Goal: Task Accomplishment & Management: Manage account settings

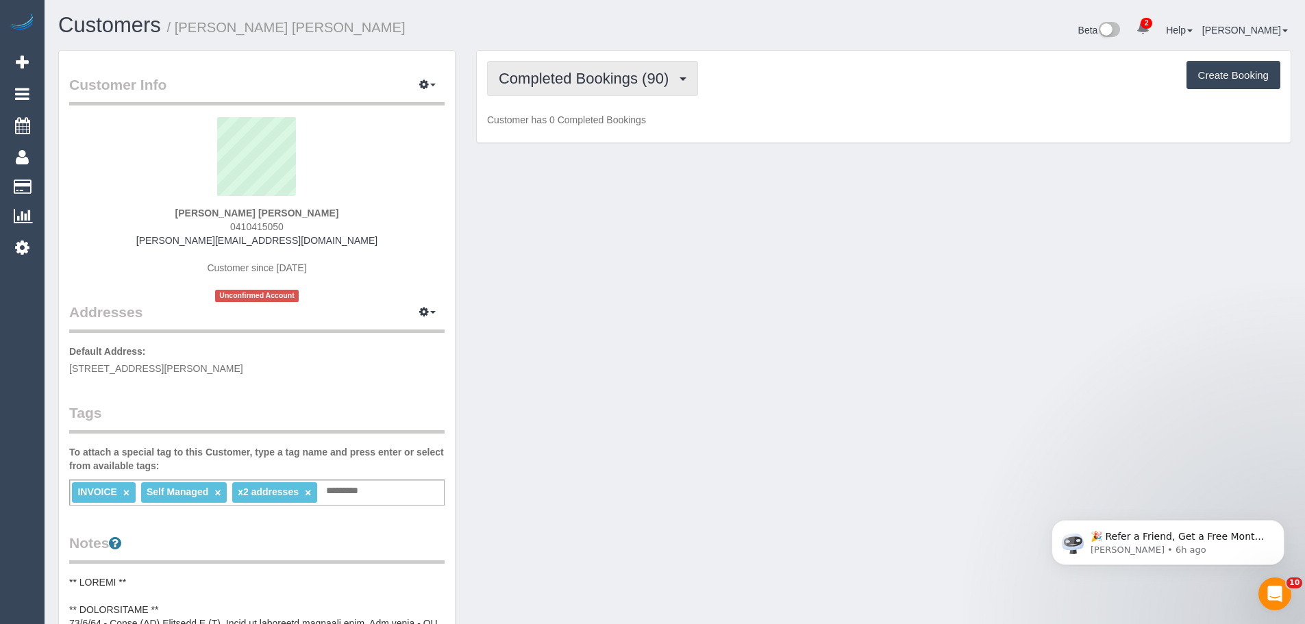
click at [569, 66] on button "Completed Bookings (90)" at bounding box center [592, 78] width 211 height 35
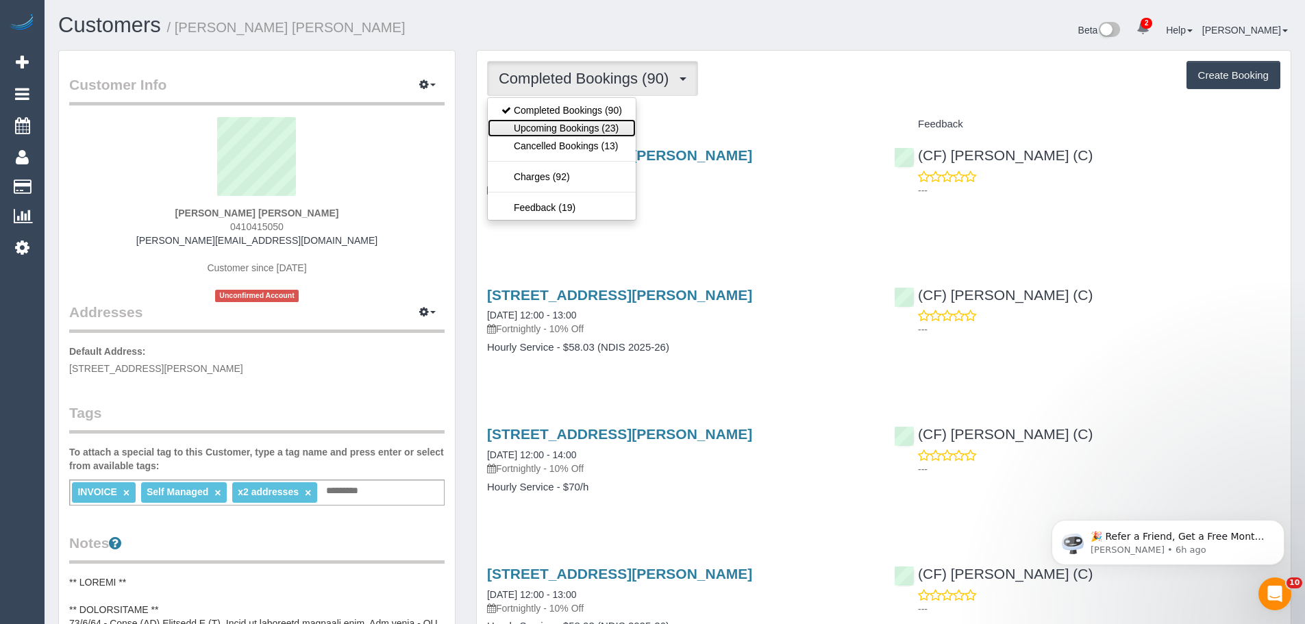
click at [561, 126] on link "Upcoming Bookings (23)" at bounding box center [562, 128] width 148 height 18
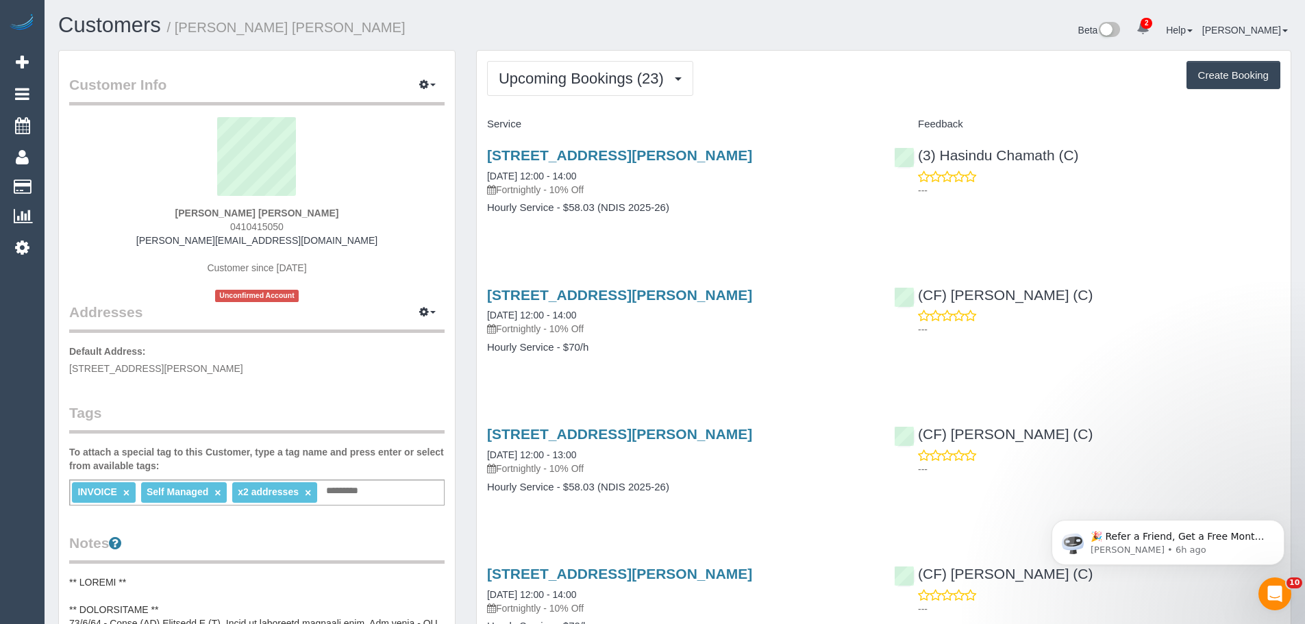
drag, startPoint x: 309, startPoint y: 218, endPoint x: 203, endPoint y: 213, distance: 105.6
click at [203, 213] on div "Deborah Jan Harrison 0410415050 dorrah@bigpond.com Customer since 2023 Unconfir…" at bounding box center [256, 209] width 375 height 185
copy strong "Deborah Jan Harrison"
click at [172, 202] on sui-profile-pic at bounding box center [256, 161] width 355 height 89
drag, startPoint x: 184, startPoint y: 208, endPoint x: 366, endPoint y: 230, distance: 182.8
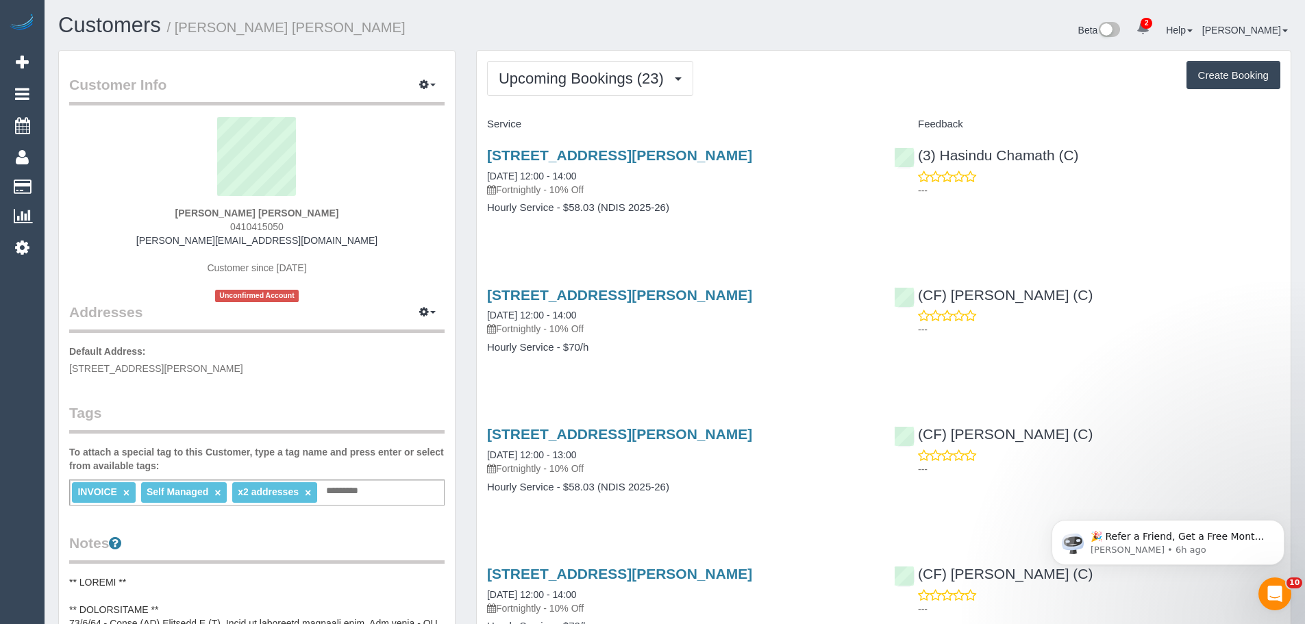
click at [366, 230] on div "Deborah Jan Harrison 0410415050 dorrah@bigpond.com Customer since 2023 Unconfir…" at bounding box center [256, 209] width 375 height 185
copy div "Deborah Jan Harrison 0410415050"
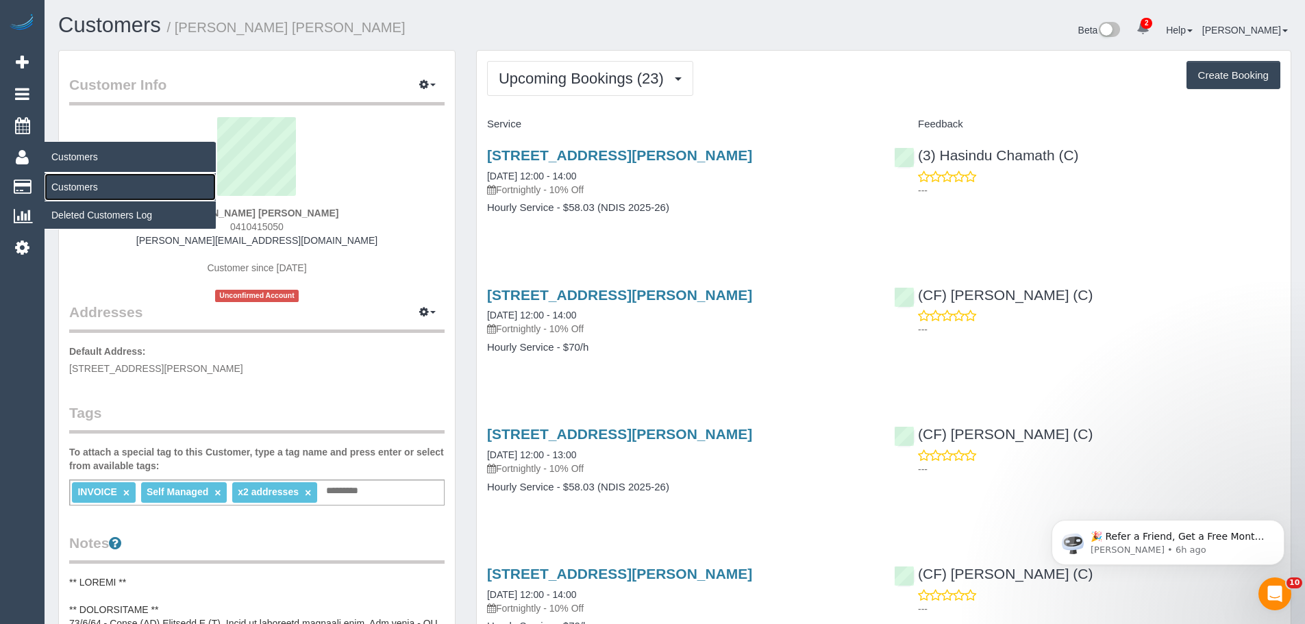
click at [72, 184] on link "Customers" at bounding box center [130, 186] width 171 height 27
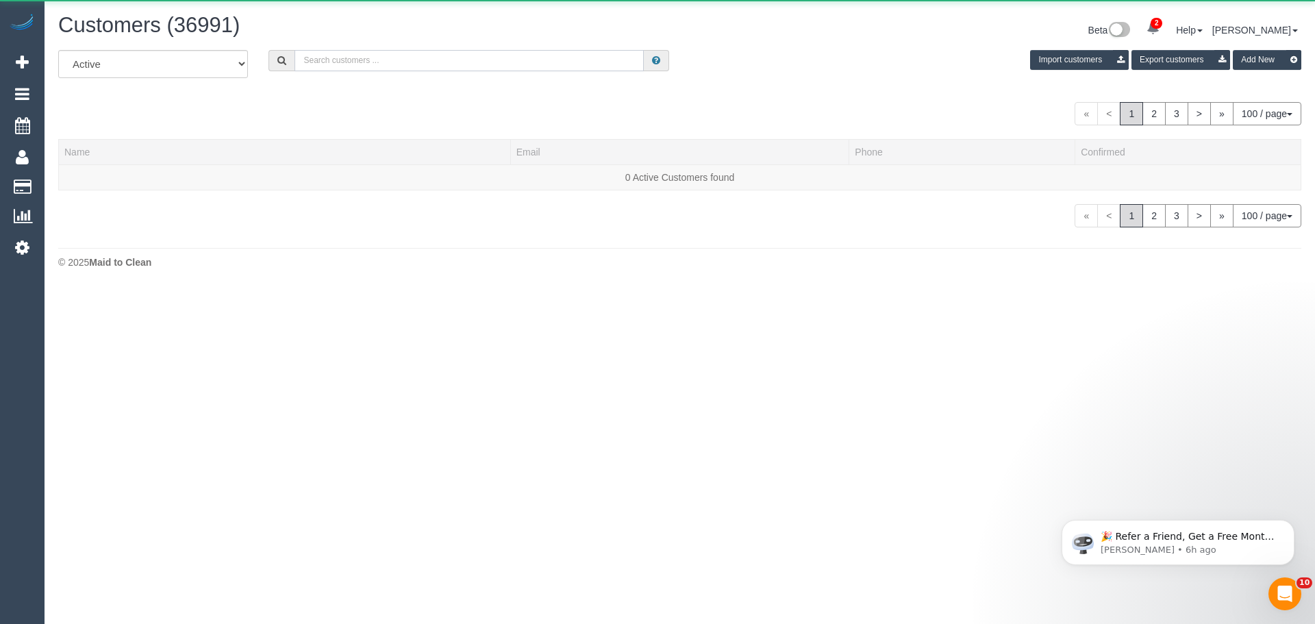
click at [411, 60] on input "text" at bounding box center [469, 60] width 349 height 21
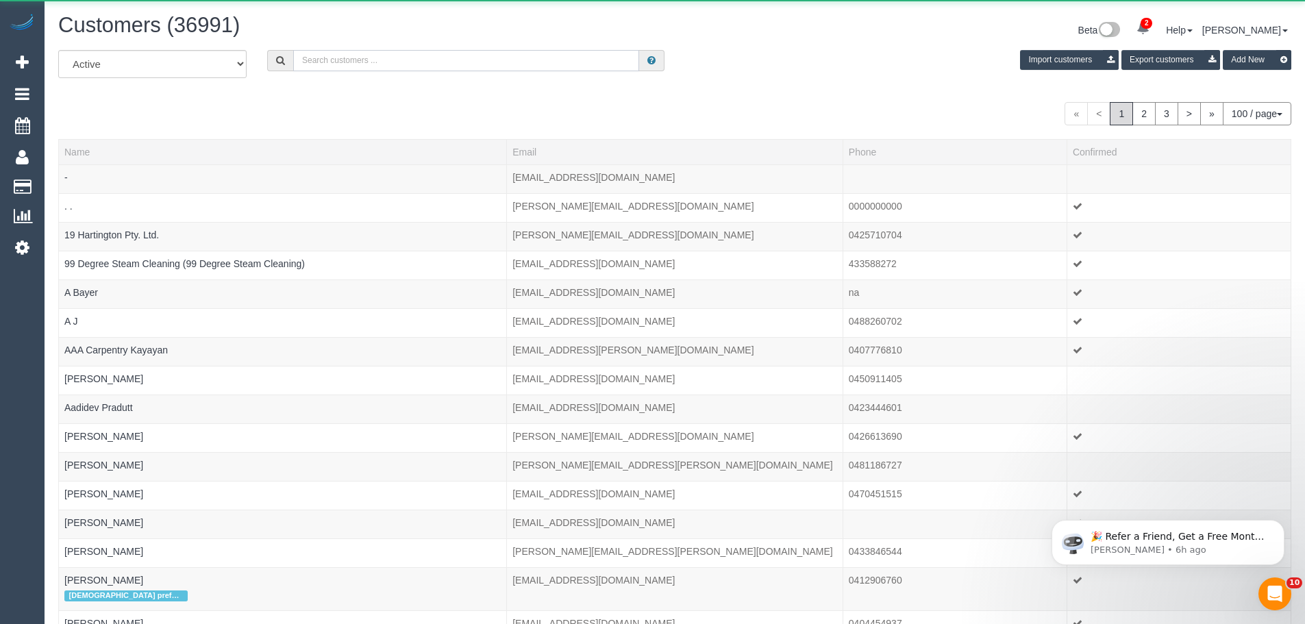
paste input "61412210625"
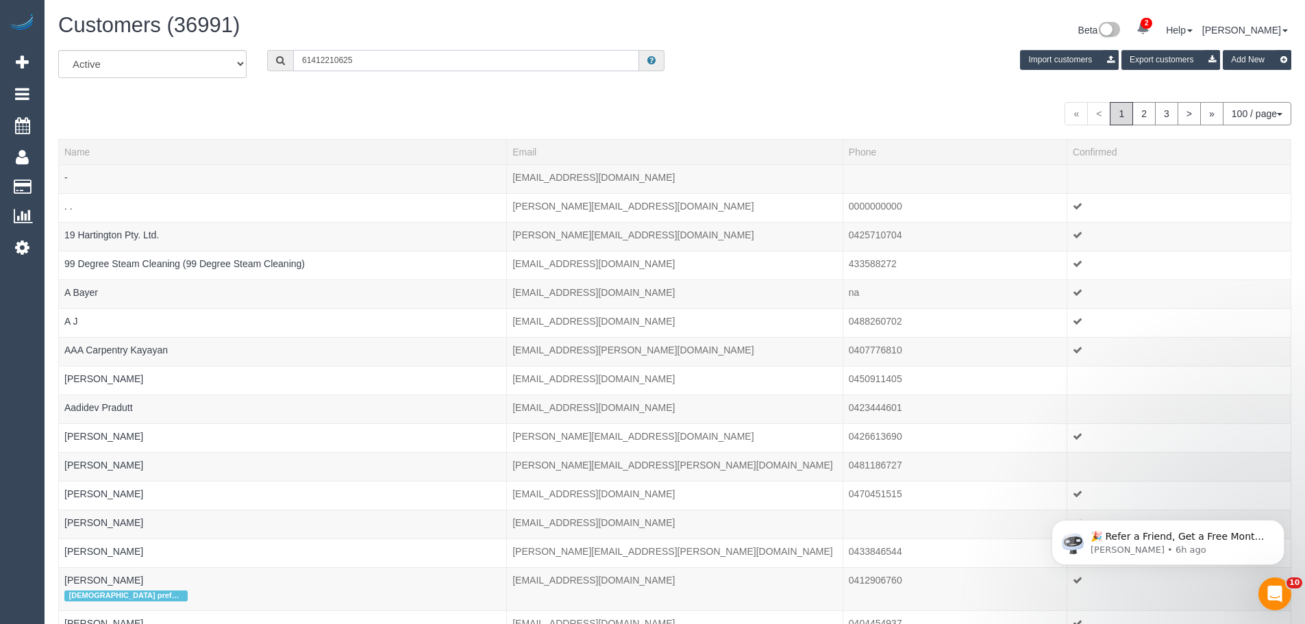
drag, startPoint x: 310, startPoint y: 60, endPoint x: 246, endPoint y: 49, distance: 65.3
click at [247, 50] on div "All Active Archived 61412210625 Import customers Export customers Add New" at bounding box center [675, 69] width 1254 height 38
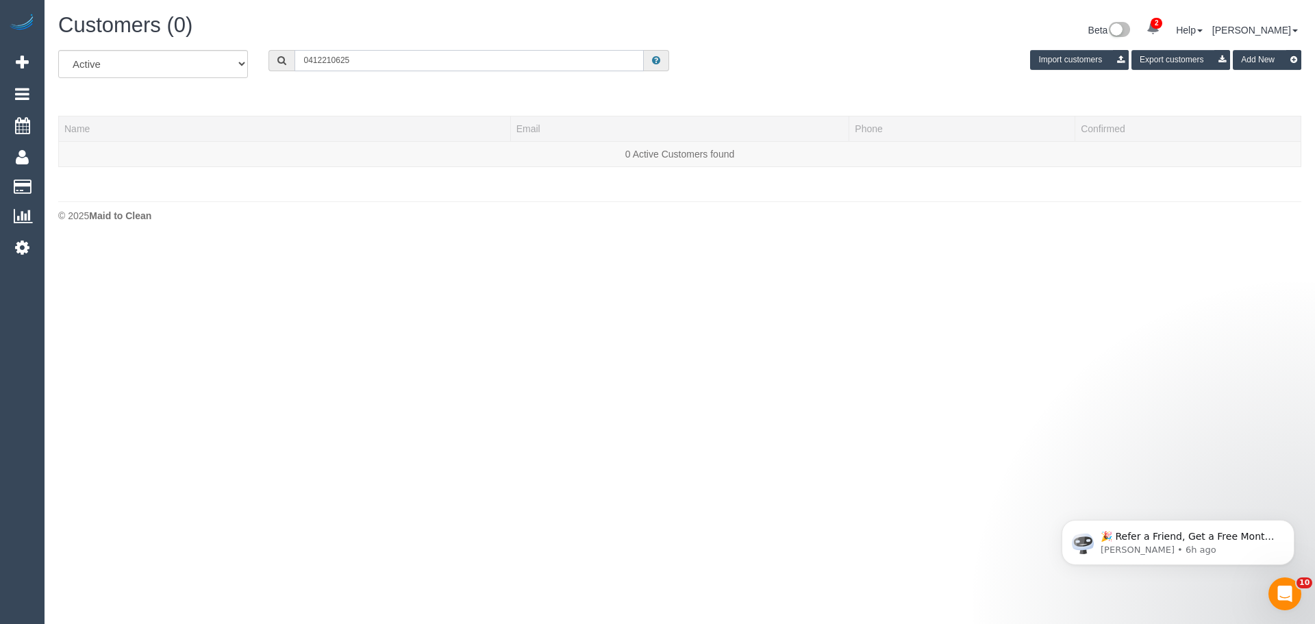
click at [322, 60] on input "0412210625" at bounding box center [469, 60] width 349 height 21
click at [336, 59] on input "0412 210625" at bounding box center [469, 60] width 349 height 21
click at [380, 58] on input "0412 210 625" at bounding box center [469, 60] width 349 height 21
click at [308, 60] on input "0412 210 625" at bounding box center [469, 60] width 349 height 21
type input "412 210 625"
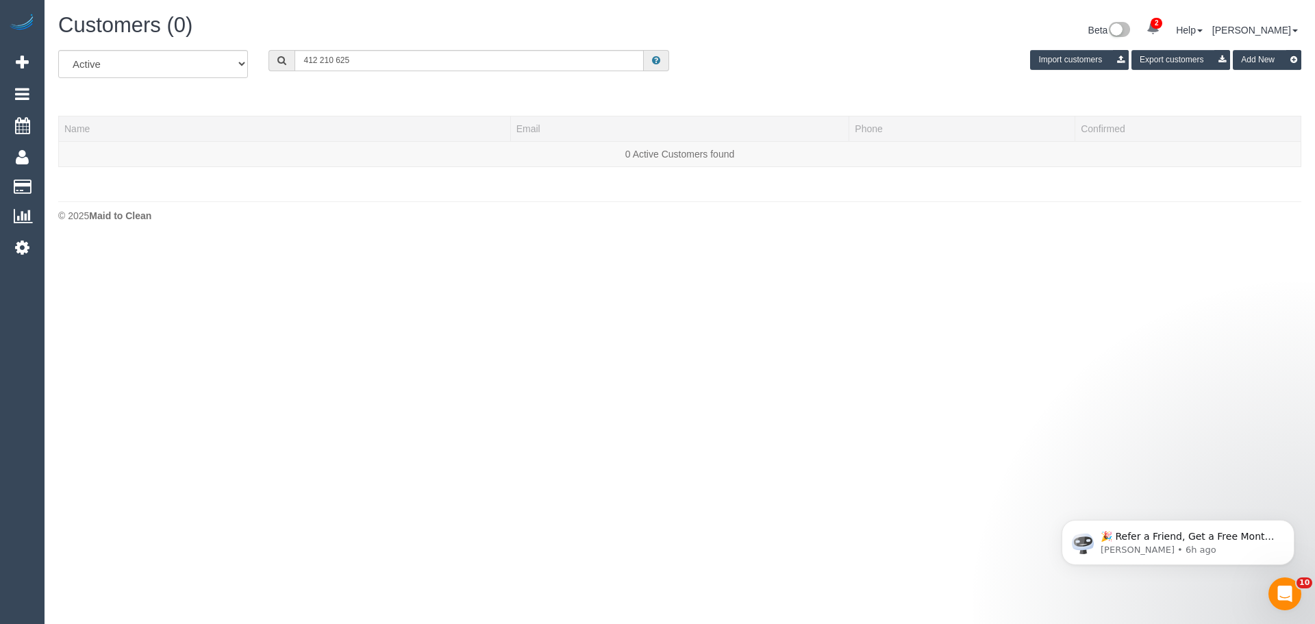
click at [766, 282] on body "2 Beta Your Notifications You have 0 alerts × You have 2 to charge for 15/08/20…" at bounding box center [657, 312] width 1315 height 624
click at [1234, 334] on body "2 Beta Your Notifications You have 0 alerts × You have 2 to charge for 15/08/20…" at bounding box center [657, 312] width 1315 height 624
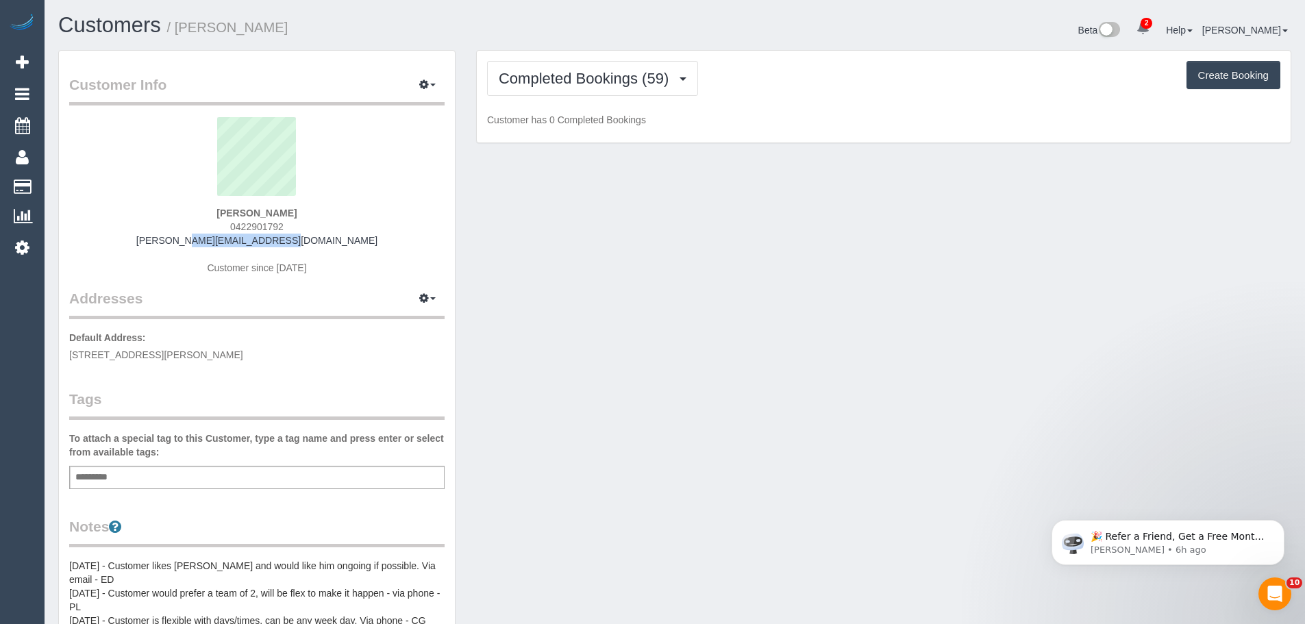
drag, startPoint x: 276, startPoint y: 238, endPoint x: 234, endPoint y: 241, distance: 41.9
click at [182, 239] on div "Kate Scott 0422901792 kate@thescotts.info Customer since 2023" at bounding box center [256, 202] width 375 height 171
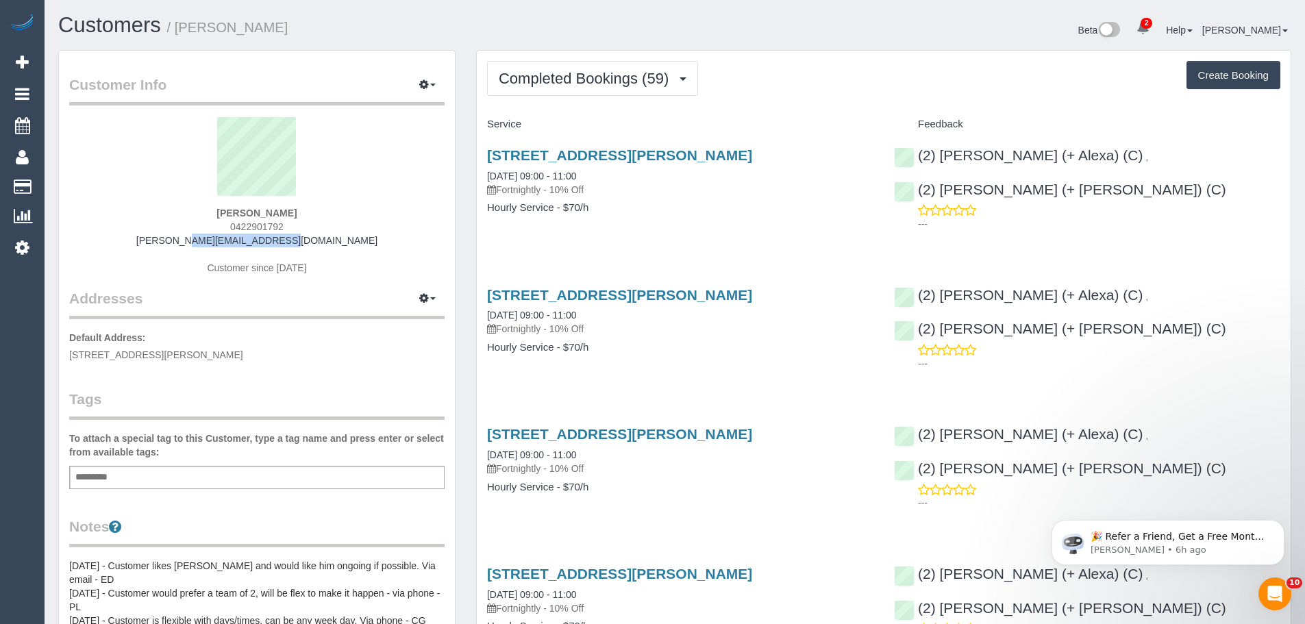
copy link "kate@thescotts.info"
click at [621, 89] on button "Completed Bookings (59)" at bounding box center [592, 78] width 211 height 35
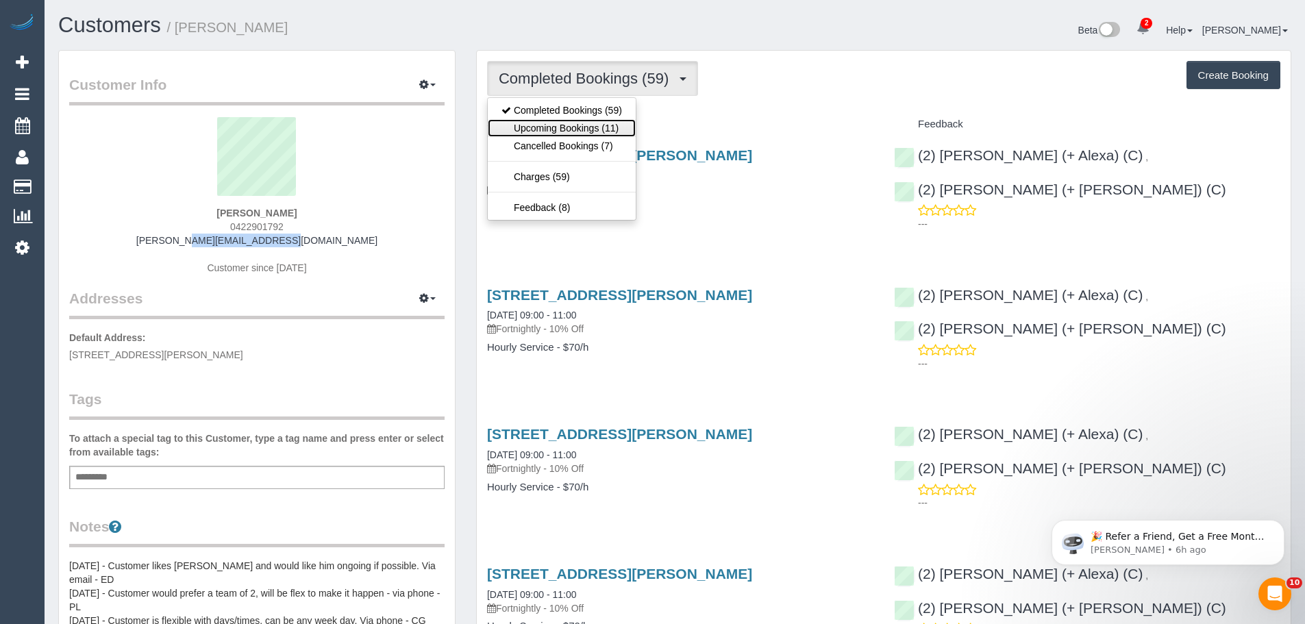
click at [608, 128] on link "Upcoming Bookings (11)" at bounding box center [562, 128] width 148 height 18
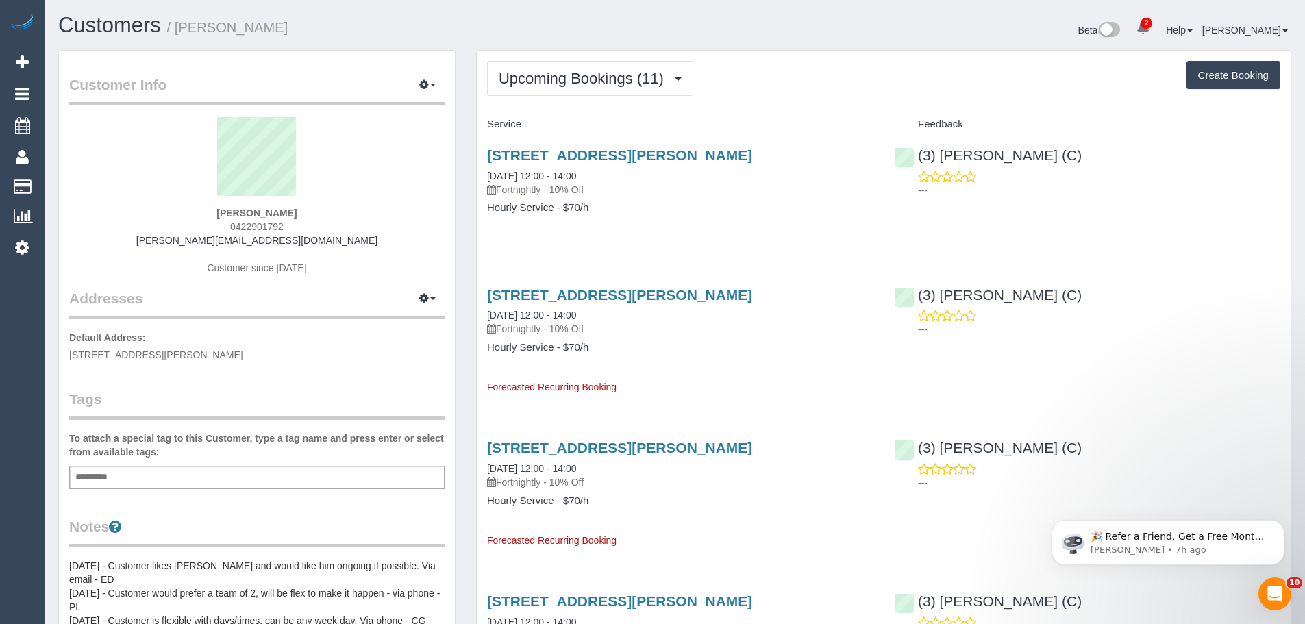
drag, startPoint x: 286, startPoint y: 221, endPoint x: 288, endPoint y: 227, distance: 7.4
click at [286, 220] on div "Kate Scott 0422901792 kate@thescotts.info Customer since 2023" at bounding box center [256, 202] width 375 height 171
drag, startPoint x: 288, startPoint y: 227, endPoint x: 203, endPoint y: 223, distance: 85.1
click at [203, 223] on div "Kate Scott 0422901792 kate@thescotts.info Customer since 2023" at bounding box center [256, 202] width 375 height 171
copy span "0422901792"
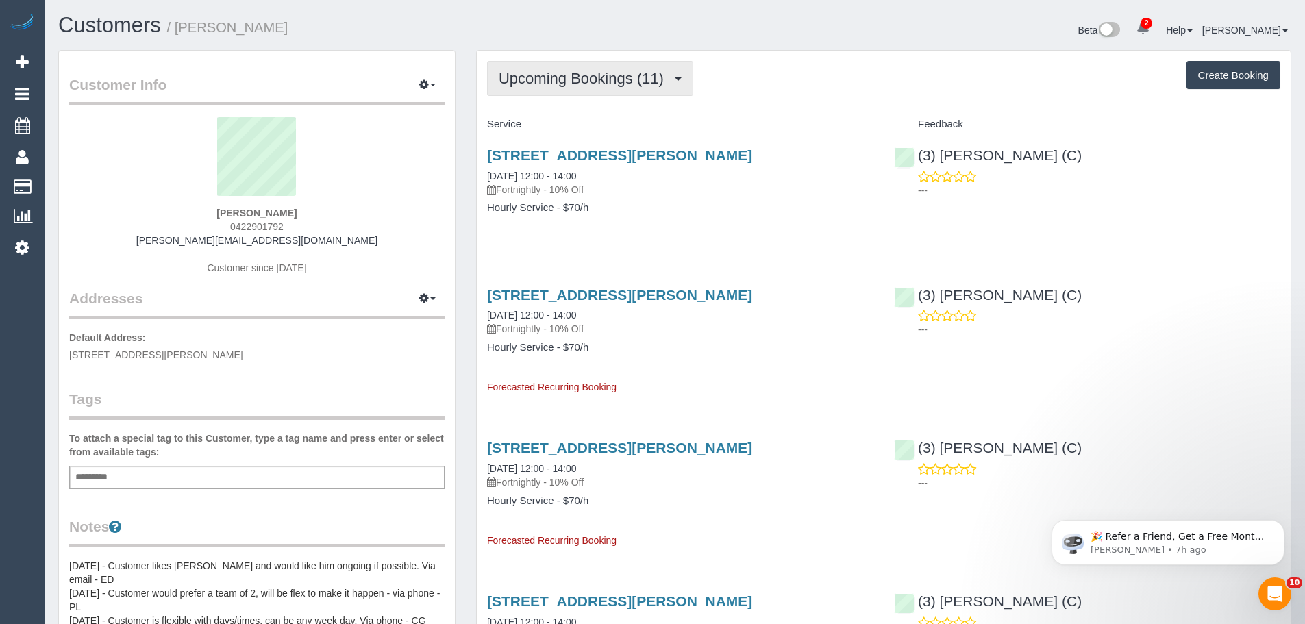
click at [596, 86] on span "Upcoming Bookings (11)" at bounding box center [585, 78] width 172 height 17
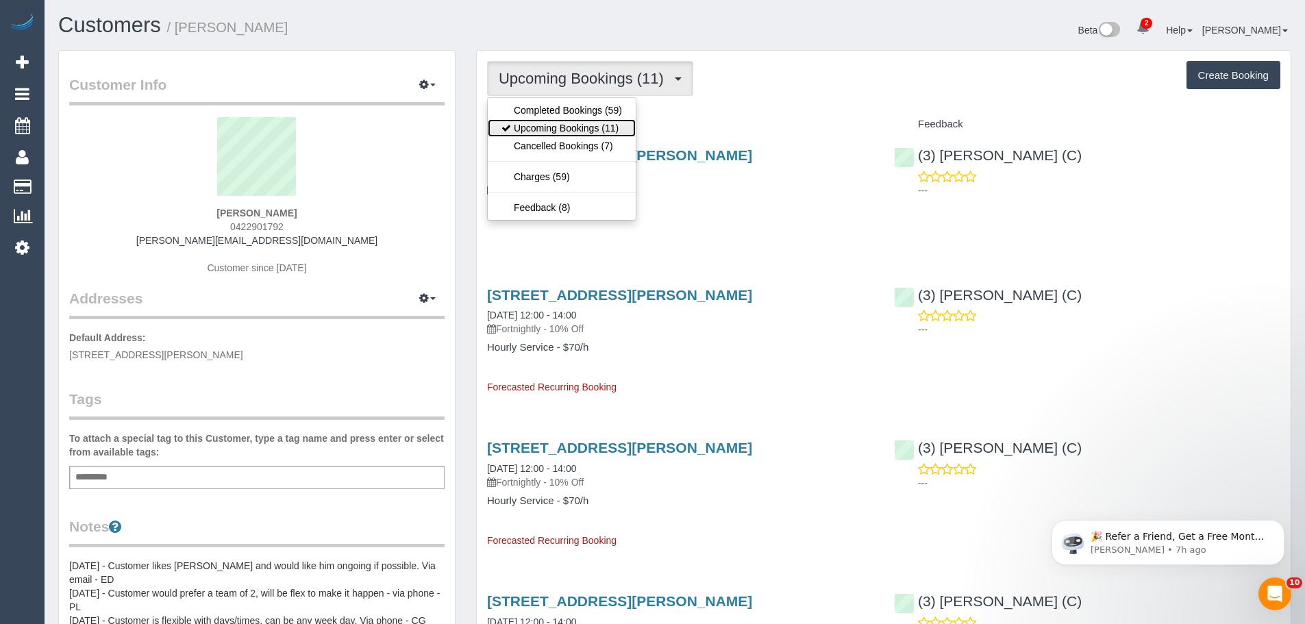
click at [584, 132] on link "Upcoming Bookings (11)" at bounding box center [562, 128] width 148 height 18
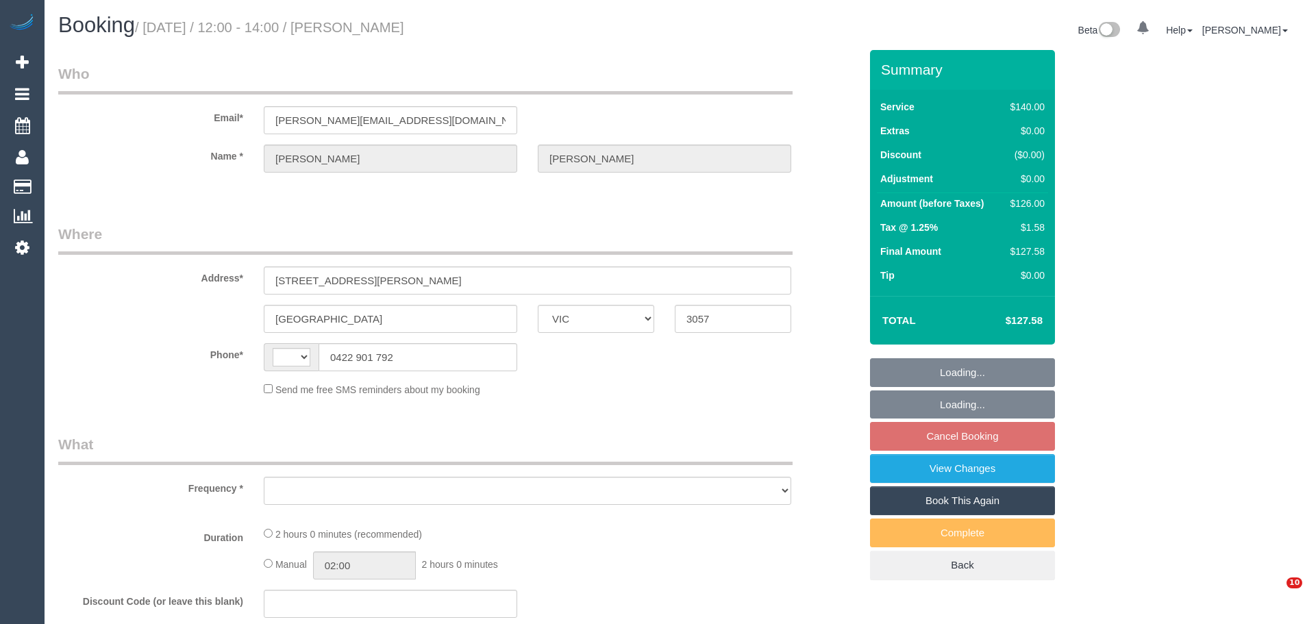
select select "VIC"
select select "object:299"
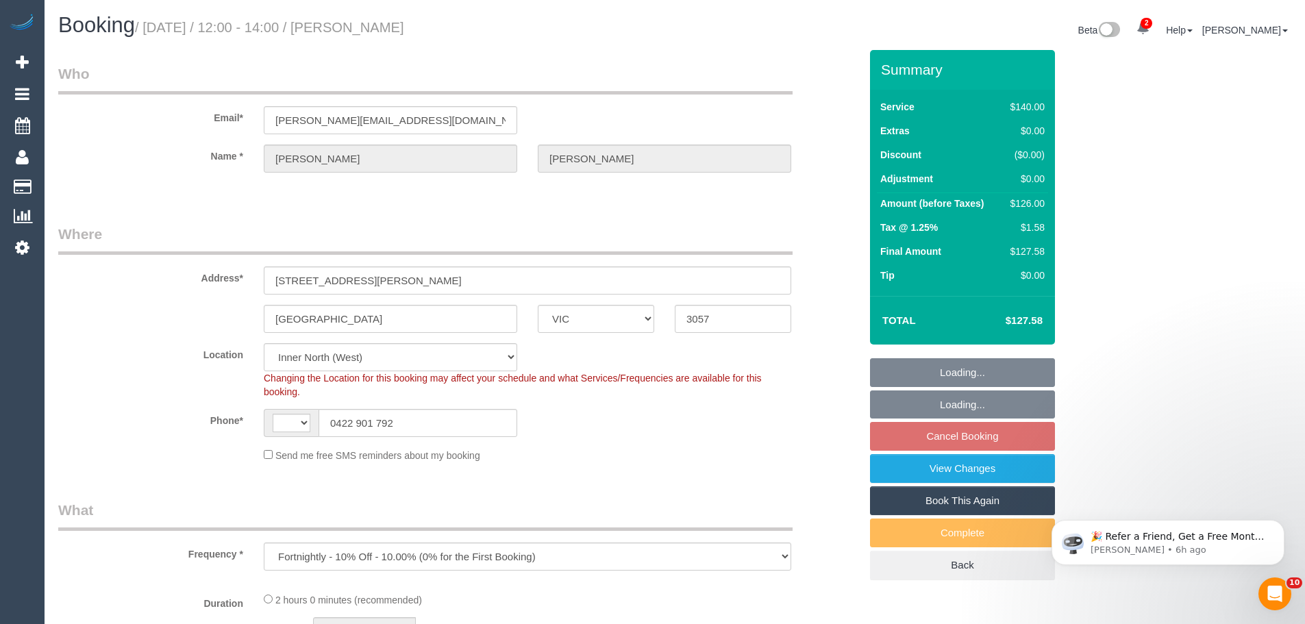
select select "string:AU"
select select "string:stripe-pm_1MVlrY2GScqysDRVoE28uCJ0"
select select "number:27"
select select "number:14"
select select "number:19"
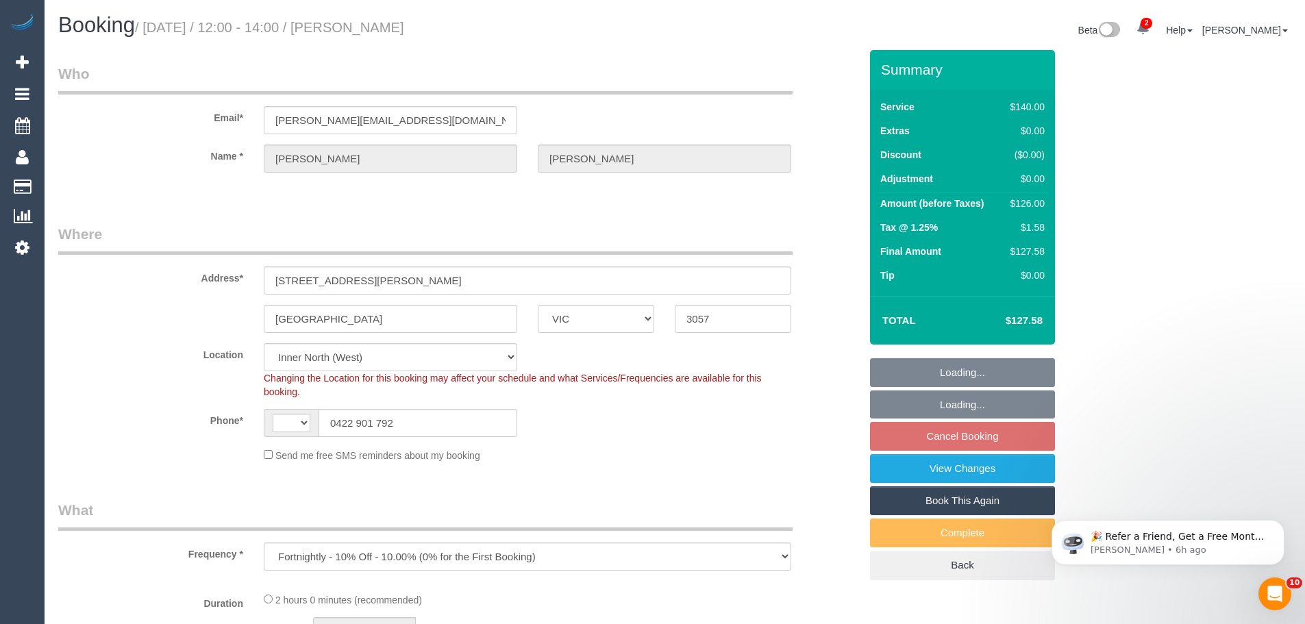
select select "number:22"
select select "number:34"
select select "object:738"
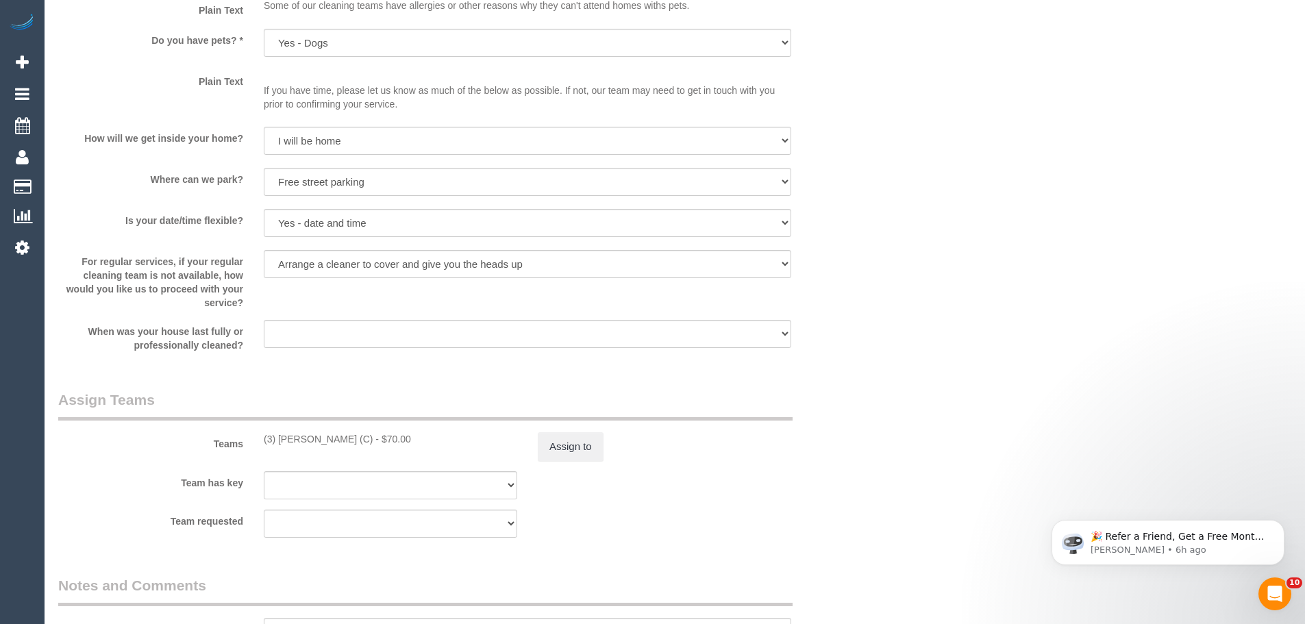
select select "spot1"
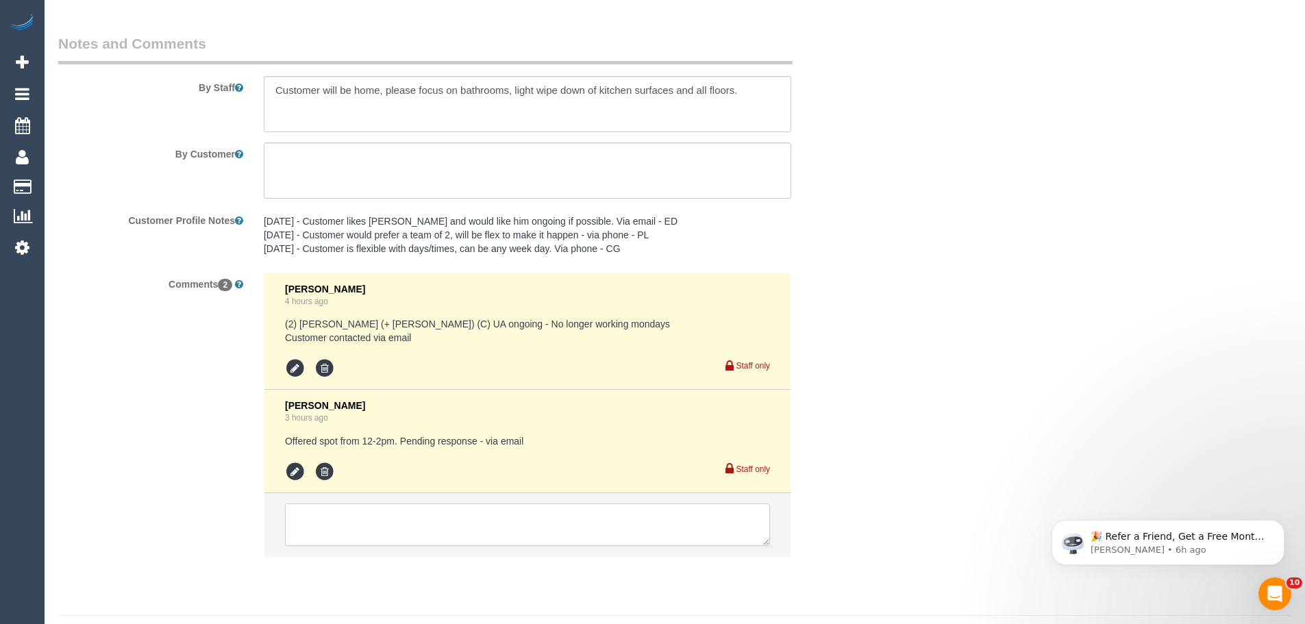
click at [395, 517] on textarea at bounding box center [527, 525] width 485 height 42
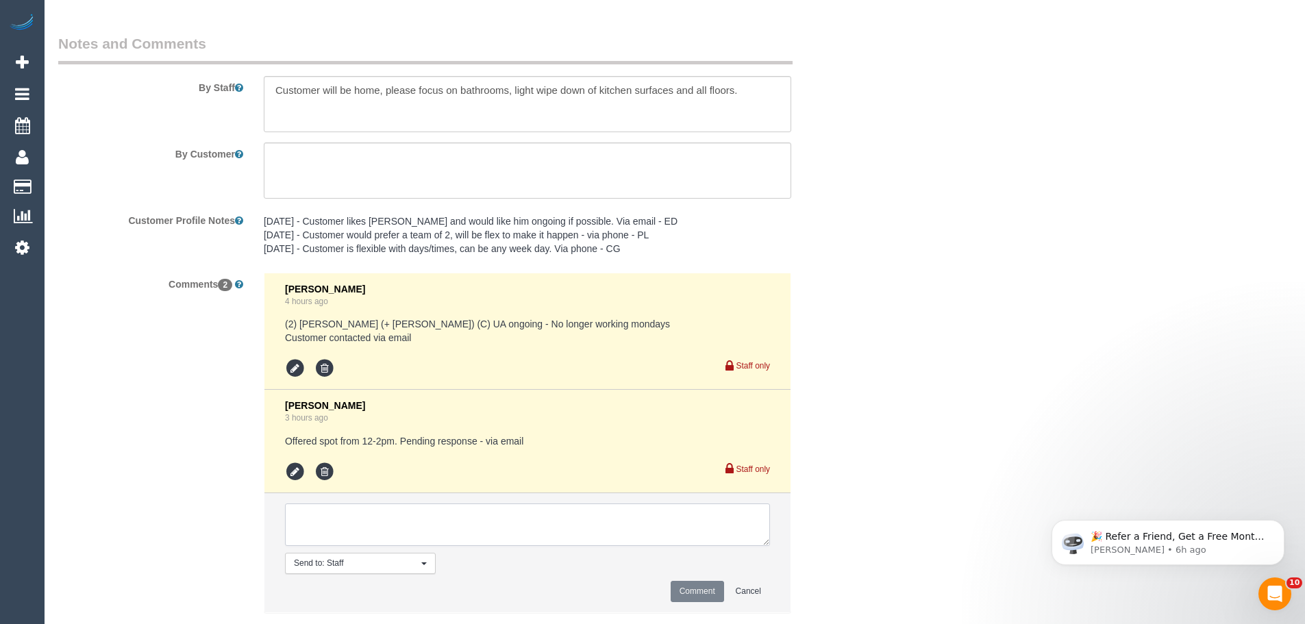
click at [395, 517] on textarea at bounding box center [527, 525] width 485 height 42
click at [443, 515] on textarea at bounding box center [527, 525] width 485 height 42
click at [364, 525] on textarea at bounding box center [527, 525] width 485 height 42
click at [647, 519] on textarea at bounding box center [527, 525] width 485 height 42
drag, startPoint x: 675, startPoint y: 519, endPoint x: 576, endPoint y: 519, distance: 99.3
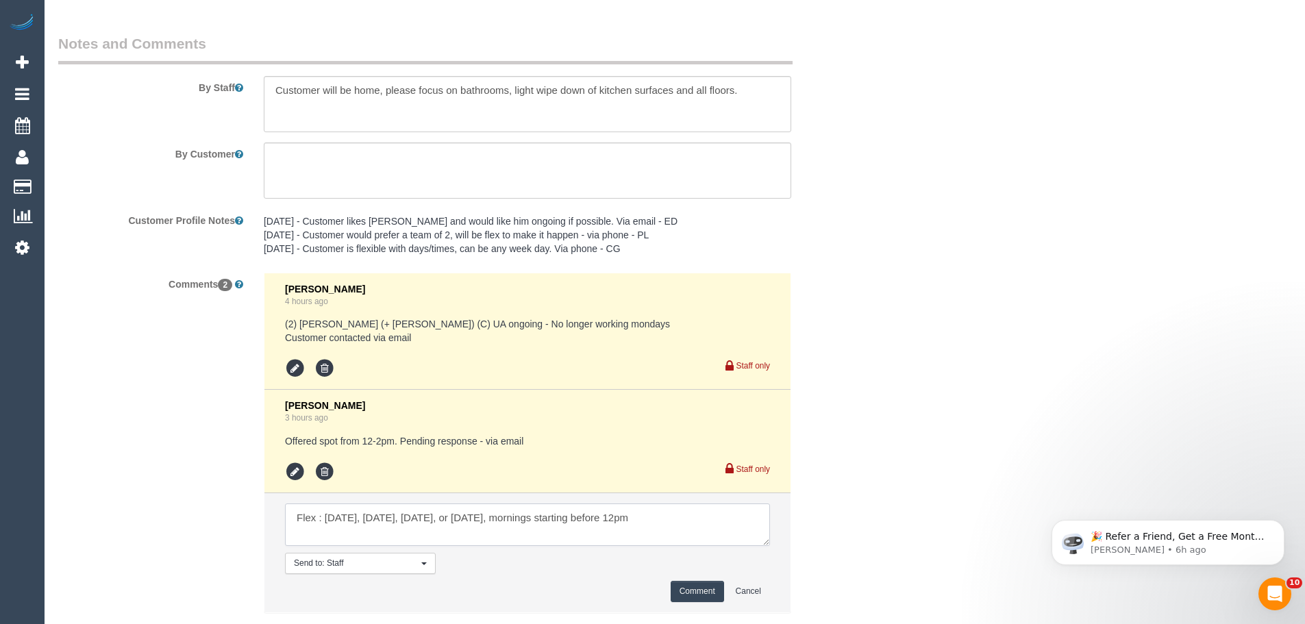
click at [576, 519] on textarea at bounding box center [527, 525] width 485 height 42
drag, startPoint x: 682, startPoint y: 524, endPoint x: 240, endPoint y: 523, distance: 441.2
click at [264, 521] on li "Send to: Staff Nothing selected Send to: Staff Send to: Customer Send to: Team …" at bounding box center [527, 552] width 526 height 119
type textarea "Flex : Monday, Tuesday, Wednesday, or Thursday, mornings 9 - 11am preferred."
click at [700, 593] on button "Comment" at bounding box center [697, 591] width 53 height 21
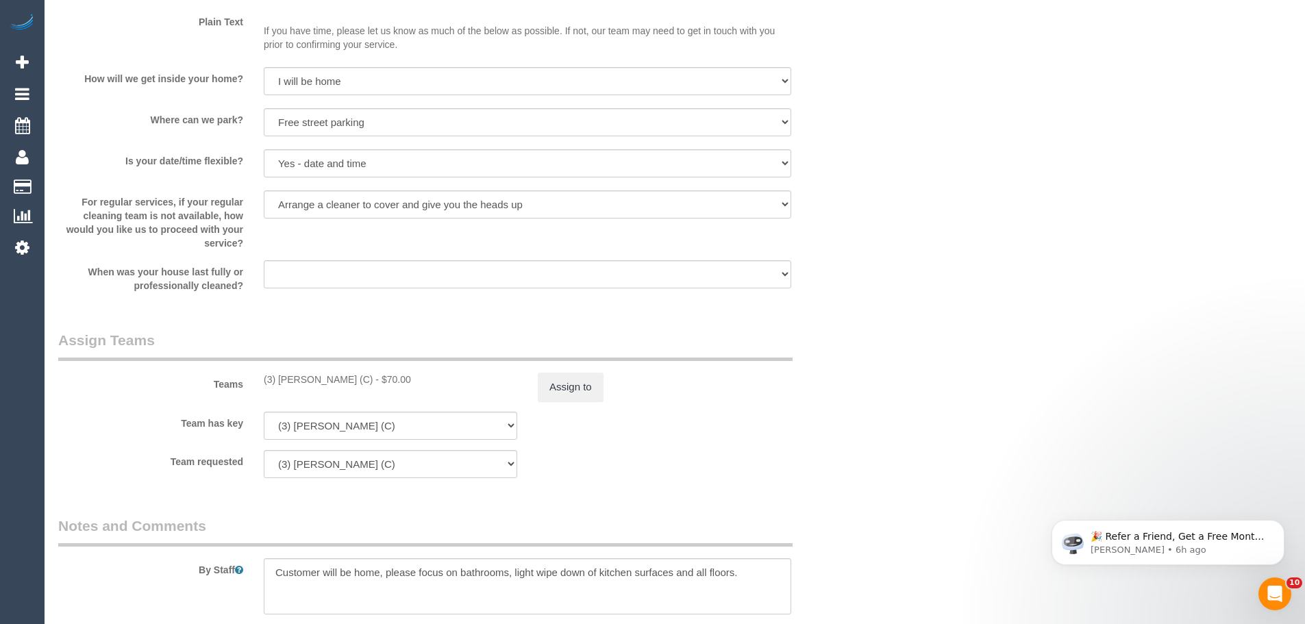
scroll to position [1713, 0]
drag, startPoint x: 355, startPoint y: 379, endPoint x: 258, endPoint y: 380, distance: 96.6
click at [258, 380] on div "(3) Goswin Kanta (C) - $70.00" at bounding box center [390, 377] width 274 height 14
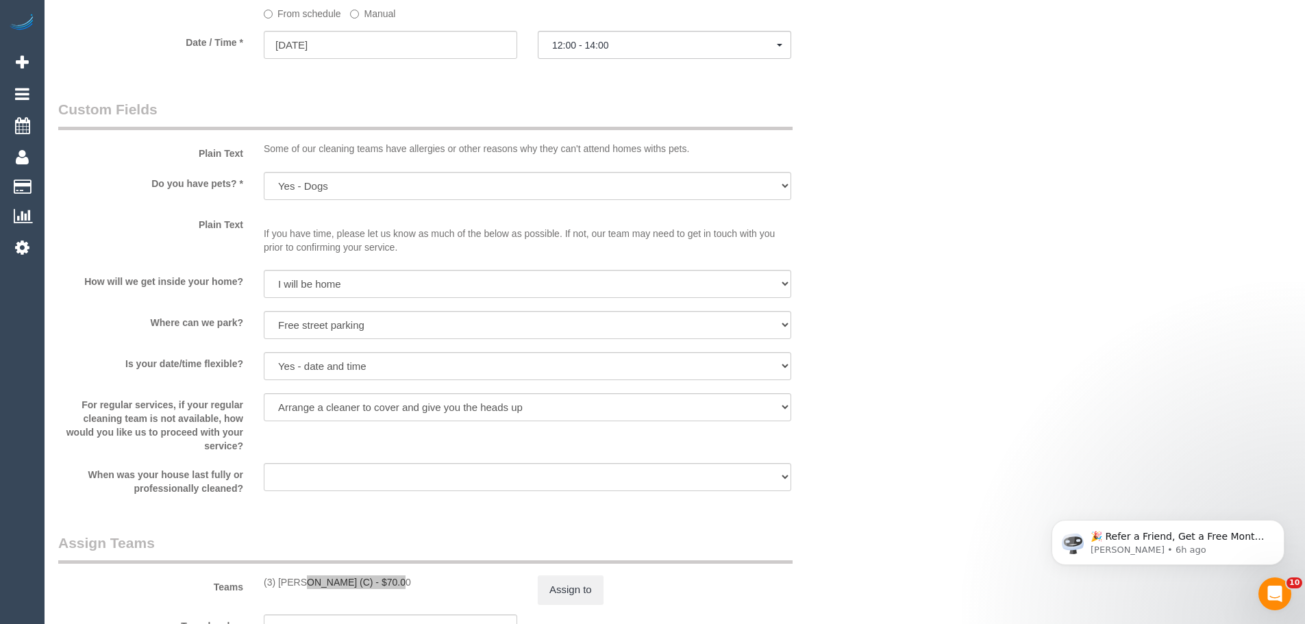
scroll to position [1439, 0]
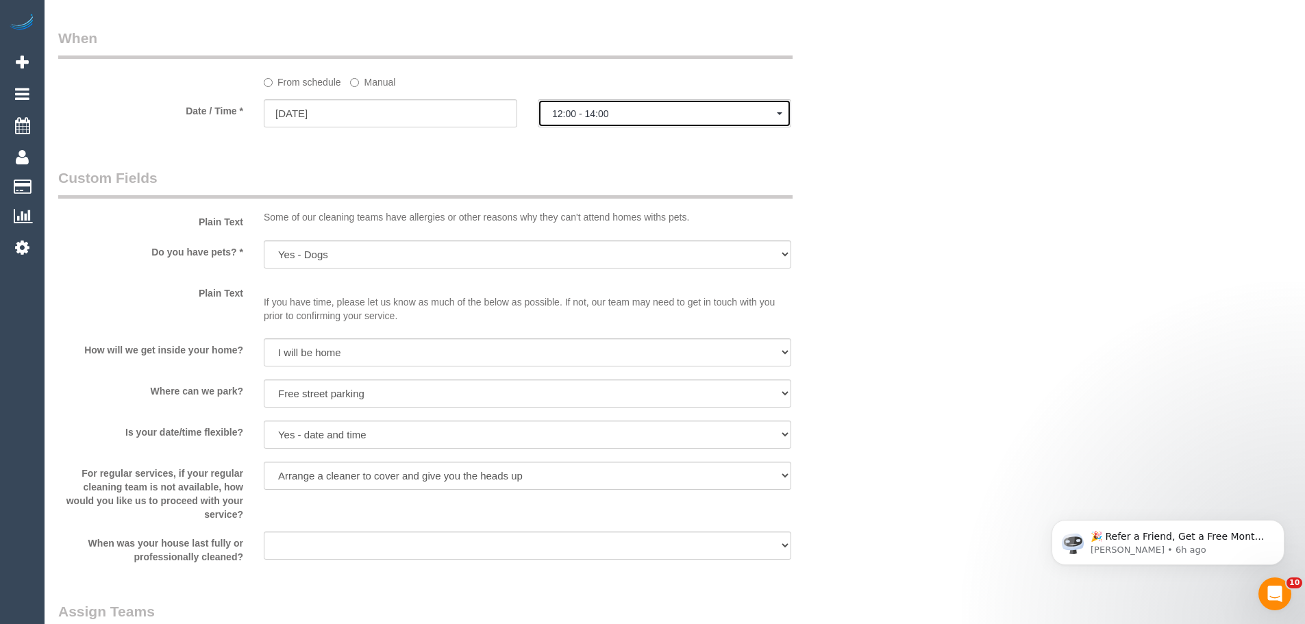
click at [593, 116] on span "12:00 - 14:00" at bounding box center [664, 113] width 225 height 11
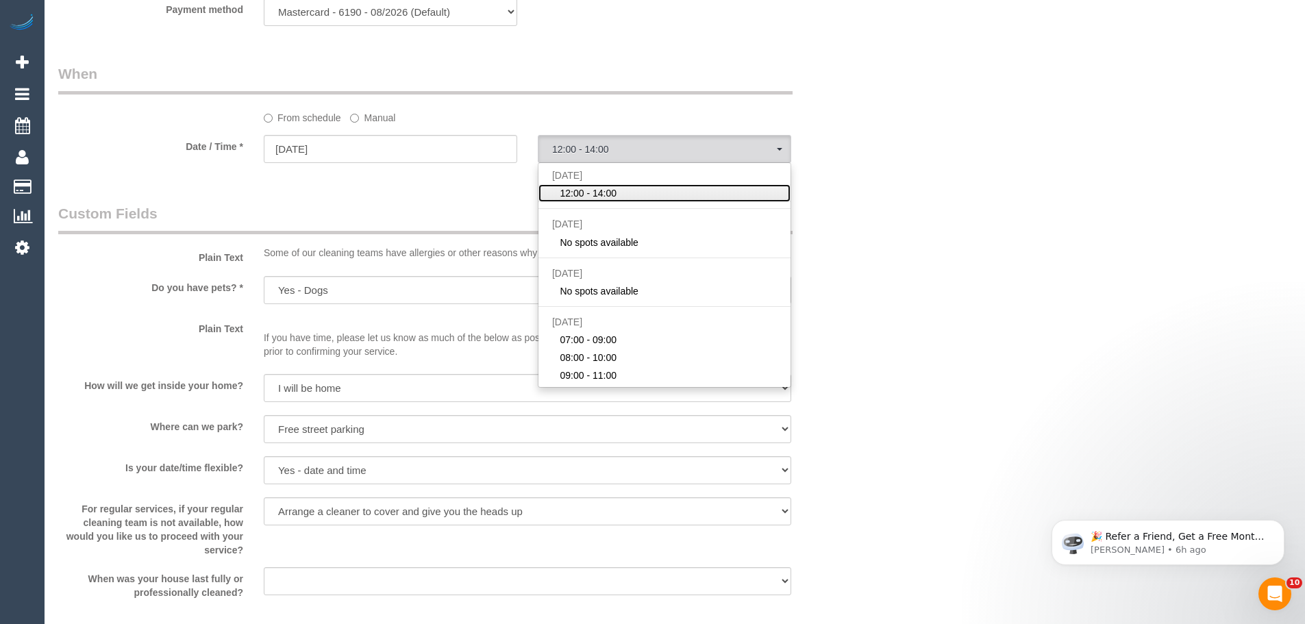
scroll to position [1370, 0]
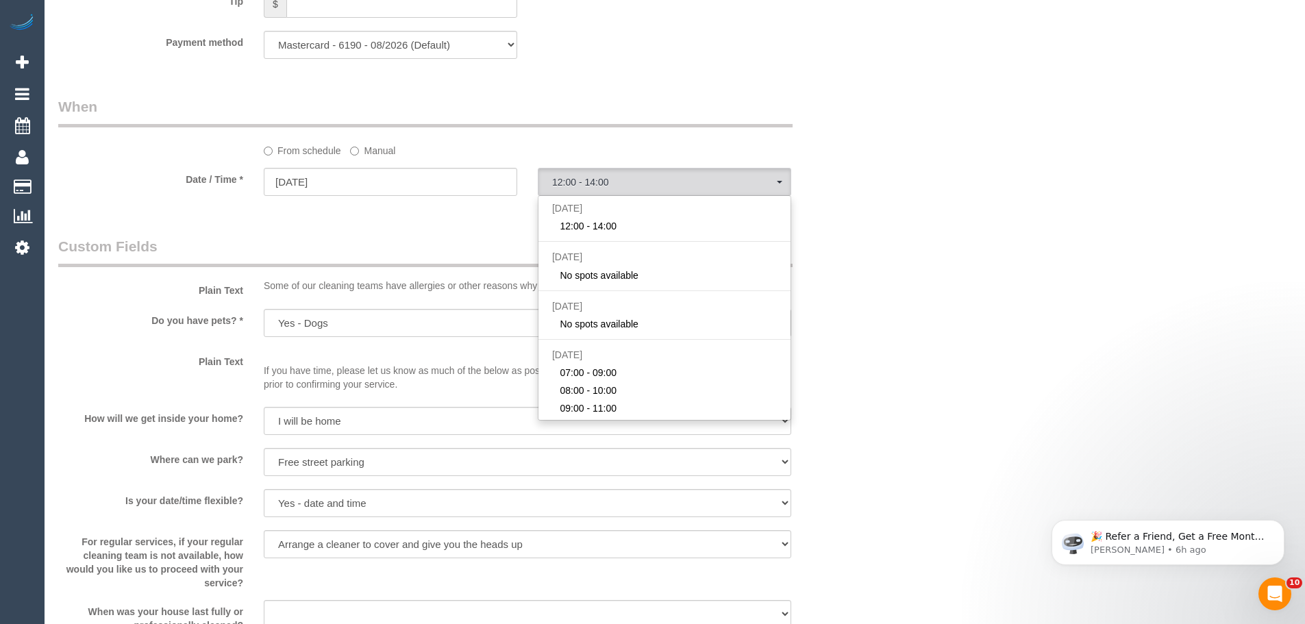
click at [371, 153] on label "Manual" at bounding box center [372, 148] width 45 height 18
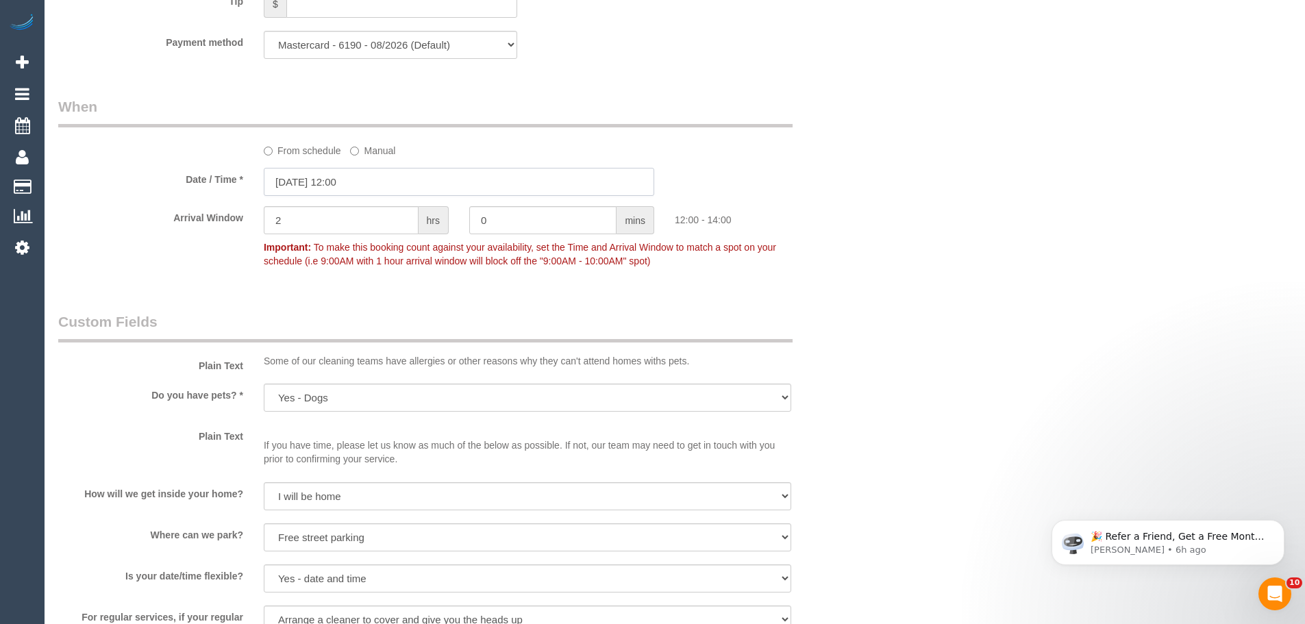
click at [375, 174] on input "18/08/2025 12:00" at bounding box center [459, 182] width 391 height 28
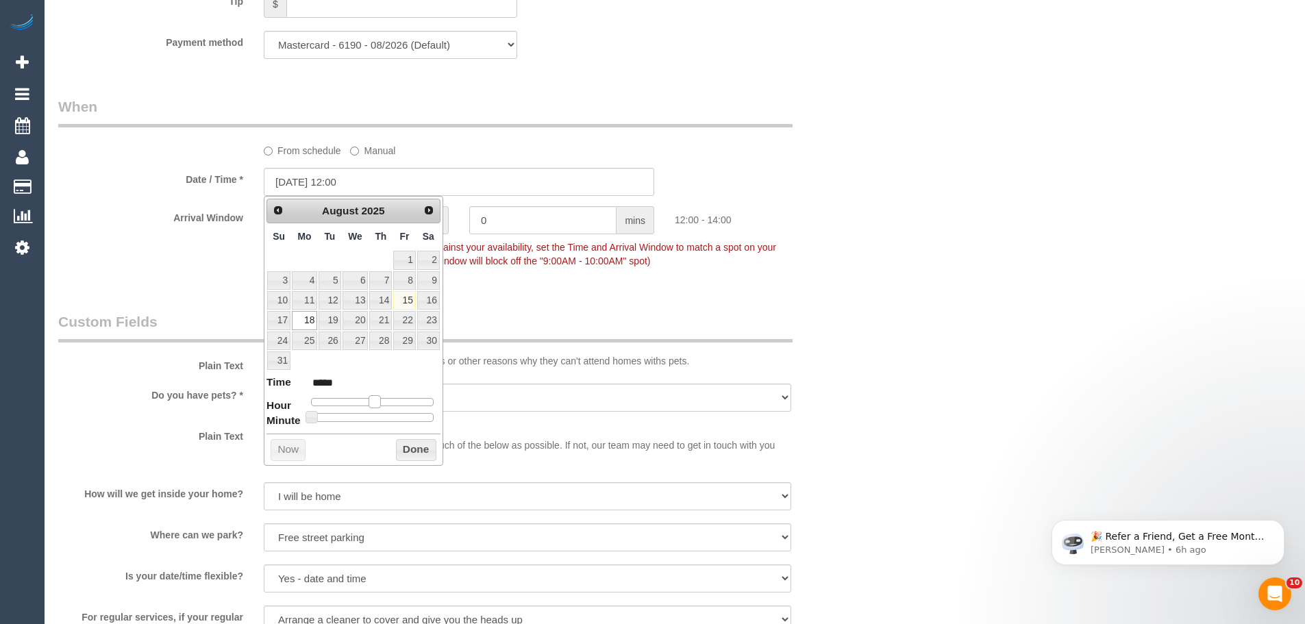
type input "18/08/2025 11:00"
type input "*****"
type input "18/08/2025 10:00"
type input "*****"
type input "18/08/2025 09:00"
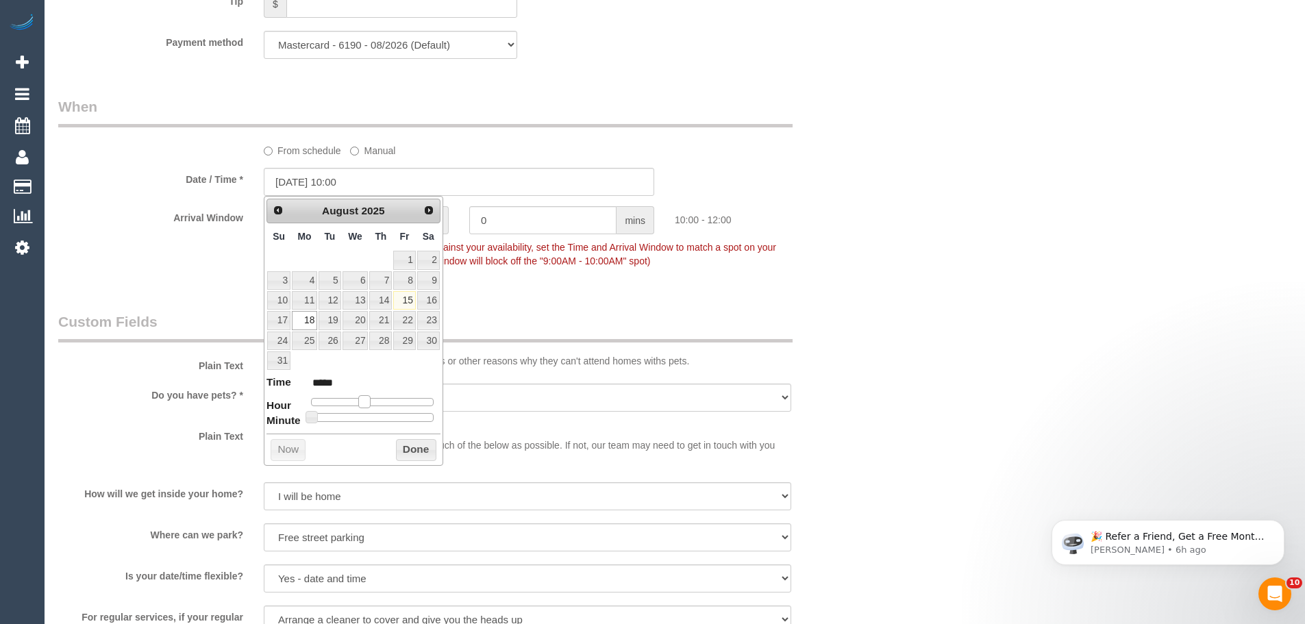
type input "*****"
drag, startPoint x: 373, startPoint y: 400, endPoint x: 359, endPoint y: 399, distance: 13.7
click at [359, 399] on span at bounding box center [359, 401] width 12 height 12
click at [409, 443] on button "Done" at bounding box center [416, 450] width 40 height 22
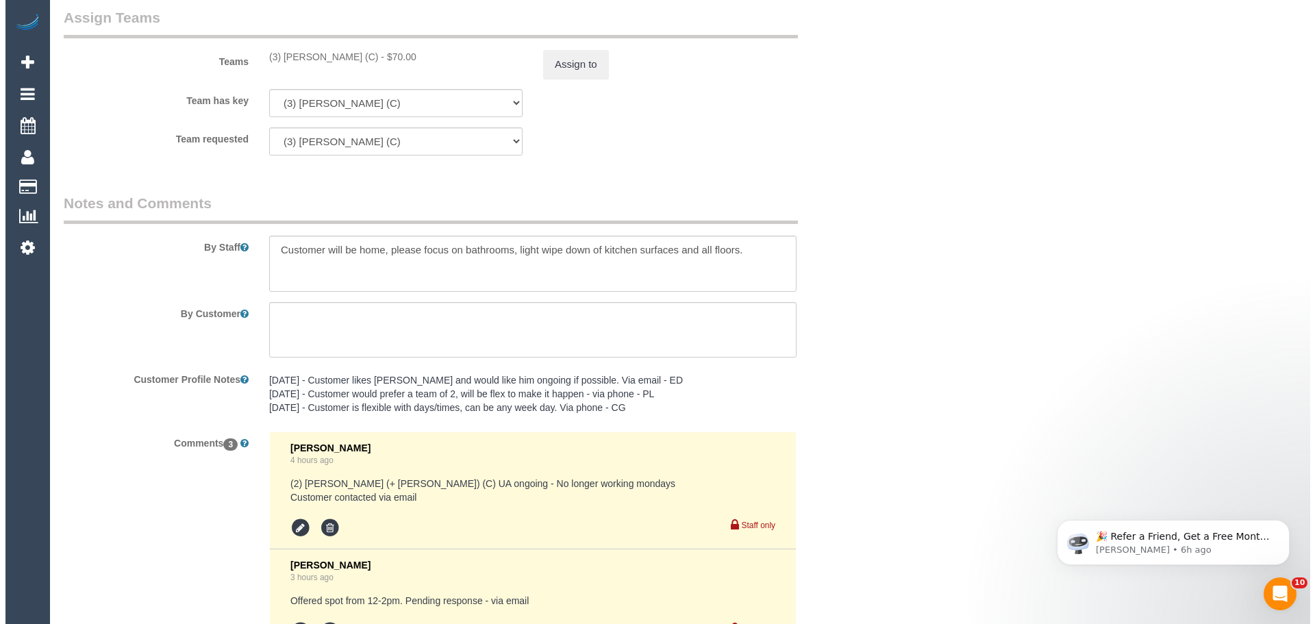
scroll to position [1987, 0]
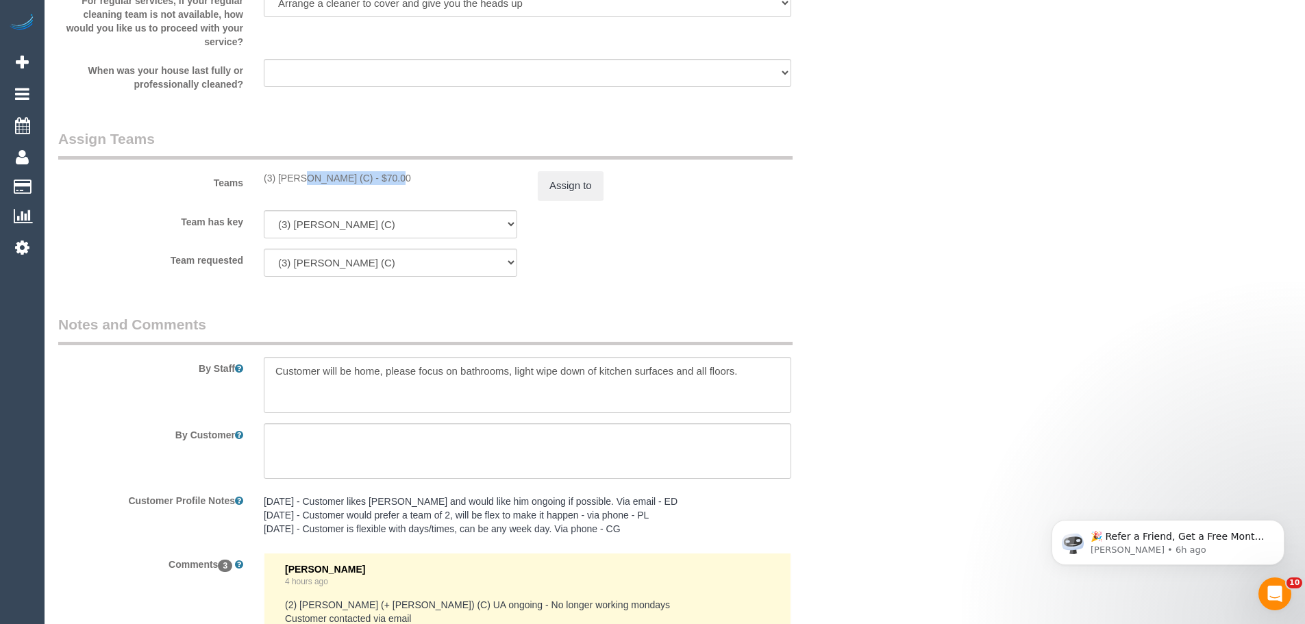
drag, startPoint x: 354, startPoint y: 182, endPoint x: 261, endPoint y: 182, distance: 92.5
click at [261, 182] on div "(3) Goswin Kanta (C) - $70.00" at bounding box center [390, 178] width 274 height 14
copy div "(3) Goswin Kanta (C)"
click at [590, 176] on button "Assign to" at bounding box center [571, 185] width 66 height 29
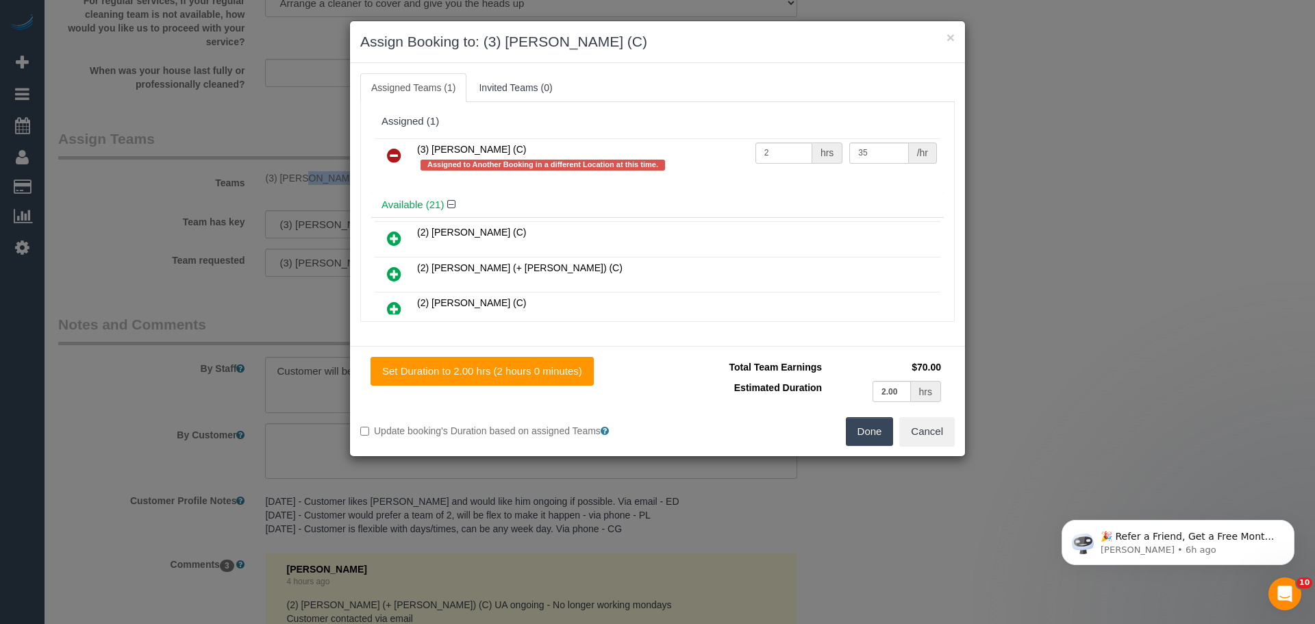
click at [395, 158] on icon at bounding box center [394, 155] width 14 height 16
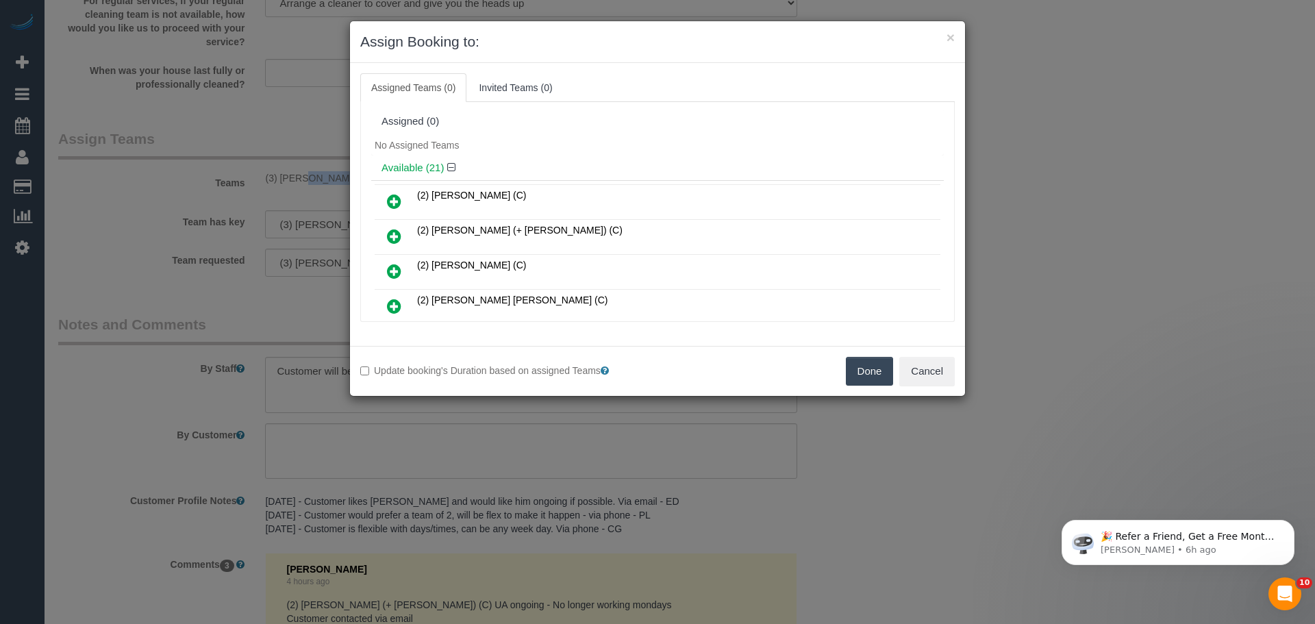
click at [857, 371] on button "Done" at bounding box center [870, 371] width 48 height 29
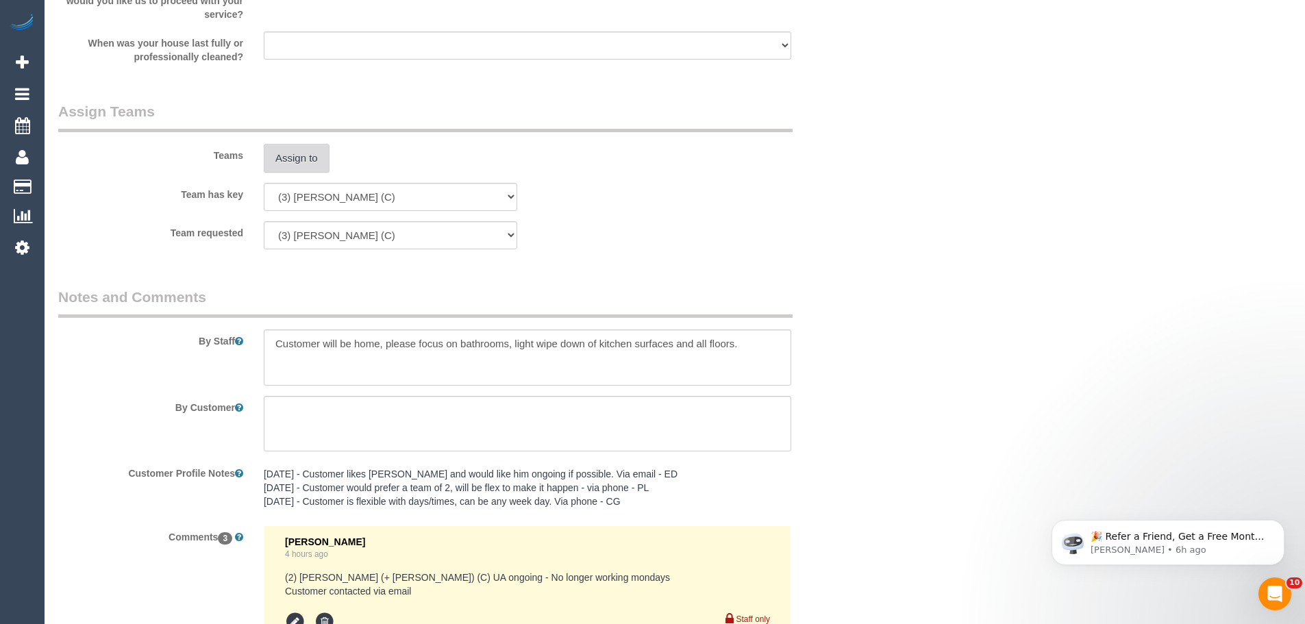
scroll to position [2403, 0]
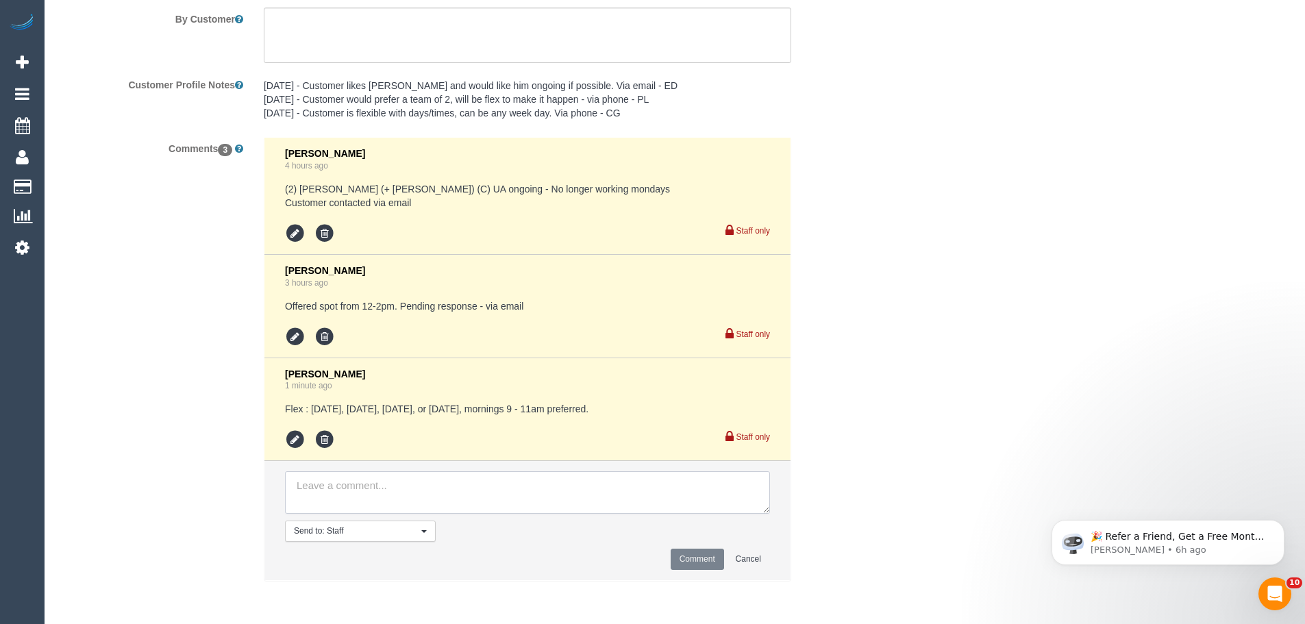
click at [443, 499] on textarea at bounding box center [527, 492] width 485 height 42
type textarea "/"
paste textarea "Cleaner(s) Unassigned: Reason Unassigned: One Off/Ongoing: Flexibility: Close a…"
click at [763, 516] on li "Send to: Staff Nothing selected Send to: Staff Send to: Customer Send to: Team …" at bounding box center [527, 520] width 526 height 119
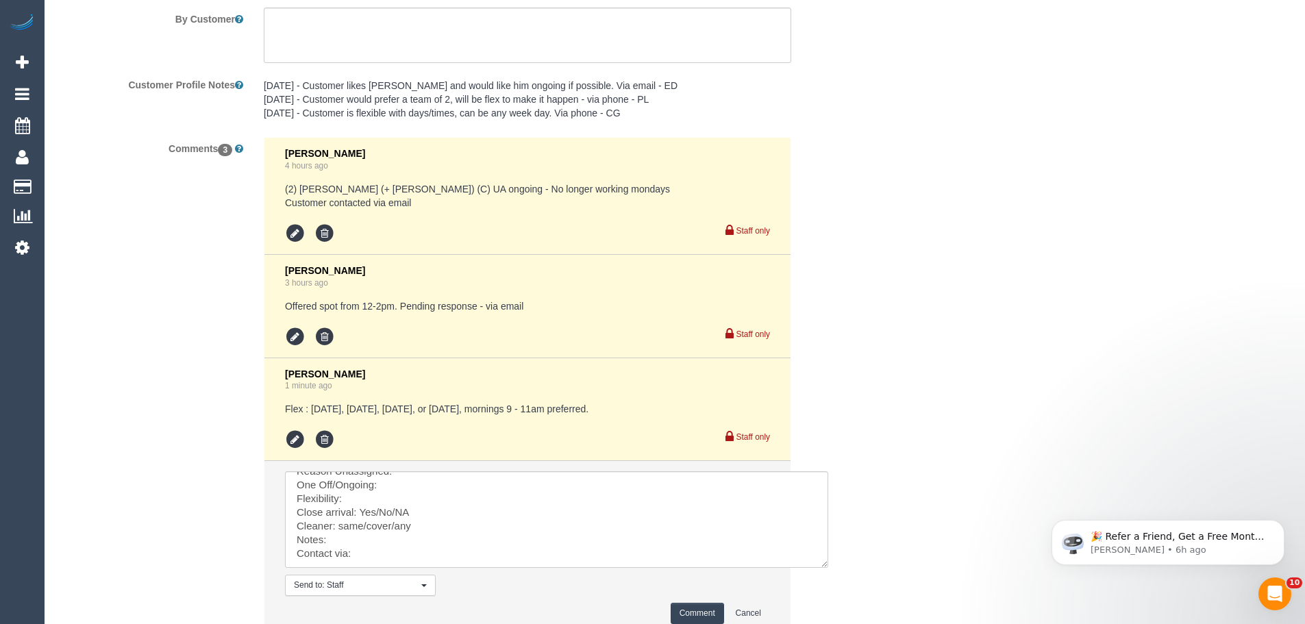
scroll to position [0, 0]
drag, startPoint x: 762, startPoint y: 509, endPoint x: 898, endPoint y: 634, distance: 184.3
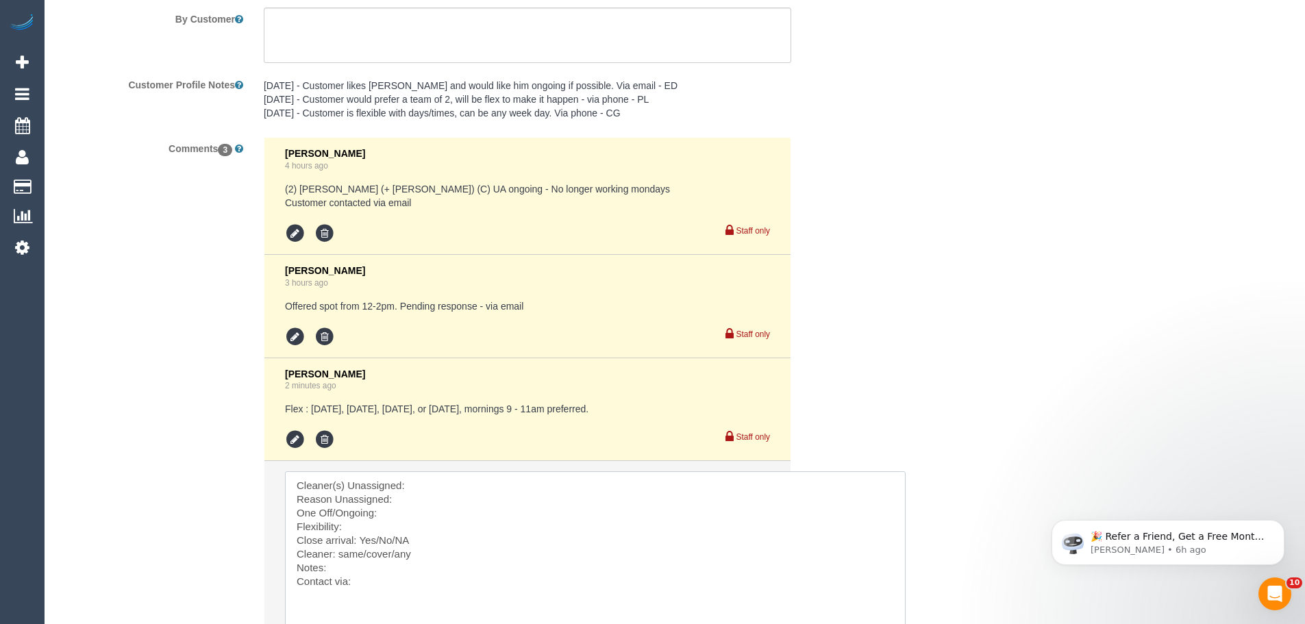
click at [463, 483] on textarea at bounding box center [595, 554] width 621 height 167
paste textarea "(3) [PERSON_NAME] (C)"
click at [455, 500] on textarea at bounding box center [595, 554] width 621 height 167
drag, startPoint x: 284, startPoint y: 408, endPoint x: 626, endPoint y: 412, distance: 341.9
click at [626, 412] on pre "Flex : Monday, Tuesday, Wednesday, or Thursday, mornings 9 - 11am preferred." at bounding box center [527, 409] width 485 height 14
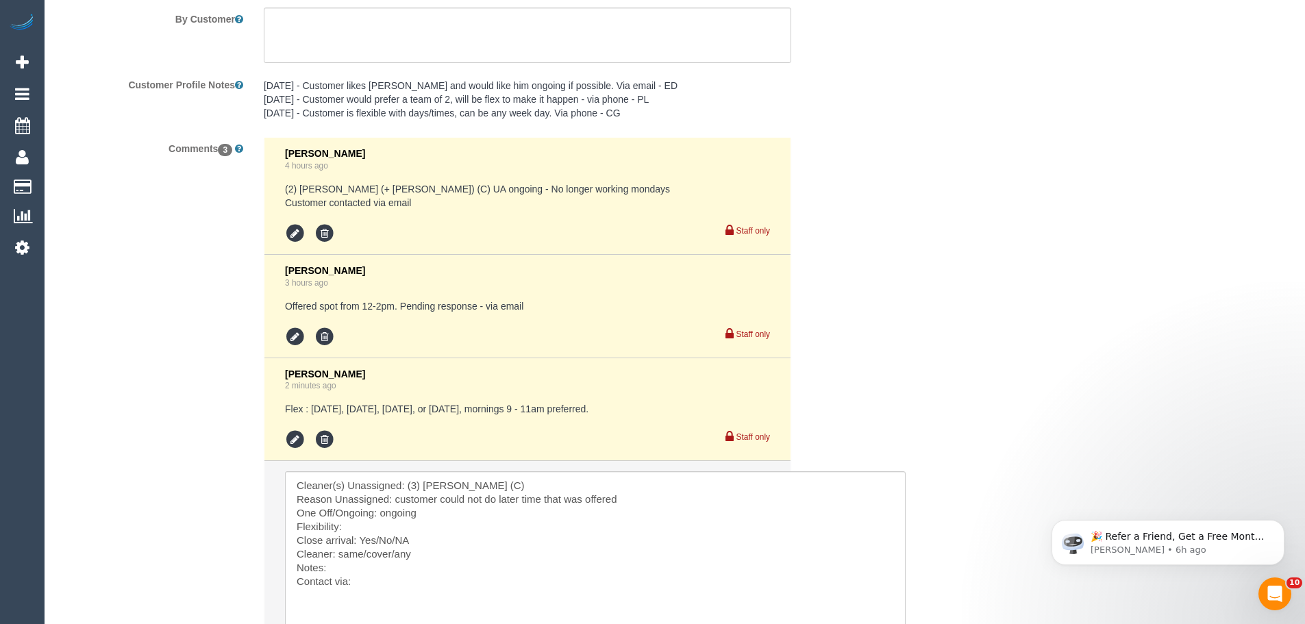
copy pre "Flex : Monday, Tuesday, Wednesday, or Thursday, mornings 9 - 11am preferred."
click at [372, 531] on textarea at bounding box center [595, 554] width 621 height 167
paste textarea "Flex : Monday, Tuesday, Wednesday, or Thursday, mornings 9 - 11am preferred."
drag, startPoint x: 395, startPoint y: 542, endPoint x: 362, endPoint y: 539, distance: 32.4
click at [362, 539] on textarea at bounding box center [595, 554] width 621 height 167
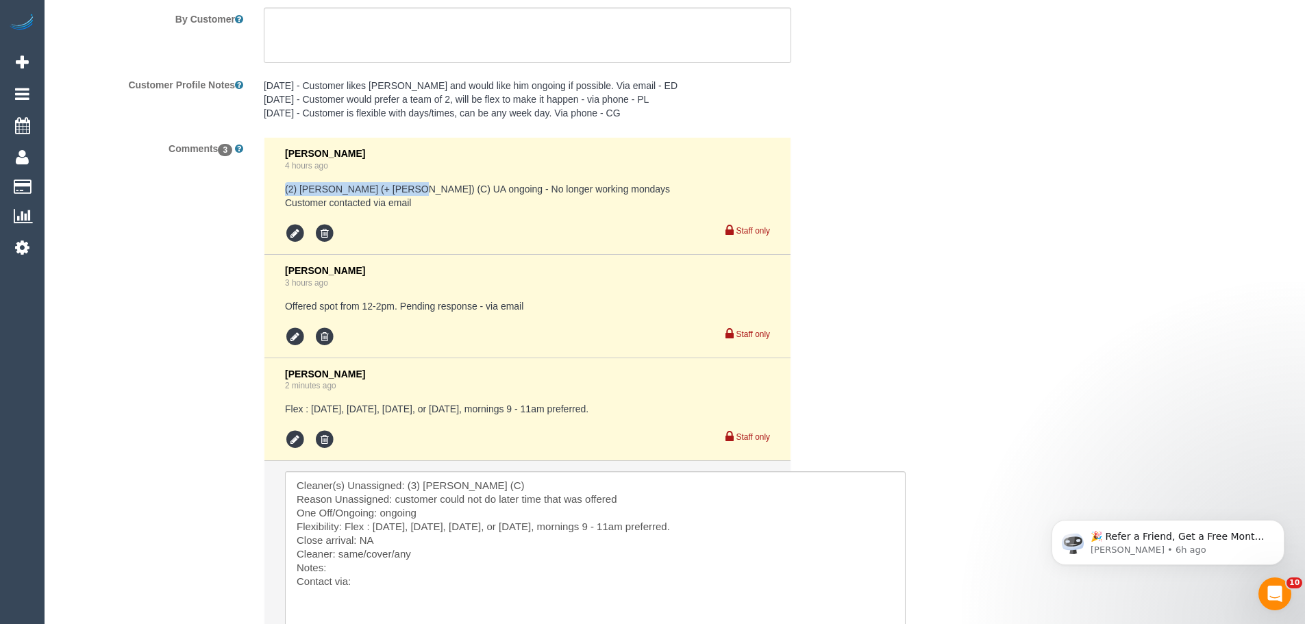
drag, startPoint x: 283, startPoint y: 188, endPoint x: 395, endPoint y: 191, distance: 112.4
click at [395, 191] on li "Chellsea Espinosa 4 hours ago (2) Alejandro (+ Alexa) (C) UA ongoing - No longe…" at bounding box center [527, 196] width 526 height 117
copy pre "(2) [PERSON_NAME] (+ Alexa) (C)"
drag, startPoint x: 438, startPoint y: 553, endPoint x: 338, endPoint y: 552, distance: 100.0
click at [338, 552] on textarea at bounding box center [595, 554] width 621 height 167
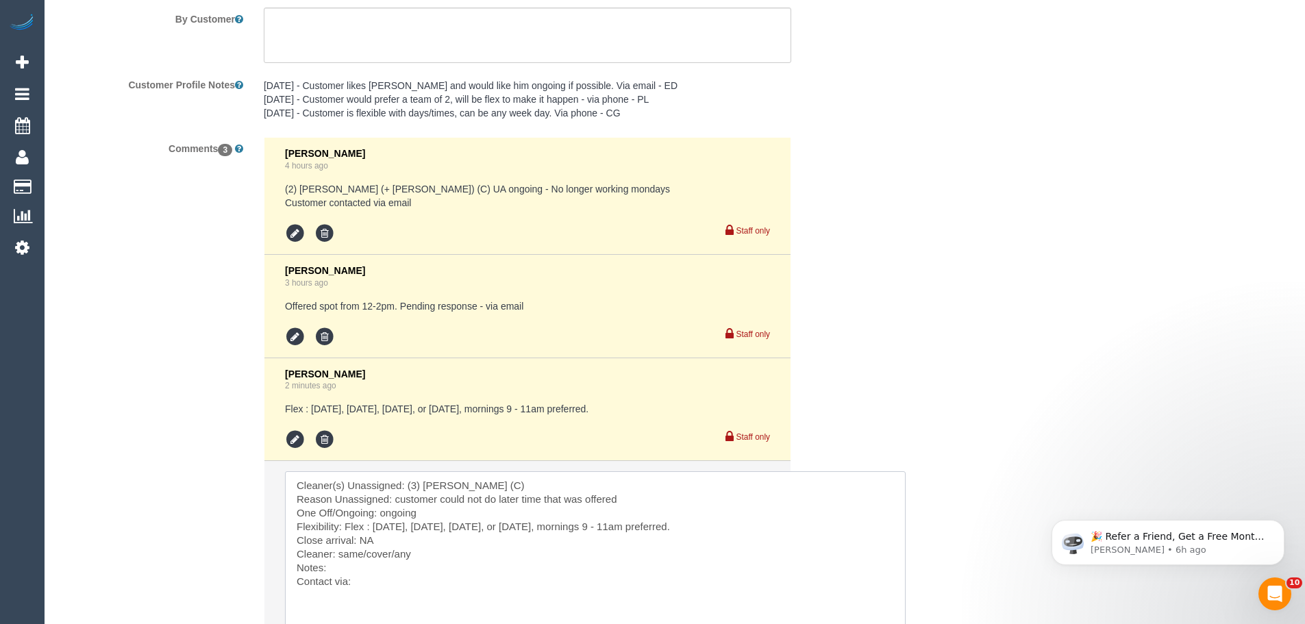
paste textarea "(2) [PERSON_NAME] (+ Alexa) (C)"
click at [364, 585] on textarea at bounding box center [595, 554] width 621 height 167
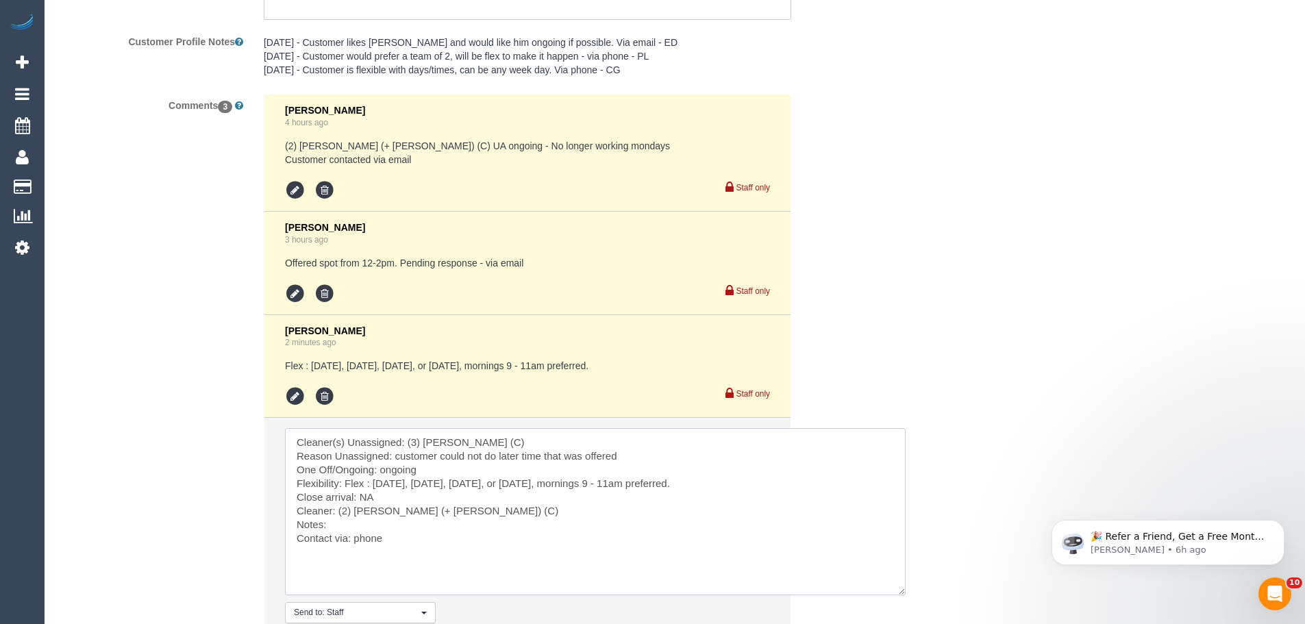
scroll to position [2540, 0]
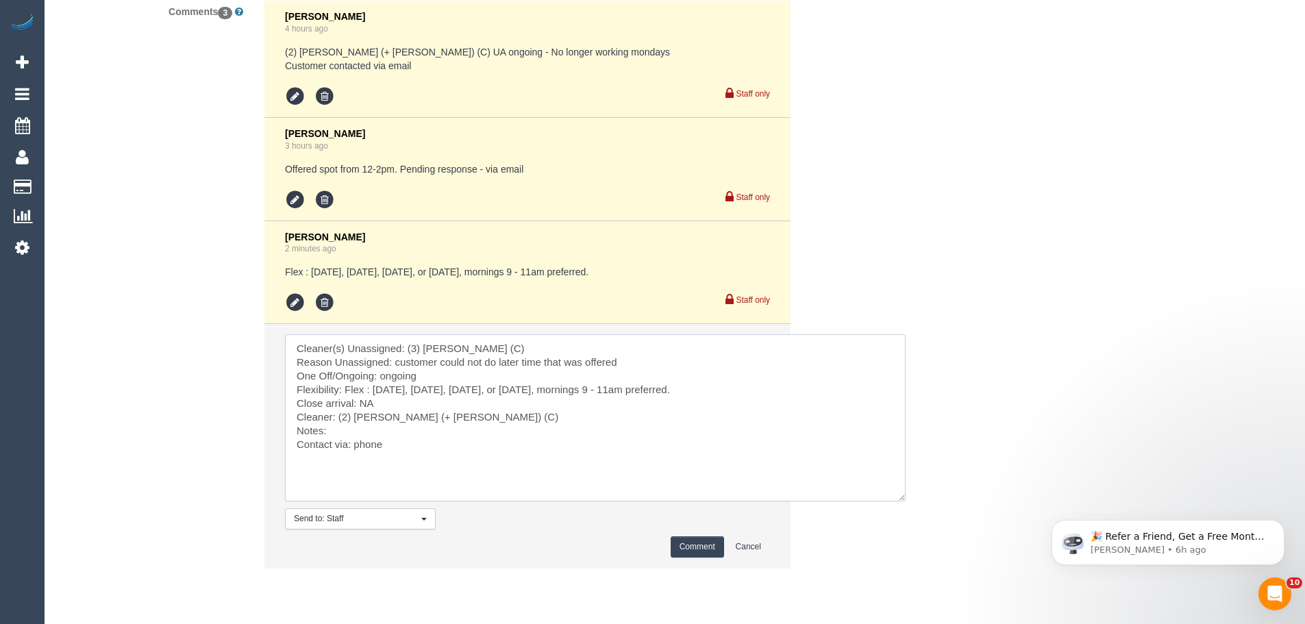
type textarea "Cleaner(s) Unassigned: (3) Goswin Kanta (C) Reason Unassigned: customer could n…"
click at [702, 547] on button "Comment" at bounding box center [697, 546] width 53 height 21
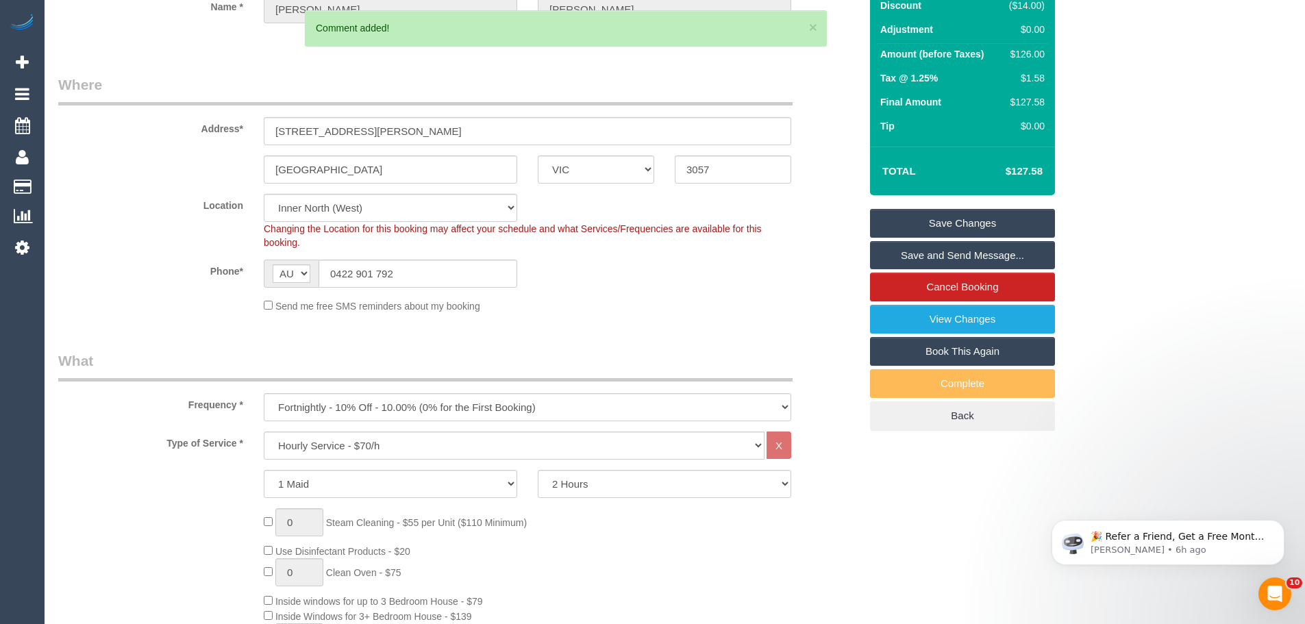
scroll to position [142, 0]
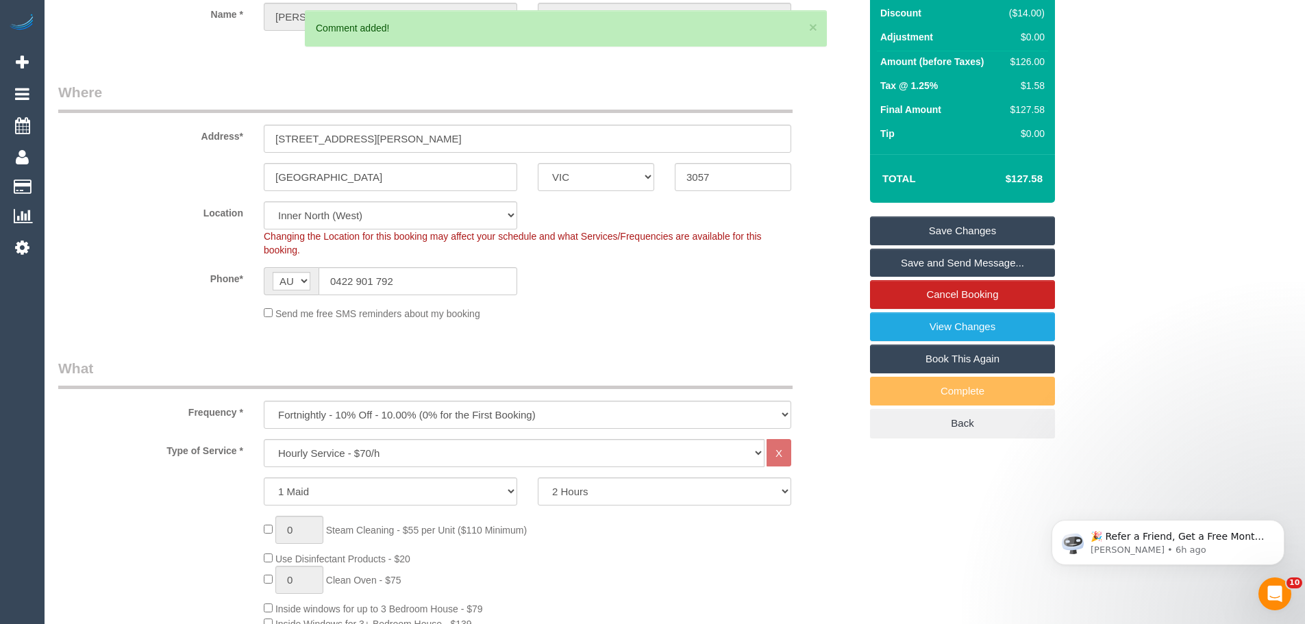
click at [991, 233] on link "Save Changes" at bounding box center [962, 230] width 185 height 29
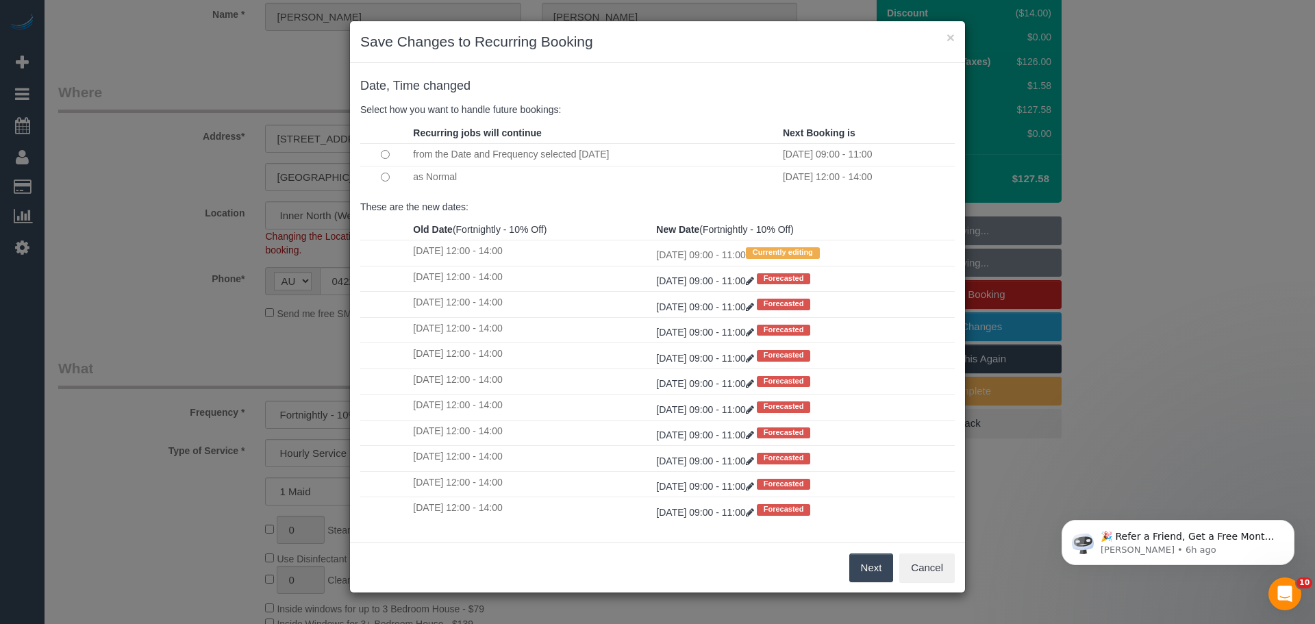
click at [866, 564] on button "Next" at bounding box center [872, 568] width 45 height 29
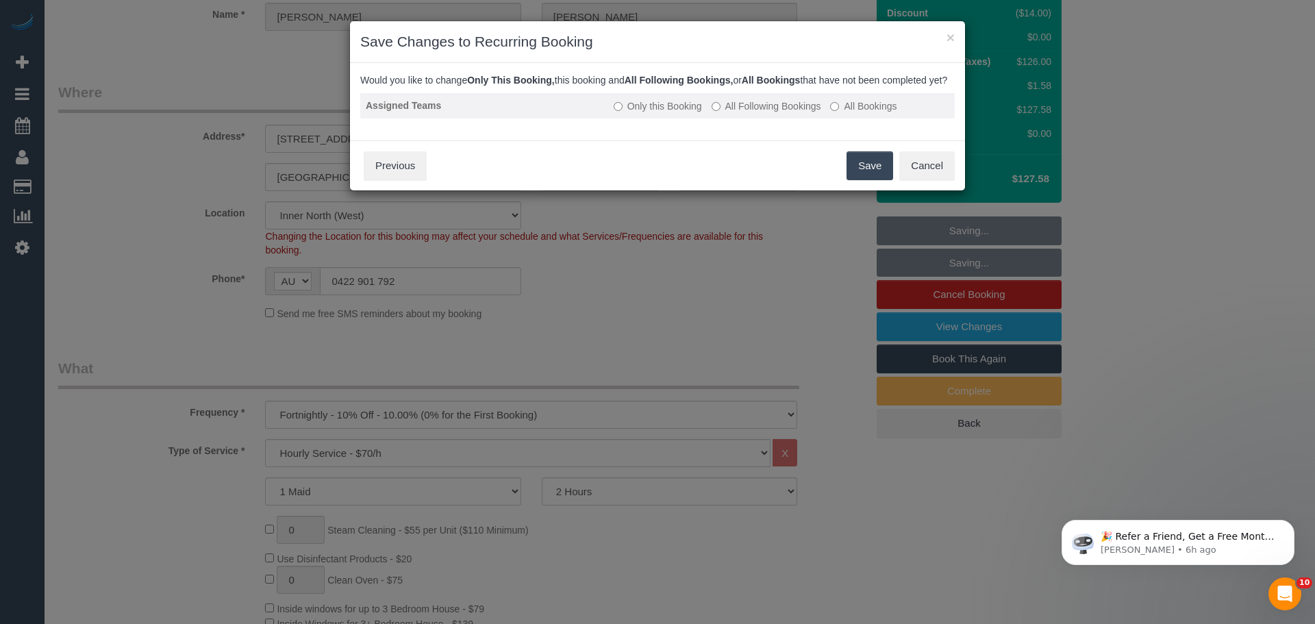
click at [755, 112] on label "All Following Bookings" at bounding box center [767, 106] width 110 height 14
click at [864, 180] on button "Save" at bounding box center [870, 165] width 47 height 29
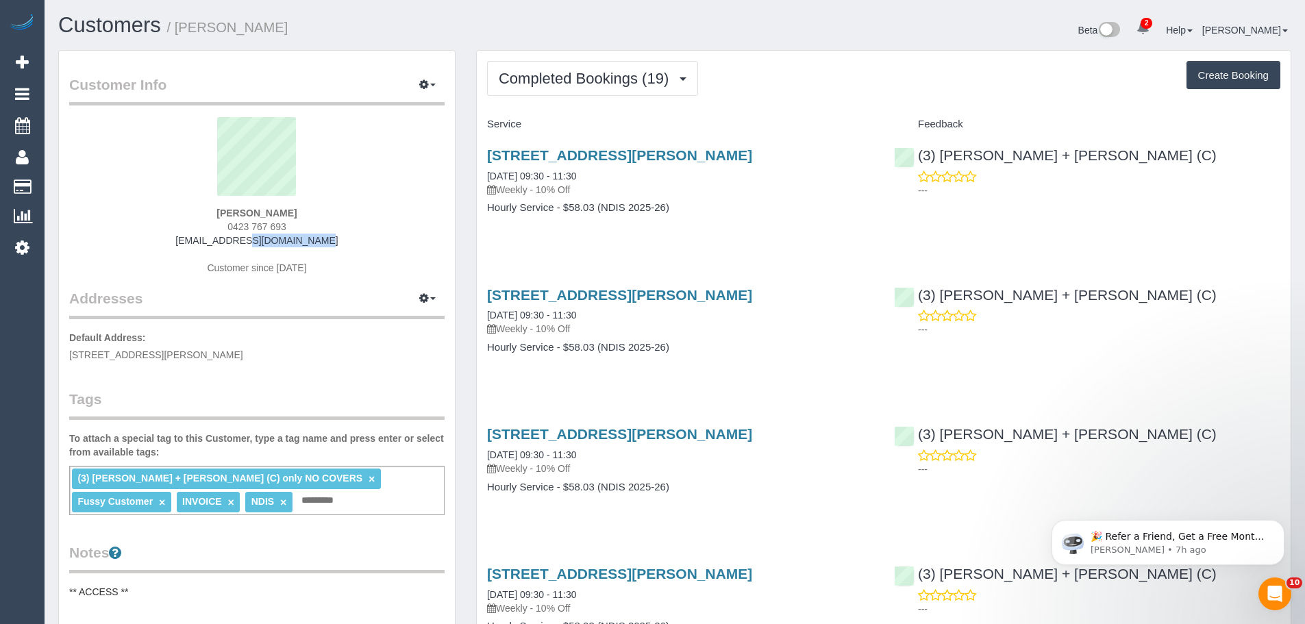
drag, startPoint x: 327, startPoint y: 241, endPoint x: 137, endPoint y: 240, distance: 190.5
click at [153, 240] on div "Katerina Kats 0423 767 693 kat@katkats.com.au Customer since 2025" at bounding box center [256, 202] width 375 height 171
copy link "[EMAIL_ADDRESS][DOMAIN_NAME]"
click at [563, 75] on span "Completed Bookings (19)" at bounding box center [587, 78] width 177 height 17
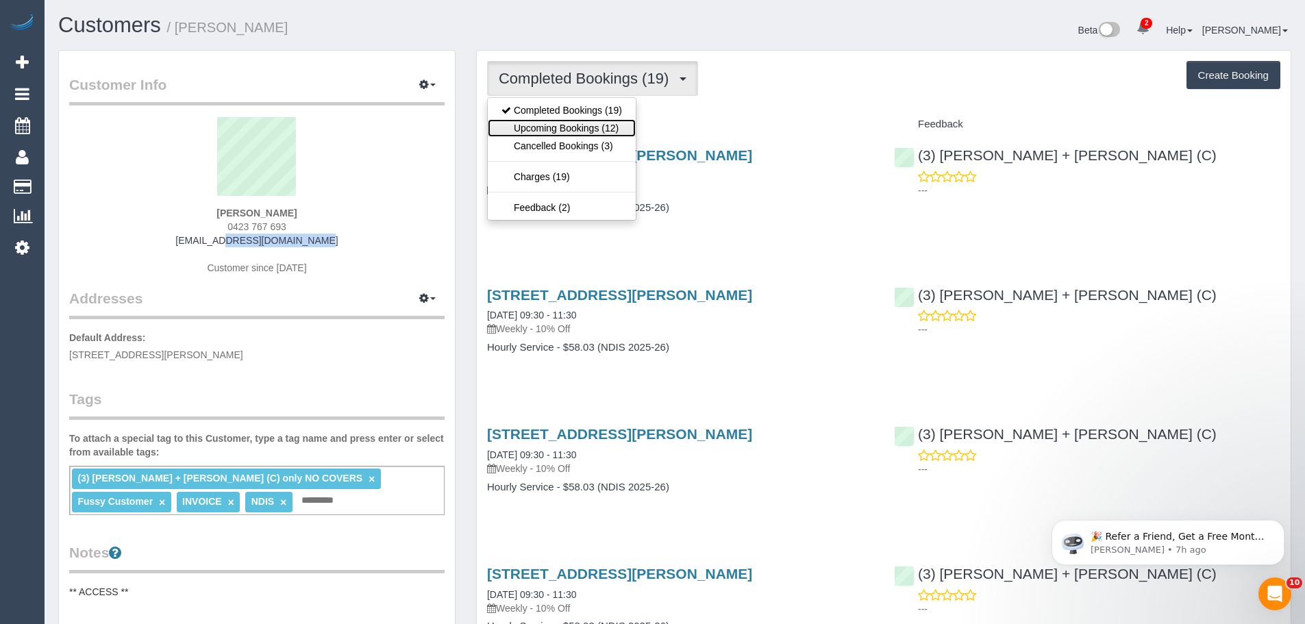
click at [552, 129] on link "Upcoming Bookings (12)" at bounding box center [562, 128] width 148 height 18
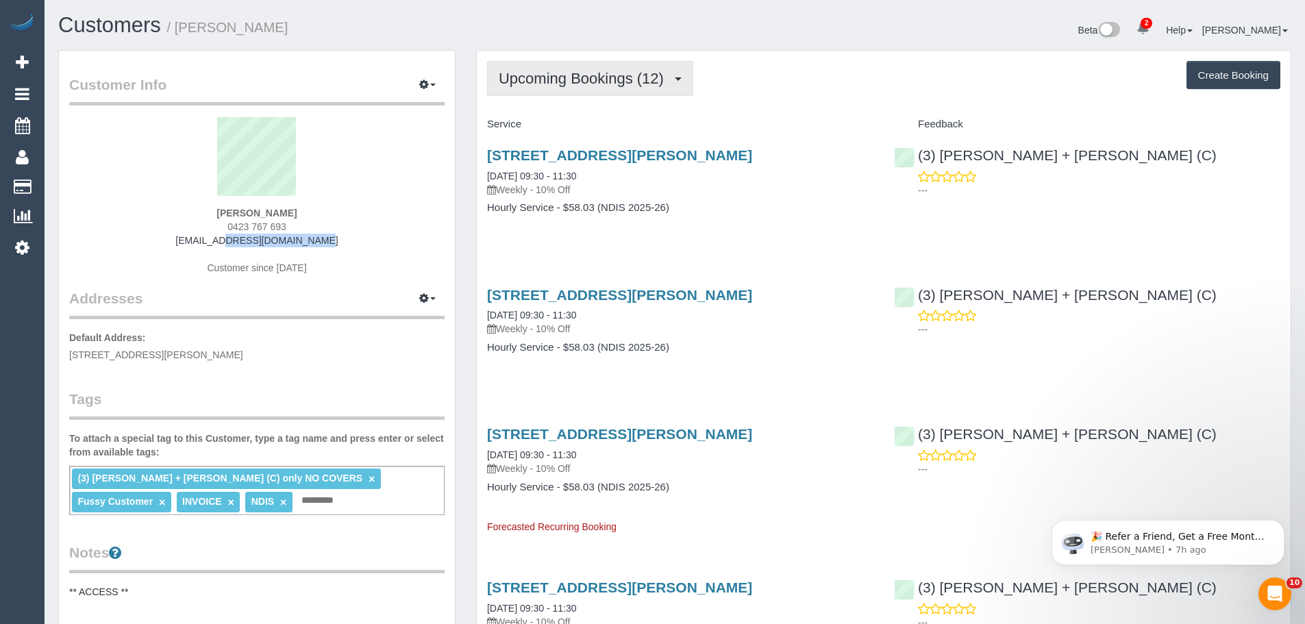
click at [626, 76] on span "Upcoming Bookings (12)" at bounding box center [585, 78] width 172 height 17
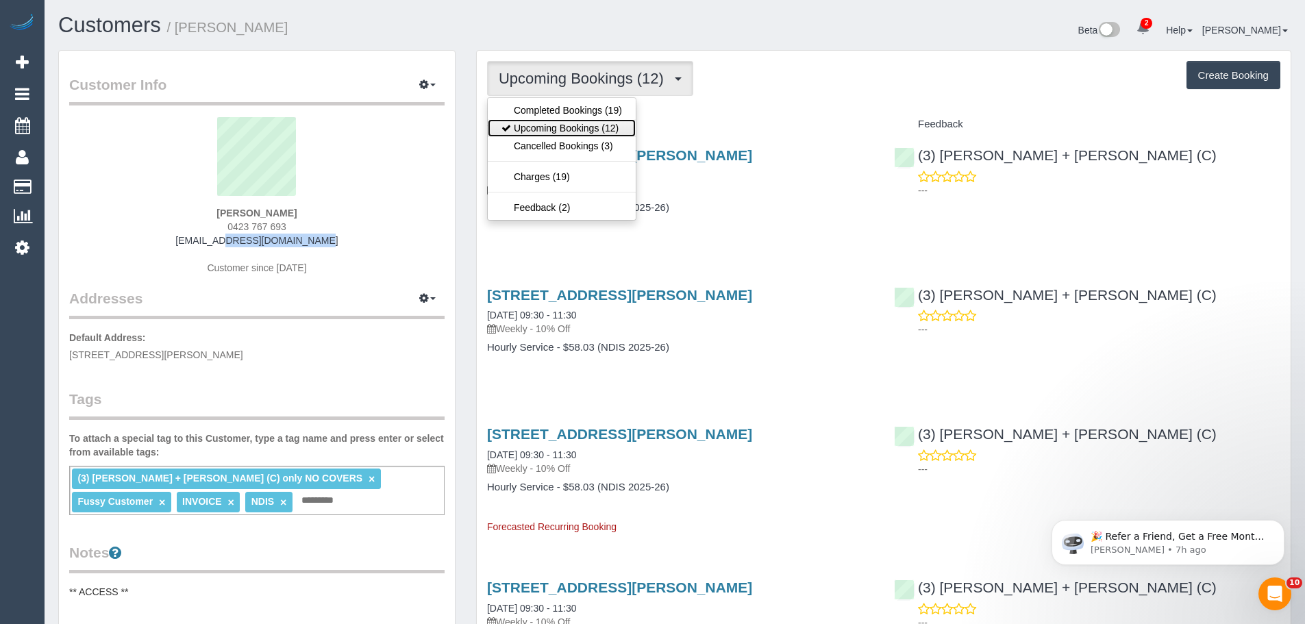
click at [584, 128] on link "Upcoming Bookings (12)" at bounding box center [562, 128] width 148 height 18
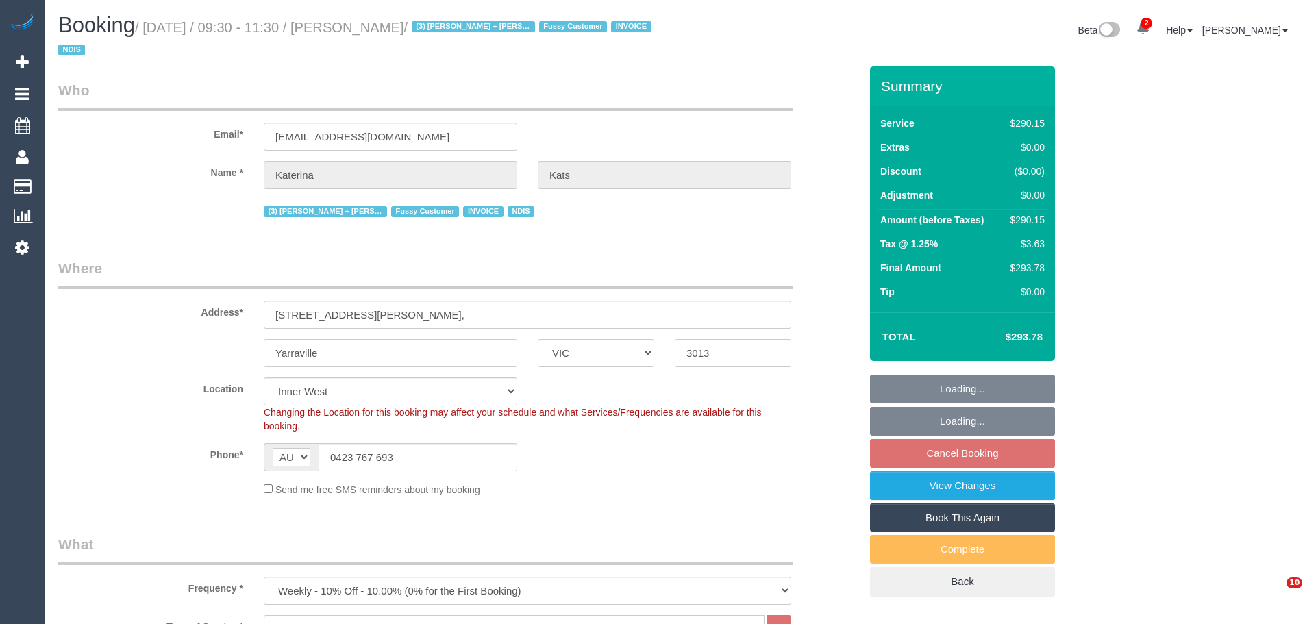
select select "VIC"
select select "2"
select select "150"
select select "number:28"
select select "number:16"
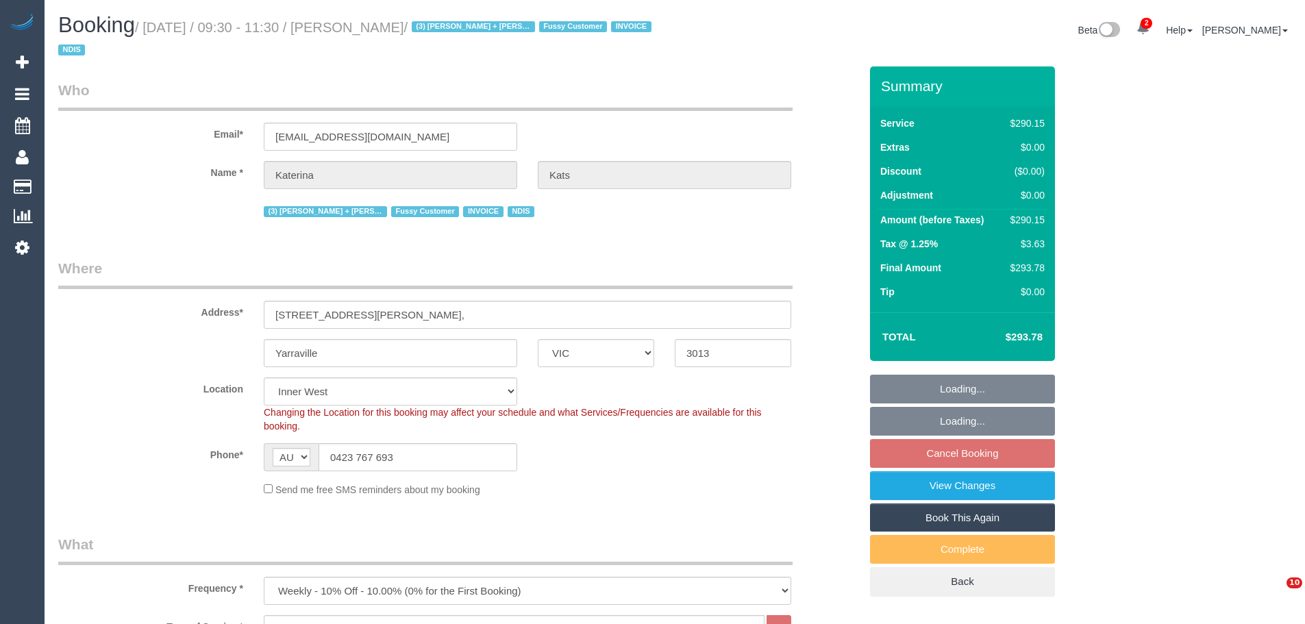
select select "number:19"
select select "number:36"
select select "number:34"
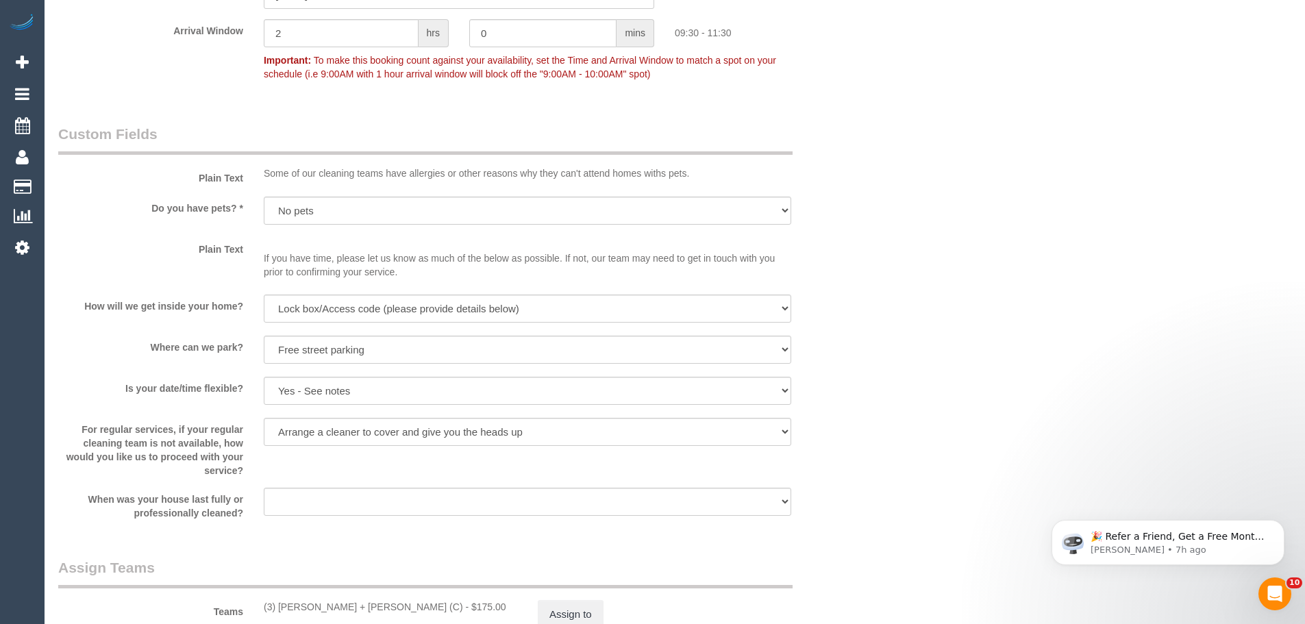
scroll to position [1507, 0]
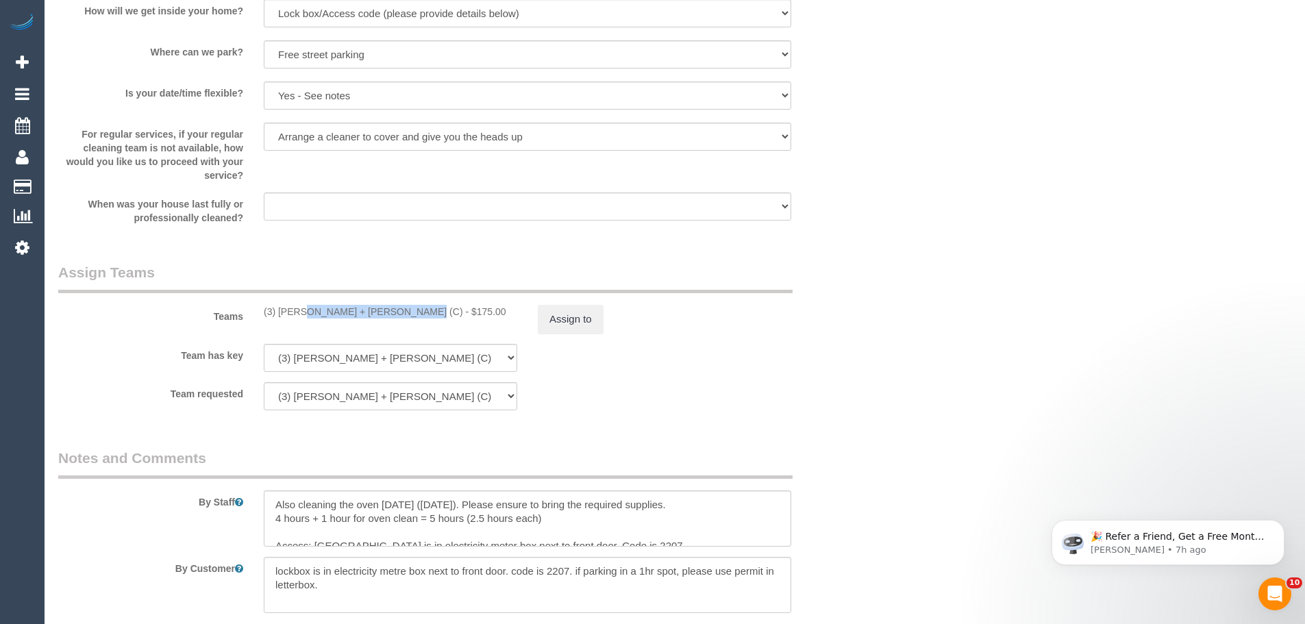
drag, startPoint x: 363, startPoint y: 313, endPoint x: 262, endPoint y: 313, distance: 101.4
click at [262, 313] on div "(3) Avneet + Amarjit (C) - $175.00" at bounding box center [390, 312] width 274 height 14
copy div "(3) [PERSON_NAME] + [PERSON_NAME] (C)"
click at [558, 319] on button "Assign to" at bounding box center [571, 319] width 66 height 29
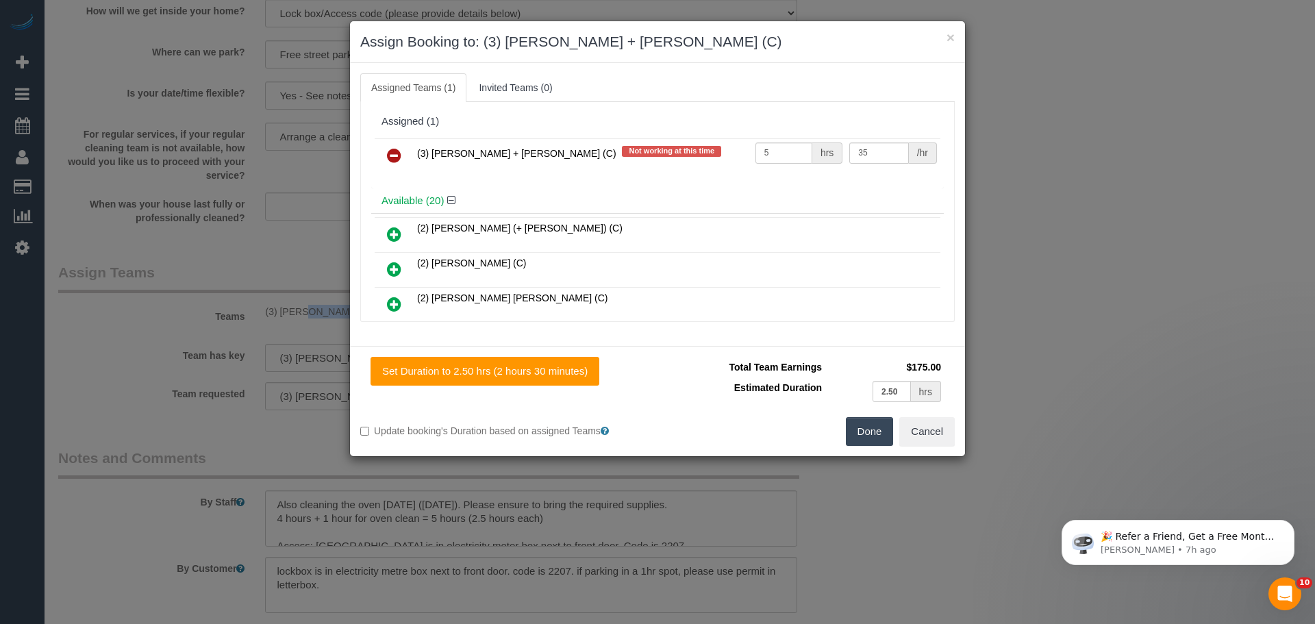
click at [390, 159] on icon at bounding box center [394, 155] width 14 height 16
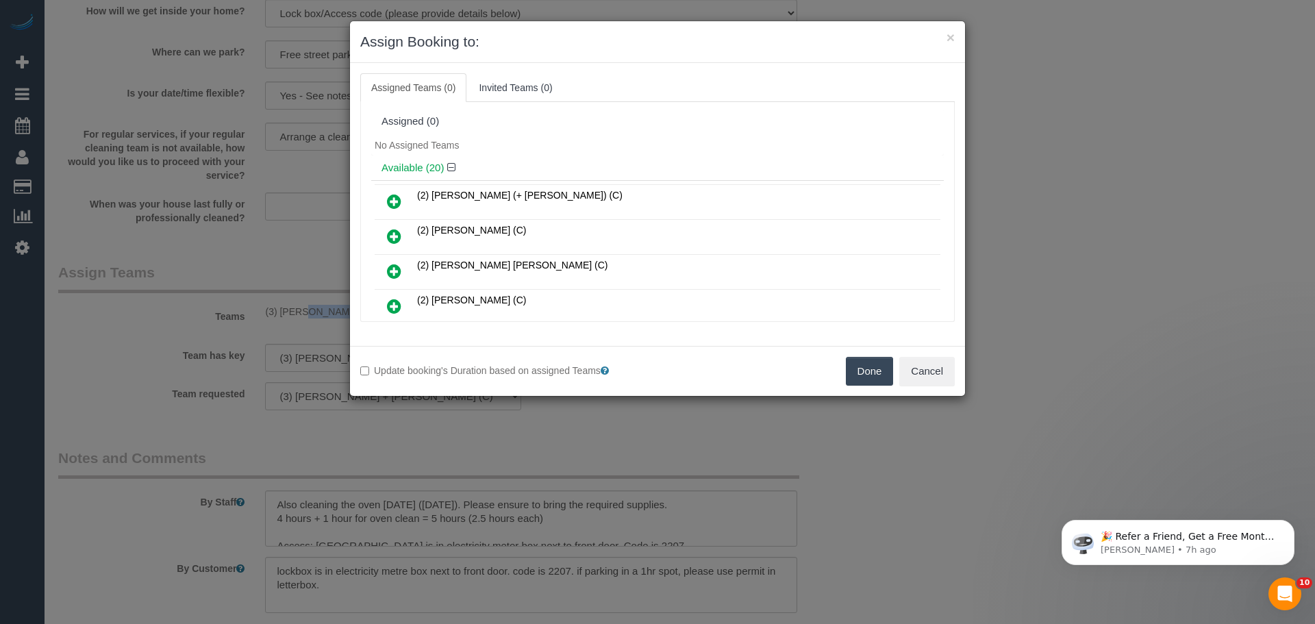
click at [875, 374] on button "Done" at bounding box center [870, 371] width 48 height 29
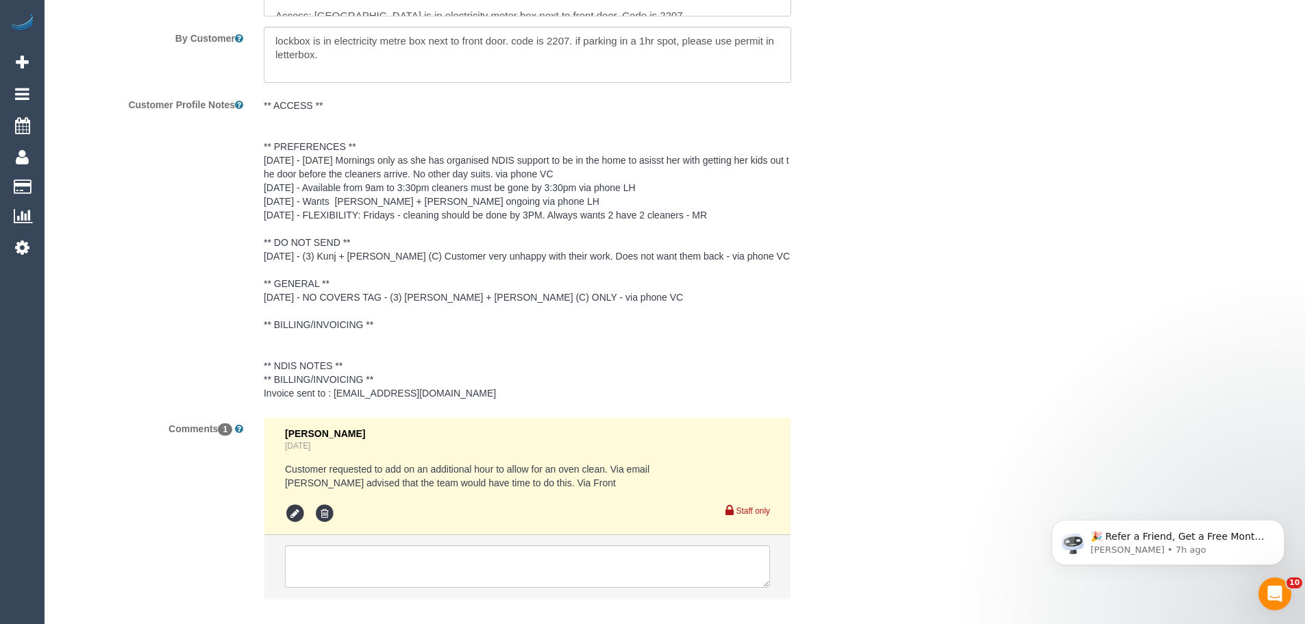
scroll to position [2112, 0]
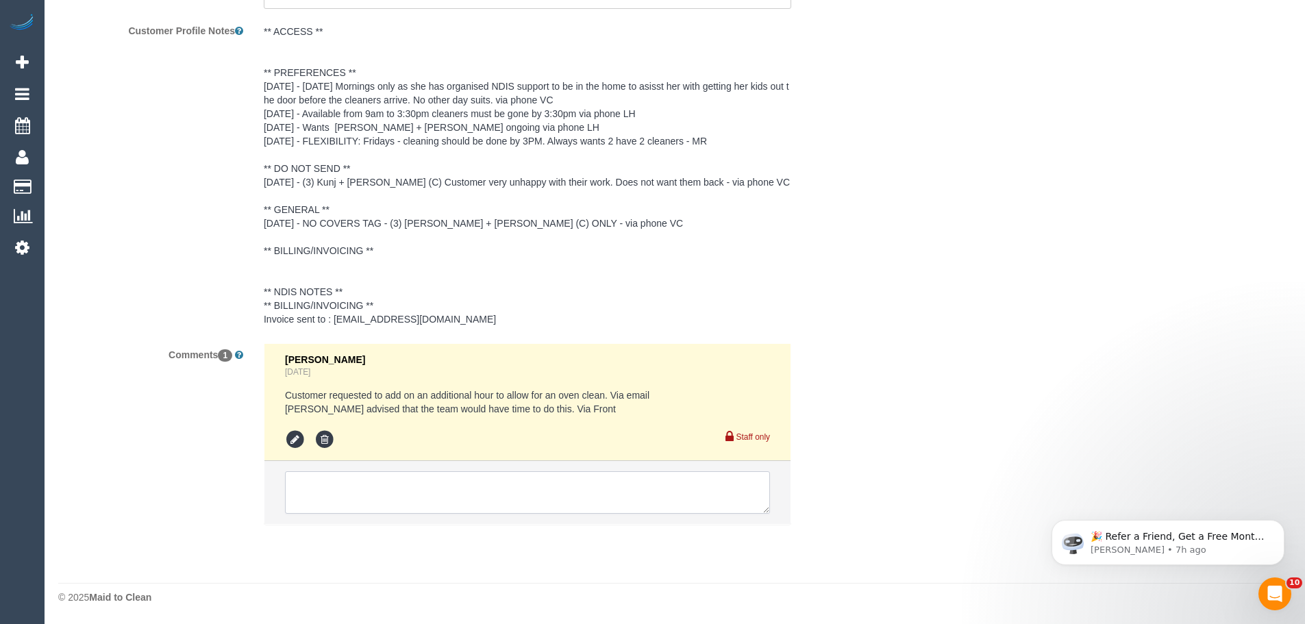
click at [421, 499] on textarea at bounding box center [527, 492] width 485 height 42
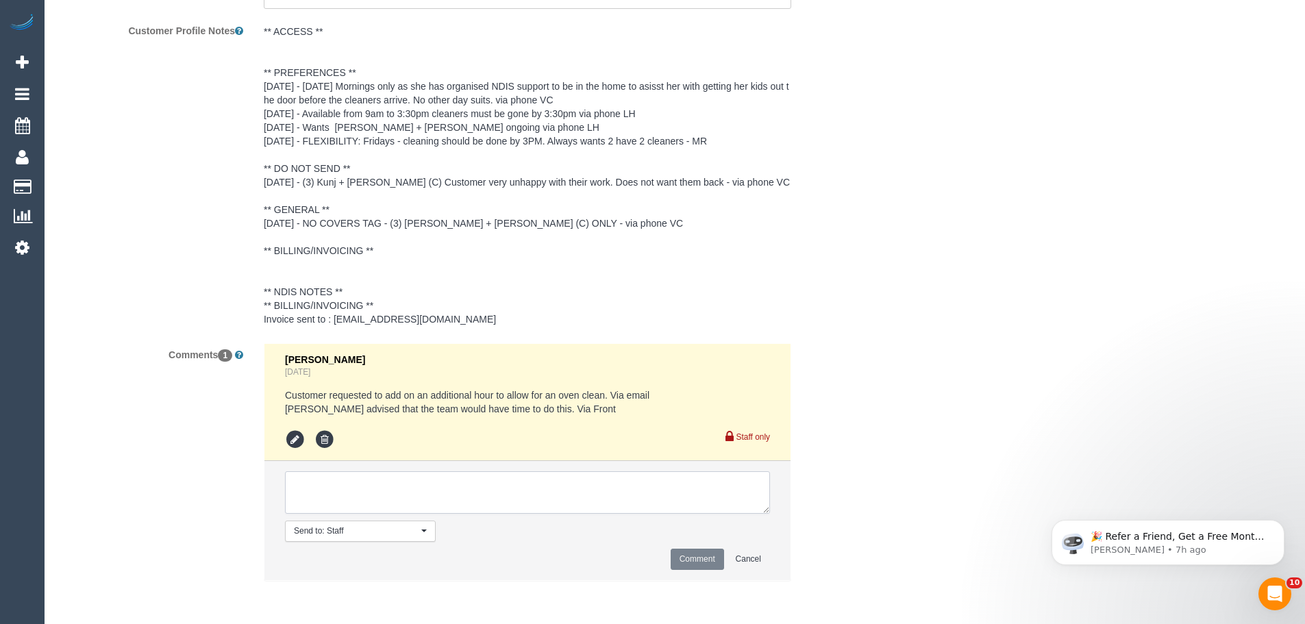
paste textarea "(3) Avneet + Amarjit (C)"
drag, startPoint x: 439, startPoint y: 506, endPoint x: 6, endPoint y: 393, distance: 447.5
type textarea "(3) Avneet + Amarjit (C) UA one off - car issues Customer contacted via email"
click at [688, 554] on button "Comment" at bounding box center [697, 559] width 53 height 21
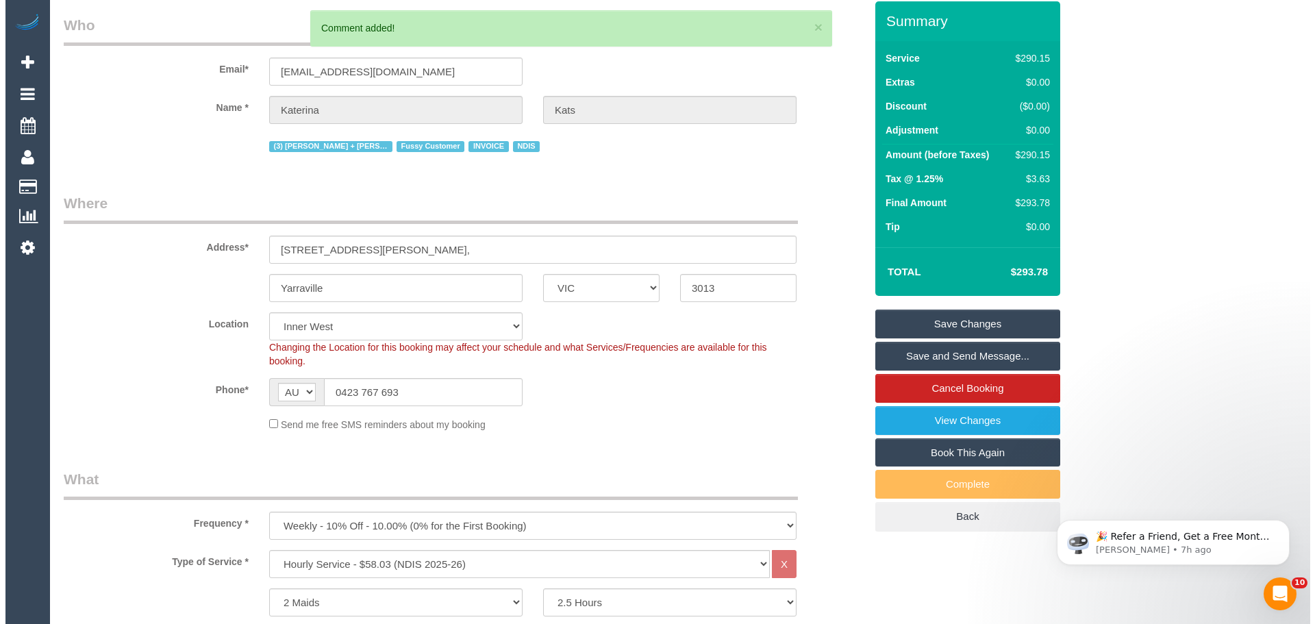
scroll to position [0, 0]
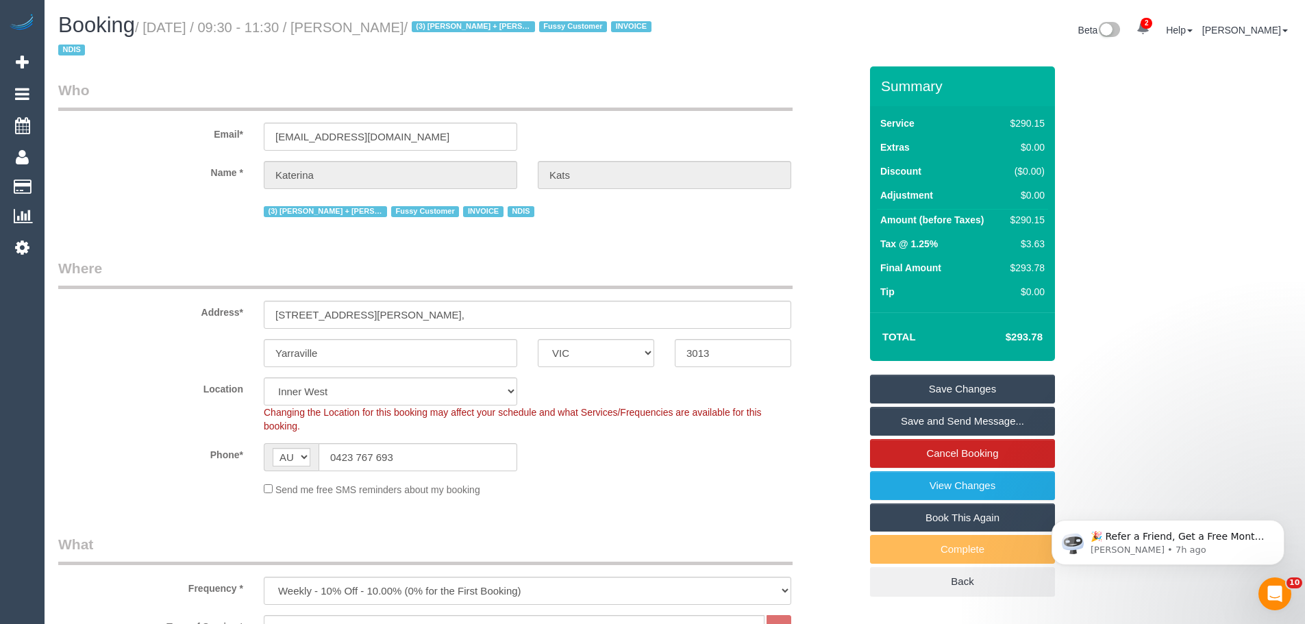
click at [995, 376] on link "Save Changes" at bounding box center [962, 389] width 185 height 29
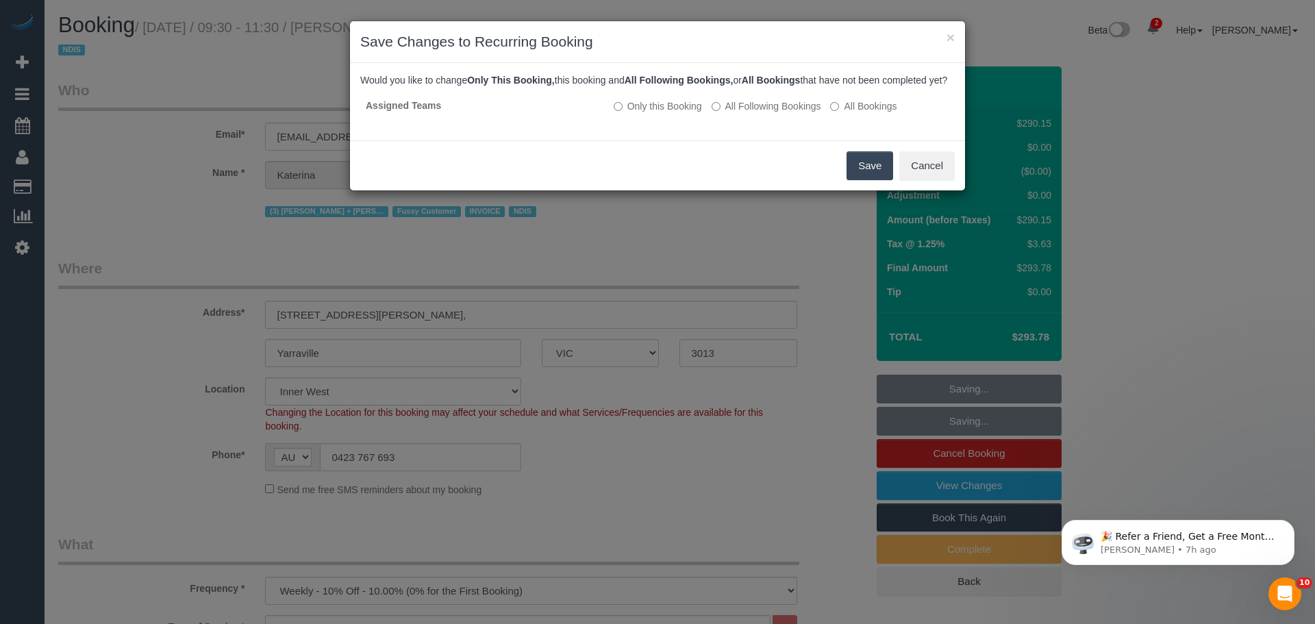
click at [852, 177] on button "Save" at bounding box center [870, 165] width 47 height 29
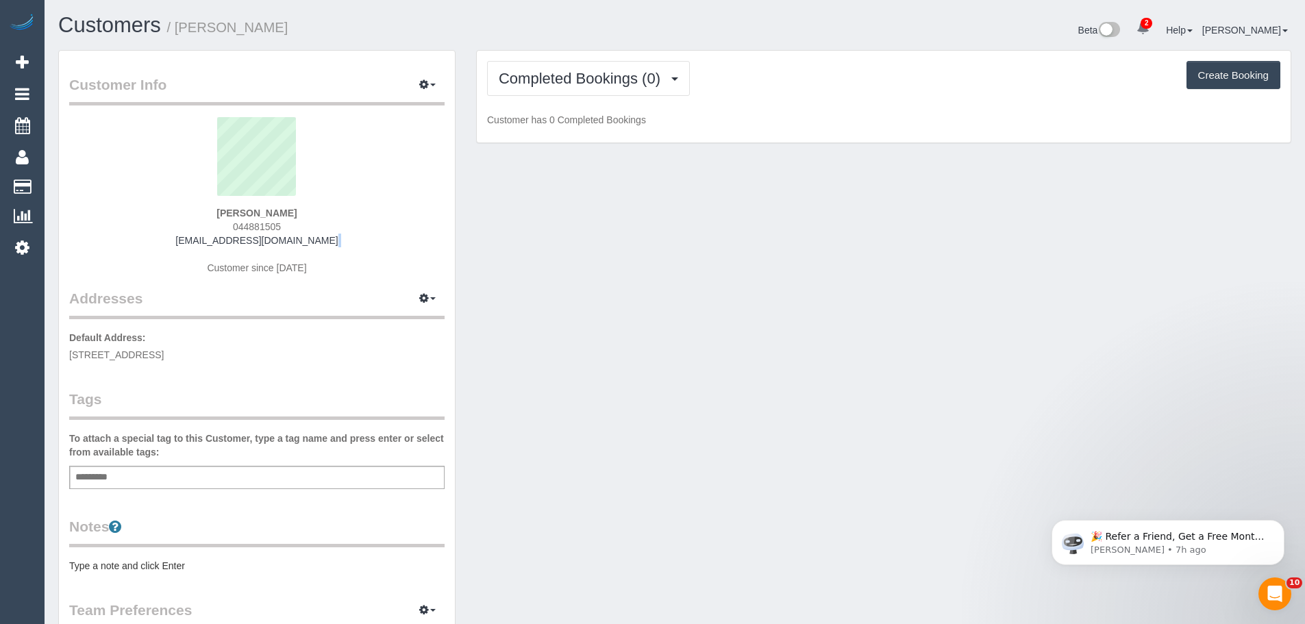
drag, startPoint x: 347, startPoint y: 243, endPoint x: 142, endPoint y: 249, distance: 205.7
click at [142, 249] on div "[PERSON_NAME] 044881505 [EMAIL_ADDRESS][DOMAIN_NAME] Customer since [DATE]" at bounding box center [256, 202] width 375 height 171
click at [373, 242] on div "[PERSON_NAME] 044881505 [EMAIL_ADDRESS][DOMAIN_NAME] Customer since [DATE]" at bounding box center [256, 202] width 375 height 171
click at [576, 70] on span "Completed Bookings (0)" at bounding box center [583, 78] width 169 height 17
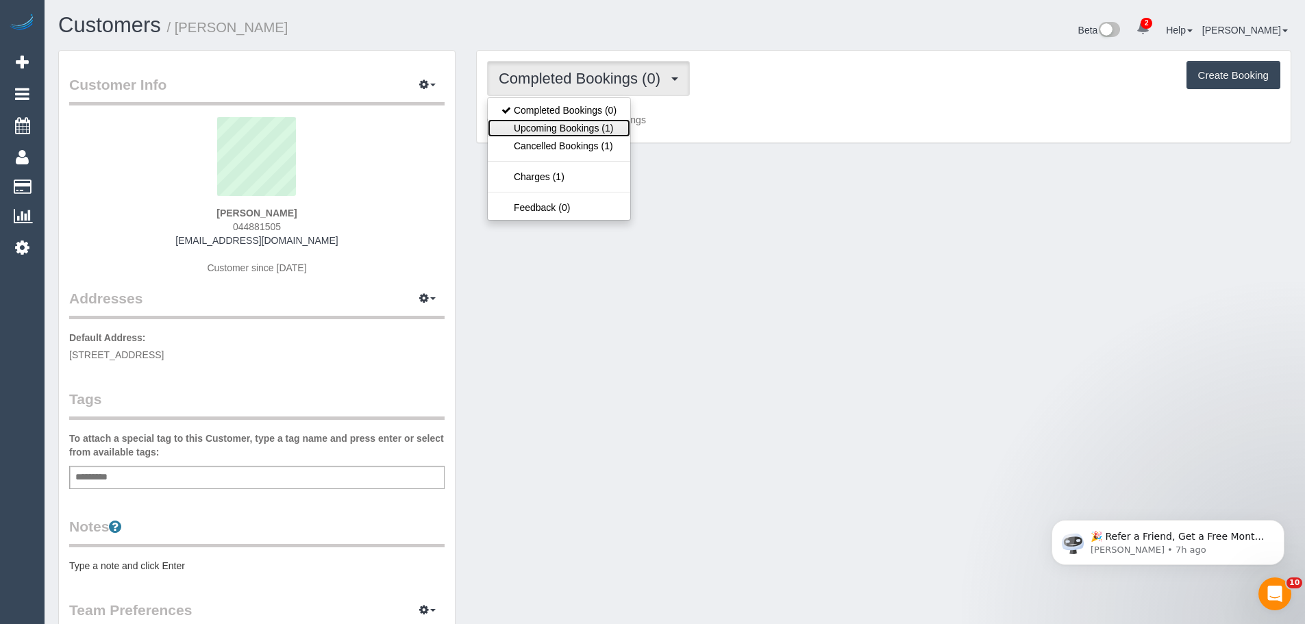
click at [569, 132] on link "Upcoming Bookings (1)" at bounding box center [559, 128] width 143 height 18
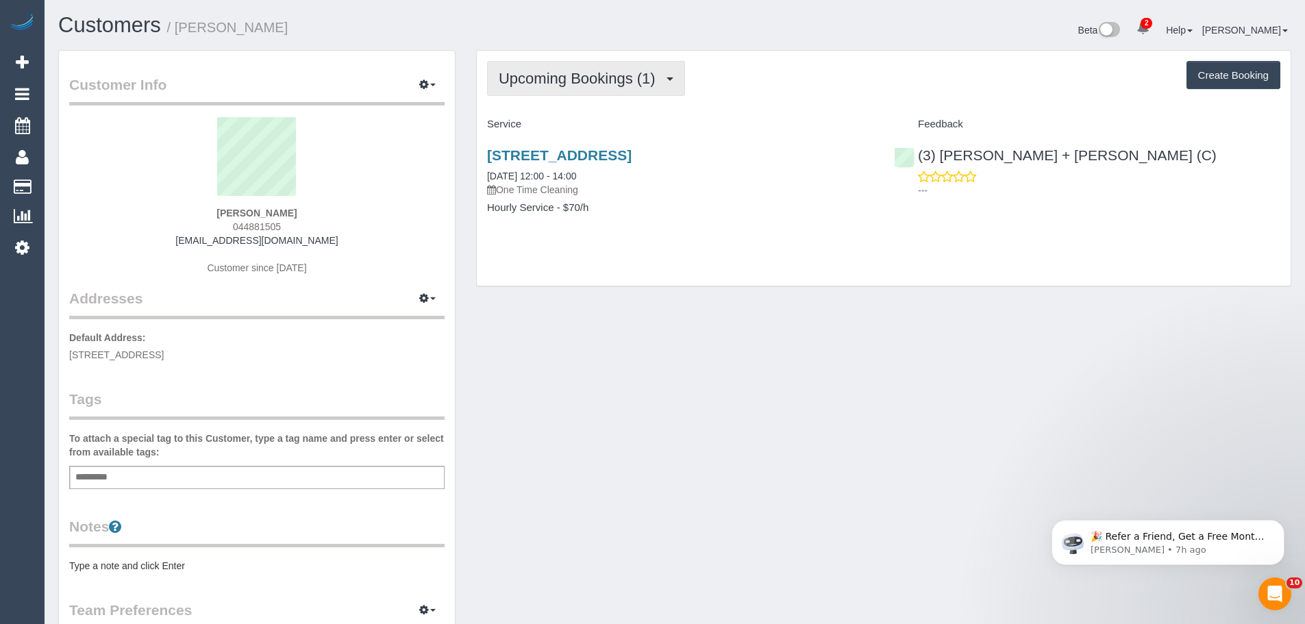
click at [597, 87] on button "Upcoming Bookings (1)" at bounding box center [586, 78] width 198 height 35
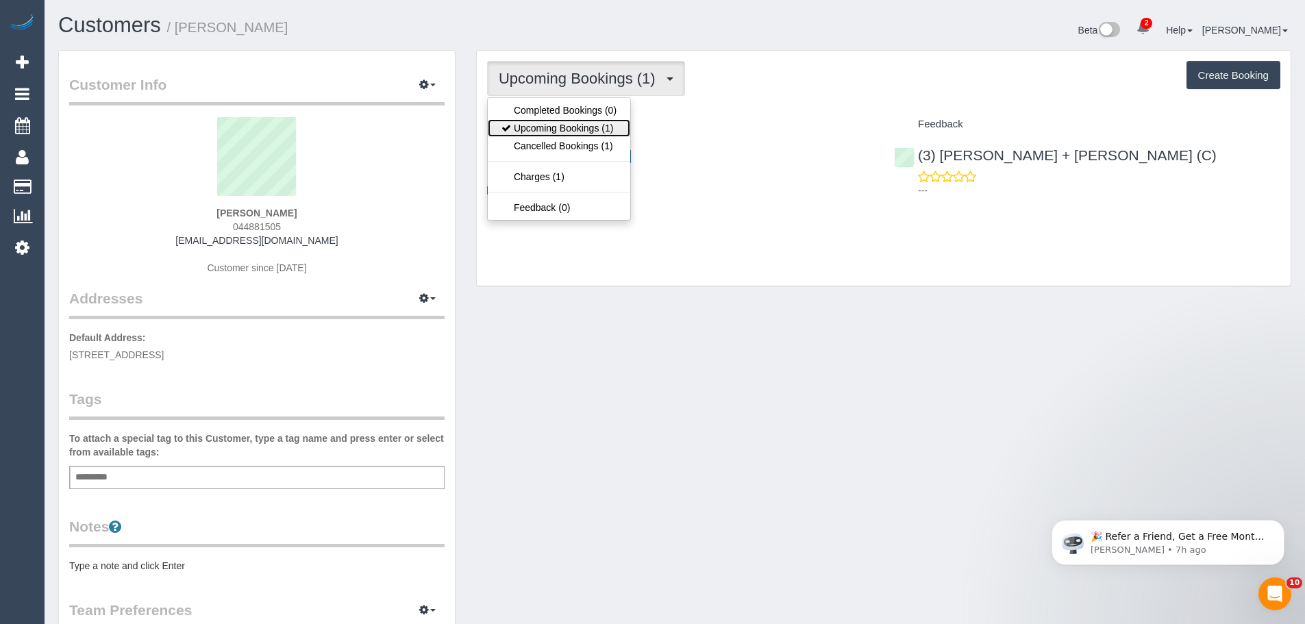
click at [585, 125] on link "Upcoming Bookings (1)" at bounding box center [559, 128] width 143 height 18
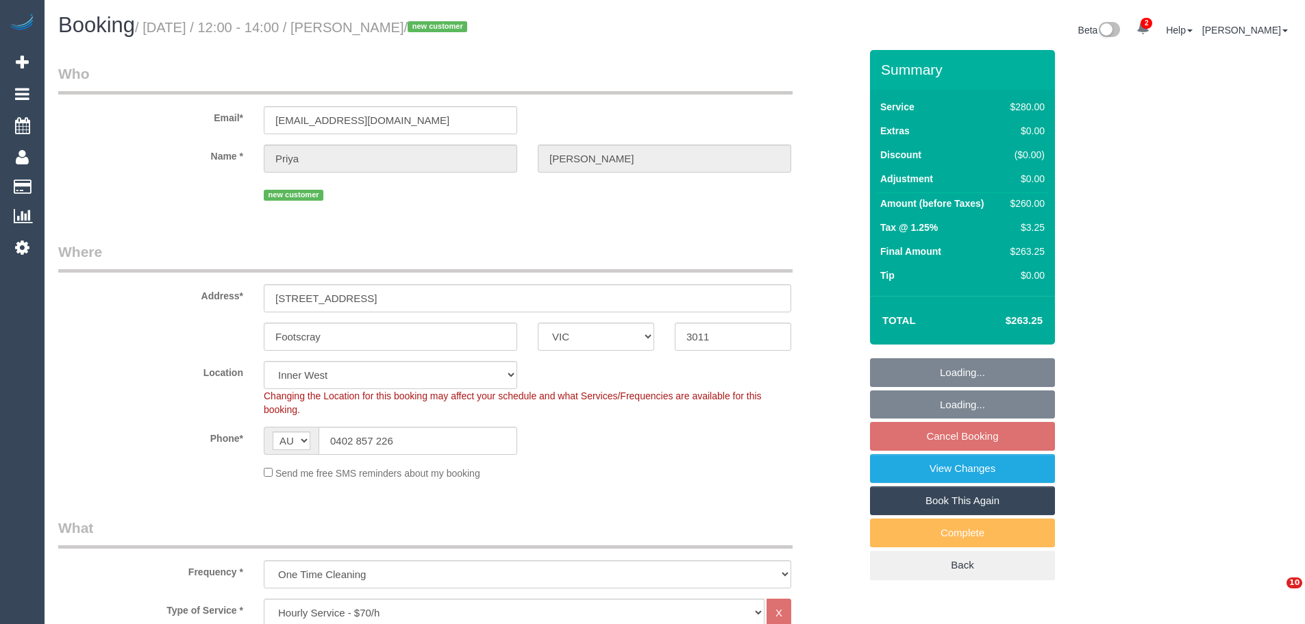
select select "VIC"
select select "240"
select select "number:28"
select select "number:14"
select select "number:20"
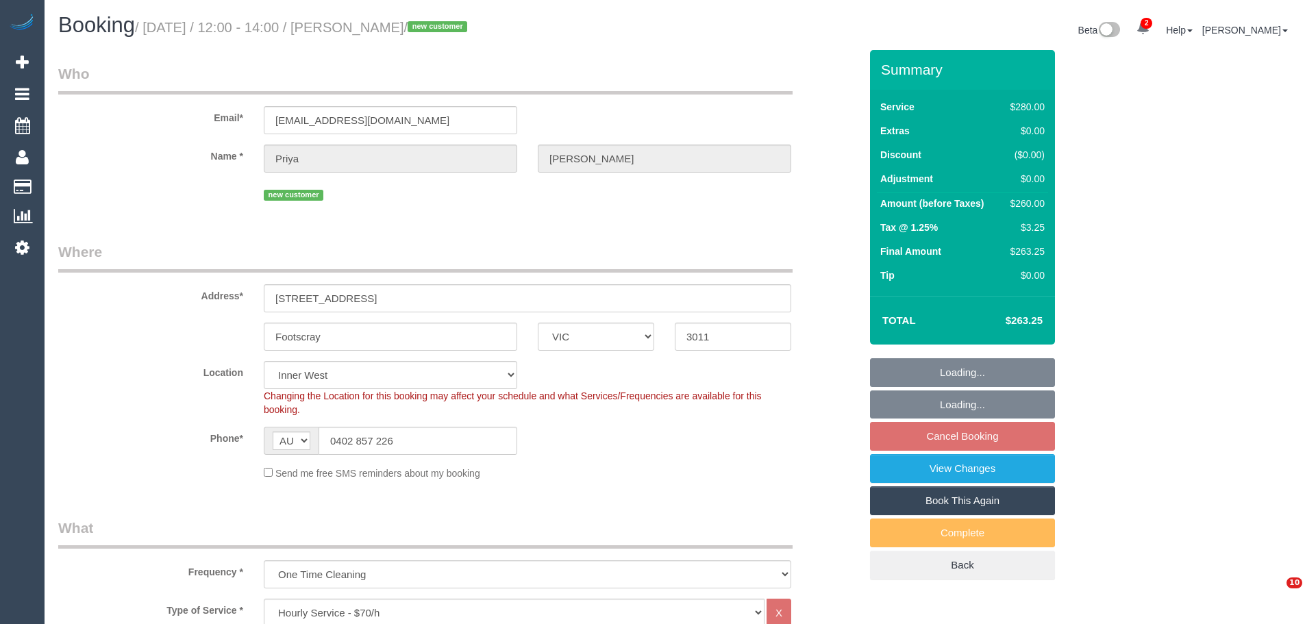
select select "number:25"
select select "number:12"
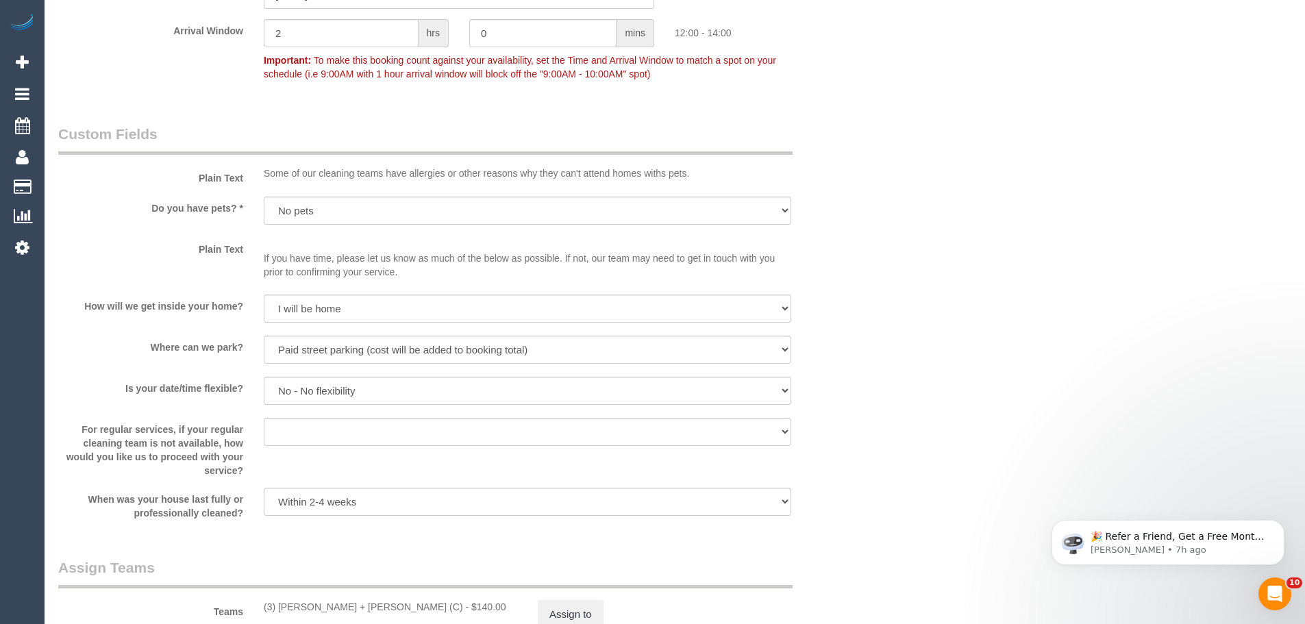
scroll to position [1987, 0]
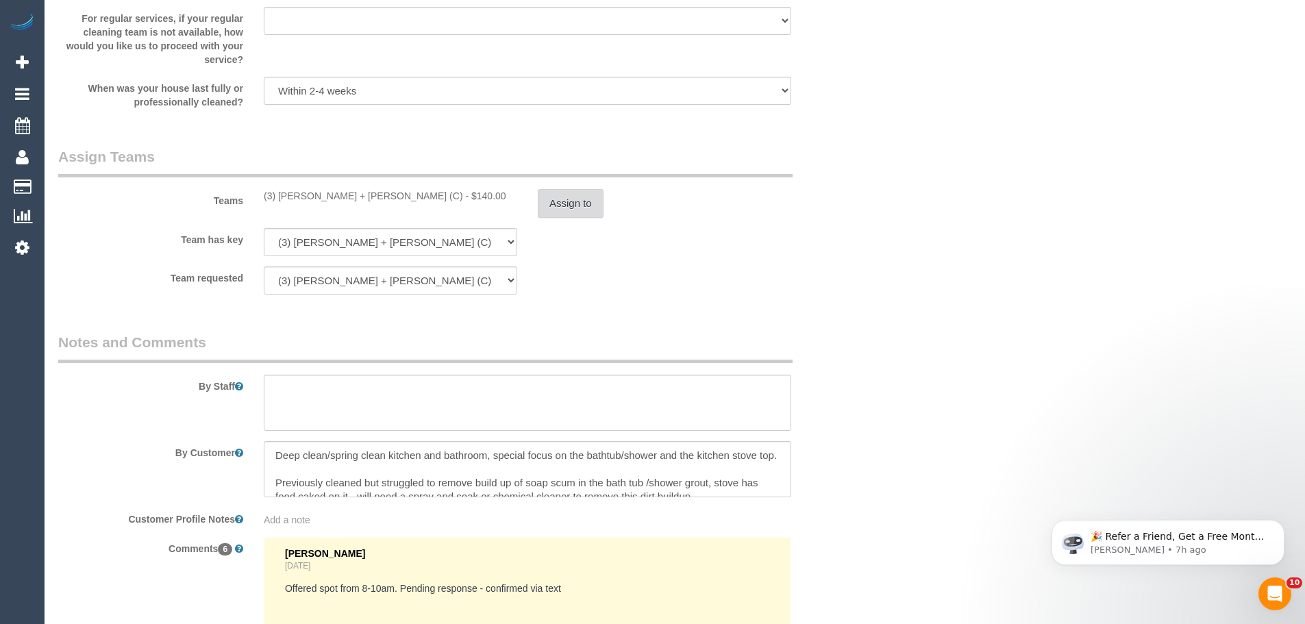
click at [571, 205] on button "Assign to" at bounding box center [571, 203] width 66 height 29
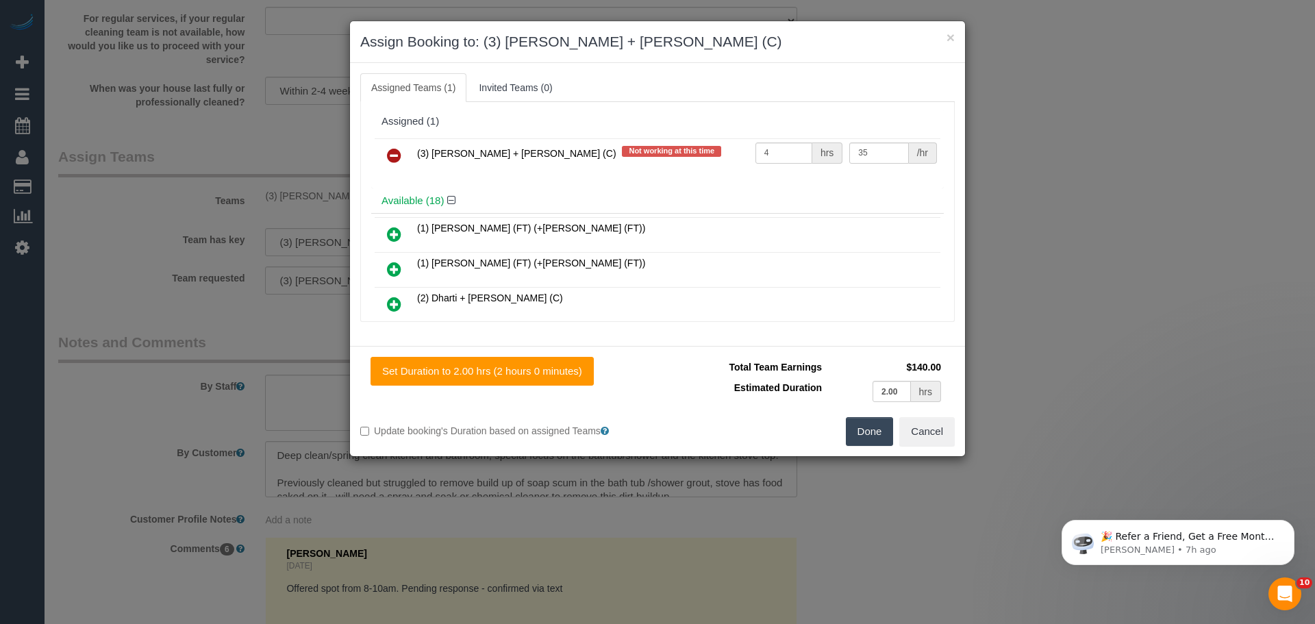
click at [389, 156] on icon at bounding box center [394, 155] width 14 height 16
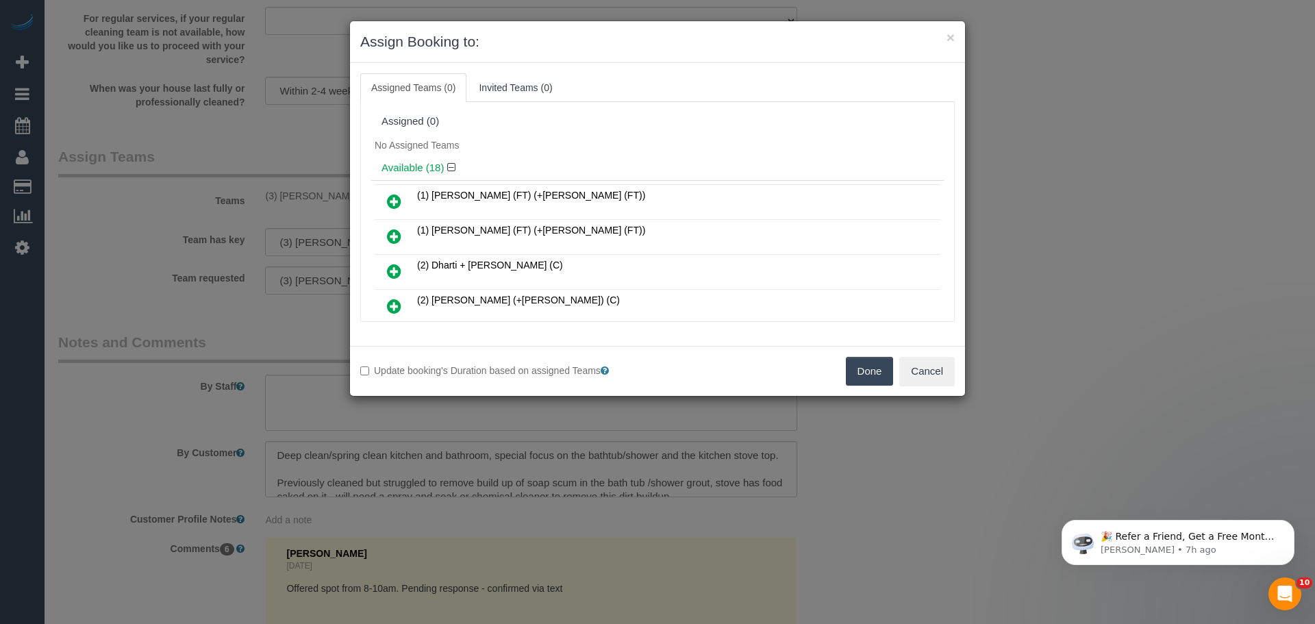
click at [855, 372] on button "Done" at bounding box center [870, 371] width 48 height 29
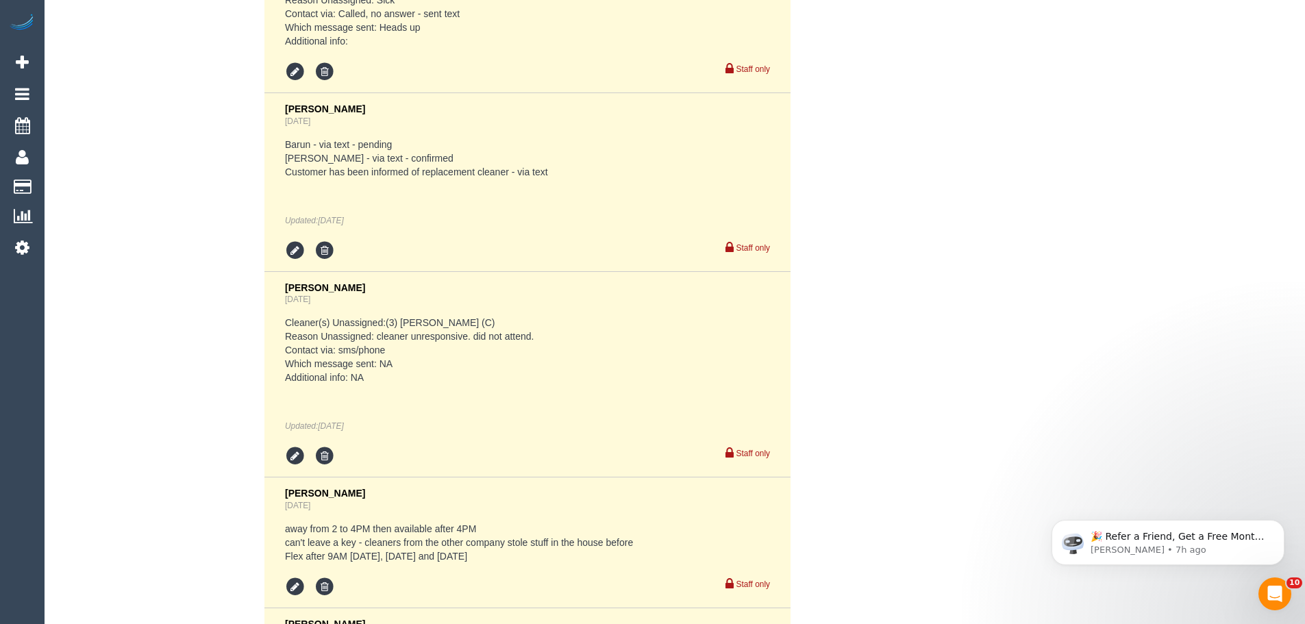
scroll to position [3039, 0]
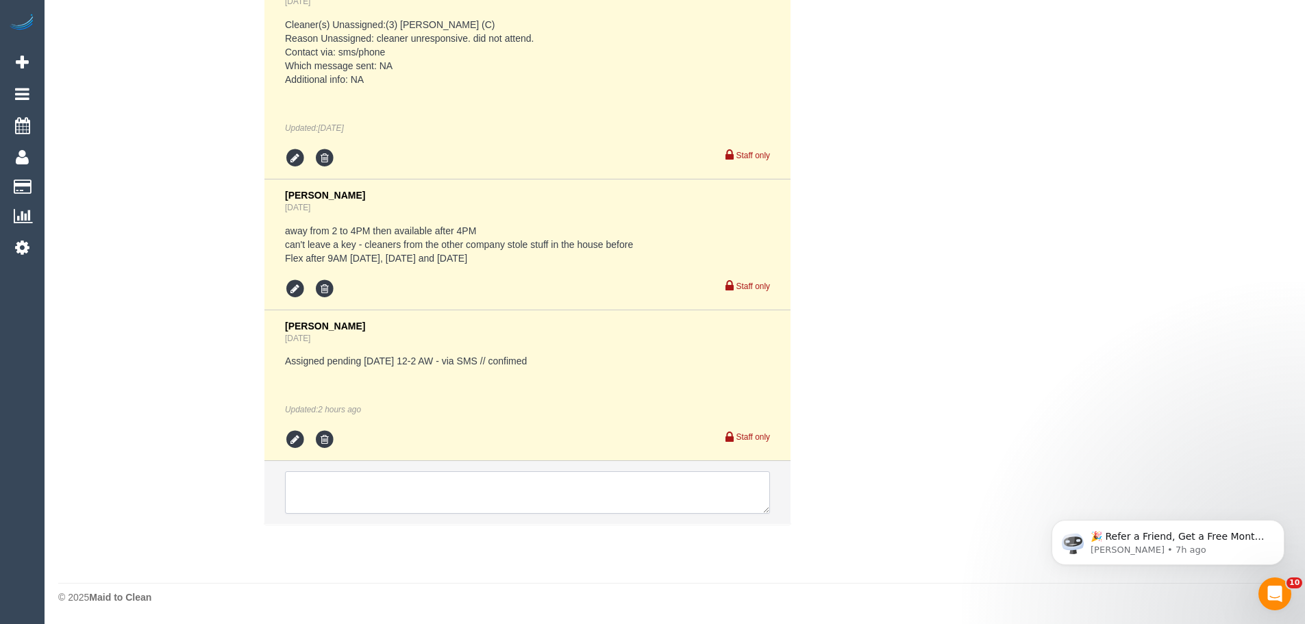
click at [387, 498] on textarea at bounding box center [527, 492] width 485 height 42
paste textarea "(3) Avneet + Amarjit (C) UA one off - car issues"
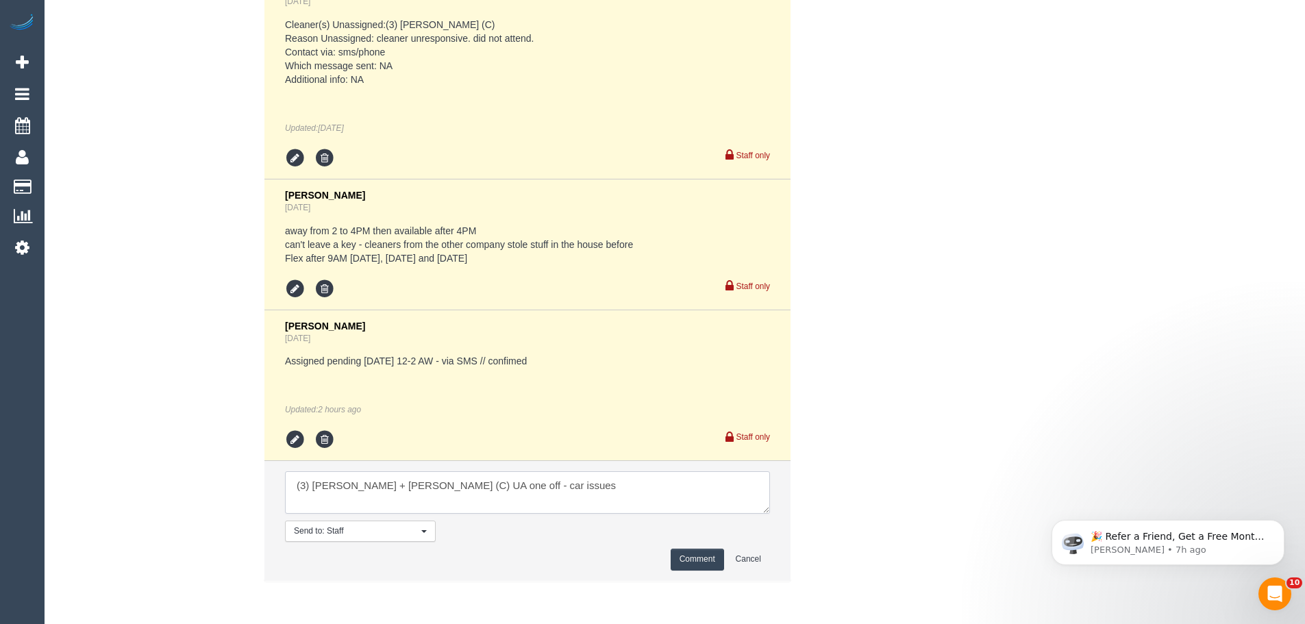
click at [386, 498] on textarea at bounding box center [527, 492] width 485 height 42
click at [547, 487] on textarea at bounding box center [527, 492] width 485 height 42
type textarea "(3) Avneet + Amarjit (C) UA one off - car issues Customer not contacted, never …"
click at [708, 559] on button "Comment" at bounding box center [697, 559] width 53 height 21
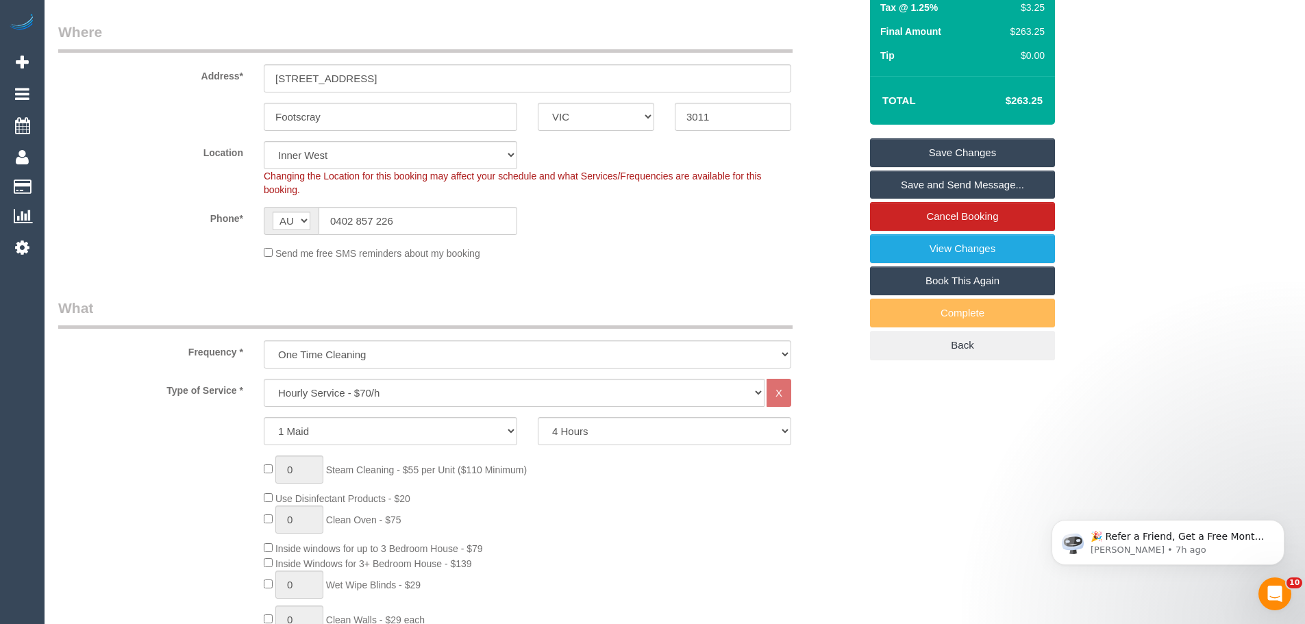
scroll to position [0, 0]
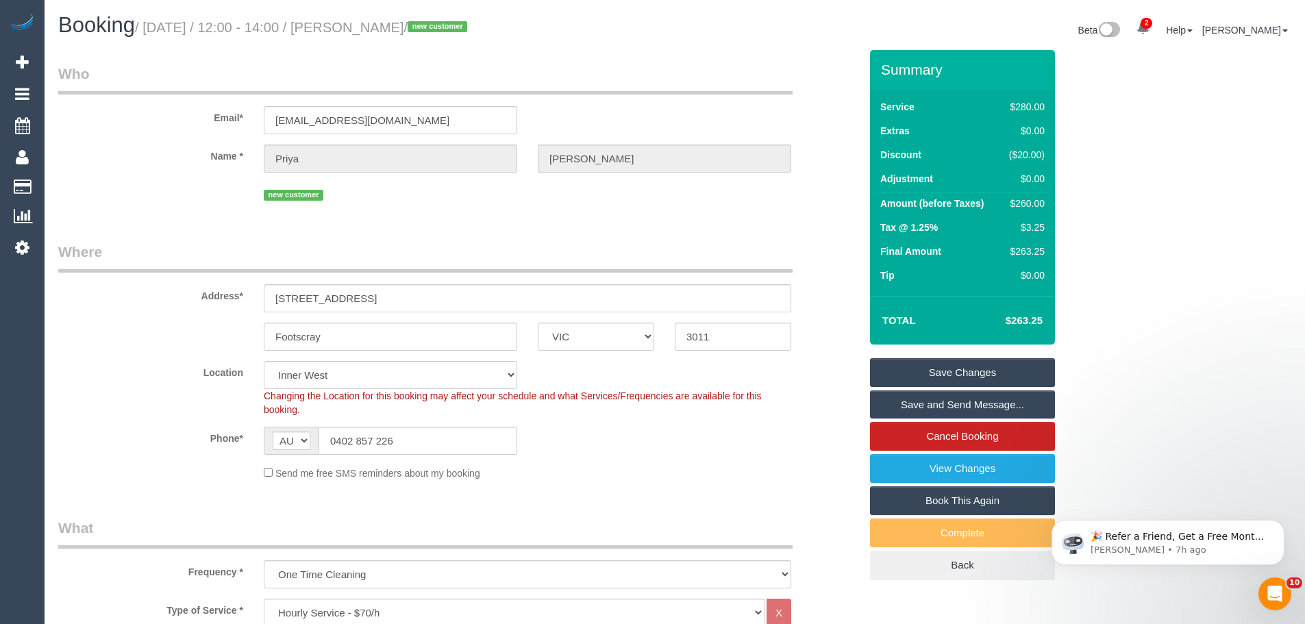
click at [939, 377] on link "Save Changes" at bounding box center [962, 372] width 185 height 29
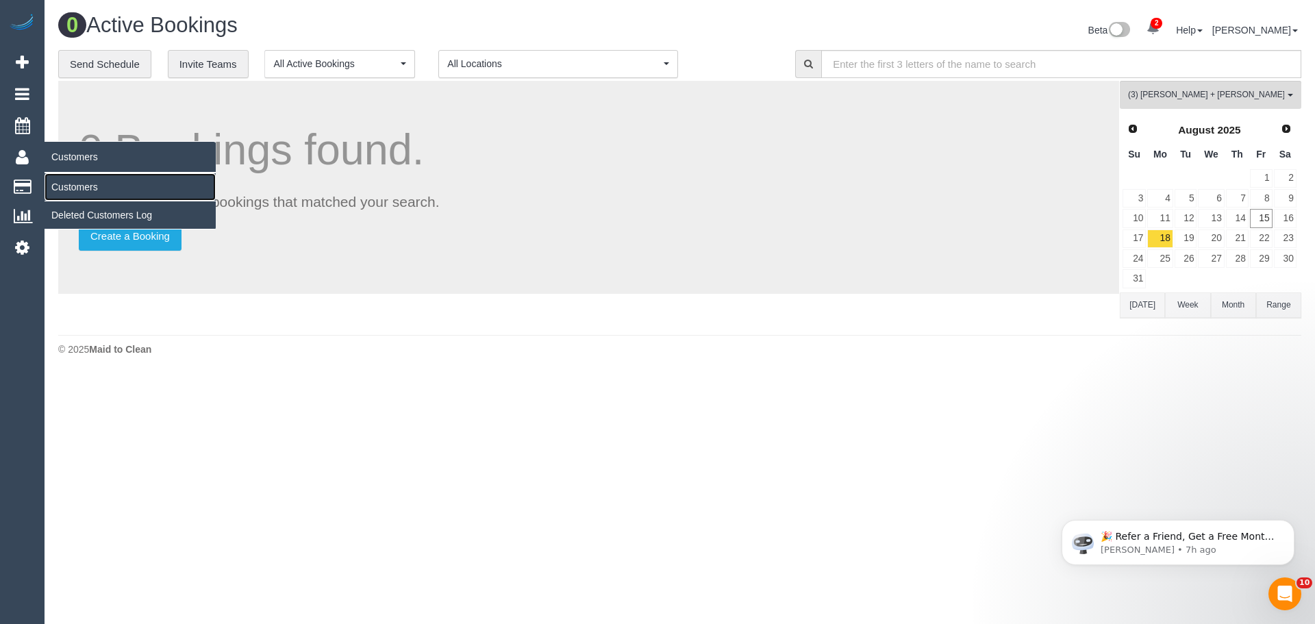
click at [75, 192] on link "Customers" at bounding box center [130, 186] width 171 height 27
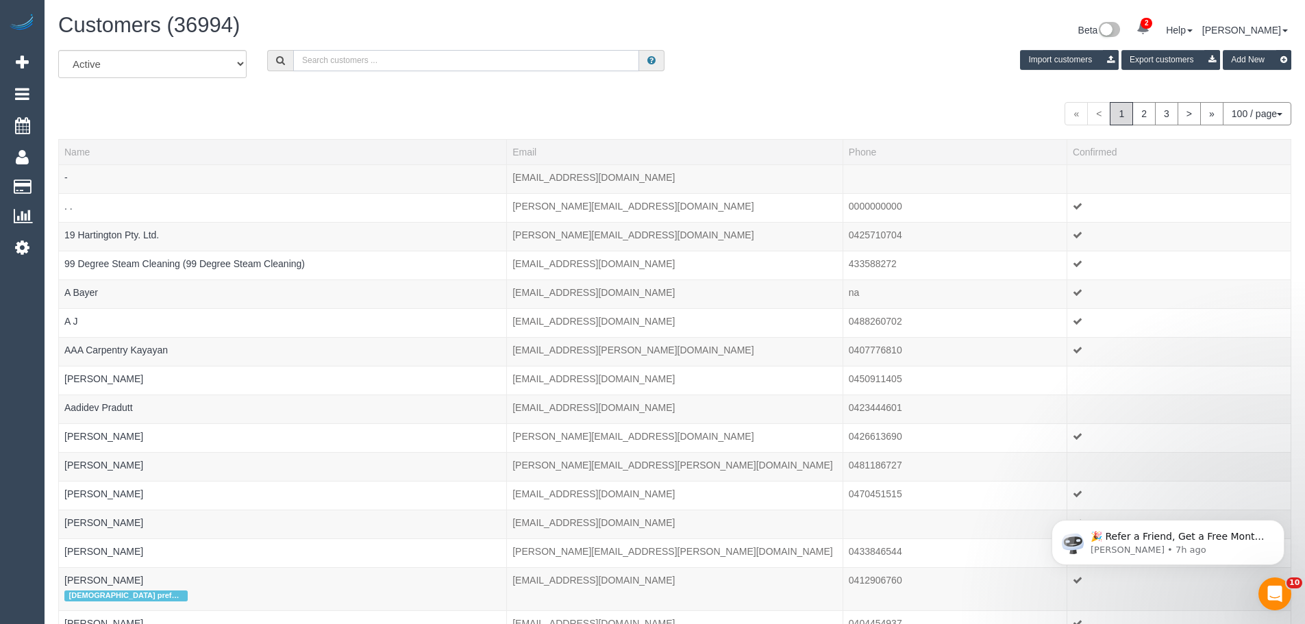
click at [364, 51] on input "text" at bounding box center [466, 60] width 346 height 21
paste input "61411091769"
drag, startPoint x: 311, startPoint y: 58, endPoint x: 260, endPoint y: 45, distance: 53.0
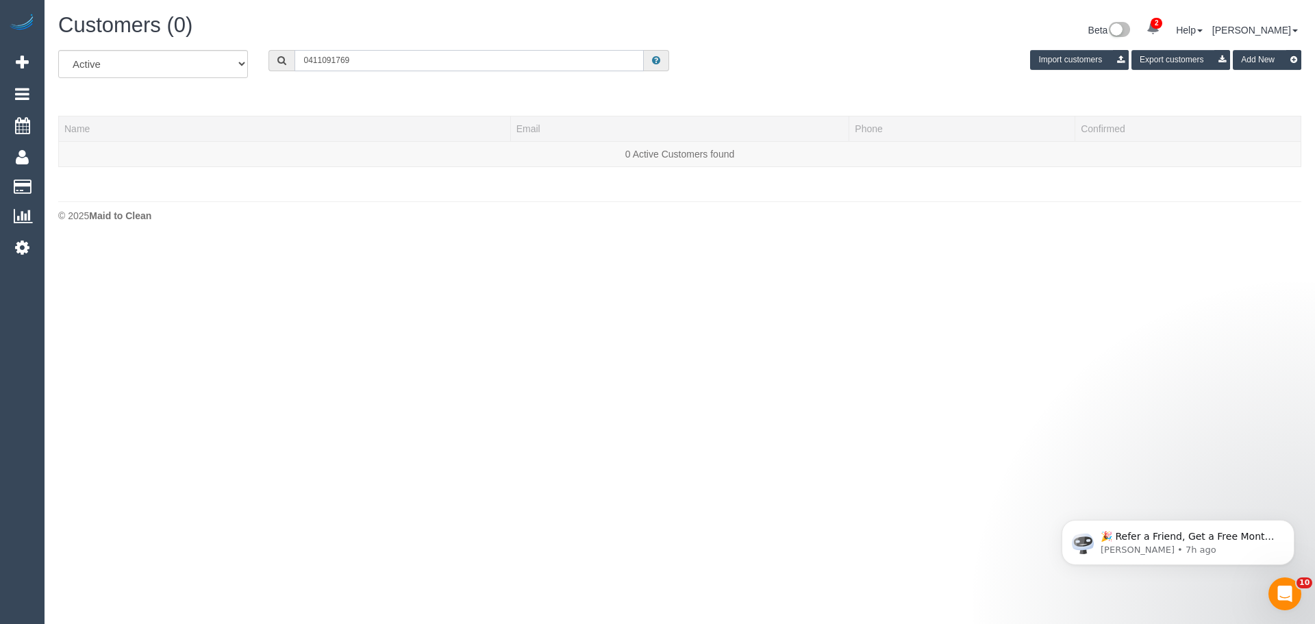
click at [321, 59] on input "0411091769" at bounding box center [469, 60] width 349 height 21
click at [334, 62] on input "0411 091769" at bounding box center [469, 60] width 349 height 21
click at [338, 62] on input "0411 091769" at bounding box center [469, 60] width 349 height 21
click at [365, 59] on input "0411 091 769" at bounding box center [469, 60] width 349 height 21
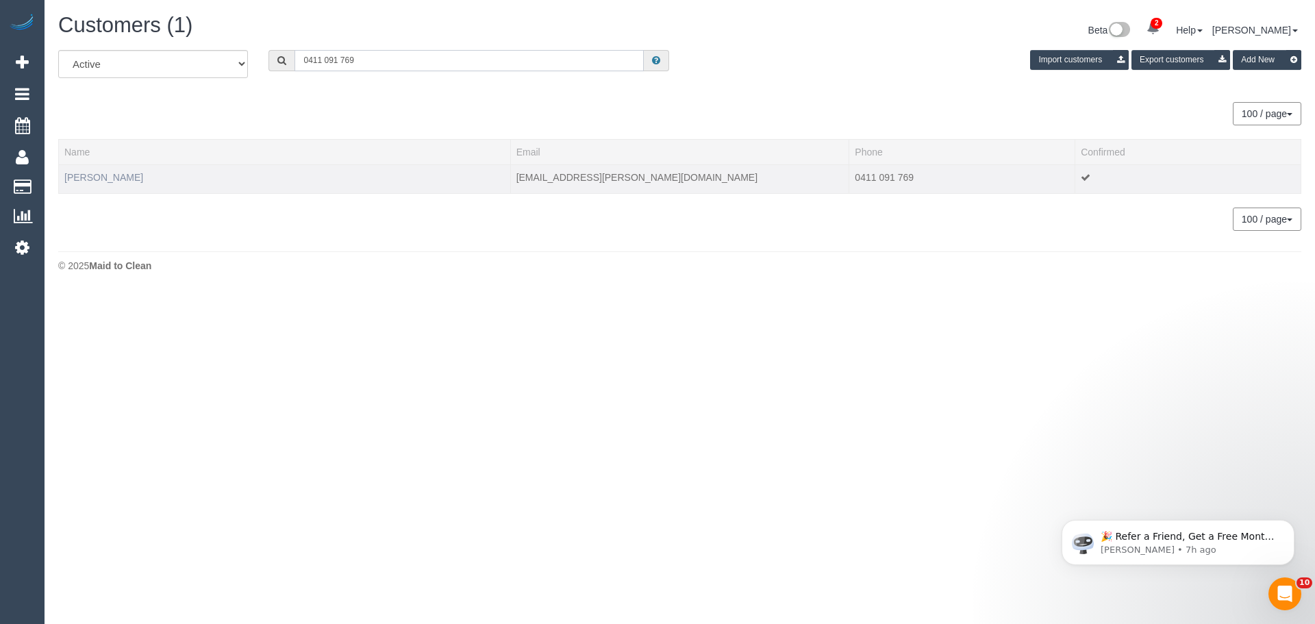
type input "0411 091 769"
click at [101, 176] on link "Hayley Allen" at bounding box center [103, 177] width 79 height 11
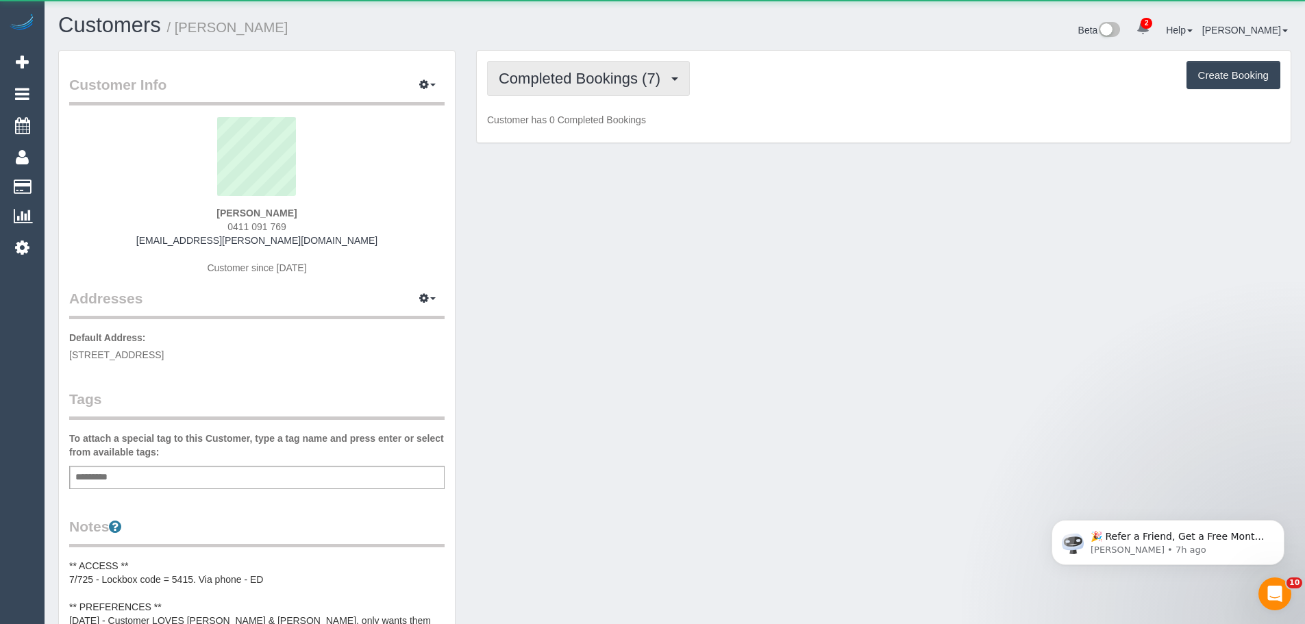
click at [593, 90] on button "Completed Bookings (7)" at bounding box center [588, 78] width 203 height 35
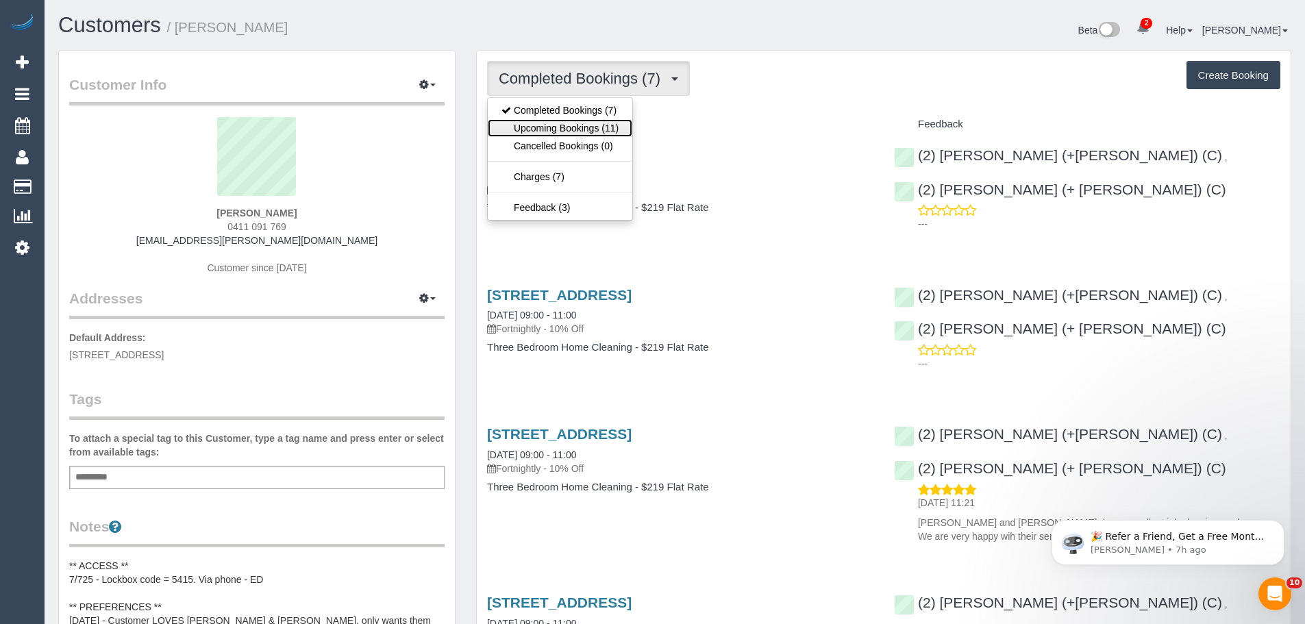
click at [591, 122] on link "Upcoming Bookings (11)" at bounding box center [560, 128] width 145 height 18
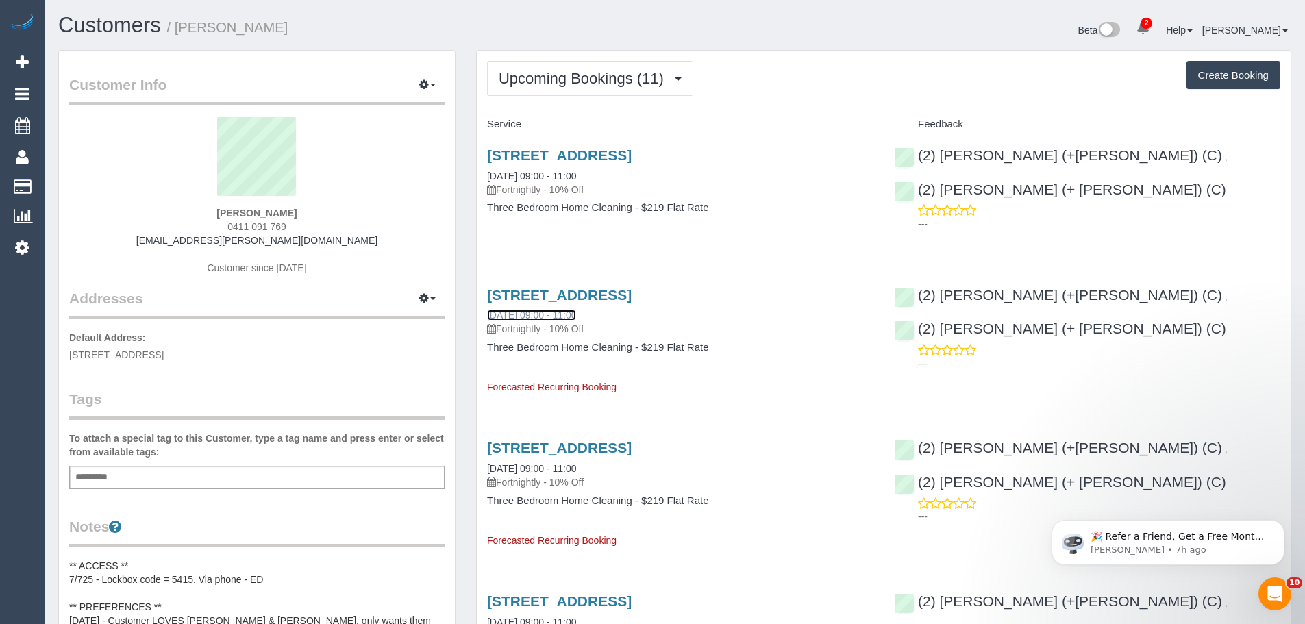
click at [528, 315] on link "01/09/2025 09:00 - 11:00" at bounding box center [531, 315] width 89 height 11
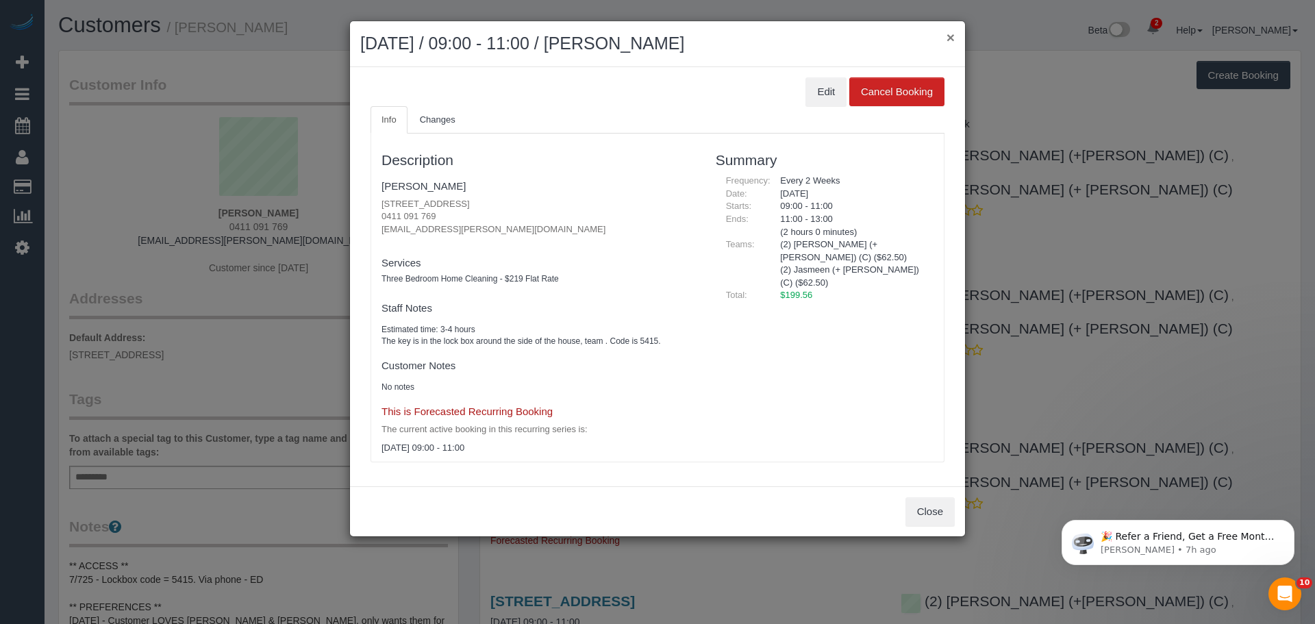
click at [950, 43] on button "×" at bounding box center [951, 37] width 8 height 14
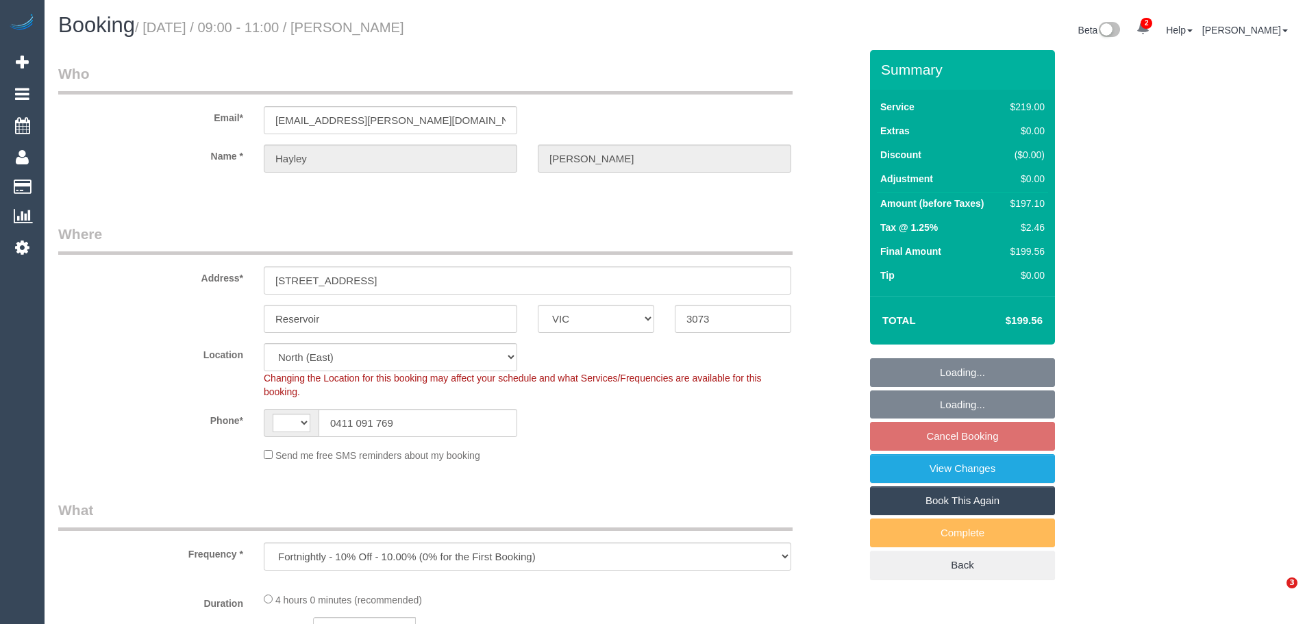
select select "VIC"
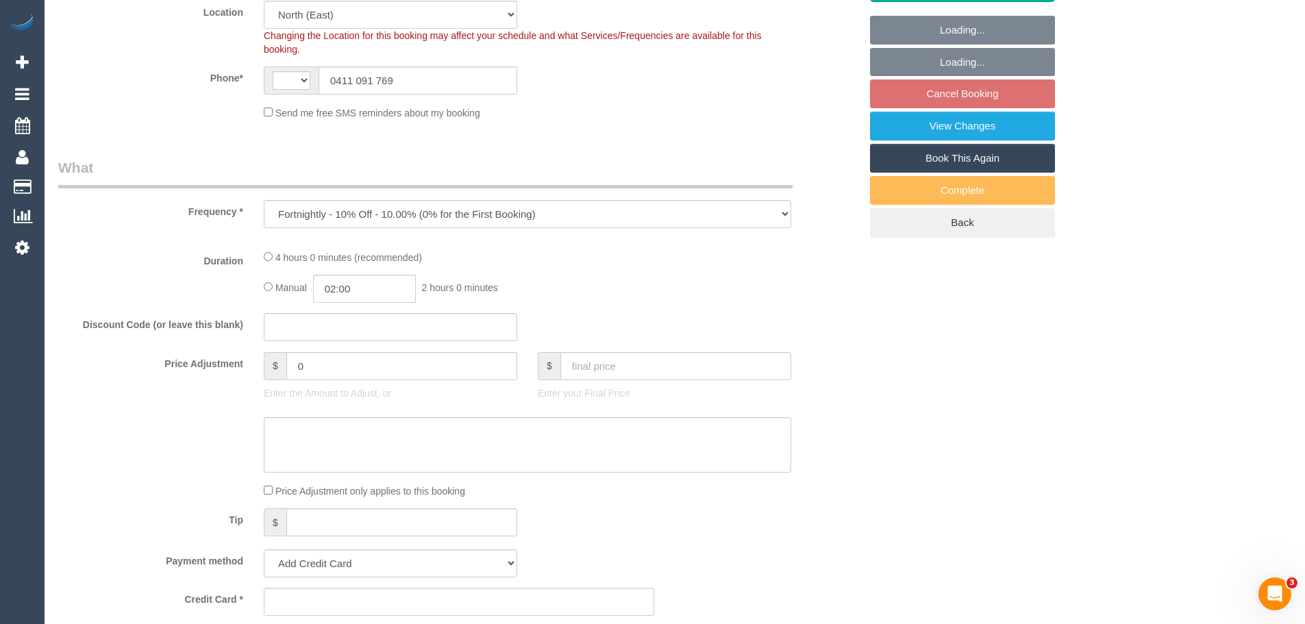
select select "string:AU"
select select "string:stripe-pm_1QOtWb2GScqysDRVkeqjgzyV"
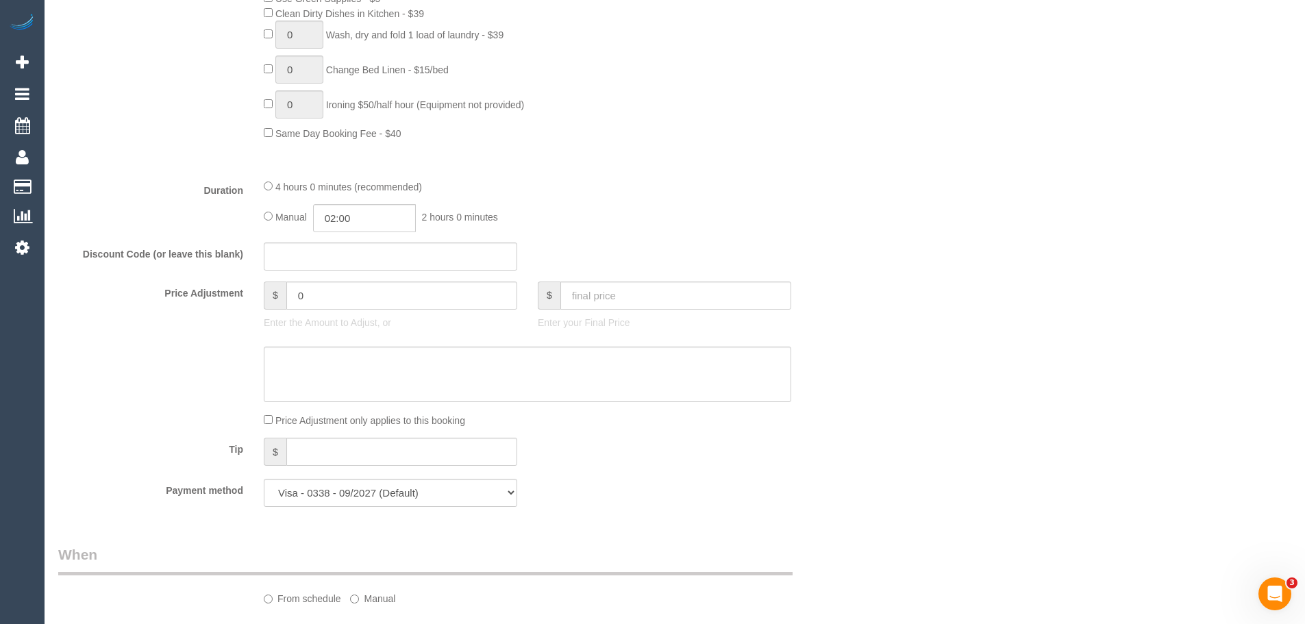
select select "number:28"
select select "number:14"
select select "number:18"
select select "number:22"
select select "number:35"
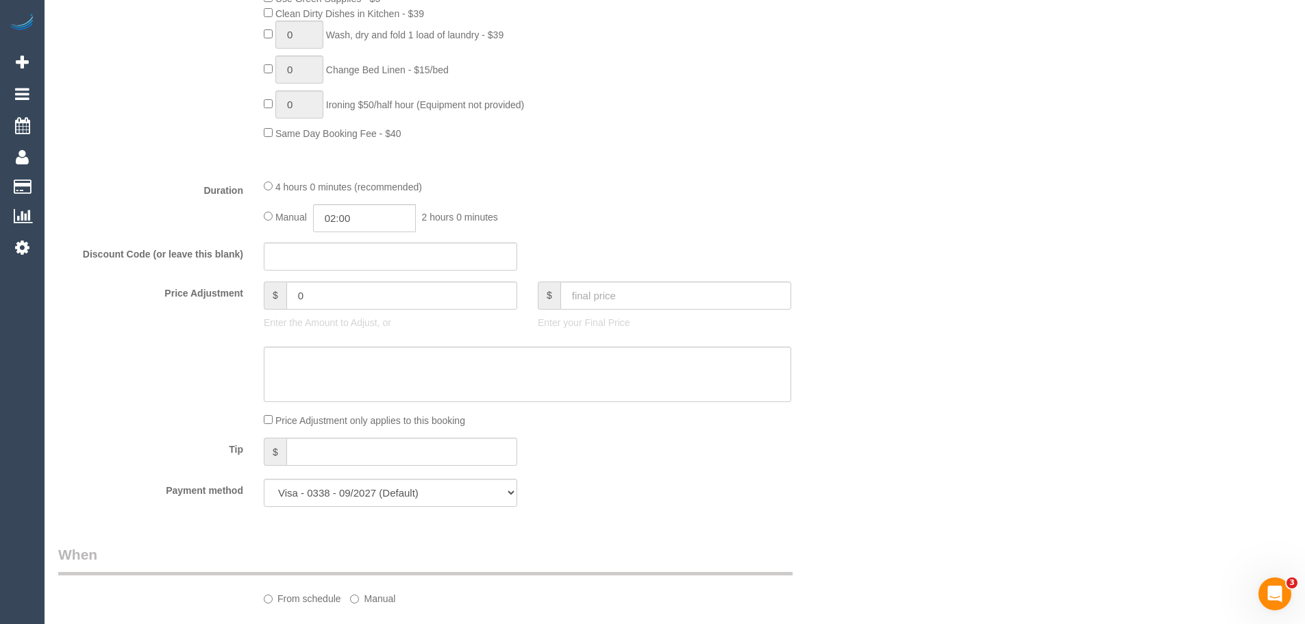
select select "number:12"
select select "object:1433"
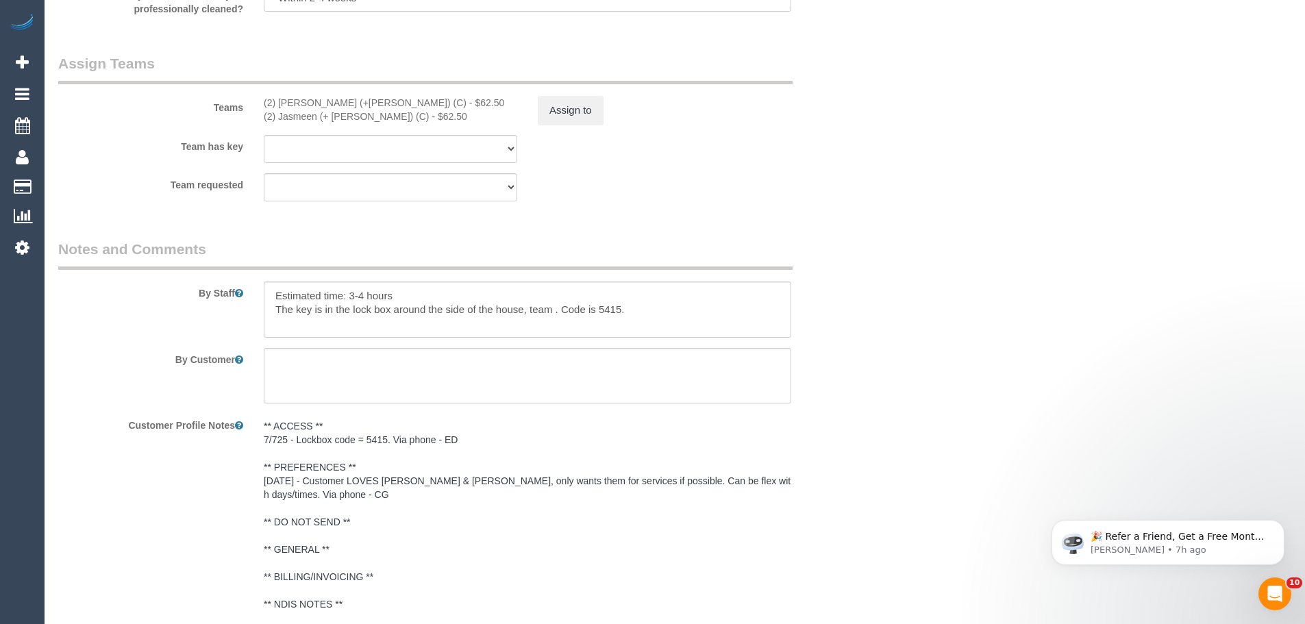
scroll to position [2267, 0]
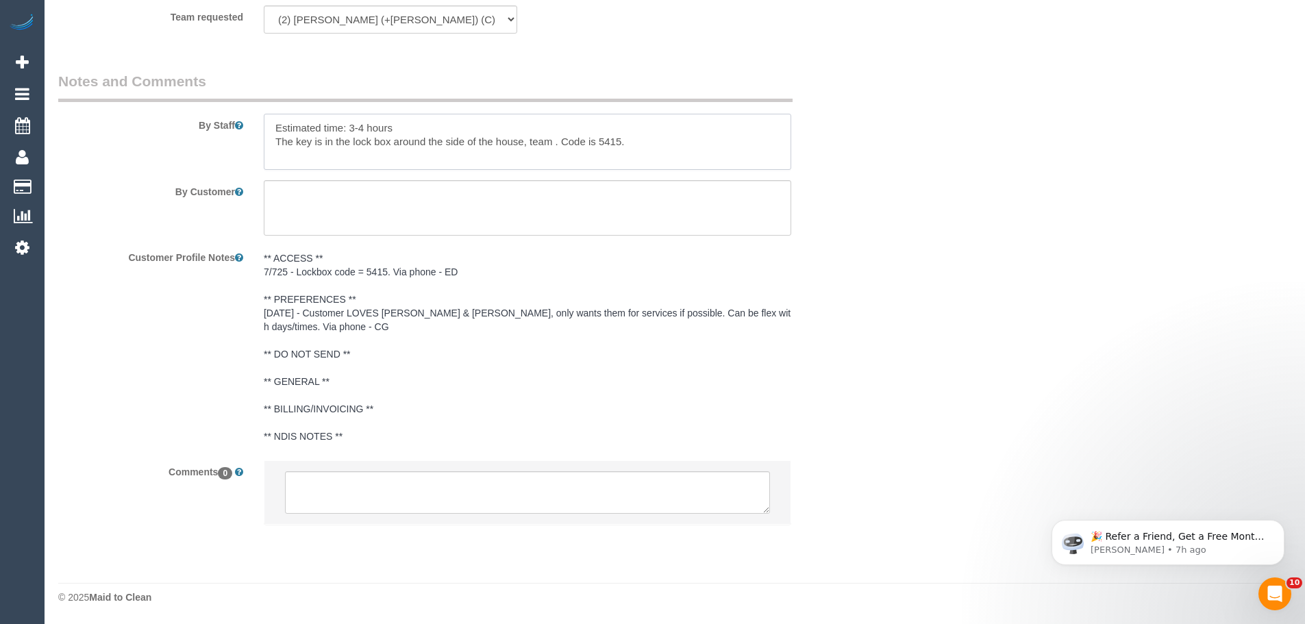
drag, startPoint x: 284, startPoint y: 140, endPoint x: 523, endPoint y: 145, distance: 239.8
click at [525, 145] on textarea at bounding box center [528, 142] width 528 height 56
click at [338, 144] on textarea at bounding box center [528, 142] width 528 height 56
drag, startPoint x: 371, startPoint y: 142, endPoint x: 586, endPoint y: 146, distance: 215.2
click at [586, 146] on textarea at bounding box center [528, 142] width 528 height 56
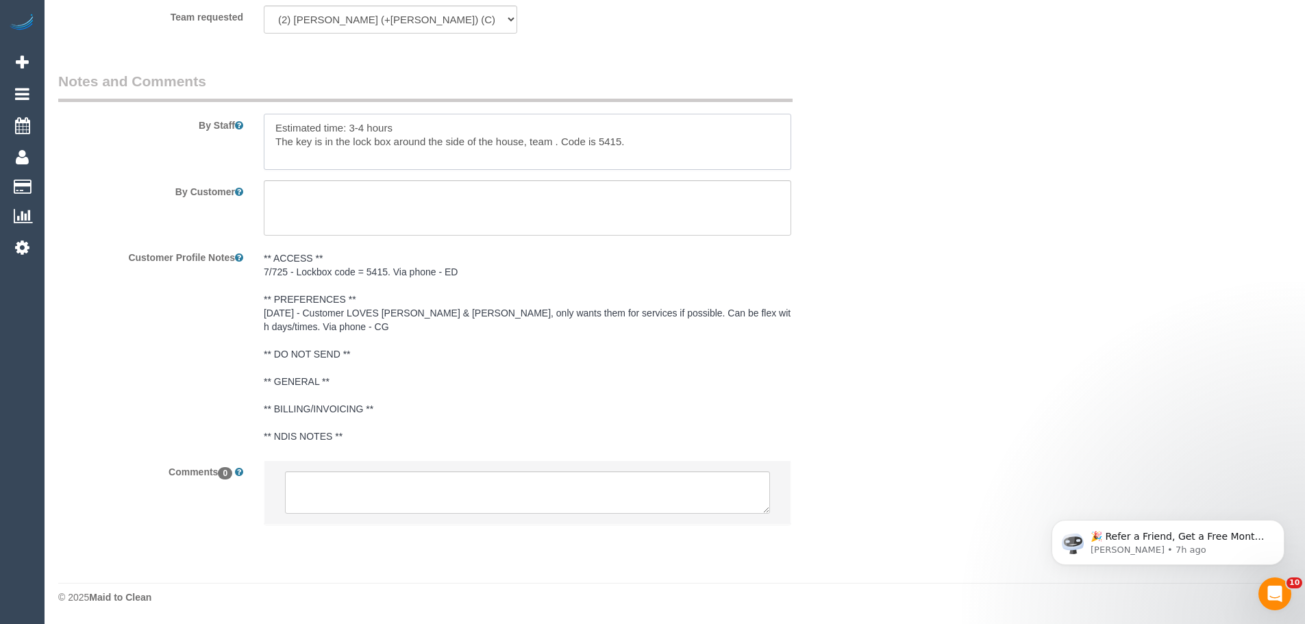
drag, startPoint x: 601, startPoint y: 142, endPoint x: 615, endPoint y: 144, distance: 13.9
click at [615, 144] on textarea at bounding box center [528, 142] width 528 height 56
click at [626, 145] on textarea at bounding box center [528, 142] width 528 height 56
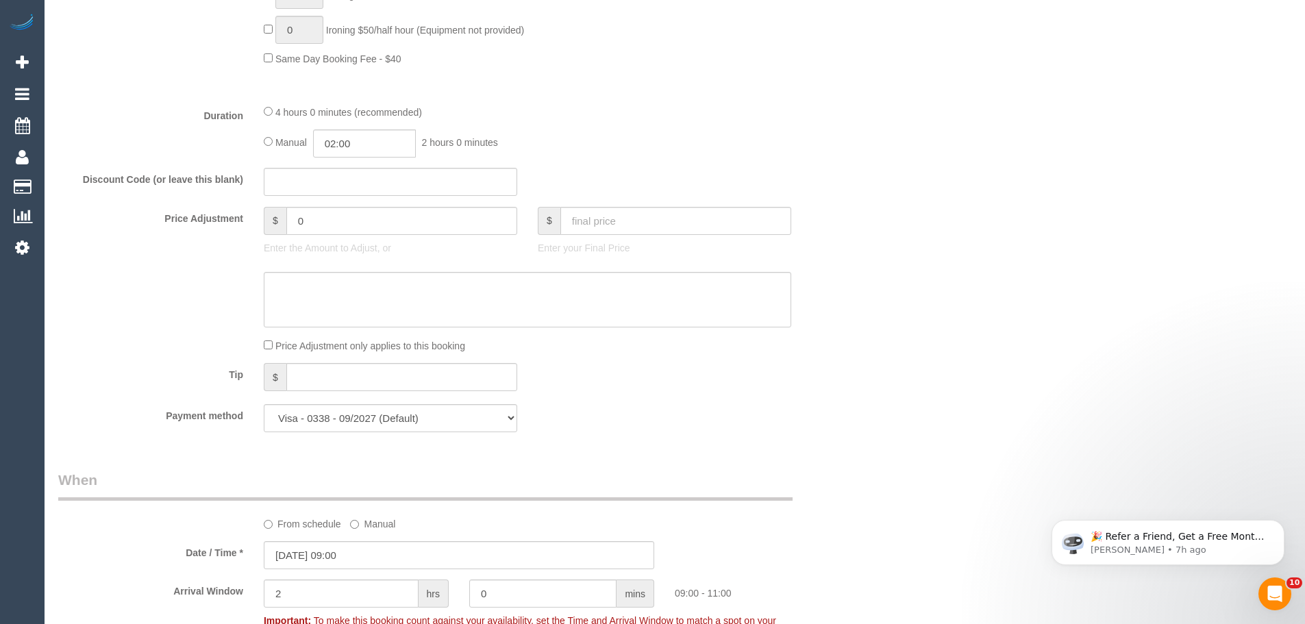
scroll to position [691, 0]
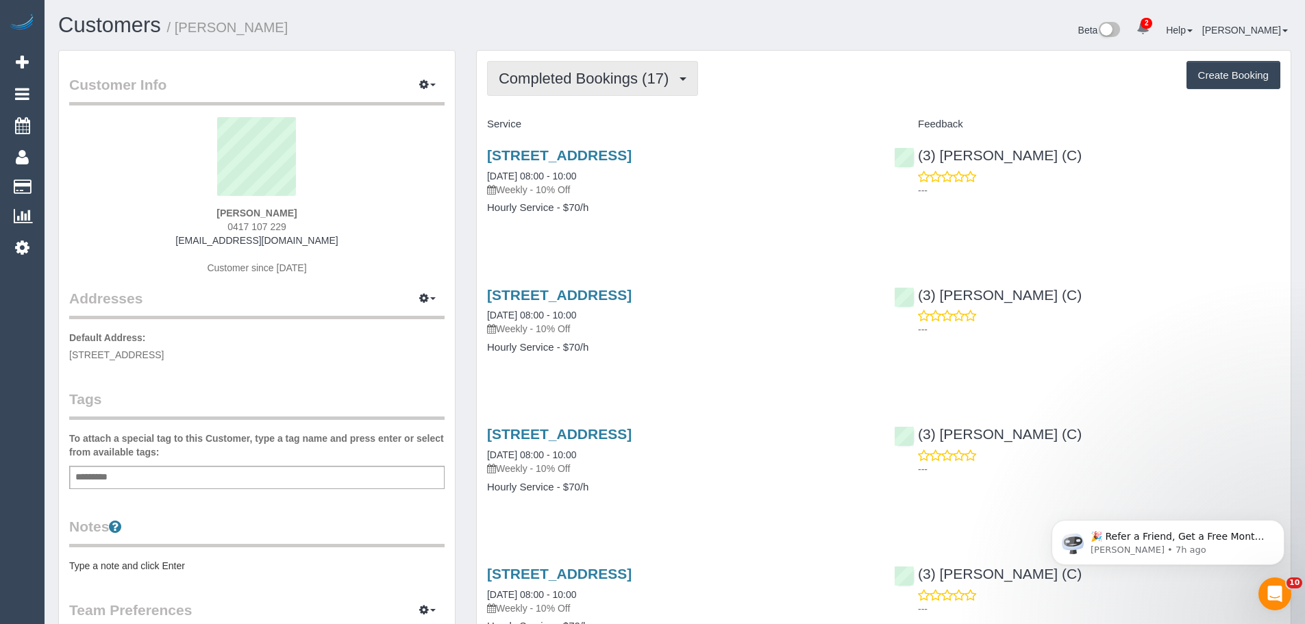
click at [593, 86] on span "Completed Bookings (17)" at bounding box center [587, 78] width 177 height 17
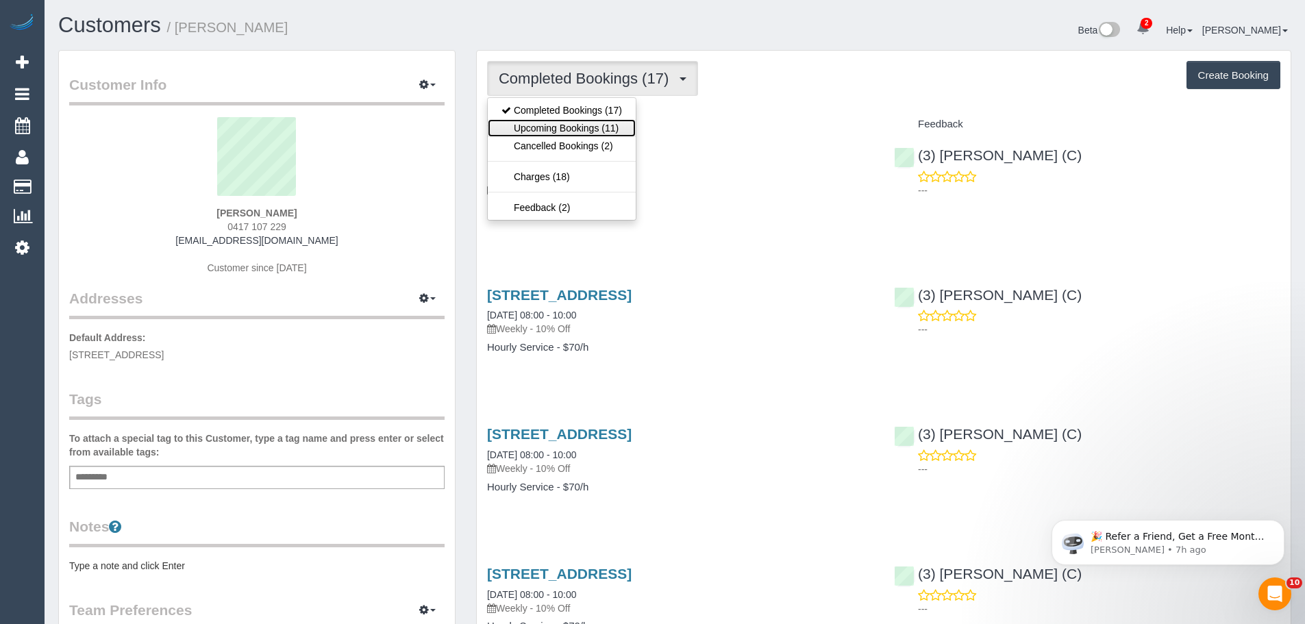
click at [608, 125] on link "Upcoming Bookings (11)" at bounding box center [562, 128] width 148 height 18
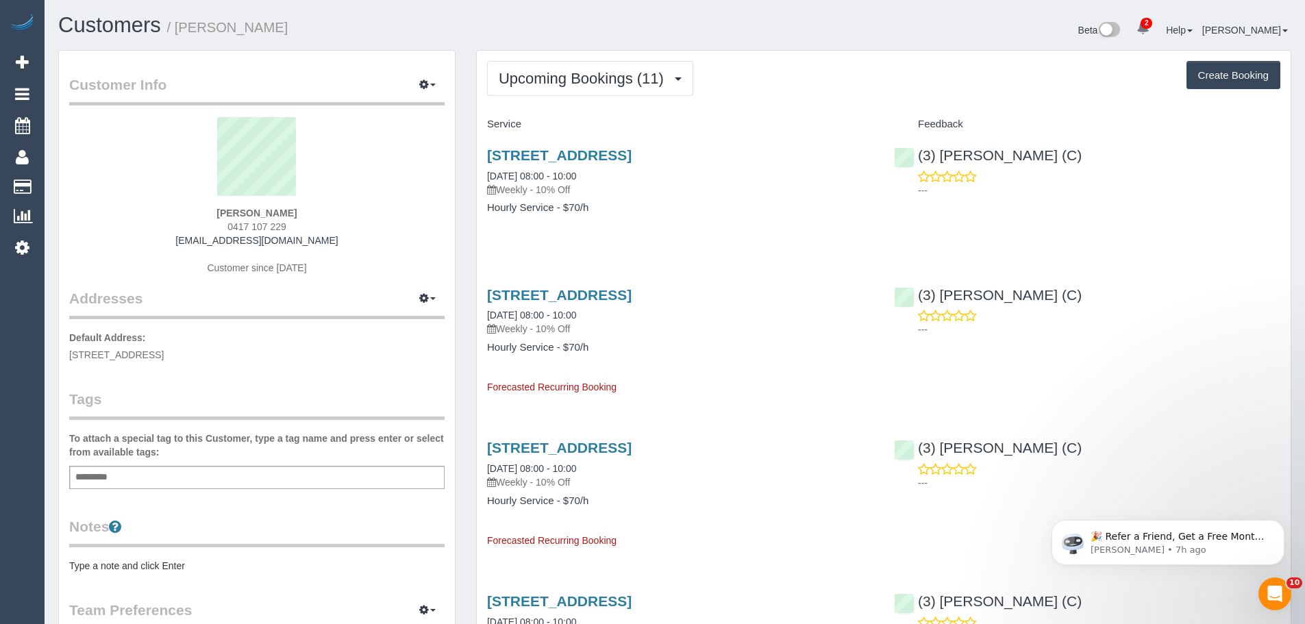
drag, startPoint x: 338, startPoint y: 241, endPoint x: 125, endPoint y: 244, distance: 213.1
click at [125, 244] on div "[PERSON_NAME] 0417 107 229 [EMAIL_ADDRESS][DOMAIN_NAME] Customer since [DATE]" at bounding box center [256, 202] width 375 height 171
copy link "[EMAIL_ADDRESS][DOMAIN_NAME]"
click at [615, 79] on span "Upcoming Bookings (11)" at bounding box center [585, 78] width 172 height 17
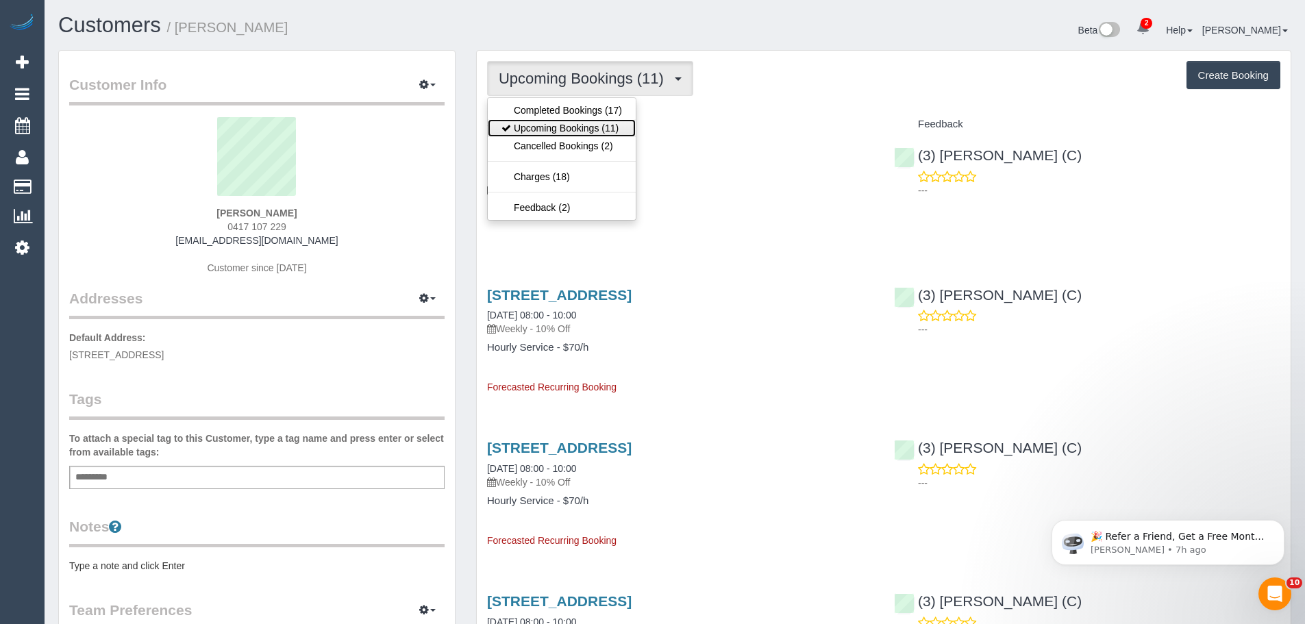
click at [590, 129] on link "Upcoming Bookings (11)" at bounding box center [562, 128] width 148 height 18
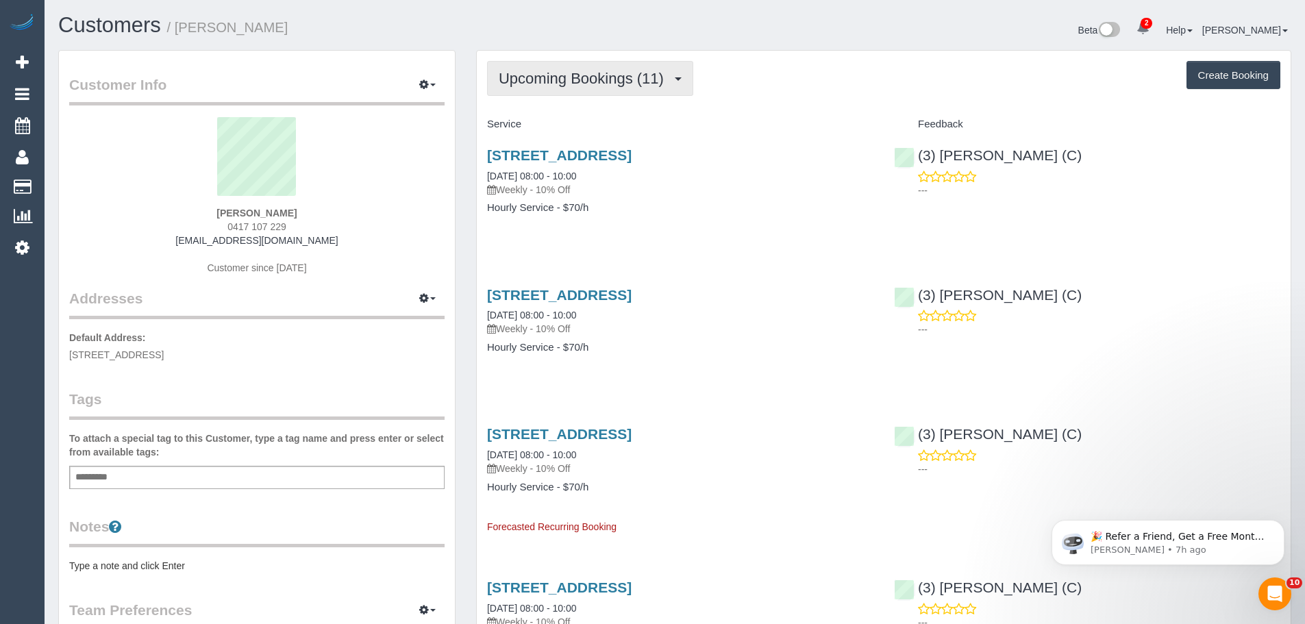
click at [595, 88] on button "Upcoming Bookings (11)" at bounding box center [590, 78] width 206 height 35
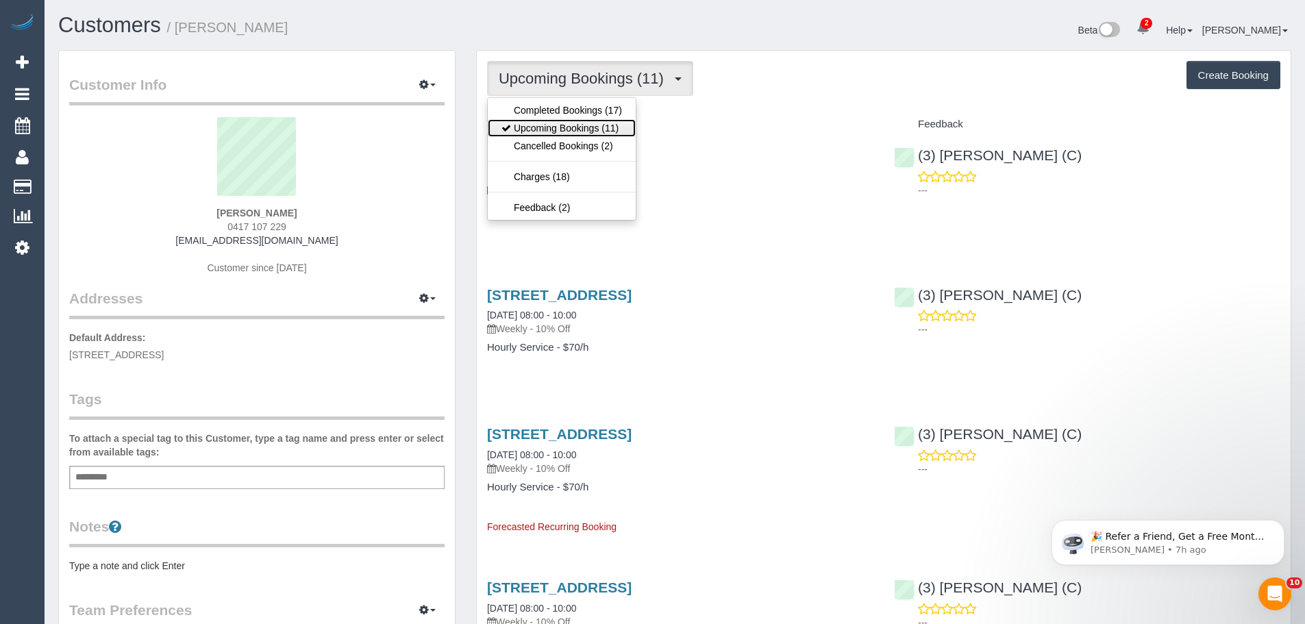
click at [590, 121] on link "Upcoming Bookings (11)" at bounding box center [562, 128] width 148 height 18
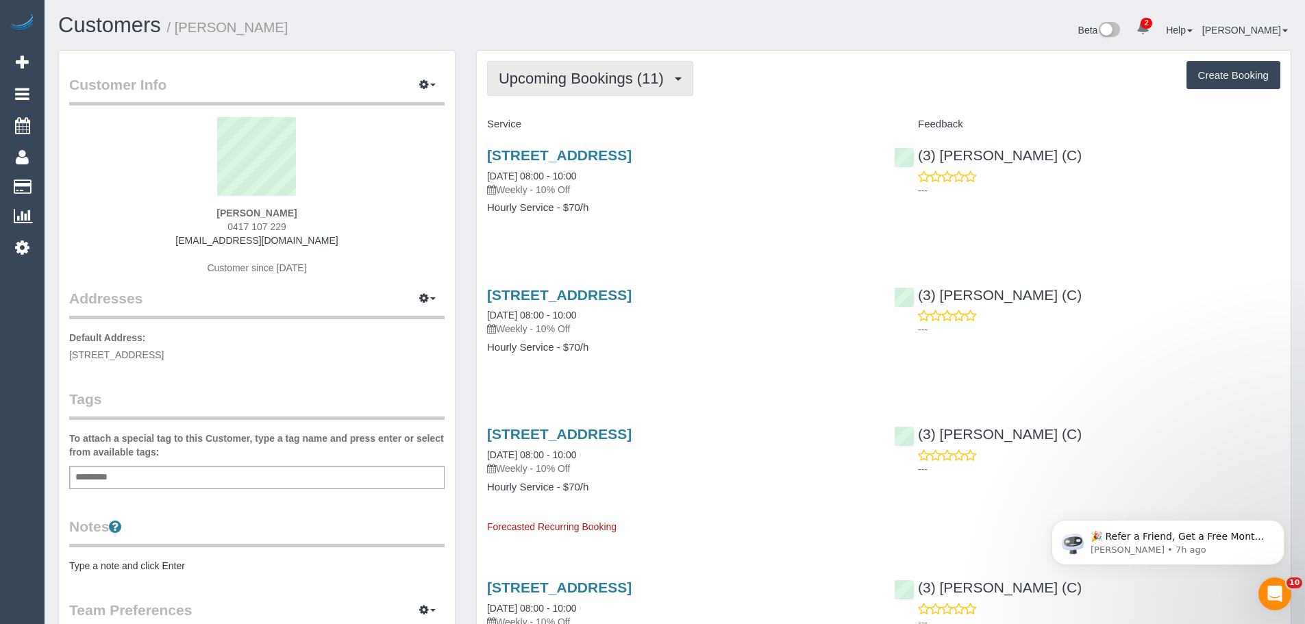
click at [590, 86] on span "Upcoming Bookings (11)" at bounding box center [585, 78] width 172 height 17
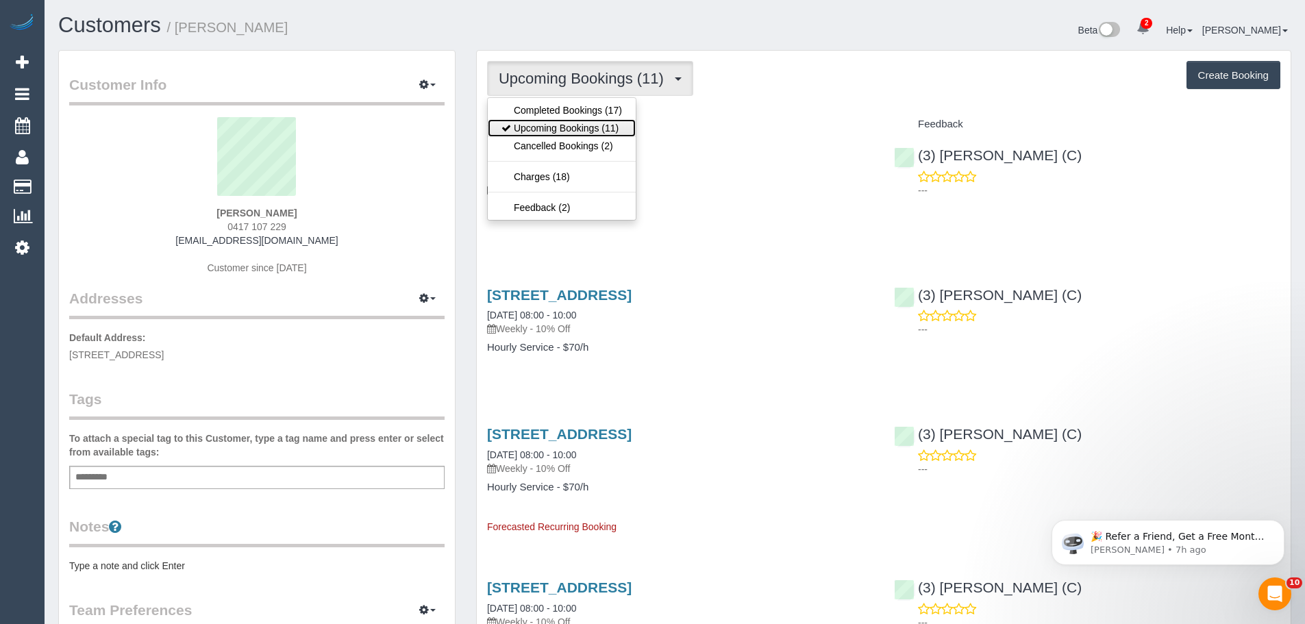
click at [589, 123] on link "Upcoming Bookings (11)" at bounding box center [562, 128] width 148 height 18
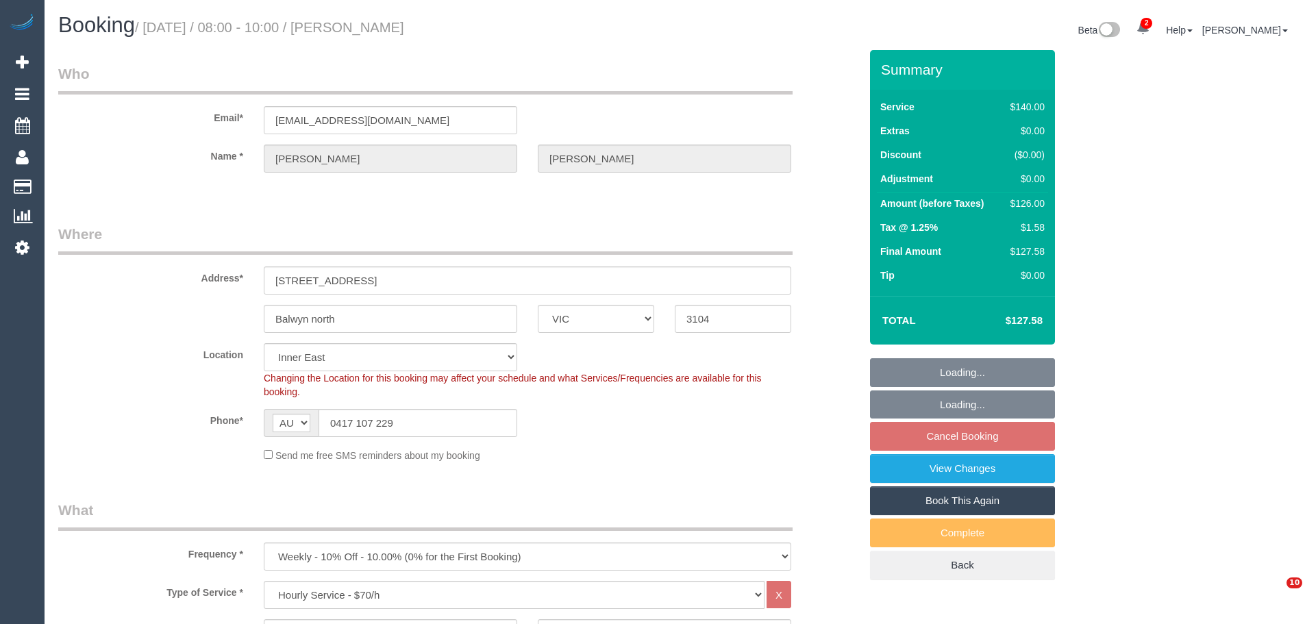
select select "VIC"
select select "number:27"
select select "number:14"
select select "number:18"
select select "number:36"
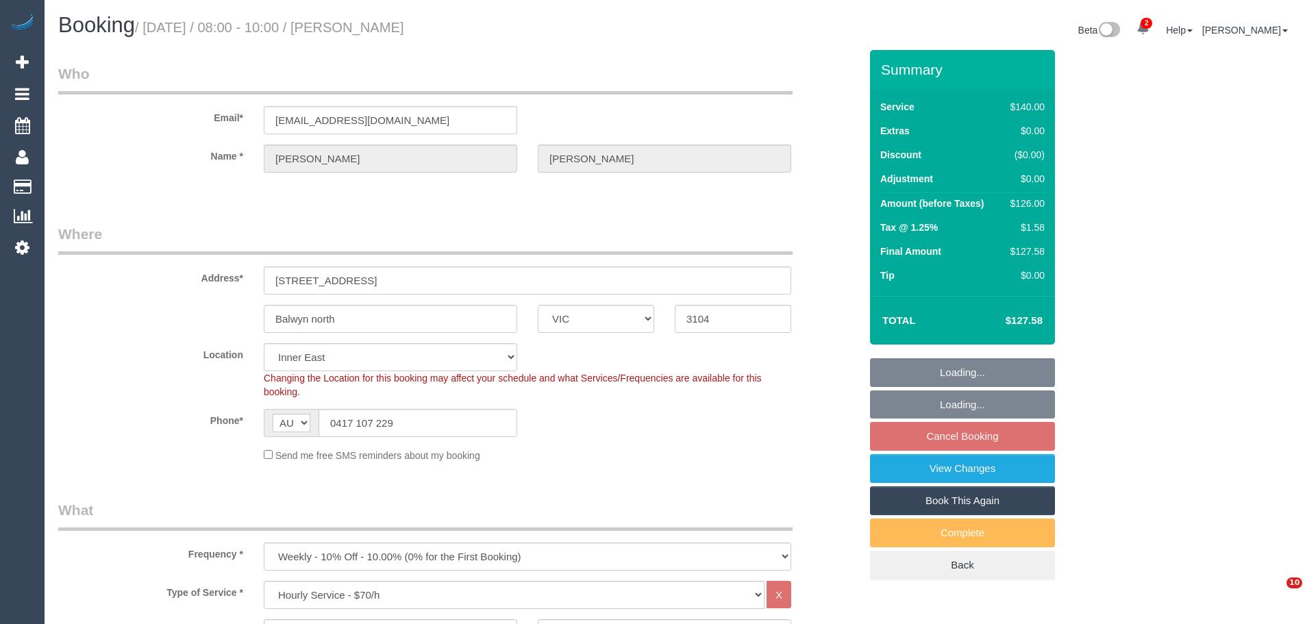
select select "number:34"
select select "number:11"
select select "spot1"
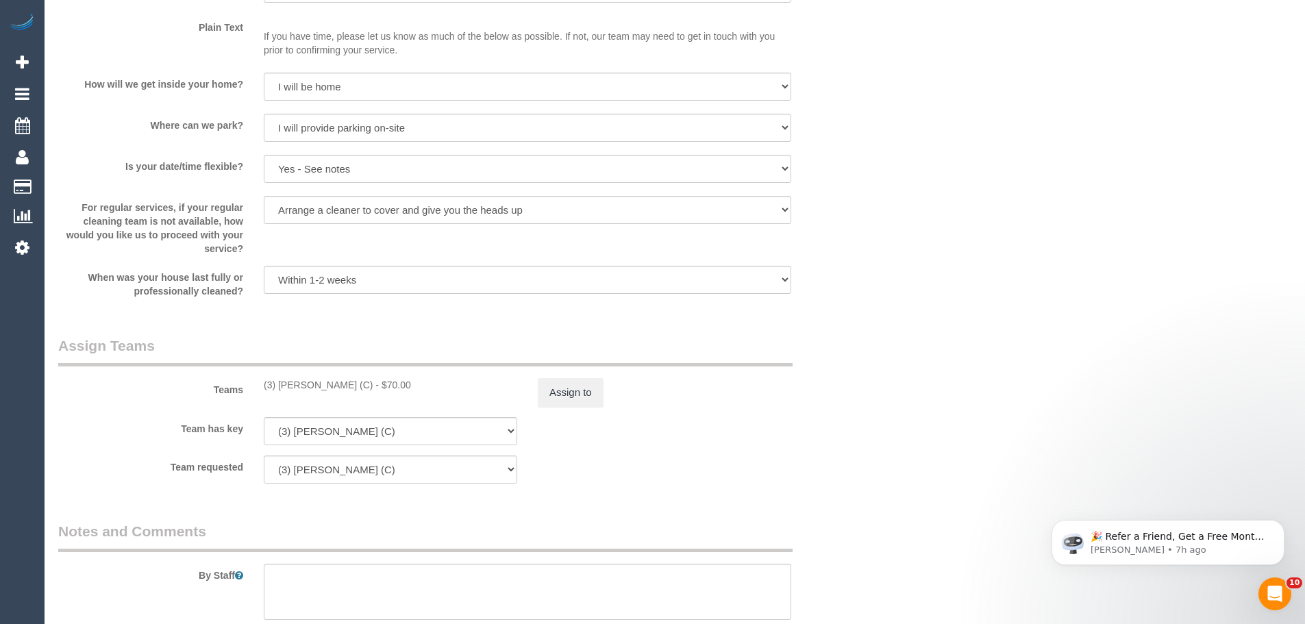
scroll to position [1713, 0]
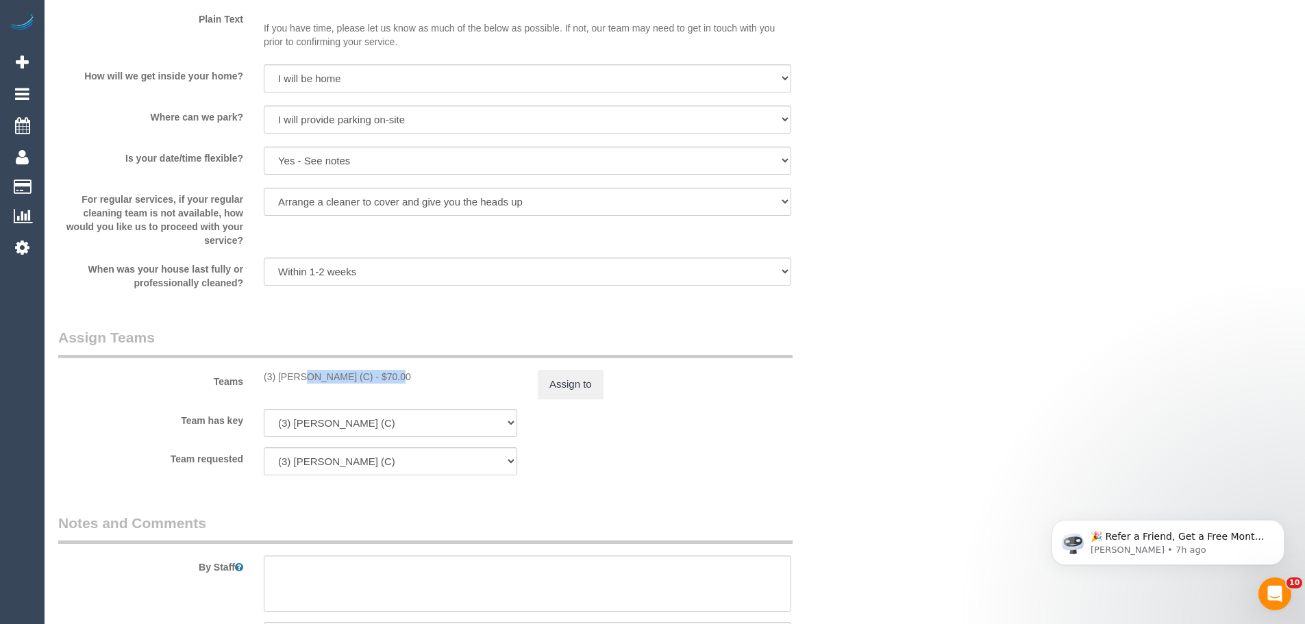
drag, startPoint x: 348, startPoint y: 378, endPoint x: 257, endPoint y: 375, distance: 91.1
click at [257, 375] on div "(3) [PERSON_NAME] (C) - $70.00" at bounding box center [390, 377] width 274 height 14
copy div "(3) [PERSON_NAME] (C)"
click at [559, 377] on button "Assign to" at bounding box center [571, 384] width 66 height 29
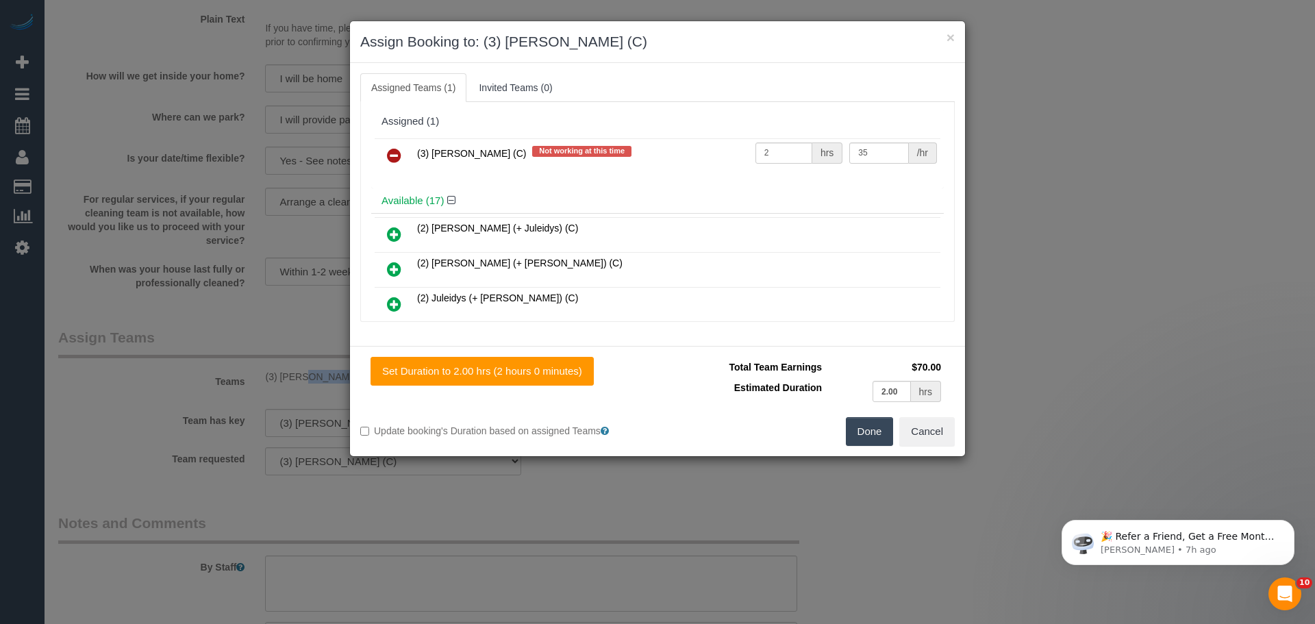
click at [391, 158] on icon at bounding box center [394, 155] width 14 height 16
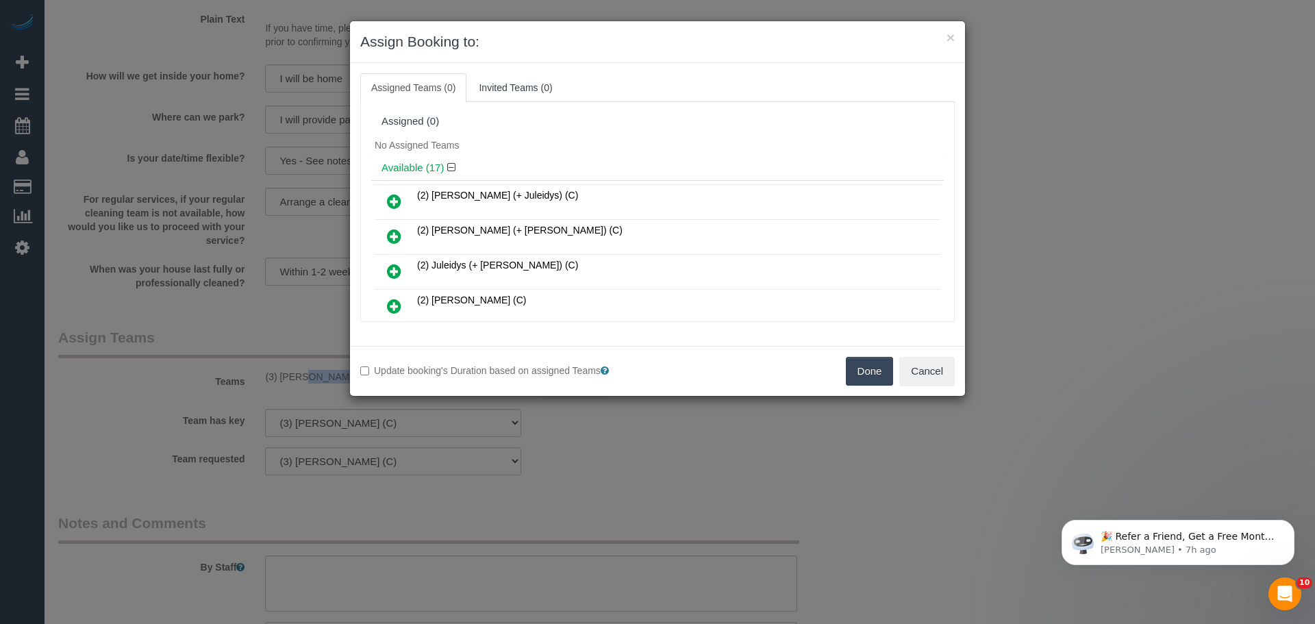
click at [861, 372] on button "Done" at bounding box center [870, 371] width 48 height 29
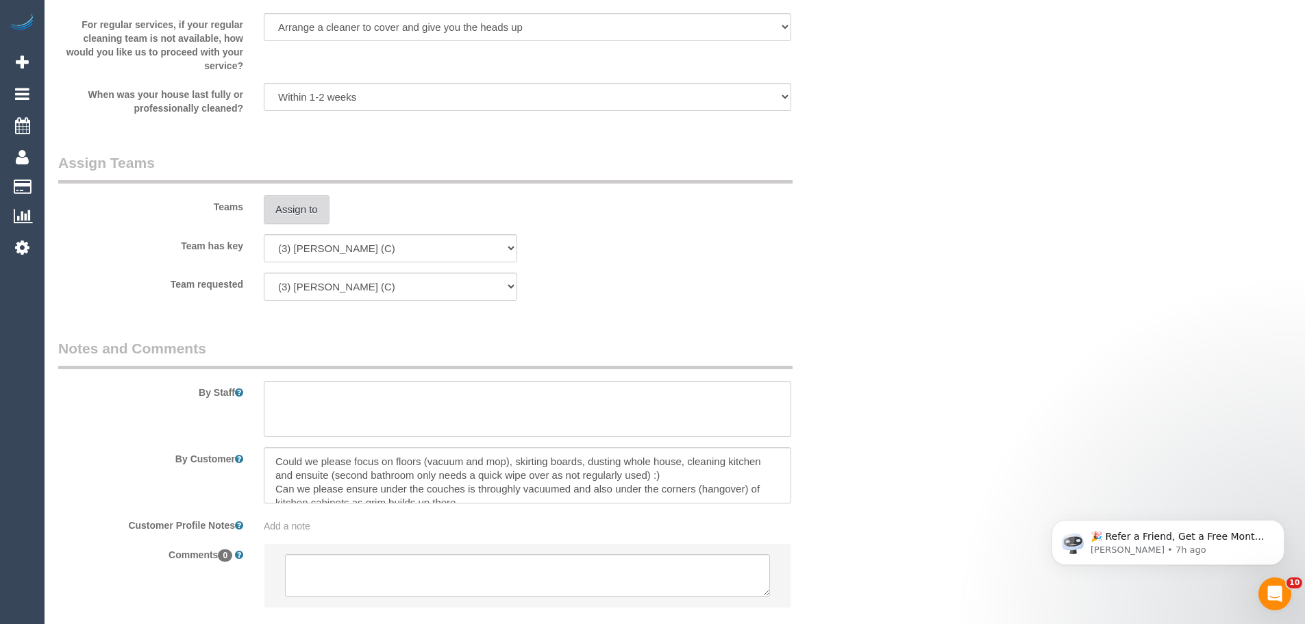
scroll to position [1970, 0]
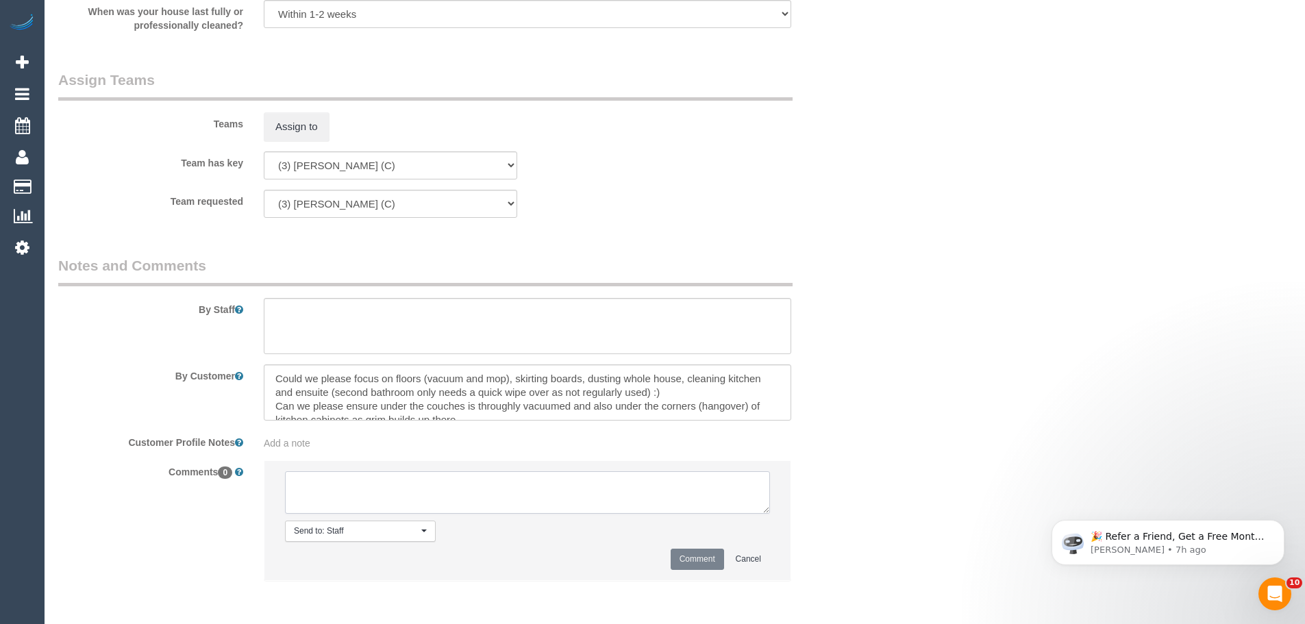
click at [415, 484] on textarea at bounding box center [527, 492] width 485 height 42
paste textarea "(3) [PERSON_NAME] (C)"
drag, startPoint x: 436, startPoint y: 504, endPoint x: 171, endPoint y: 454, distance: 270.4
click at [171, 454] on sui-booking-comments "By Staff By Customer Customer Profile Notes Add a note Comments 0 Send to: Staf…" at bounding box center [459, 425] width 802 height 339
type textarea "(3) David Torres (C) UA one off - no car Customer contacted via email"
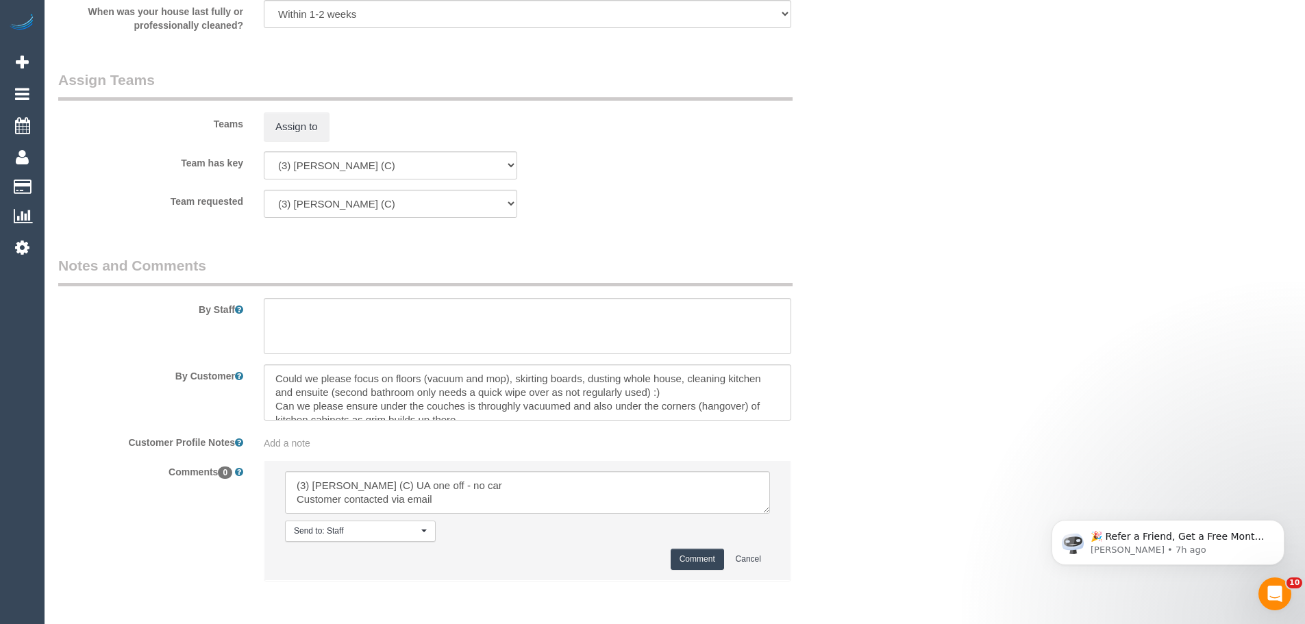
click at [704, 552] on button "Comment" at bounding box center [697, 559] width 53 height 21
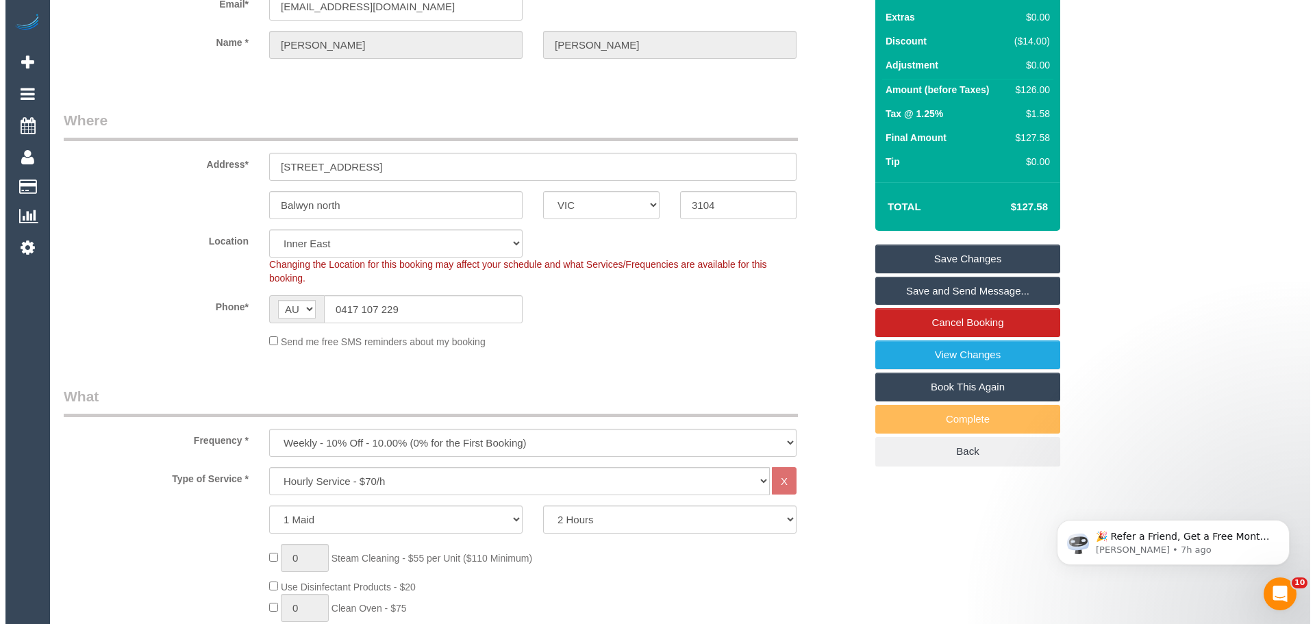
scroll to position [0, 0]
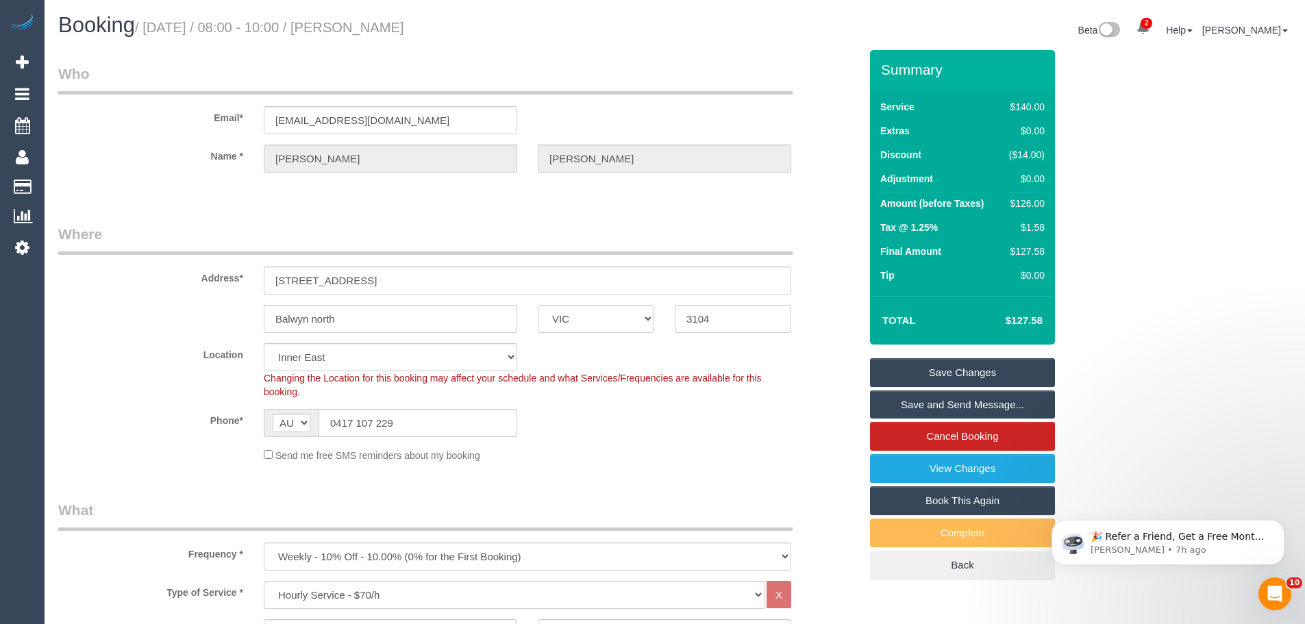
click at [940, 367] on link "Save Changes" at bounding box center [962, 372] width 185 height 29
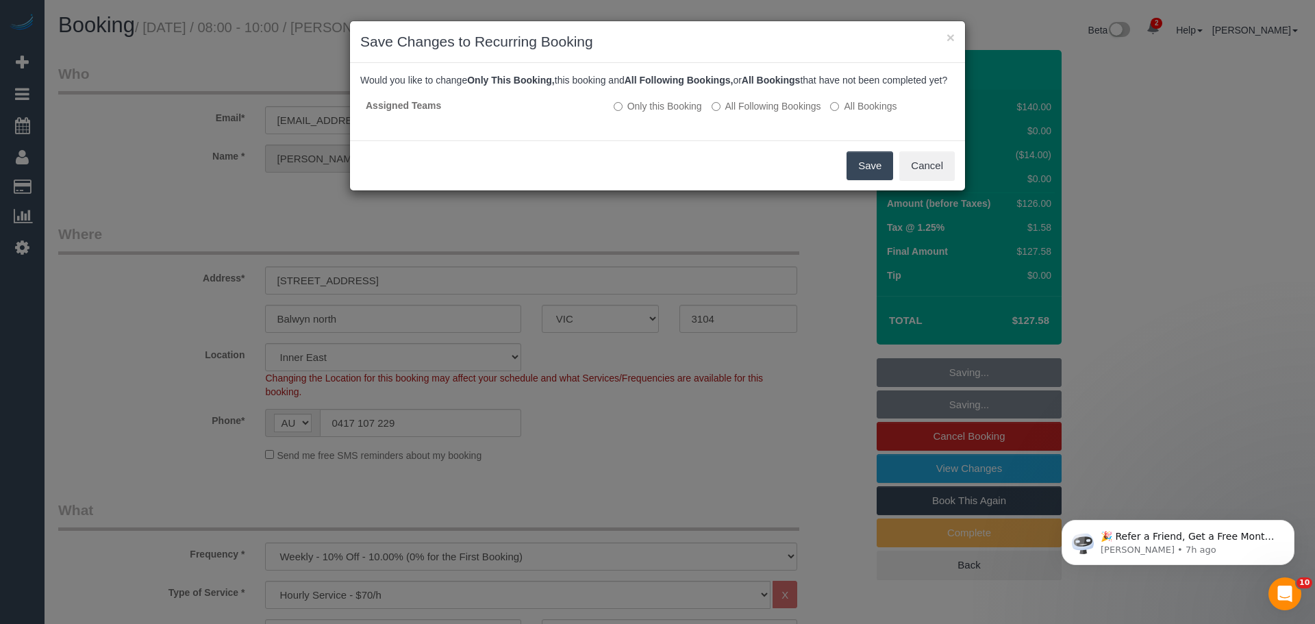
click at [861, 178] on button "Save" at bounding box center [870, 165] width 47 height 29
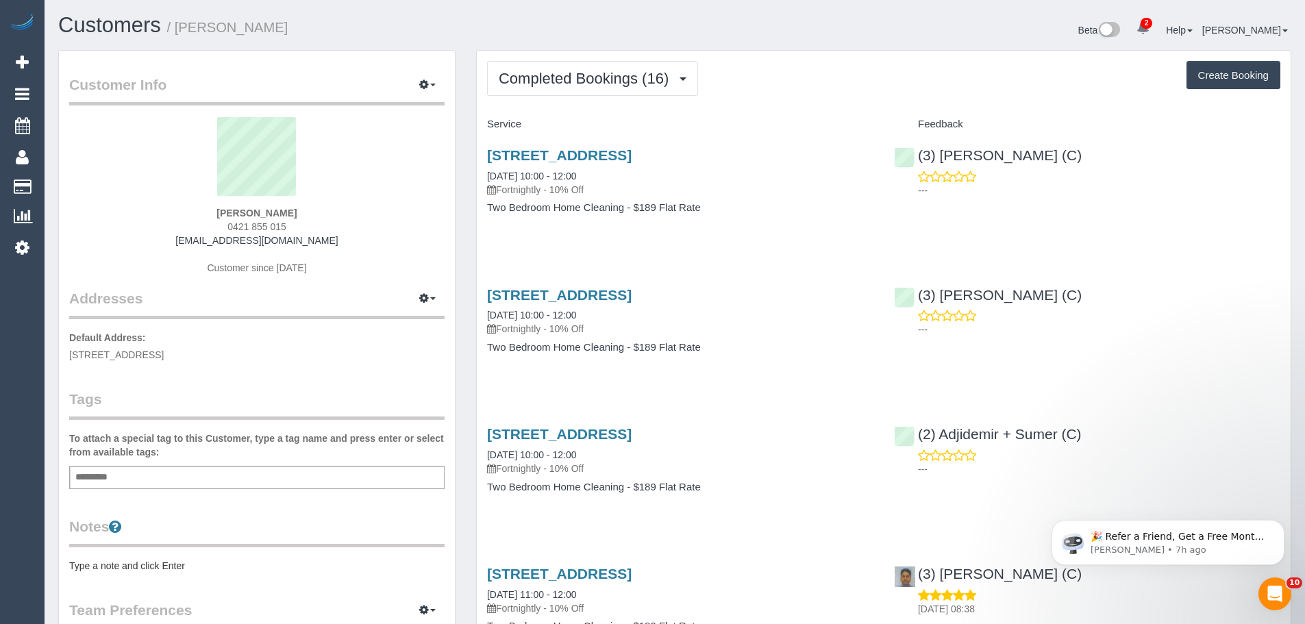
drag, startPoint x: 337, startPoint y: 243, endPoint x: 124, endPoint y: 239, distance: 213.1
click at [124, 239] on div "[PERSON_NAME] 0421 855 015 [EMAIL_ADDRESS][DOMAIN_NAME] Customer since [DATE]" at bounding box center [256, 202] width 375 height 171
copy link "[EMAIL_ADDRESS][DOMAIN_NAME]"
click at [534, 94] on button "Completed Bookings (16)" at bounding box center [592, 78] width 211 height 35
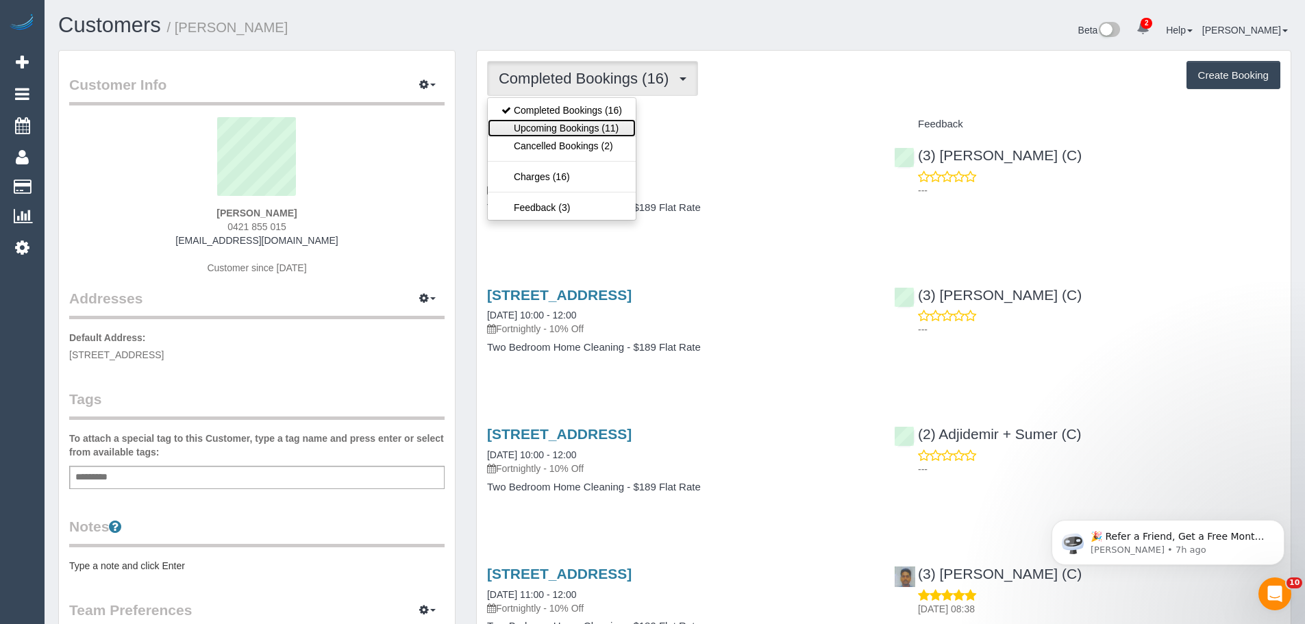
click at [550, 131] on link "Upcoming Bookings (11)" at bounding box center [562, 128] width 148 height 18
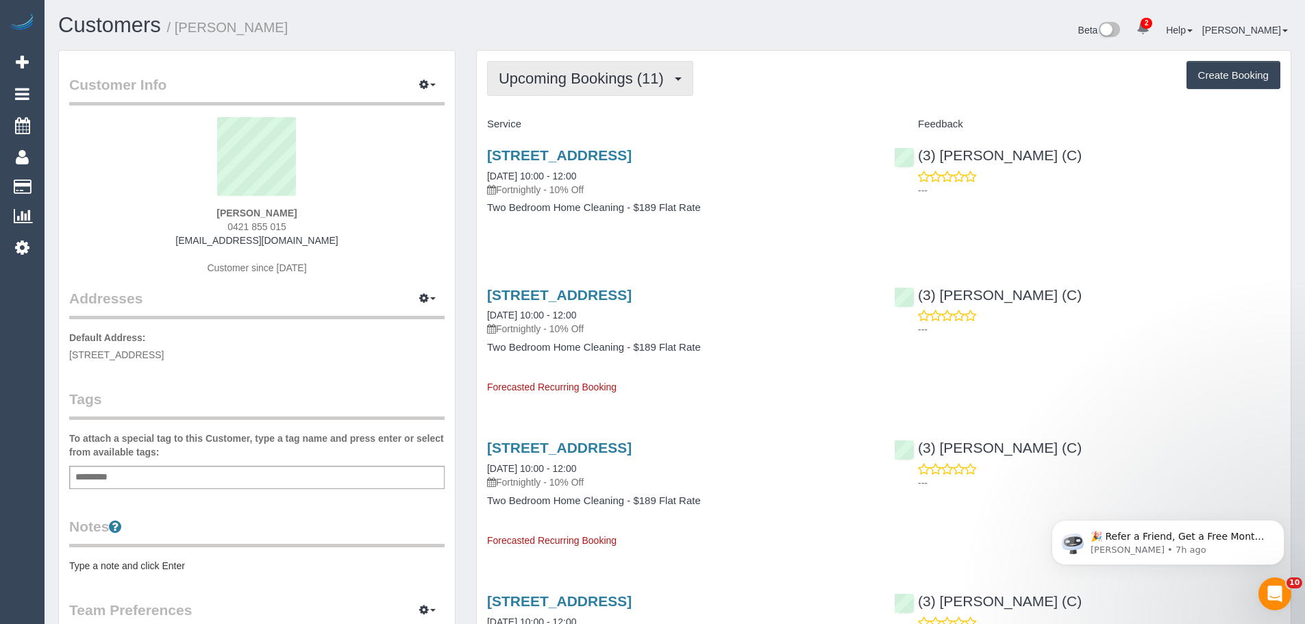
click at [610, 84] on span "Upcoming Bookings (11)" at bounding box center [585, 78] width 172 height 17
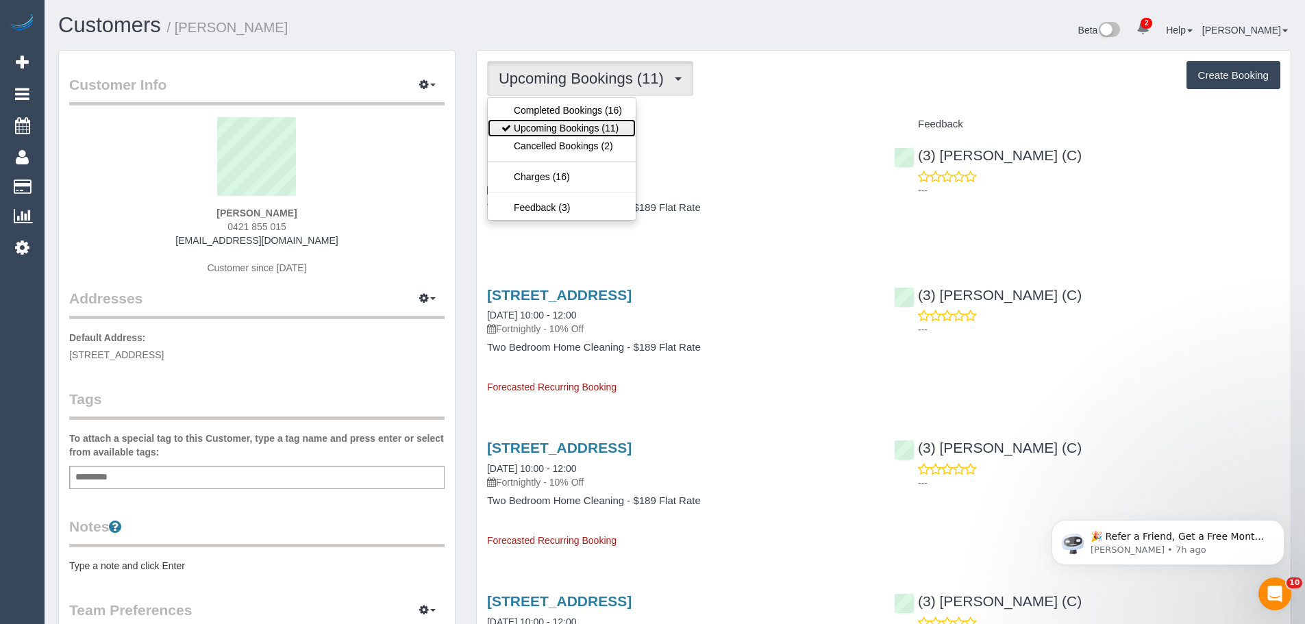
click at [575, 124] on link "Upcoming Bookings (11)" at bounding box center [562, 128] width 148 height 18
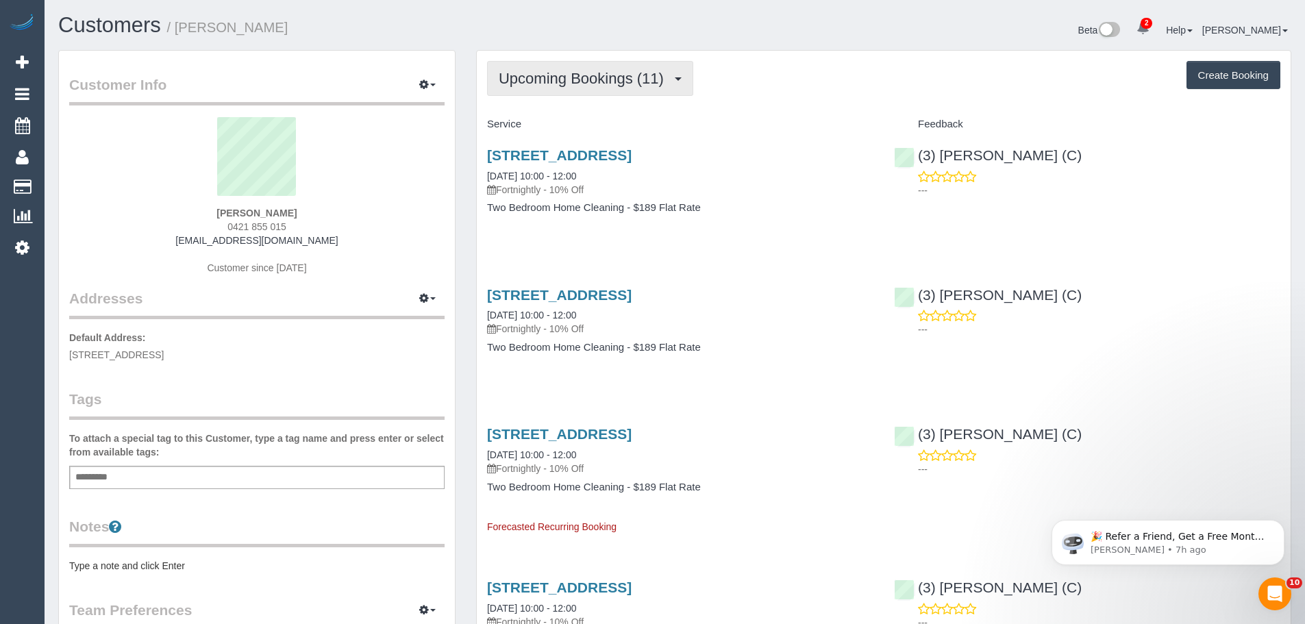
click at [584, 77] on span "Upcoming Bookings (11)" at bounding box center [585, 78] width 172 height 17
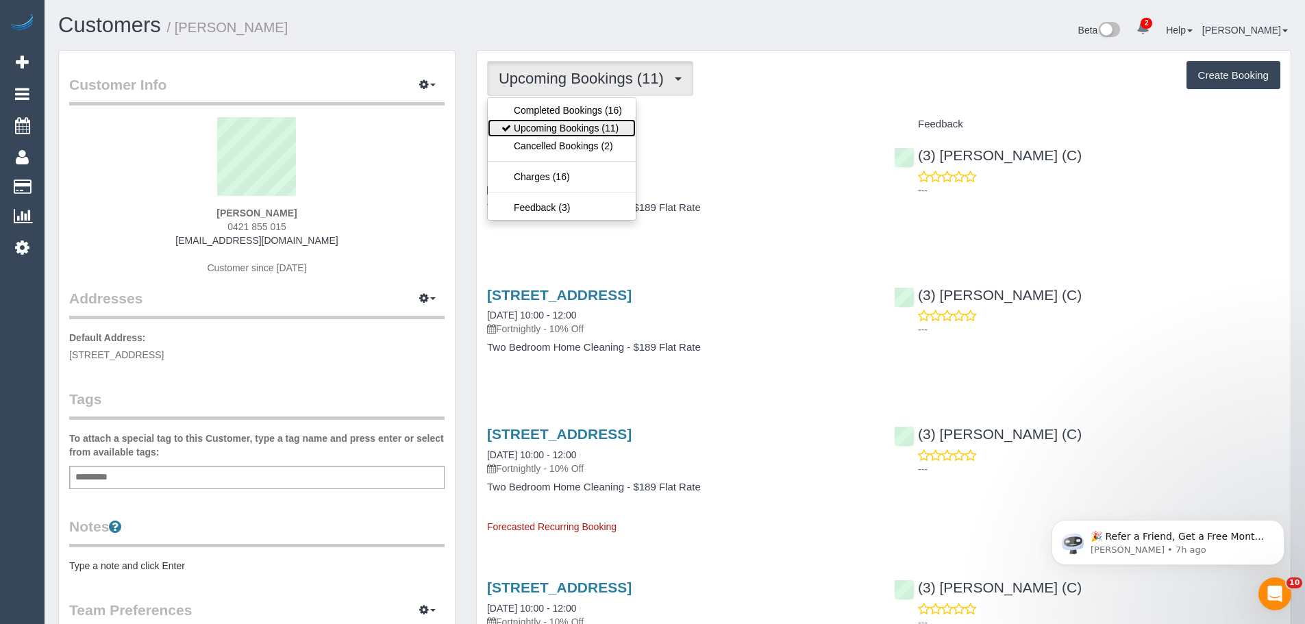
click at [575, 129] on link "Upcoming Bookings (11)" at bounding box center [562, 128] width 148 height 18
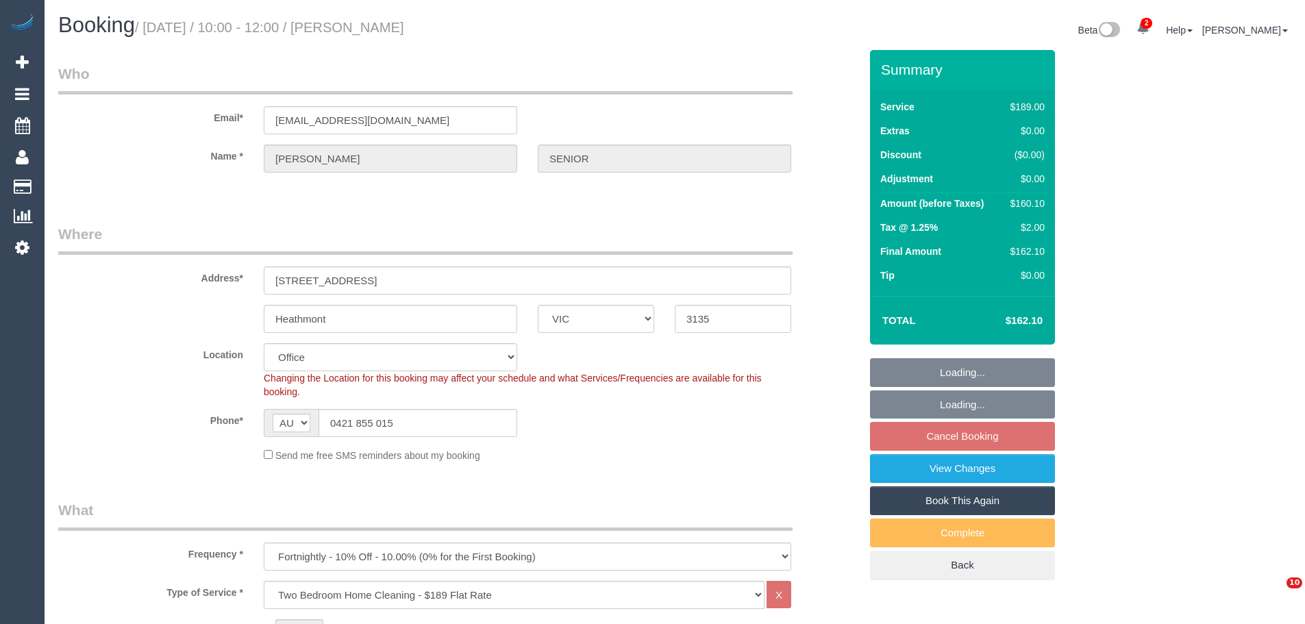
select select "VIC"
select select "number:27"
select select "number:14"
select select "number:19"
select select "number:22"
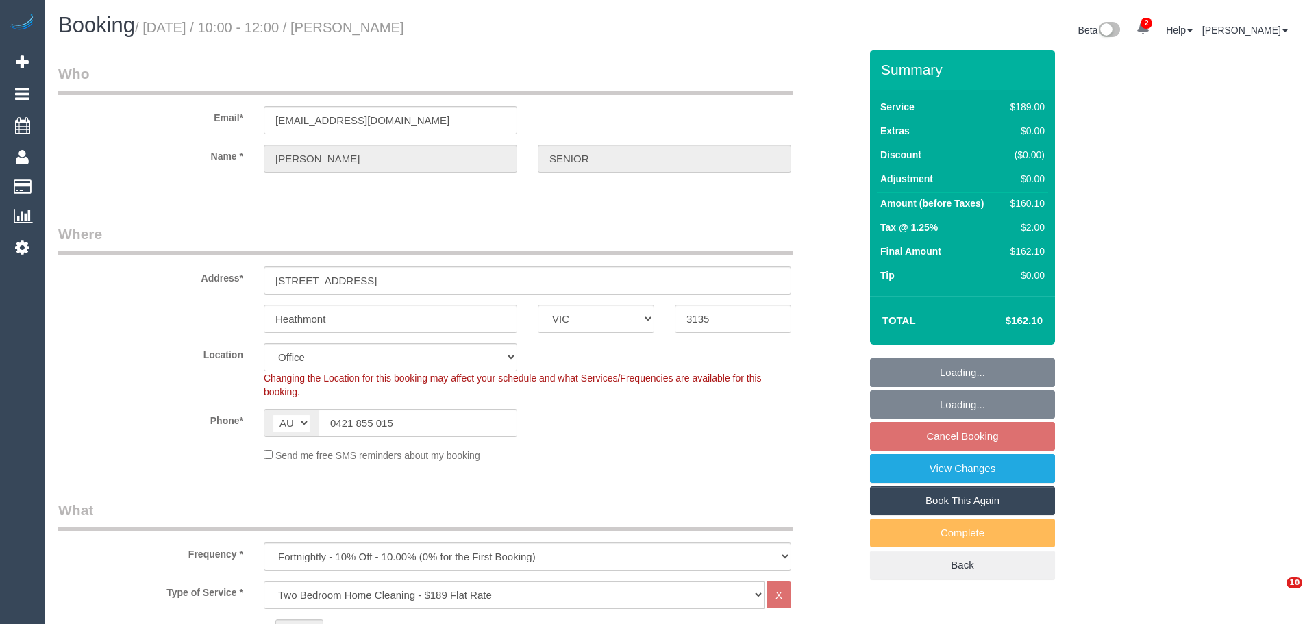
select select "number:34"
select select "number:26"
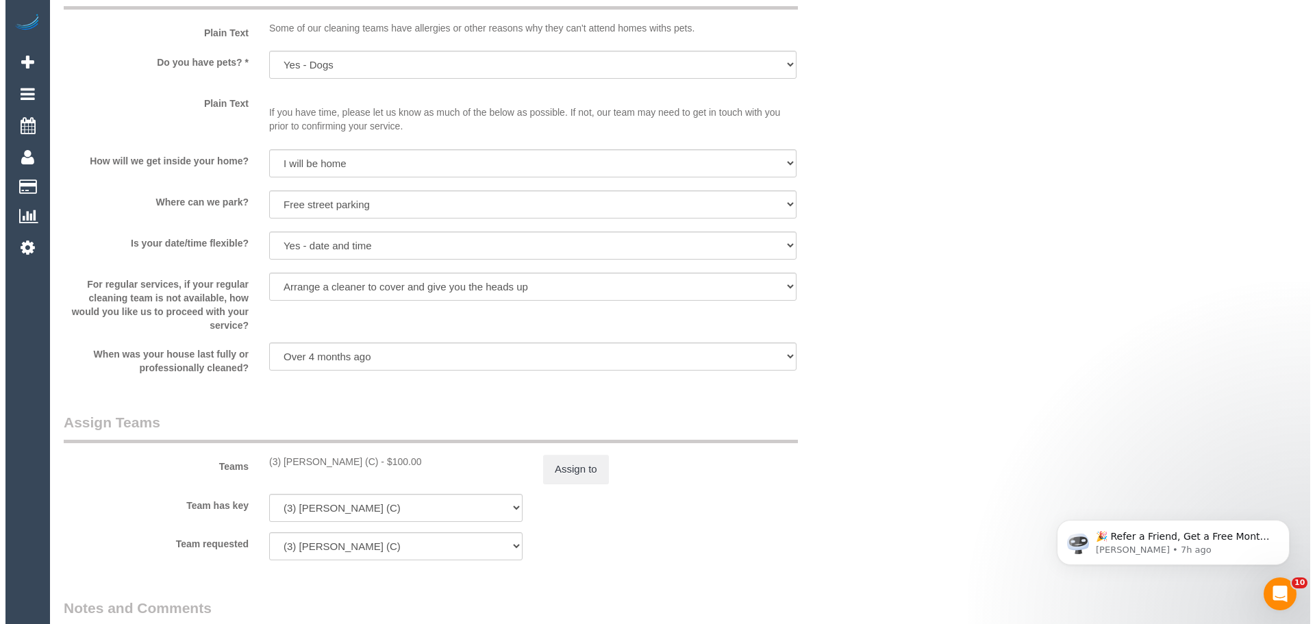
scroll to position [1987, 0]
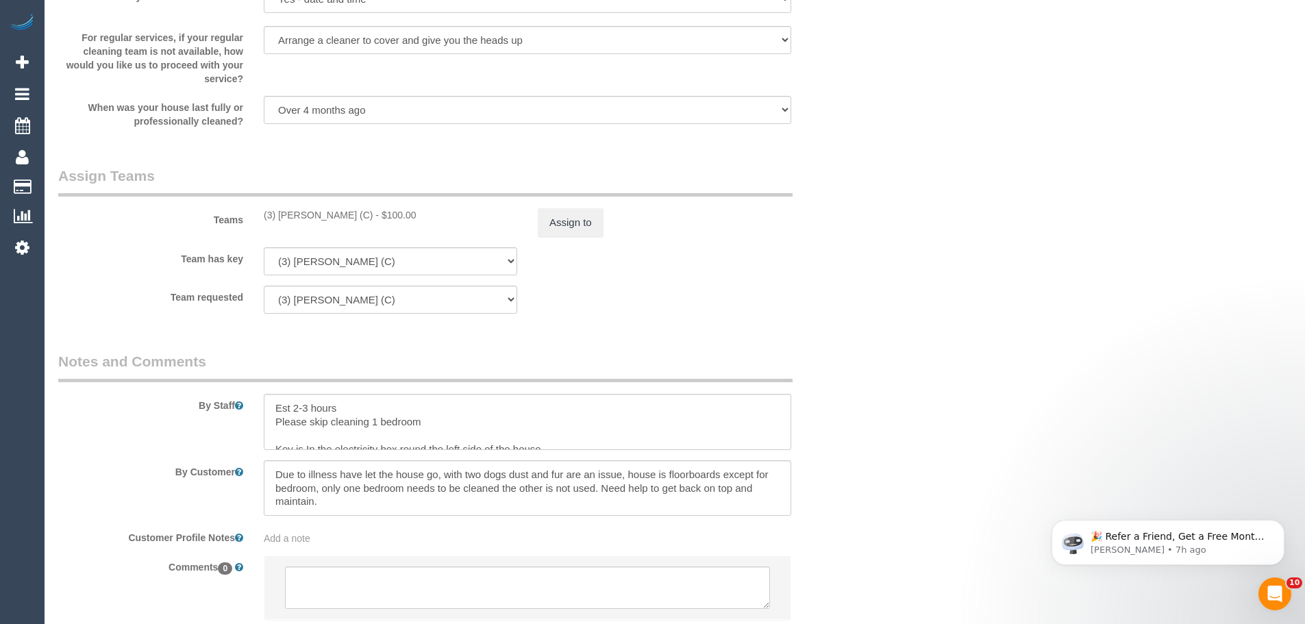
click at [578, 201] on div "Teams (3) David Torres (C) - $100.00 Assign to" at bounding box center [459, 201] width 822 height 71
click at [575, 216] on button "Assign to" at bounding box center [571, 222] width 66 height 29
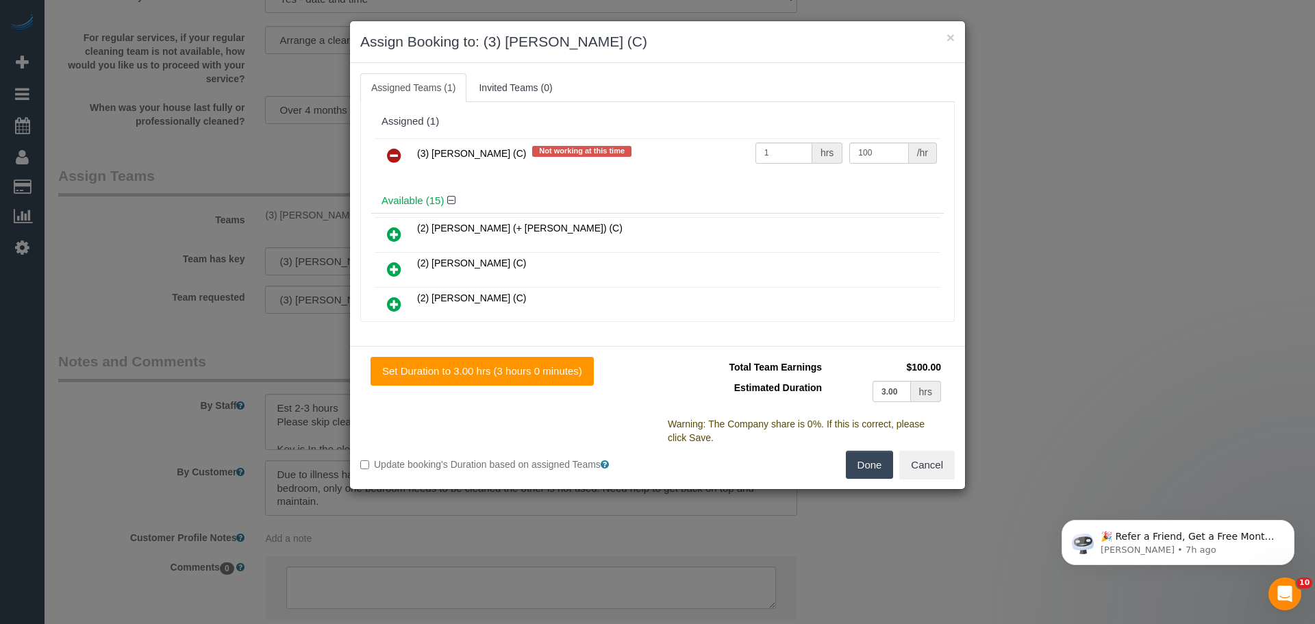
click at [390, 158] on icon at bounding box center [394, 155] width 14 height 16
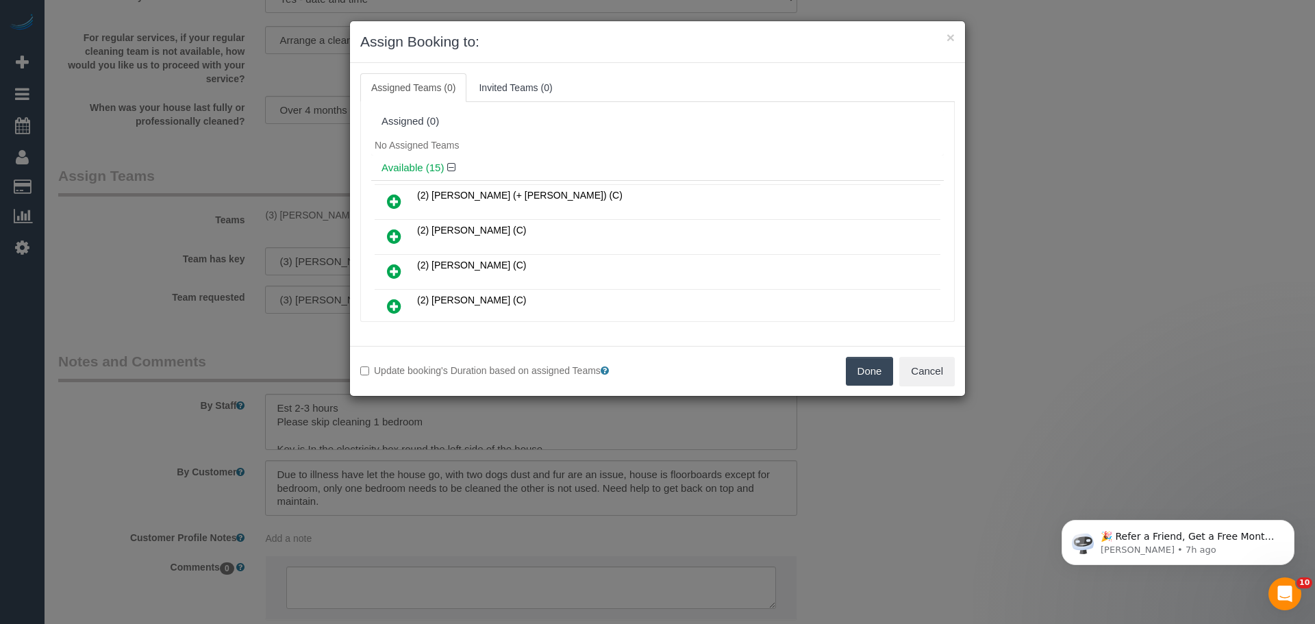
click at [874, 369] on button "Done" at bounding box center [870, 371] width 48 height 29
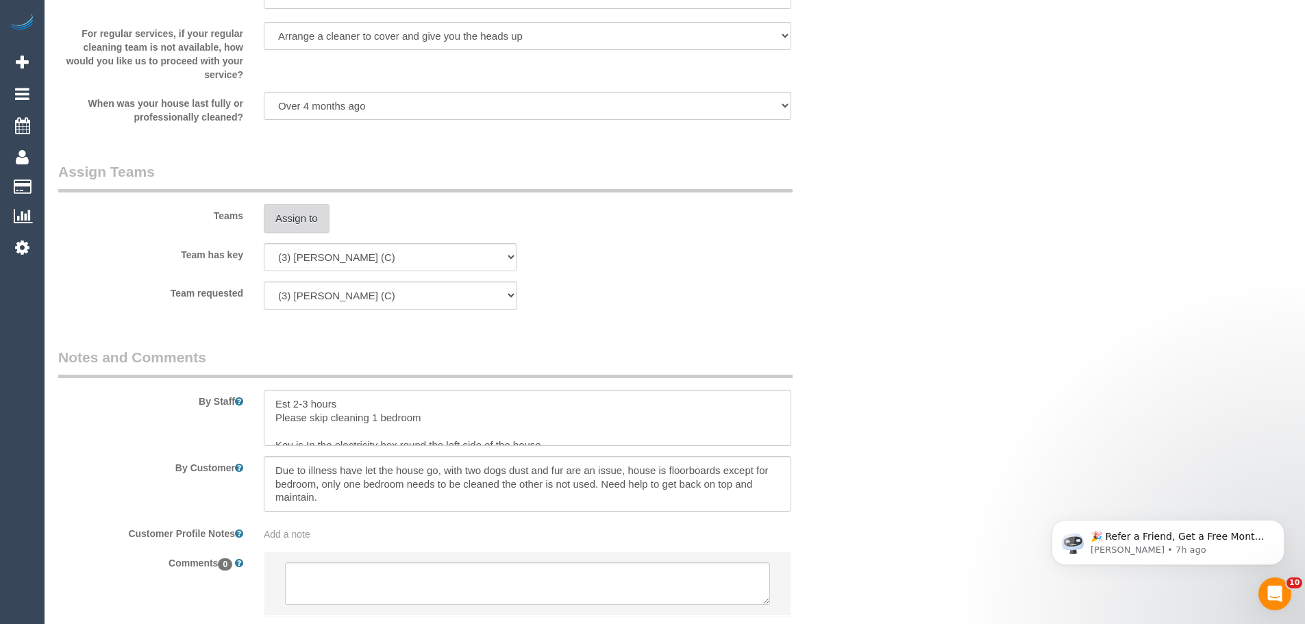
scroll to position [2082, 0]
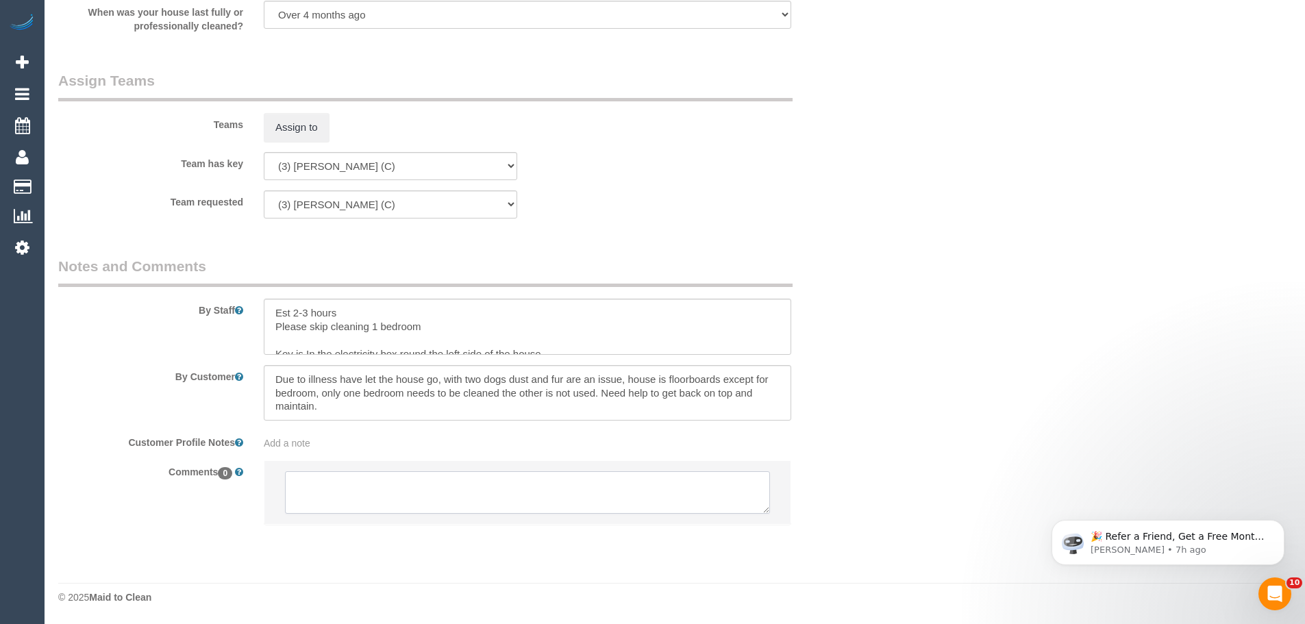
click at [499, 501] on textarea at bounding box center [527, 492] width 485 height 42
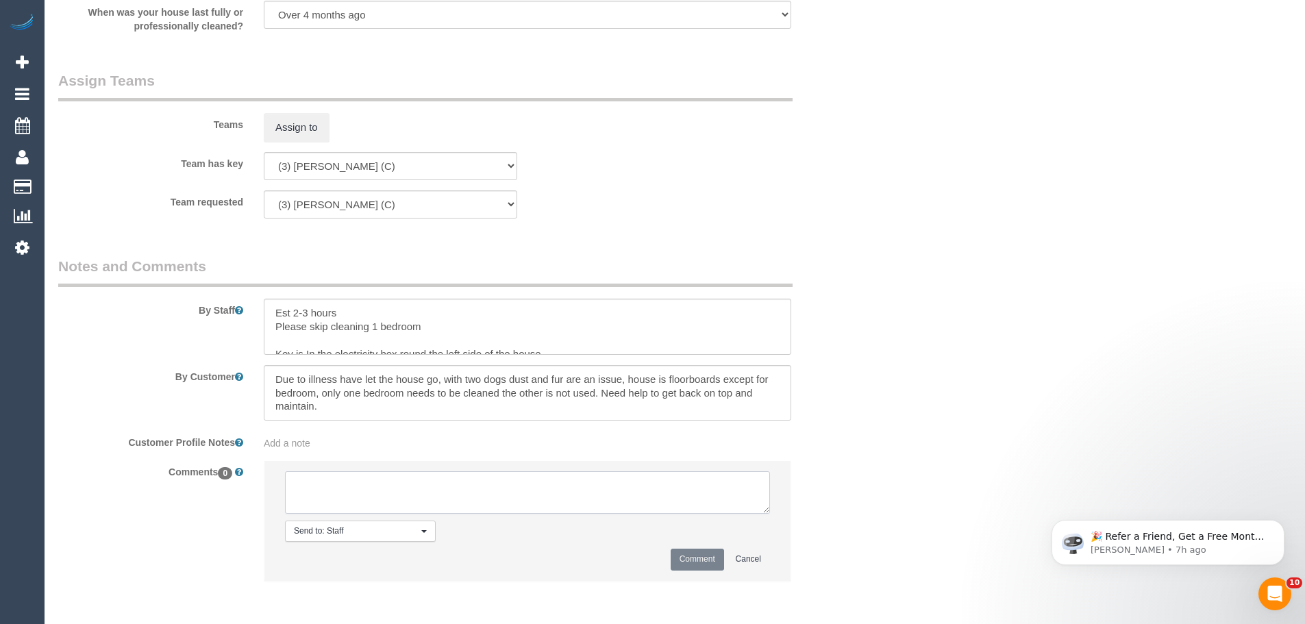
paste textarea "(3) David Torres (C) UA one off - no car Customer contacted via email"
type textarea "(3) David Torres (C) UA one off - no car Customer contacted via email"
click at [686, 560] on button "Comment" at bounding box center [697, 559] width 53 height 21
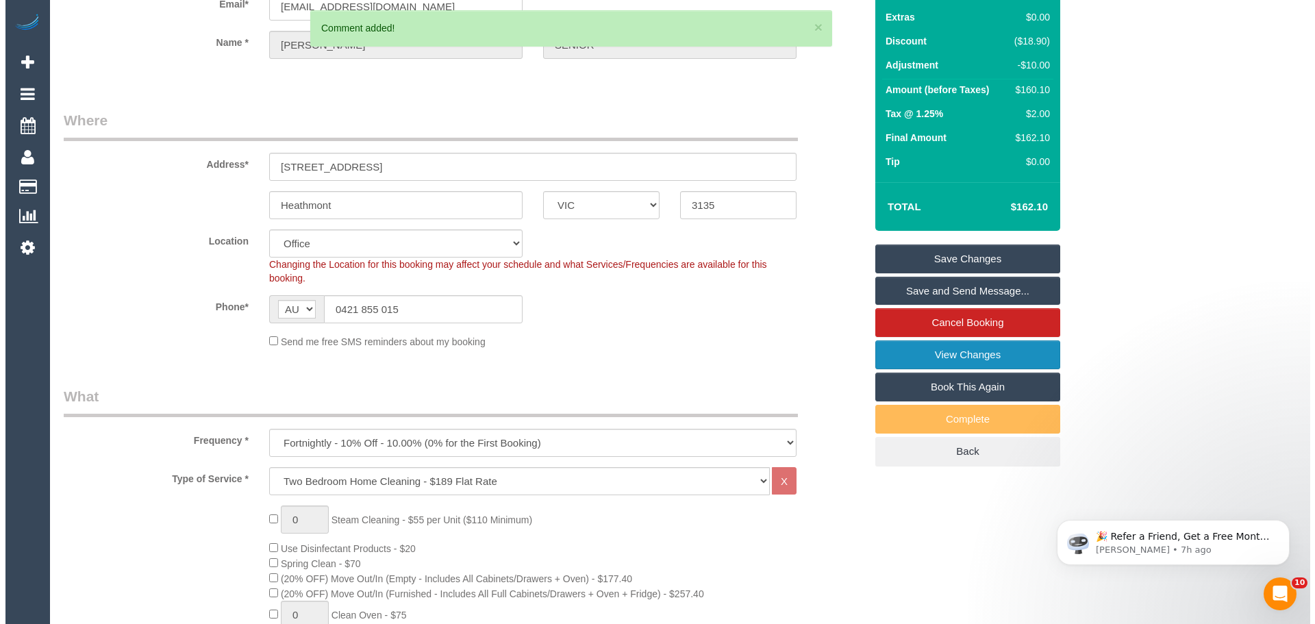
scroll to position [0, 0]
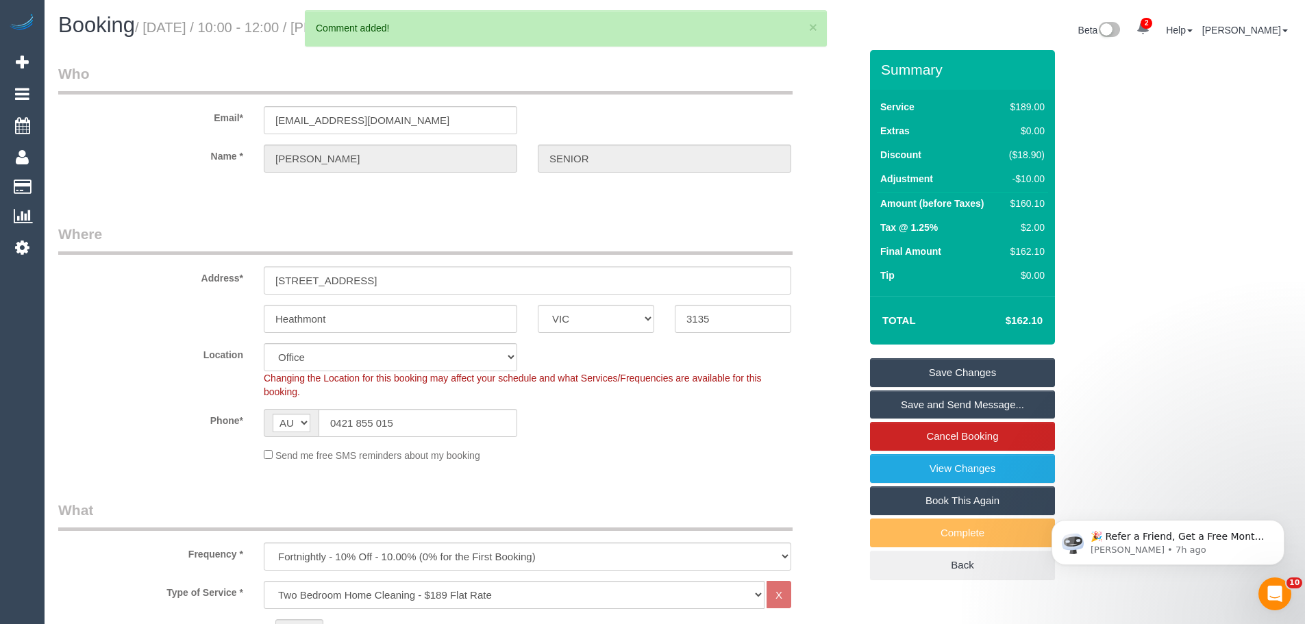
click at [939, 365] on link "Save Changes" at bounding box center [962, 372] width 185 height 29
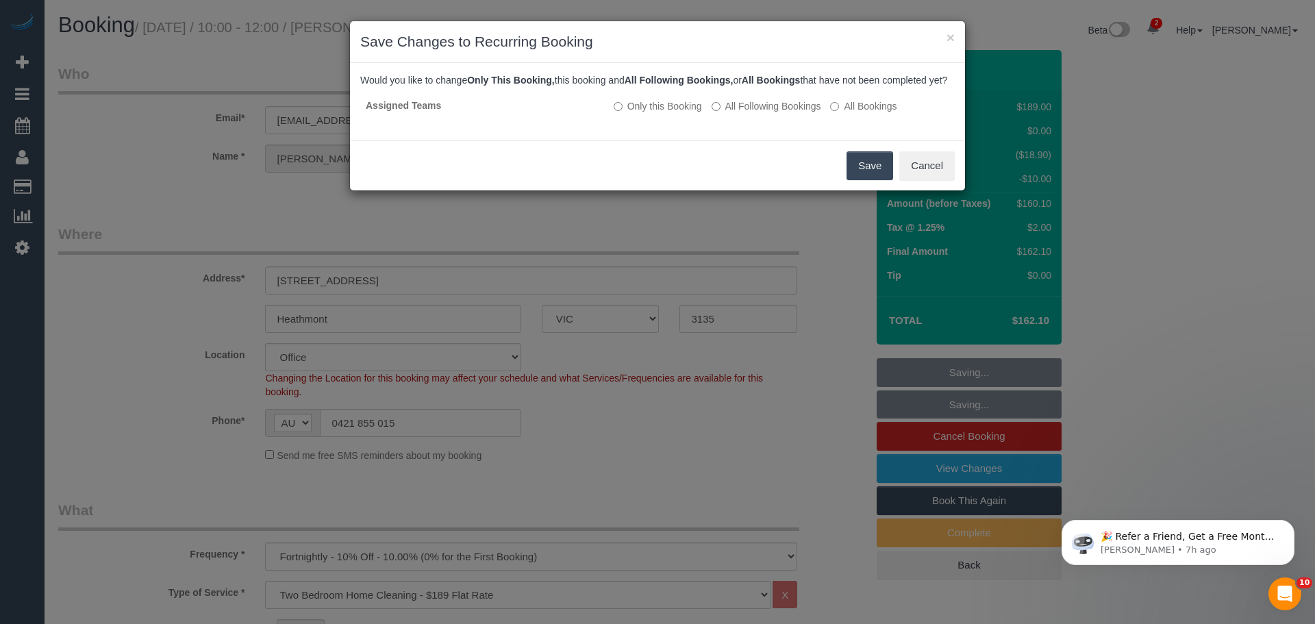
click at [872, 180] on button "Save" at bounding box center [870, 165] width 47 height 29
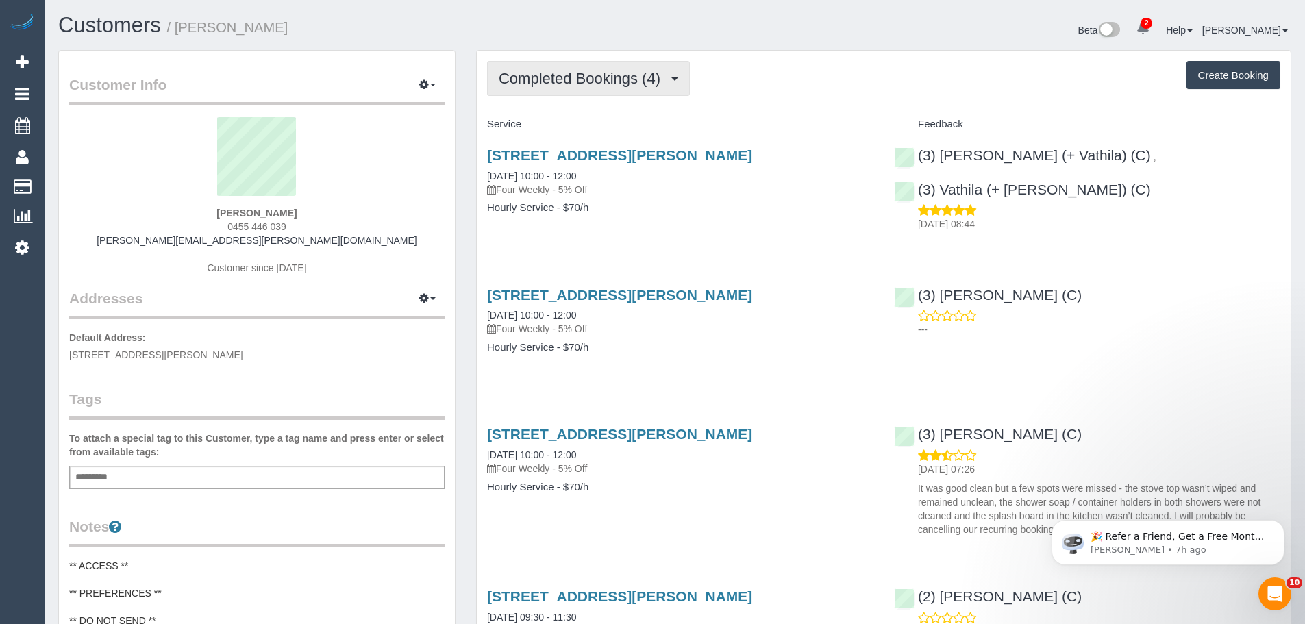
click at [620, 73] on span "Completed Bookings (4)" at bounding box center [583, 78] width 169 height 17
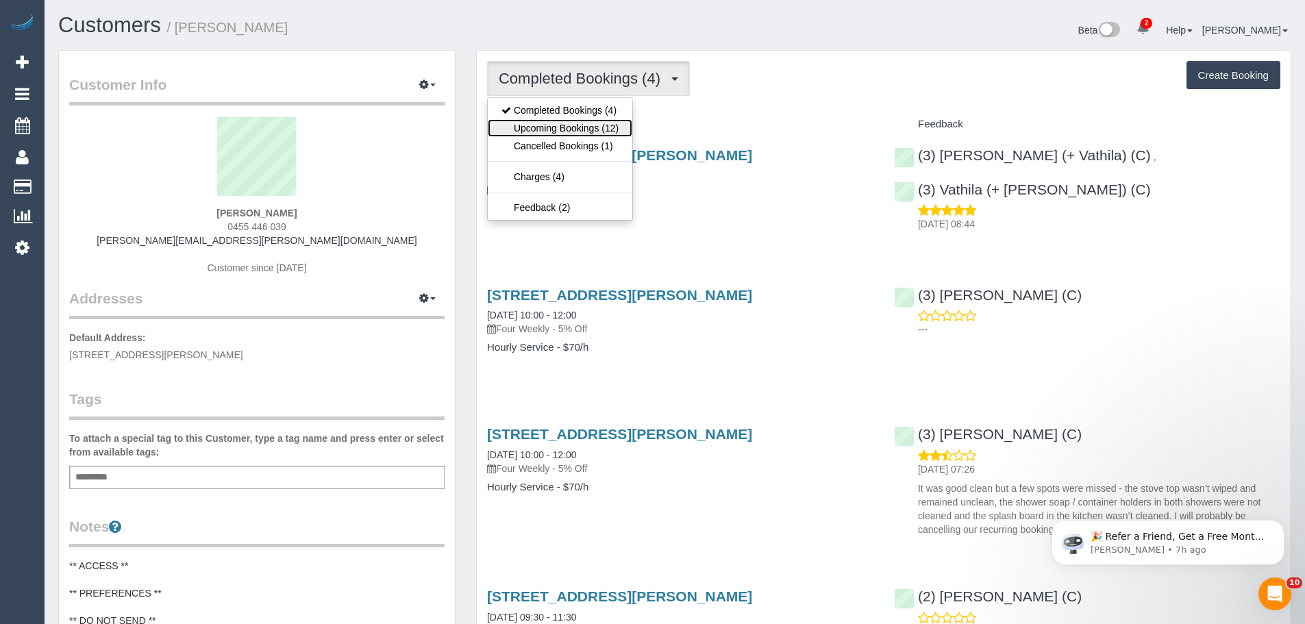
click at [600, 127] on link "Upcoming Bookings (12)" at bounding box center [560, 128] width 145 height 18
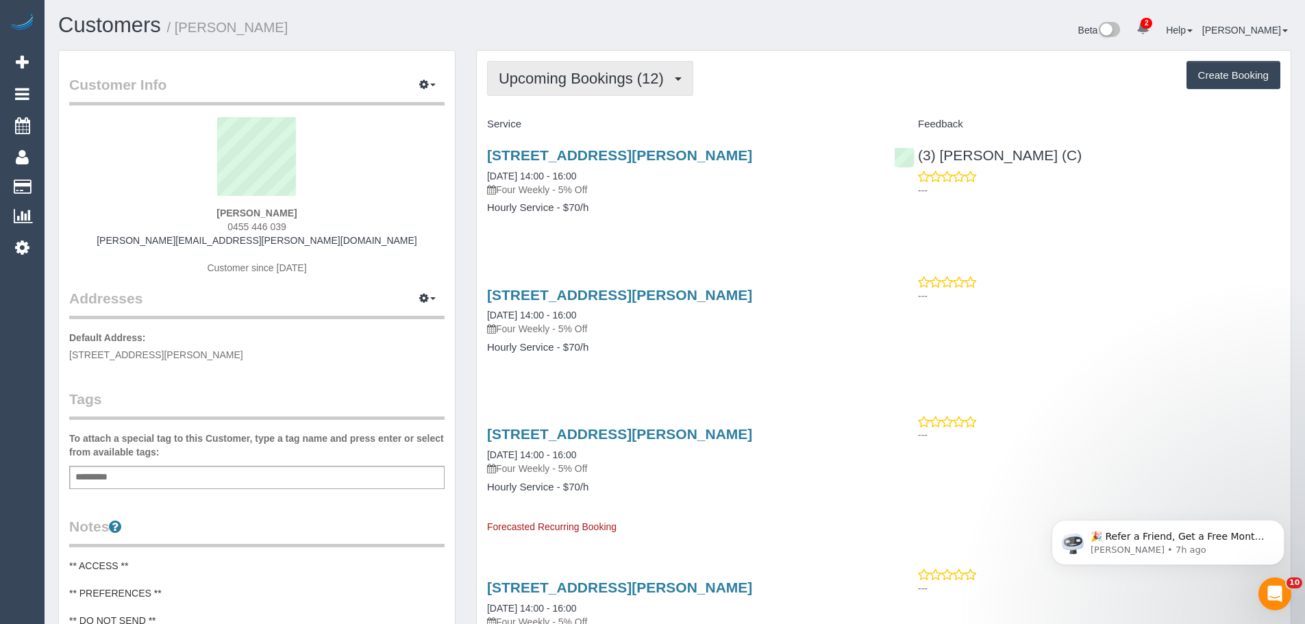
click at [600, 85] on span "Upcoming Bookings (12)" at bounding box center [585, 78] width 172 height 17
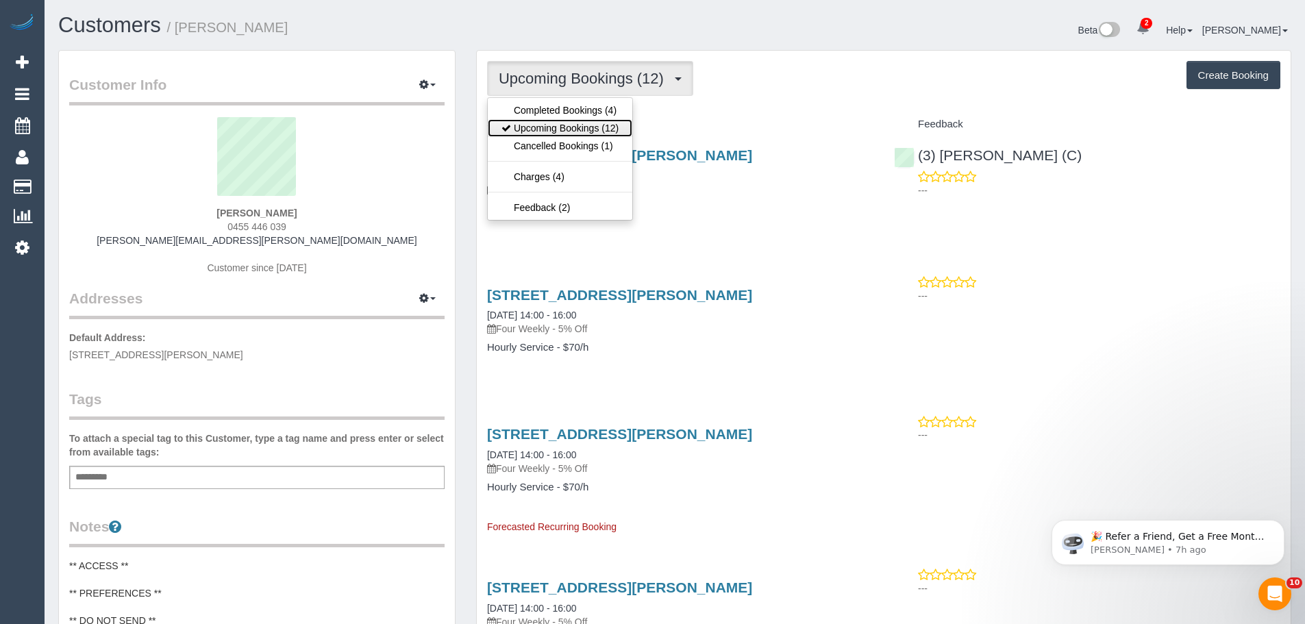
click at [576, 134] on link "Upcoming Bookings (12)" at bounding box center [560, 128] width 145 height 18
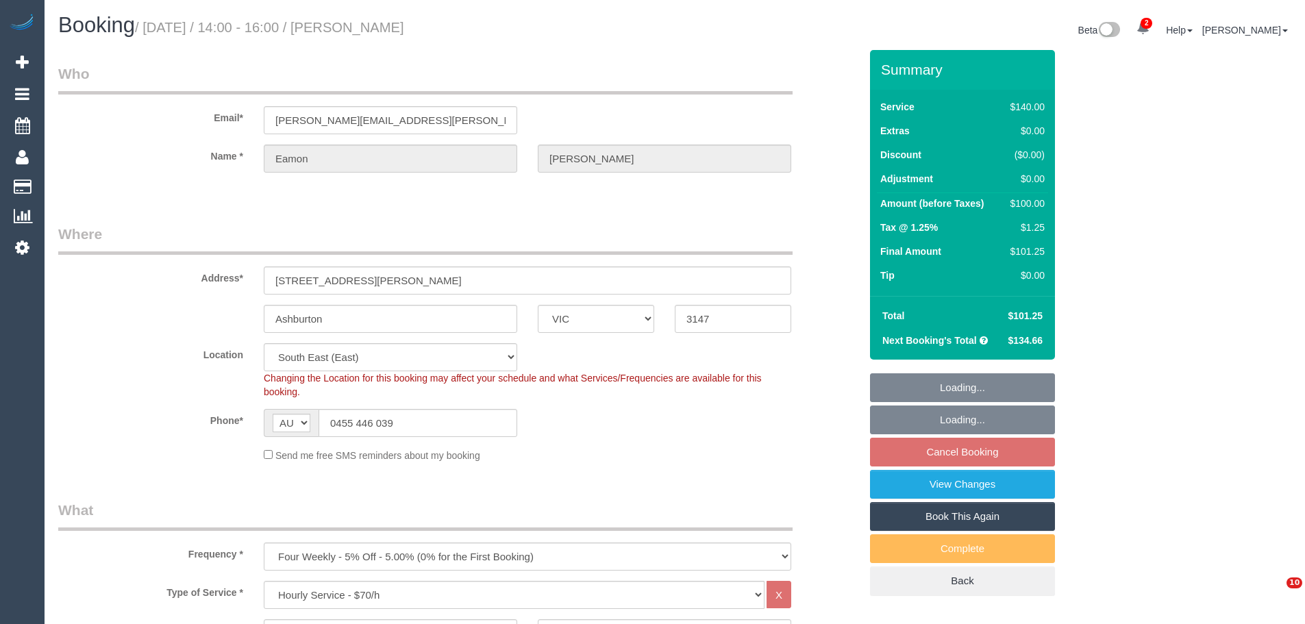
select select "VIC"
select select "spot4"
select select "number:28"
select select "number:14"
select select "number:19"
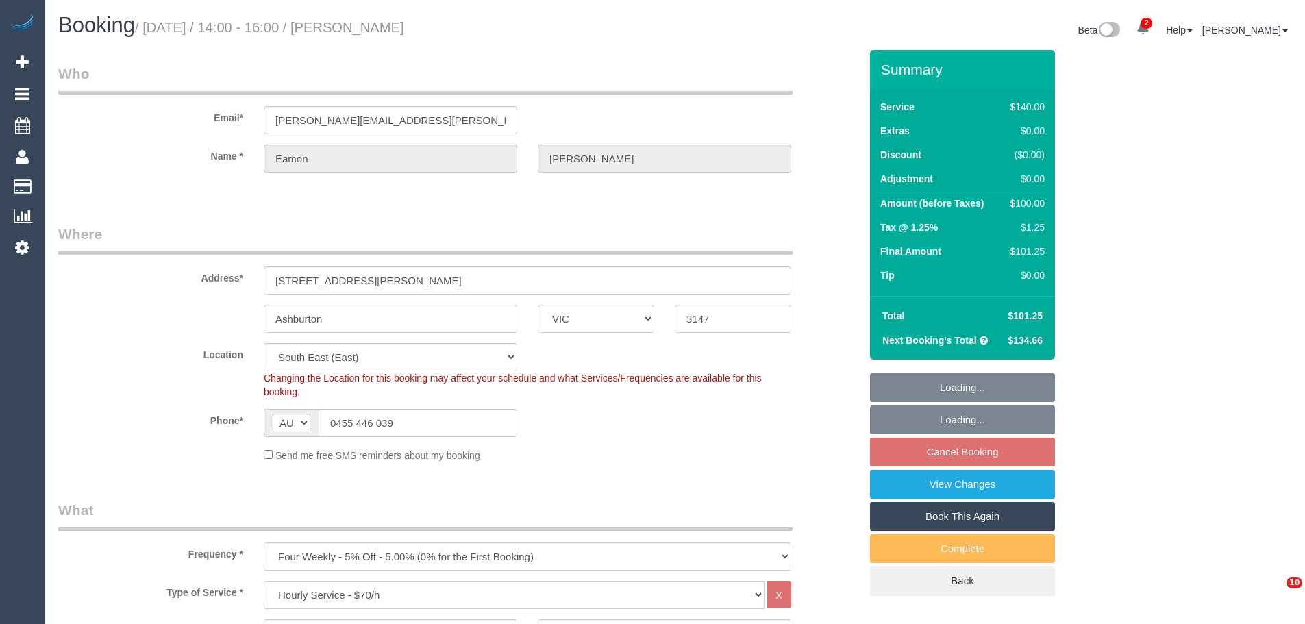
select select "number:24"
select select "number:33"
select select "number:12"
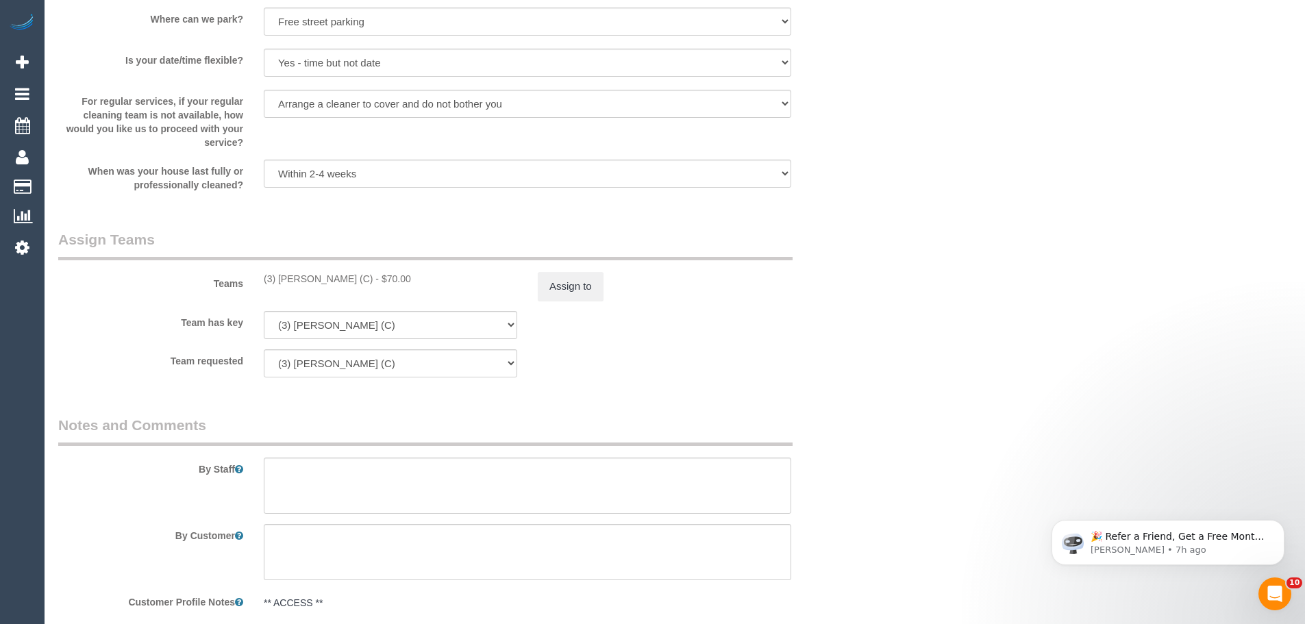
scroll to position [2055, 0]
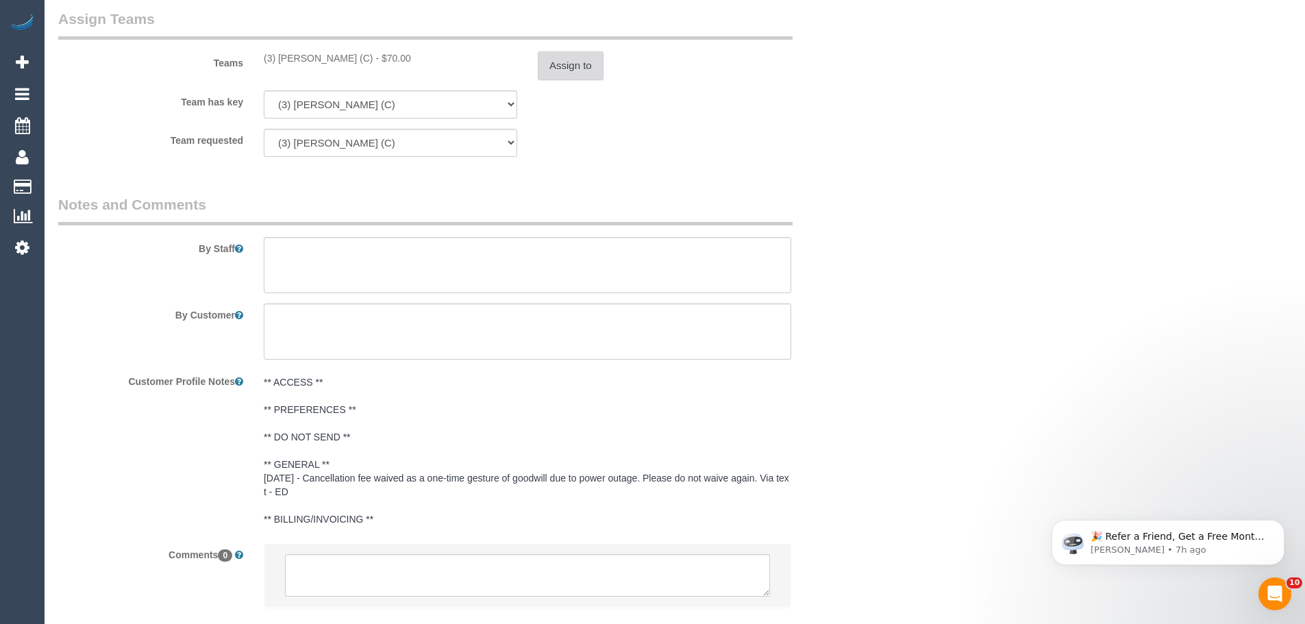
click at [571, 58] on button "Assign to" at bounding box center [571, 65] width 66 height 29
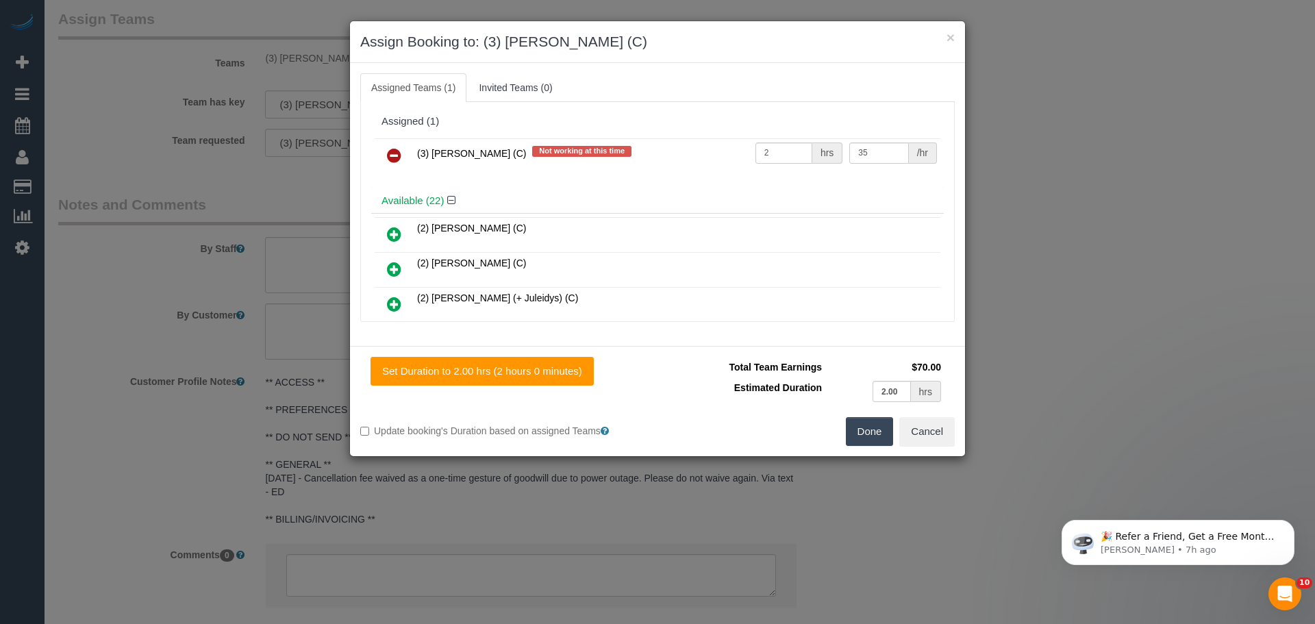
click at [401, 154] on icon at bounding box center [394, 155] width 14 height 16
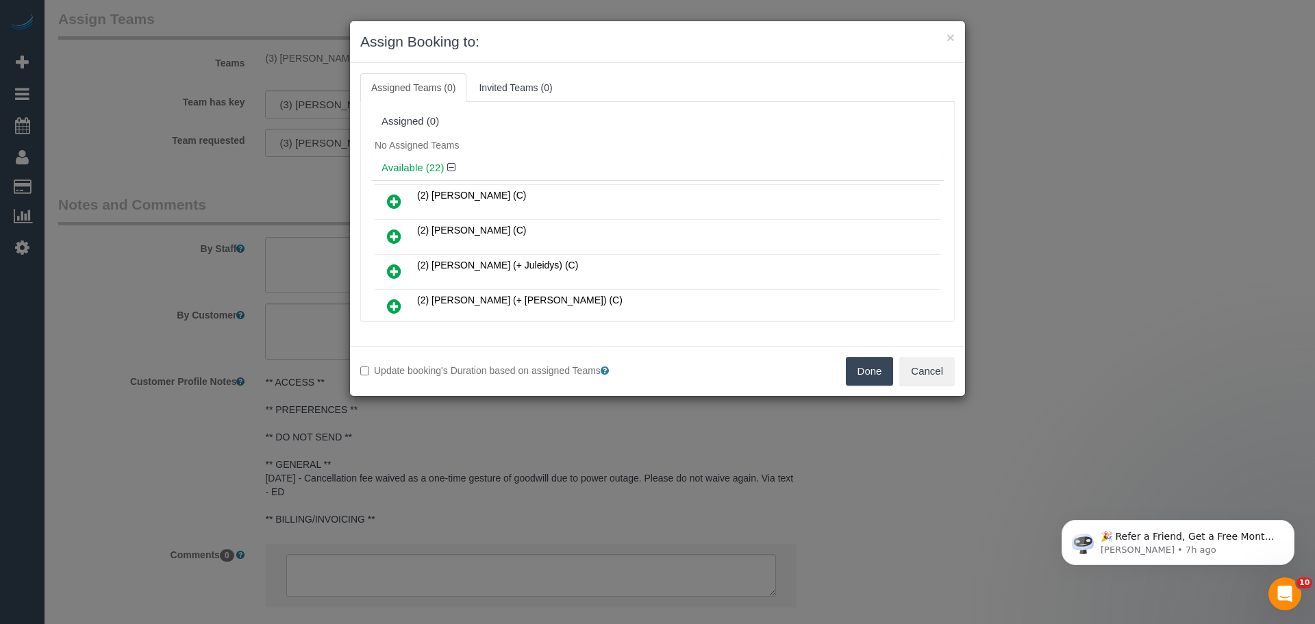
click at [874, 375] on button "Done" at bounding box center [870, 371] width 48 height 29
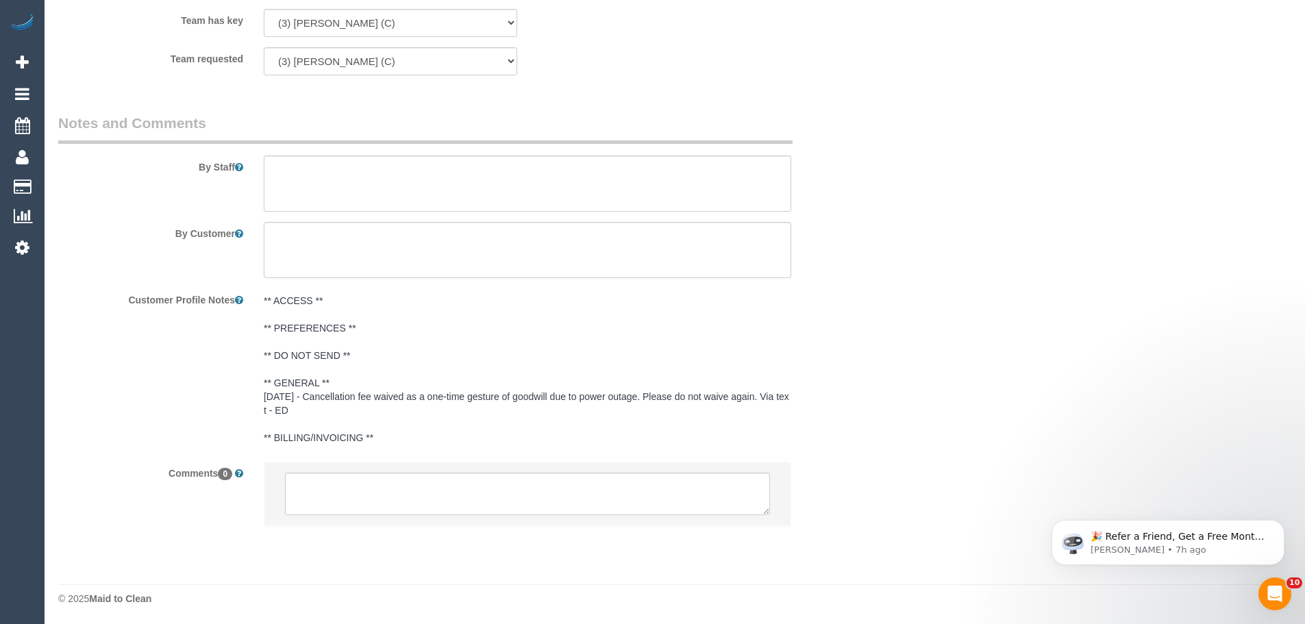
scroll to position [2138, 0]
drag, startPoint x: 398, startPoint y: 488, endPoint x: 395, endPoint y: 495, distance: 7.1
click at [398, 488] on textarea at bounding box center [527, 492] width 485 height 42
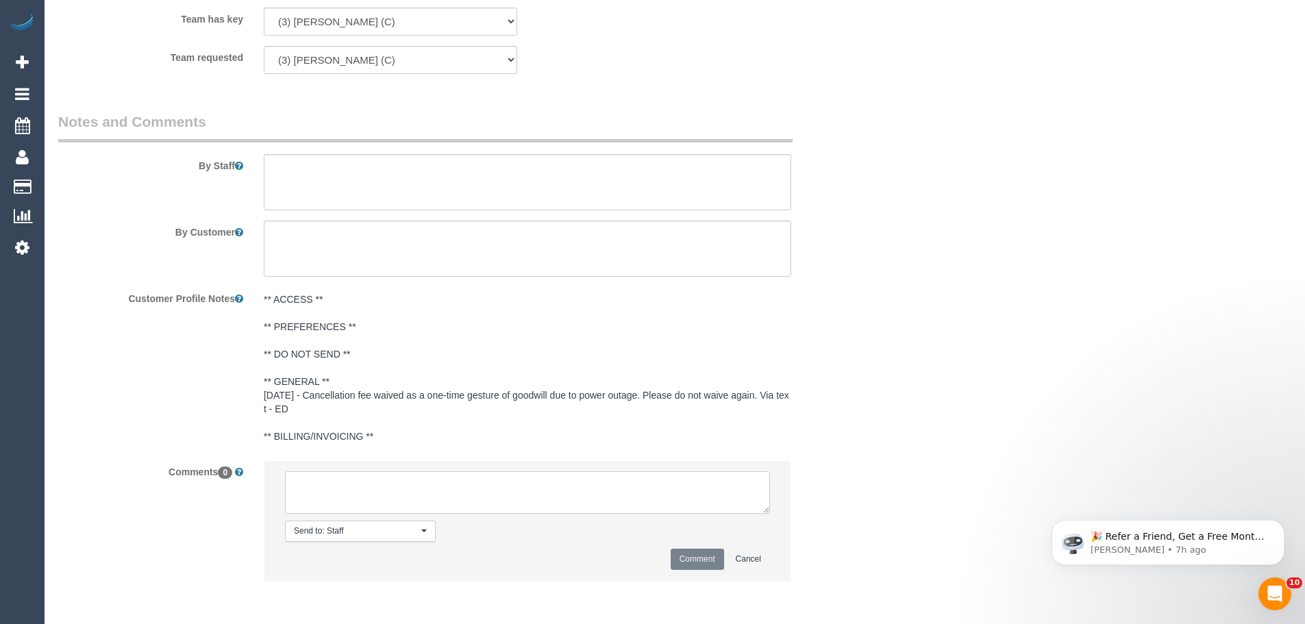
paste textarea "(3) David Torres (C) UA one off - no car Customer contacted via email"
click at [342, 502] on textarea at bounding box center [527, 492] width 485 height 42
click at [460, 504] on textarea at bounding box center [527, 492] width 485 height 42
type textarea "(3) David Torres (C) UA one off - no car Customer not contacted - never attende…"
click at [708, 562] on button "Comment" at bounding box center [697, 559] width 53 height 21
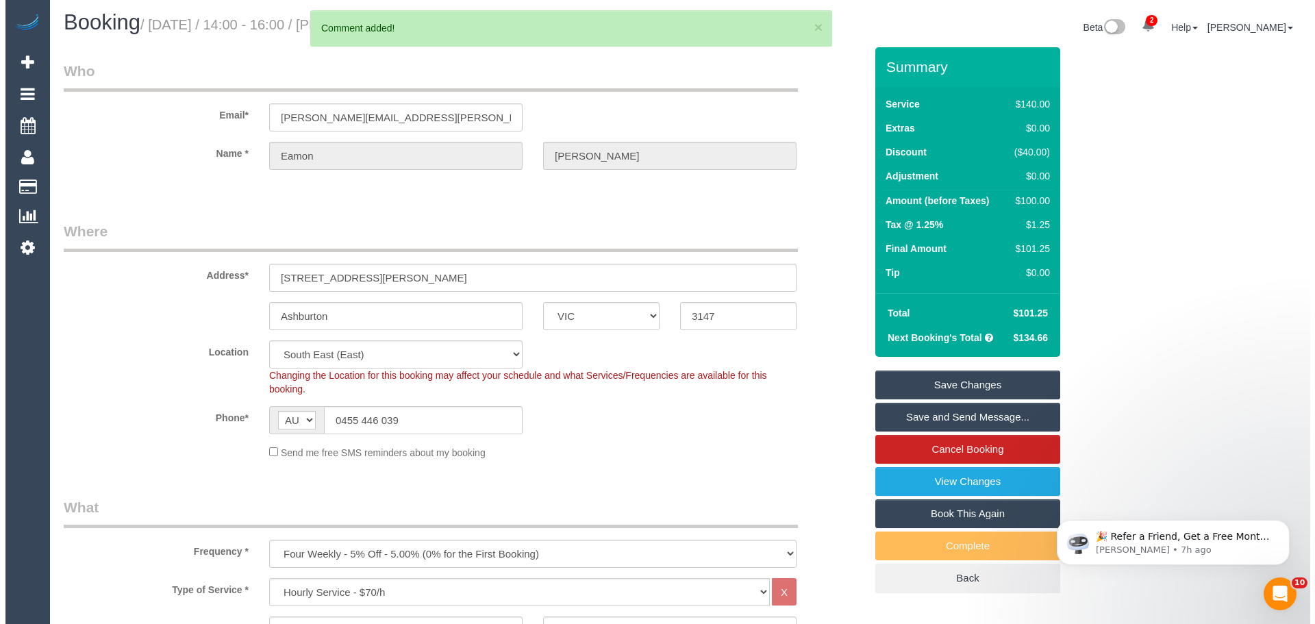
scroll to position [0, 0]
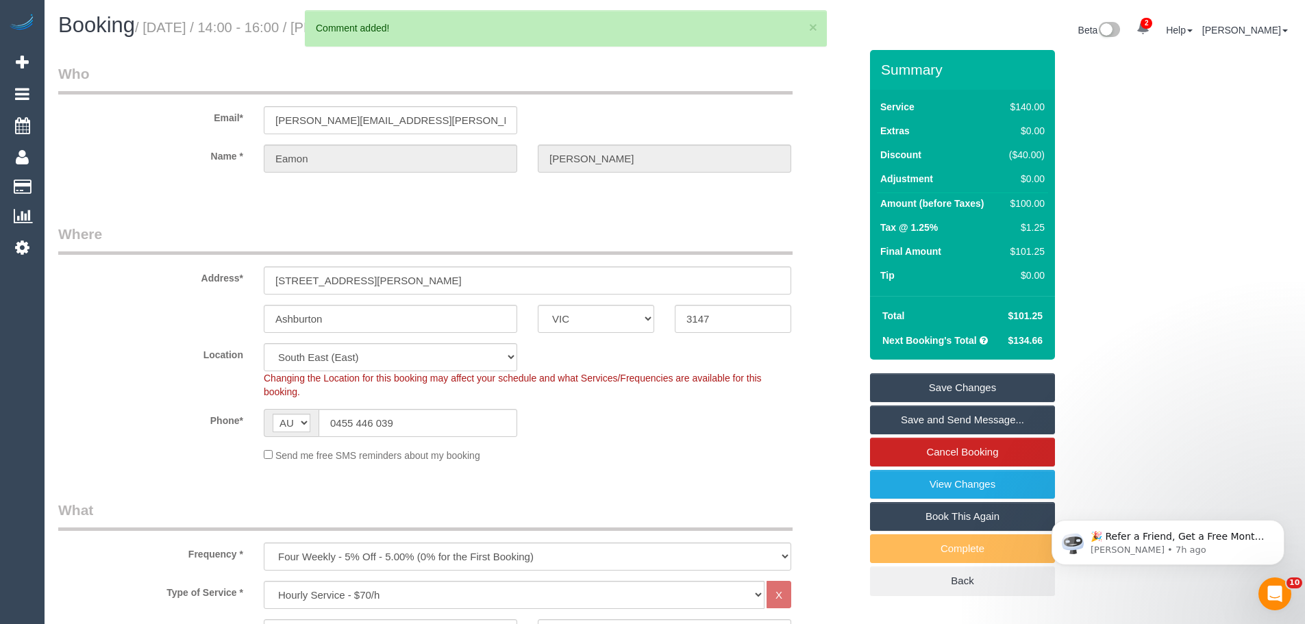
click at [919, 380] on link "Save Changes" at bounding box center [962, 387] width 185 height 29
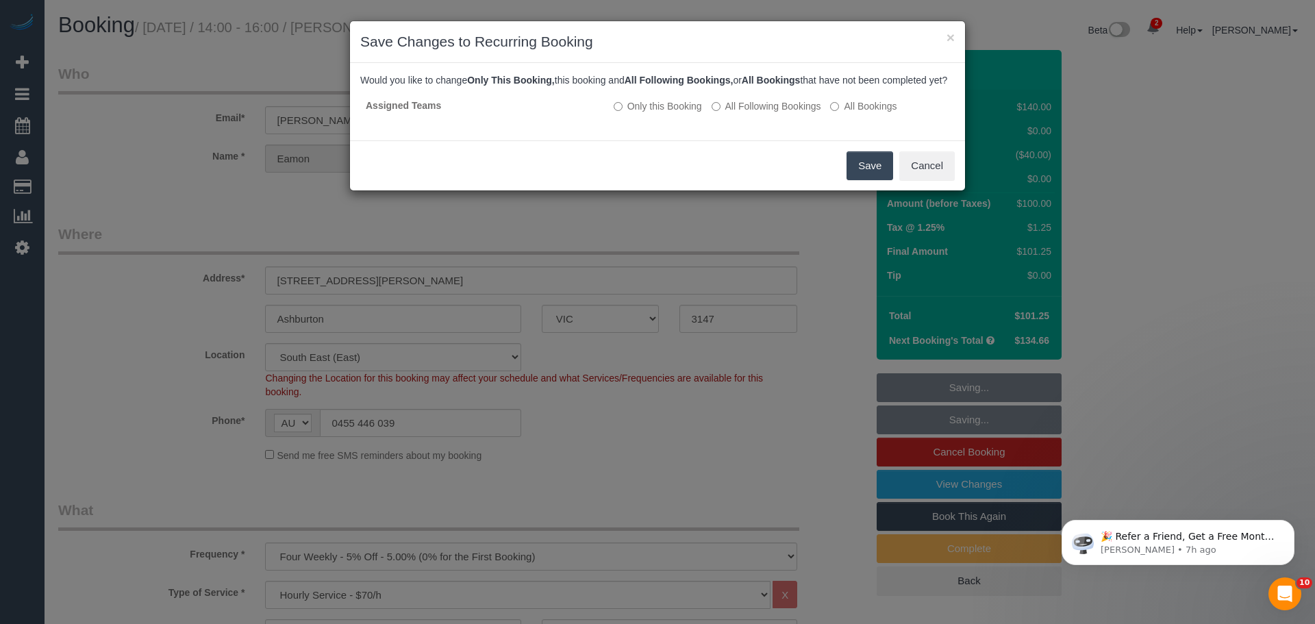
click at [869, 180] on button "Save" at bounding box center [870, 165] width 47 height 29
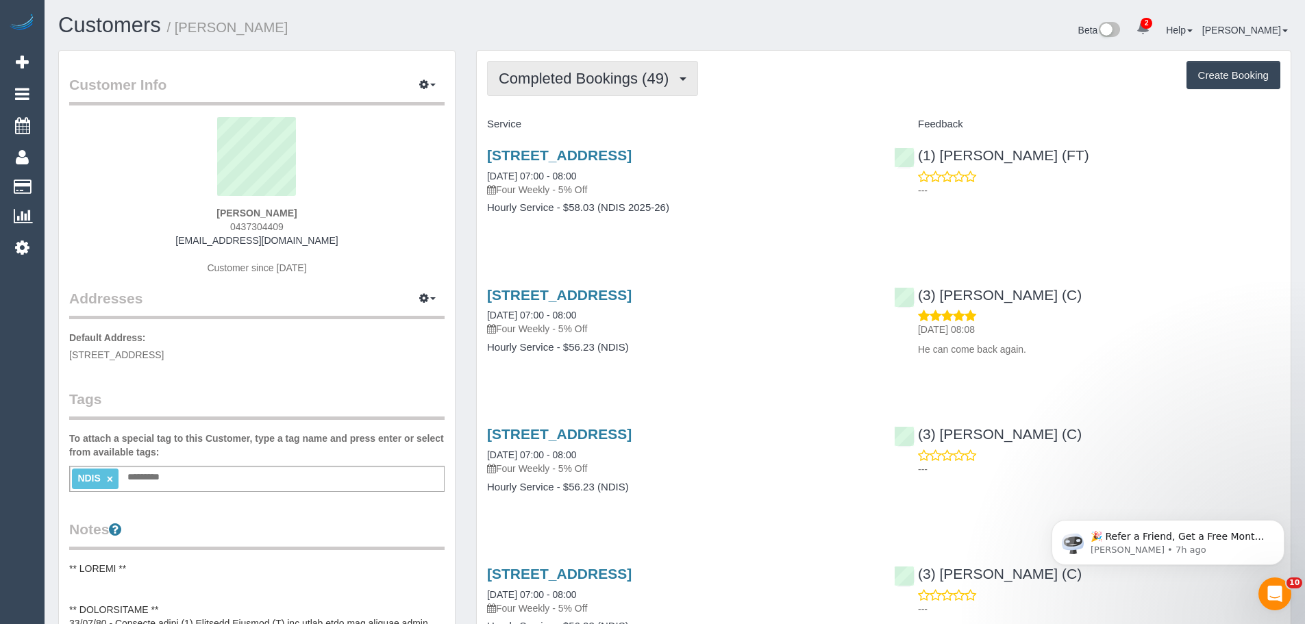
click at [615, 88] on button "Completed Bookings (49)" at bounding box center [592, 78] width 211 height 35
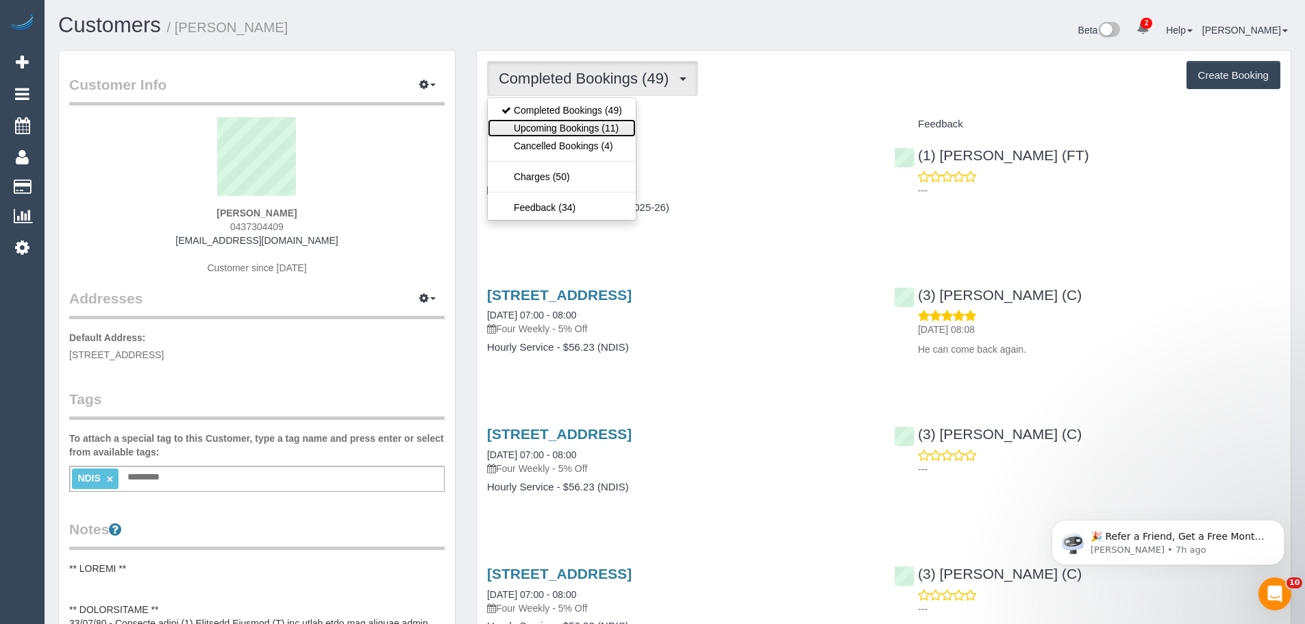
click at [613, 123] on link "Upcoming Bookings (11)" at bounding box center [562, 128] width 148 height 18
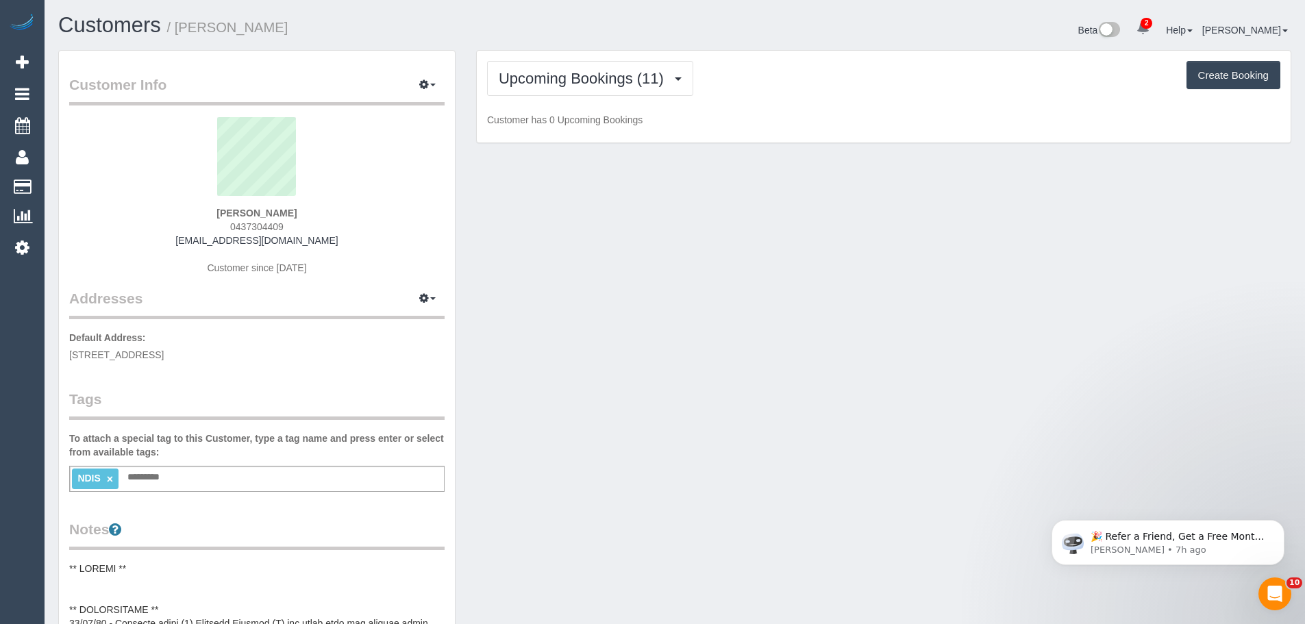
click at [332, 244] on div "[PERSON_NAME] 0437304409 [EMAIL_ADDRESS][DOMAIN_NAME] Customer since [DATE]" at bounding box center [256, 202] width 375 height 171
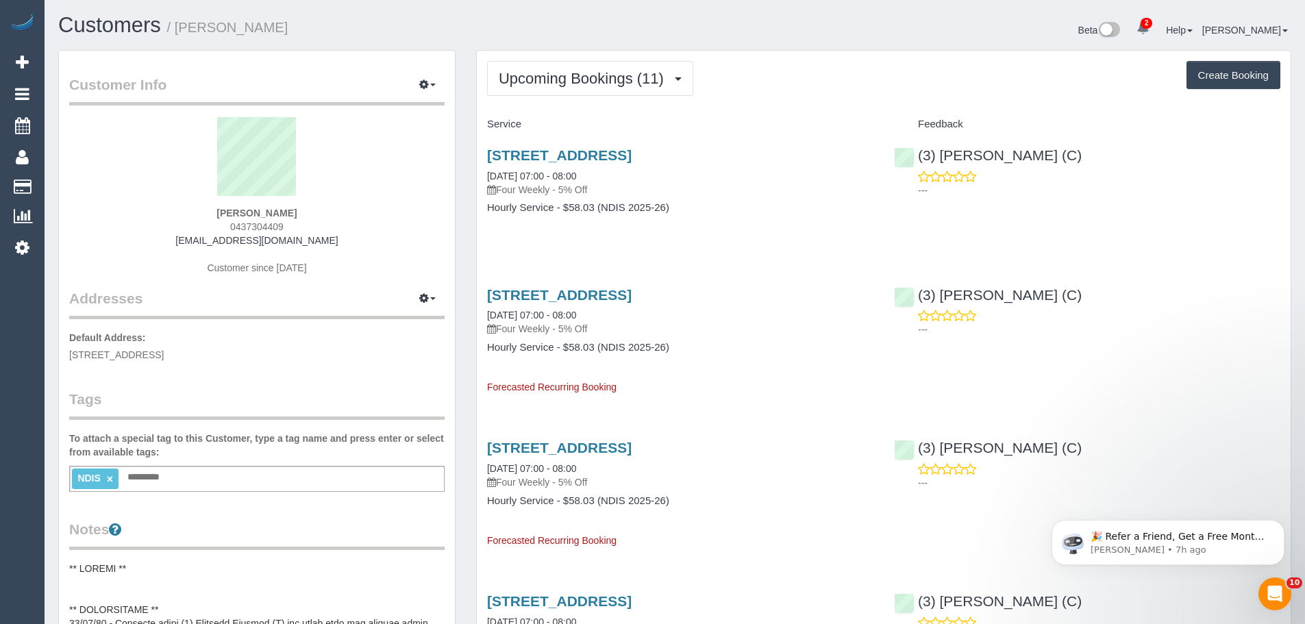
drag, startPoint x: 352, startPoint y: 236, endPoint x: 171, endPoint y: 234, distance: 180.9
click at [180, 234] on div "[PERSON_NAME] 0437304409 [EMAIL_ADDRESS][DOMAIN_NAME] Customer since [DATE]" at bounding box center [256, 202] width 375 height 171
copy link "[EMAIL_ADDRESS][DOMAIN_NAME]"
click at [584, 77] on span "Upcoming Bookings (11)" at bounding box center [585, 78] width 172 height 17
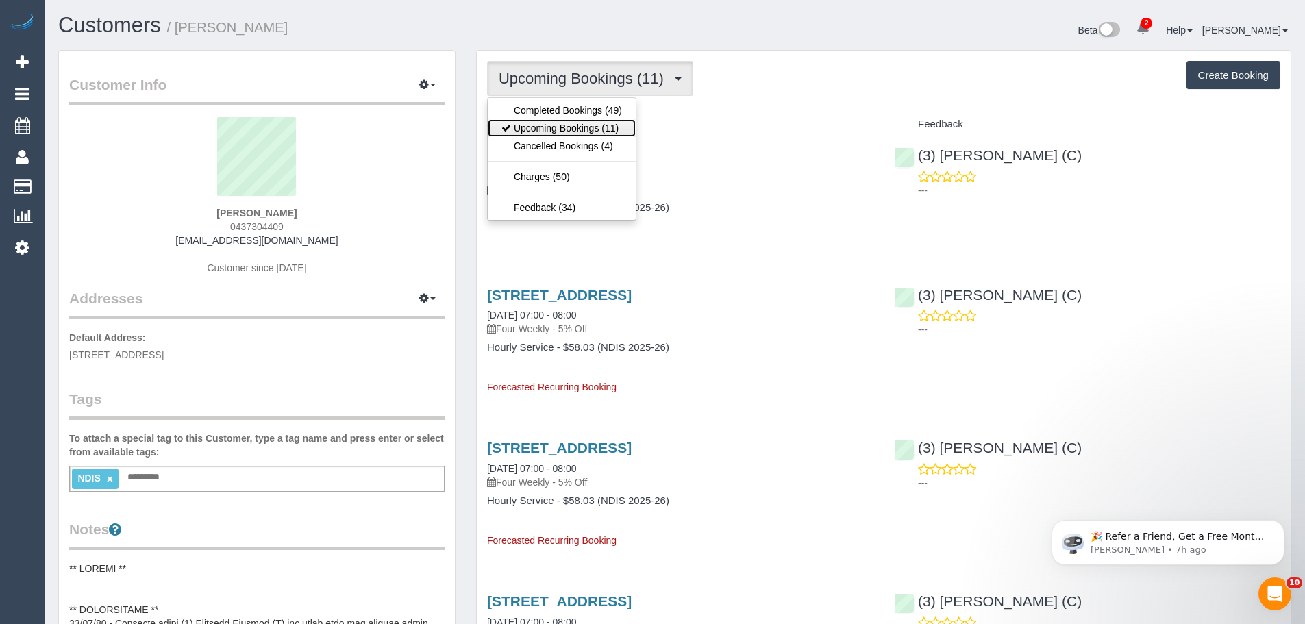
click at [557, 132] on link "Upcoming Bookings (11)" at bounding box center [562, 128] width 148 height 18
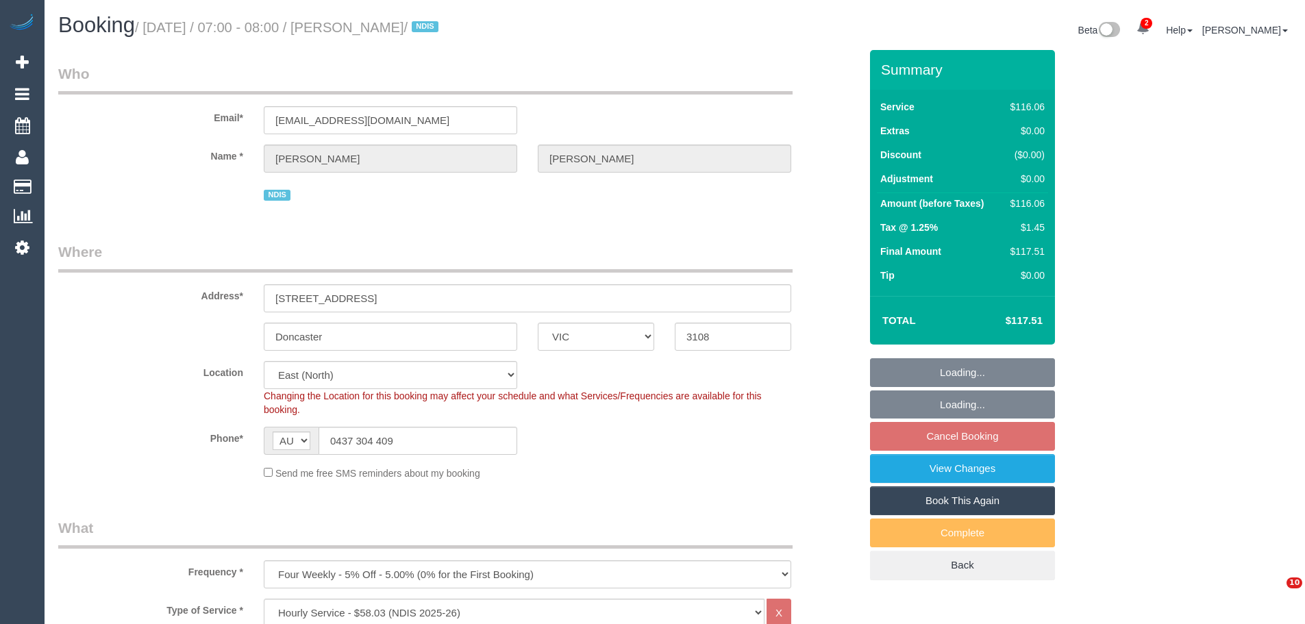
select select "VIC"
select select "number:28"
select select "number:14"
select select "number:19"
select select "number:22"
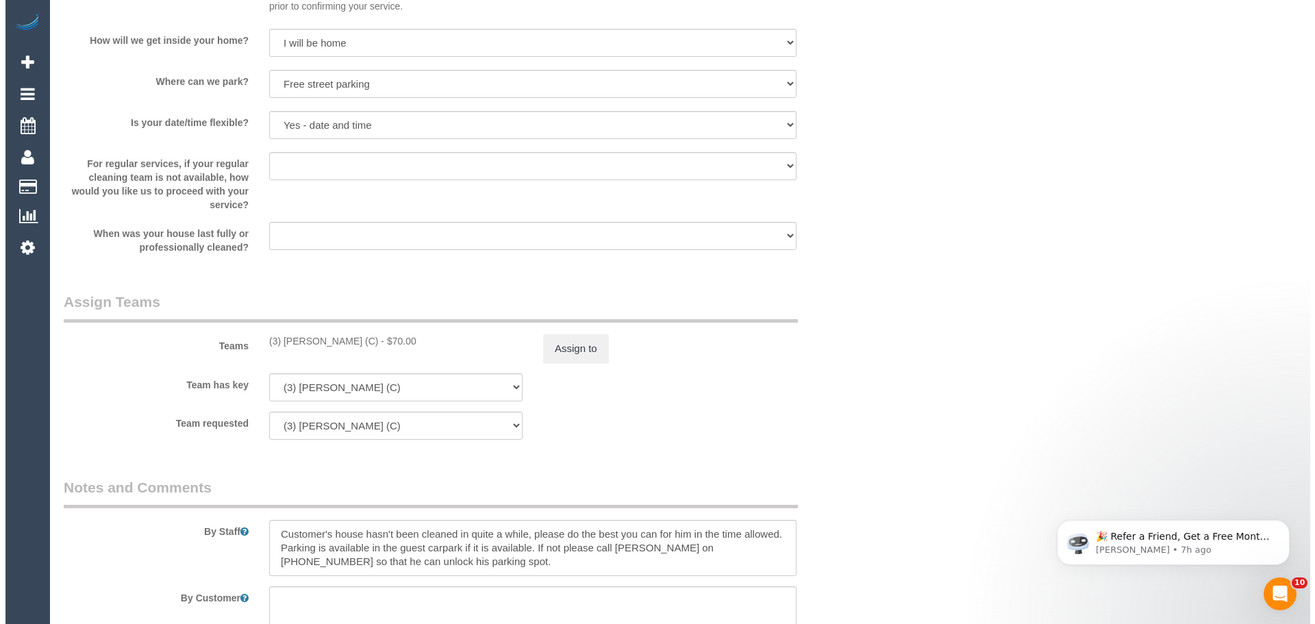
scroll to position [1439, 0]
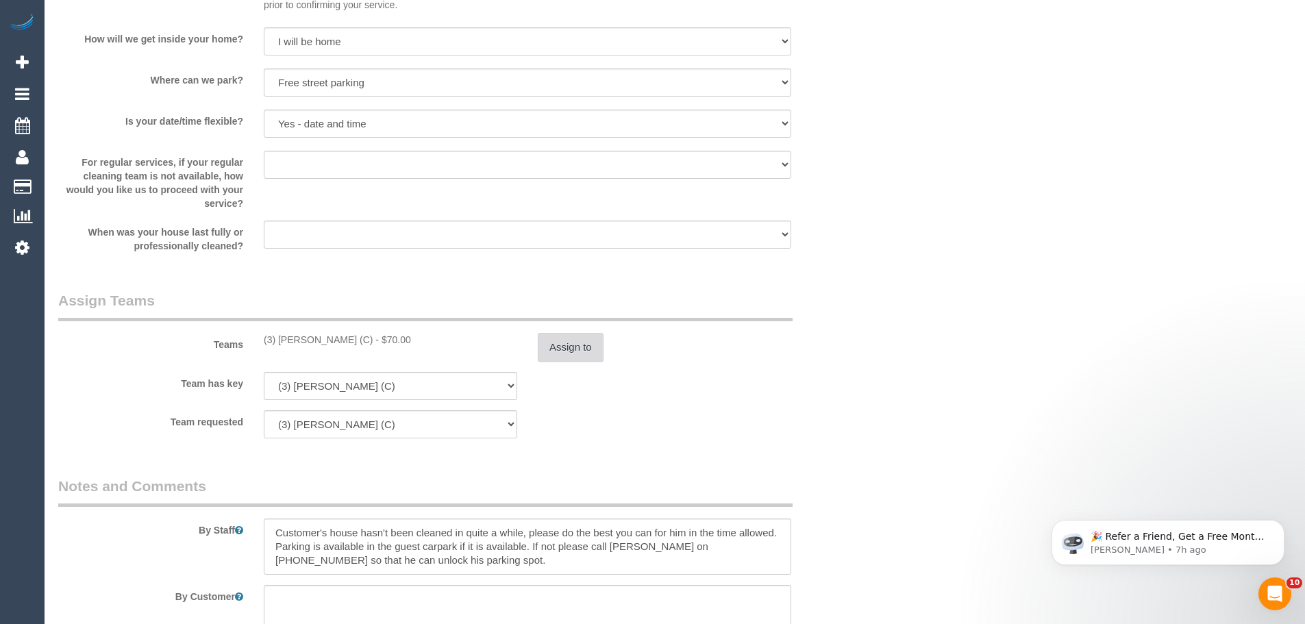
click at [559, 345] on button "Assign to" at bounding box center [571, 347] width 66 height 29
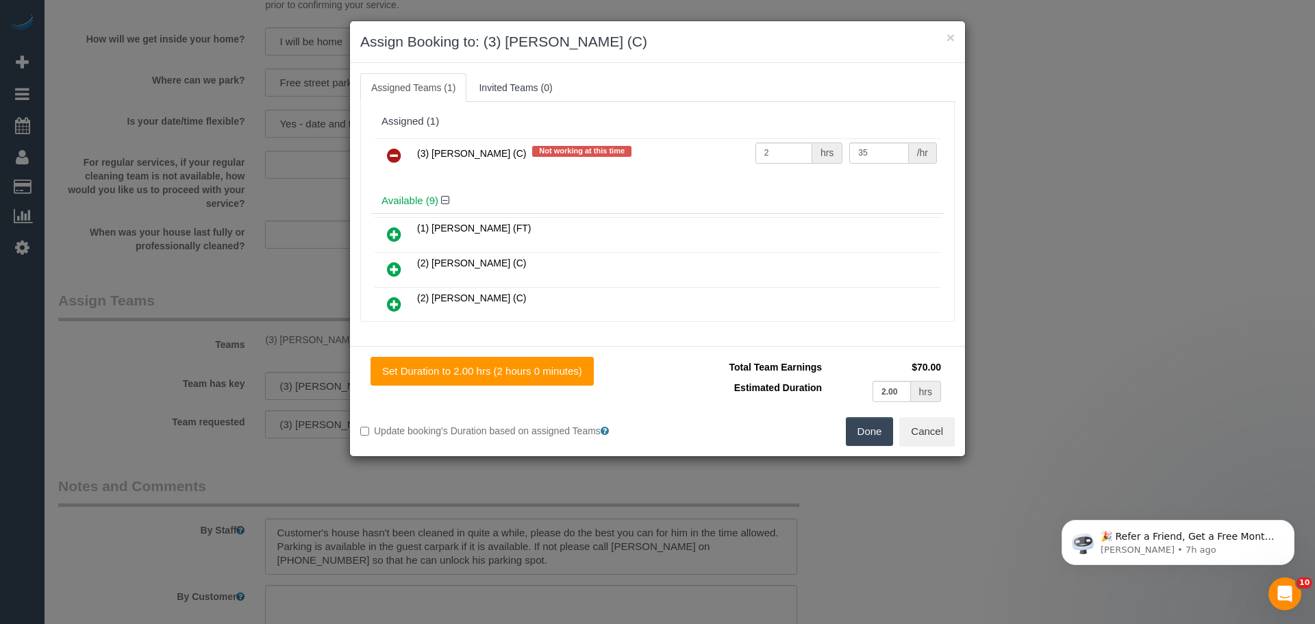
click at [394, 156] on icon at bounding box center [394, 155] width 14 height 16
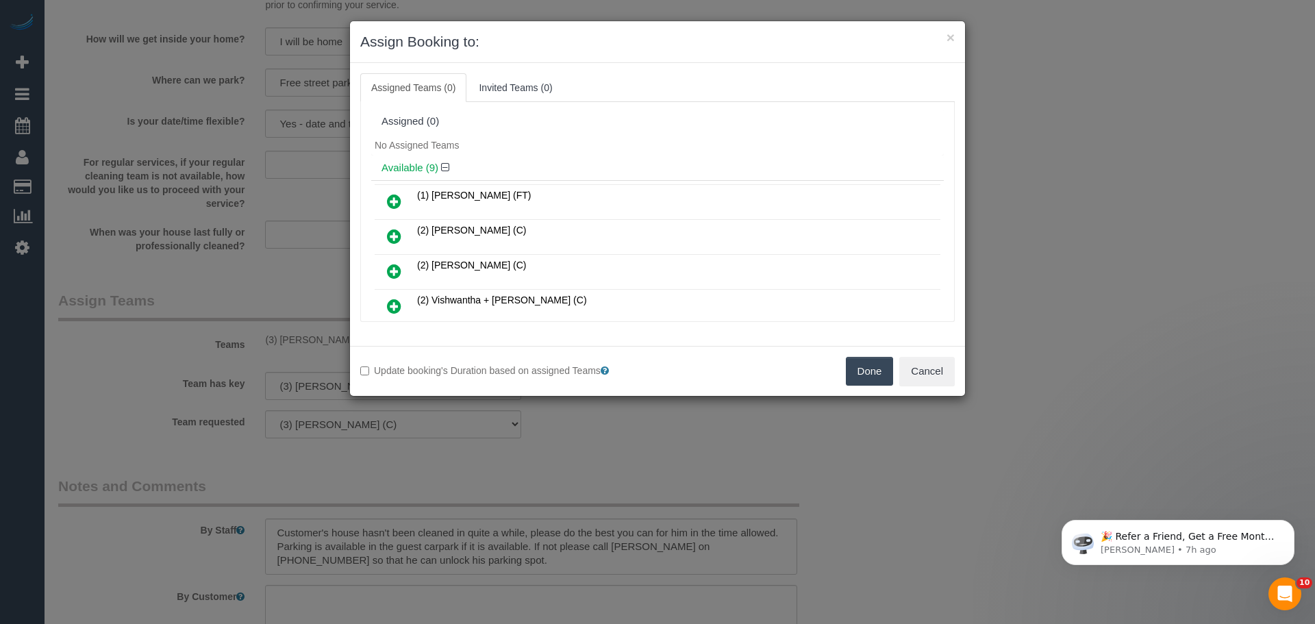
click at [879, 377] on button "Done" at bounding box center [870, 371] width 48 height 29
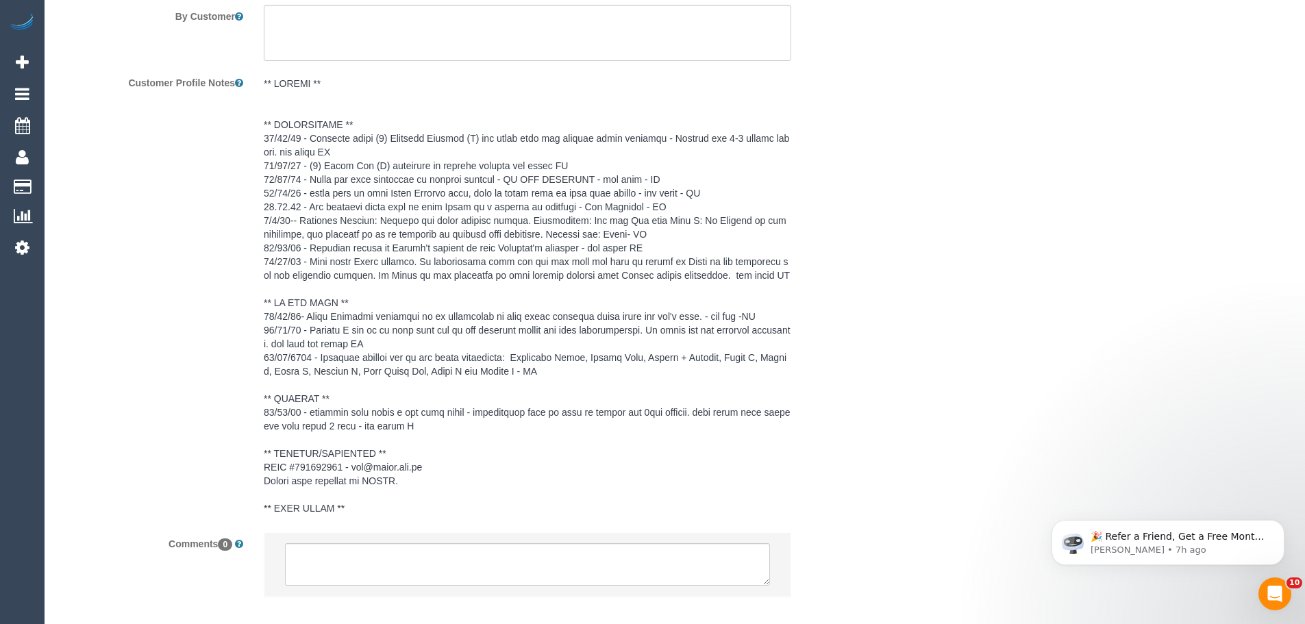
scroll to position [2091, 0]
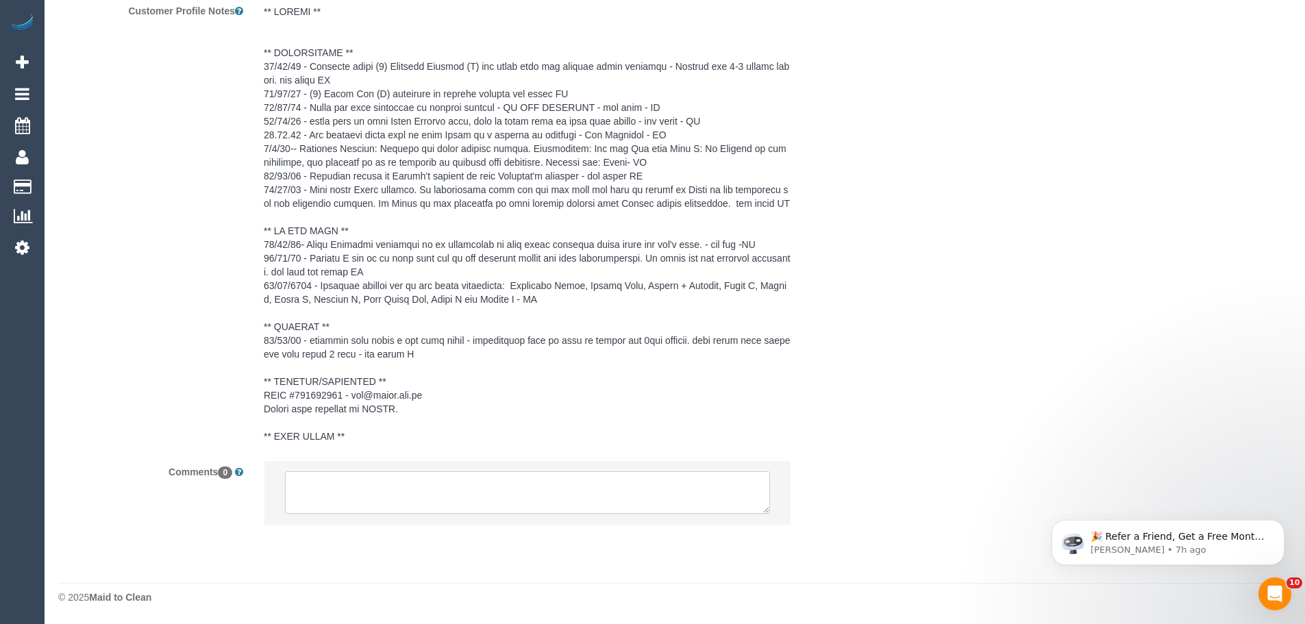
click at [504, 494] on textarea at bounding box center [527, 492] width 485 height 42
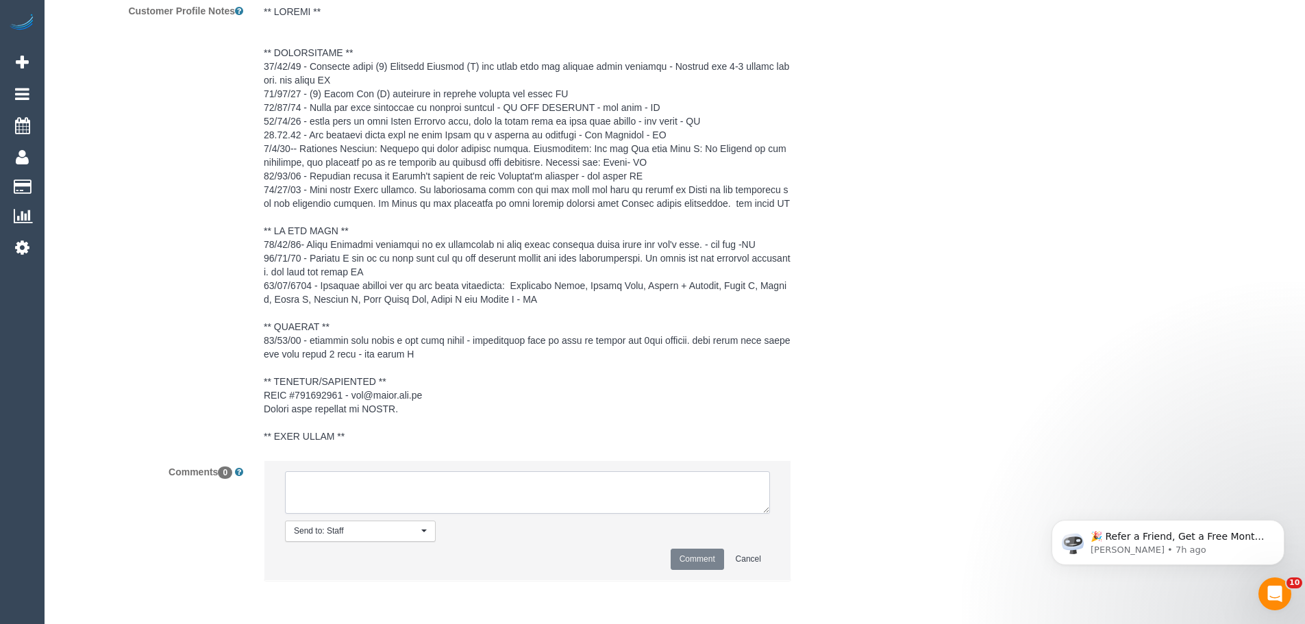
paste textarea "(3) [PERSON_NAME] (C) UA one off - no car Customer contacted via email"
type textarea "(3) [PERSON_NAME] (C) UA one off - no car Customer contacted via email"
click at [681, 554] on button "Comment" at bounding box center [697, 559] width 53 height 21
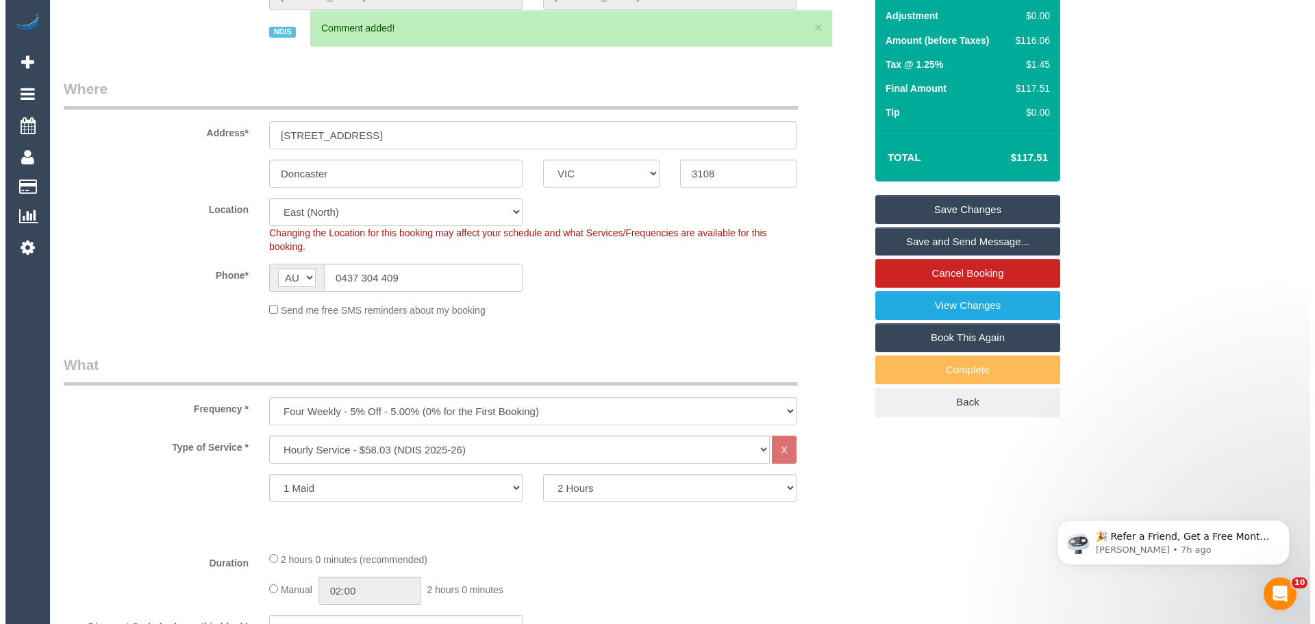
scroll to position [0, 0]
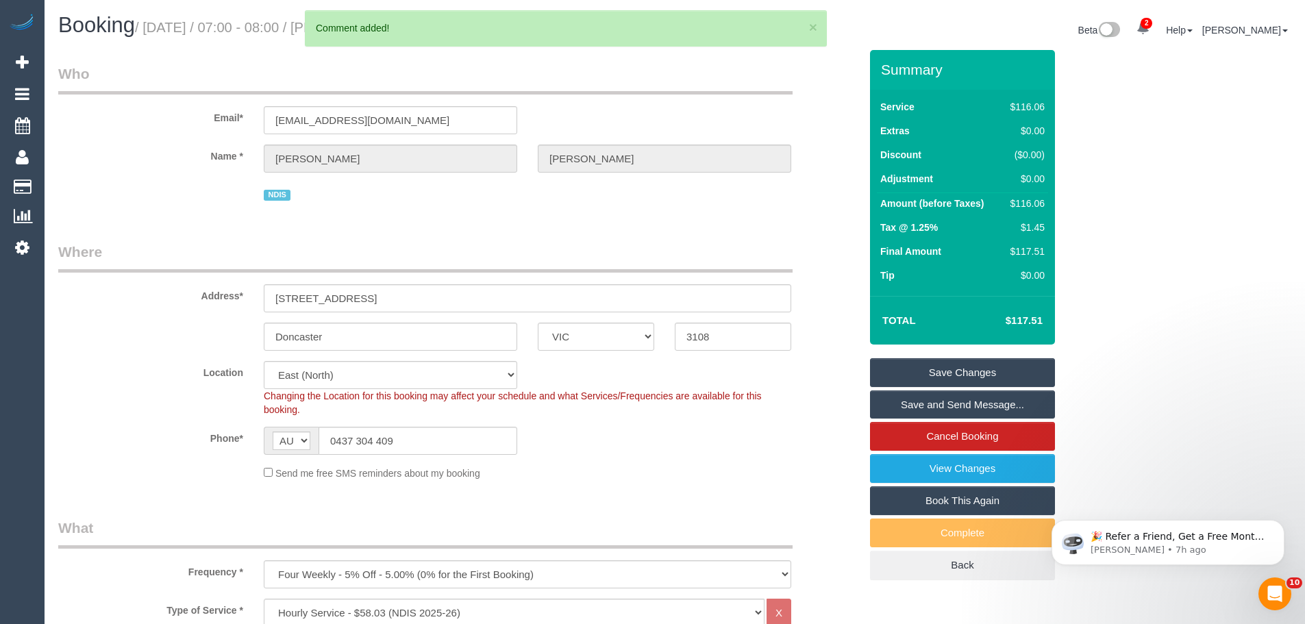
click at [1016, 360] on link "Save Changes" at bounding box center [962, 372] width 185 height 29
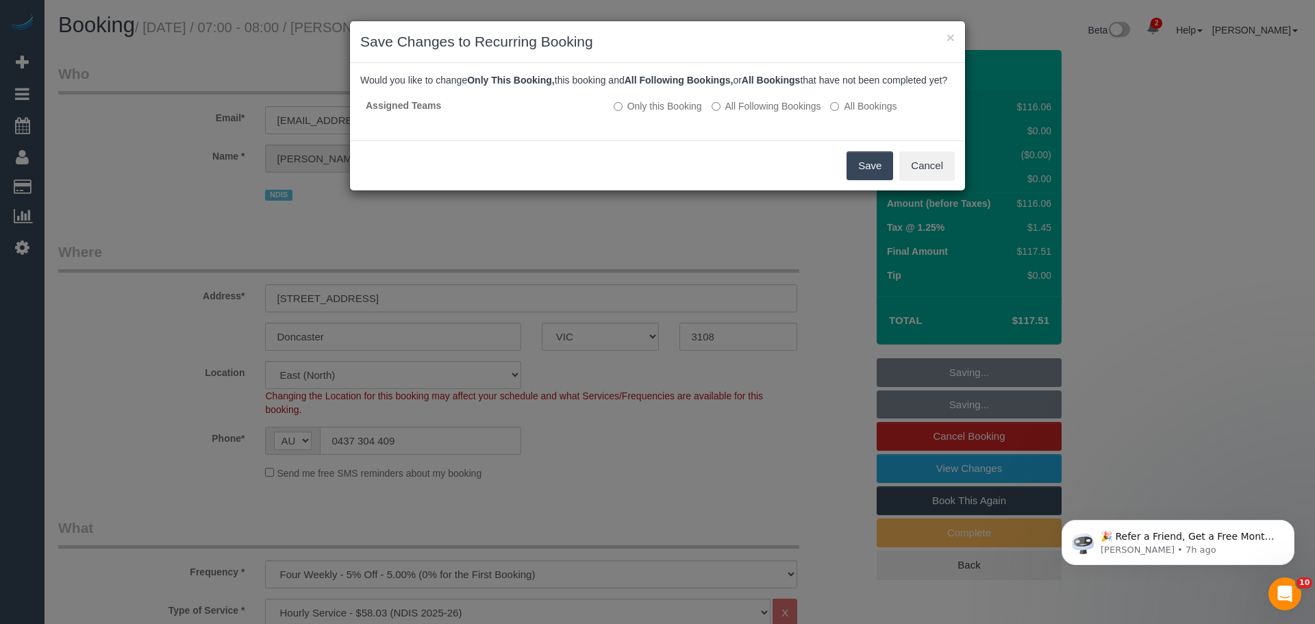
click at [867, 177] on button "Save" at bounding box center [870, 165] width 47 height 29
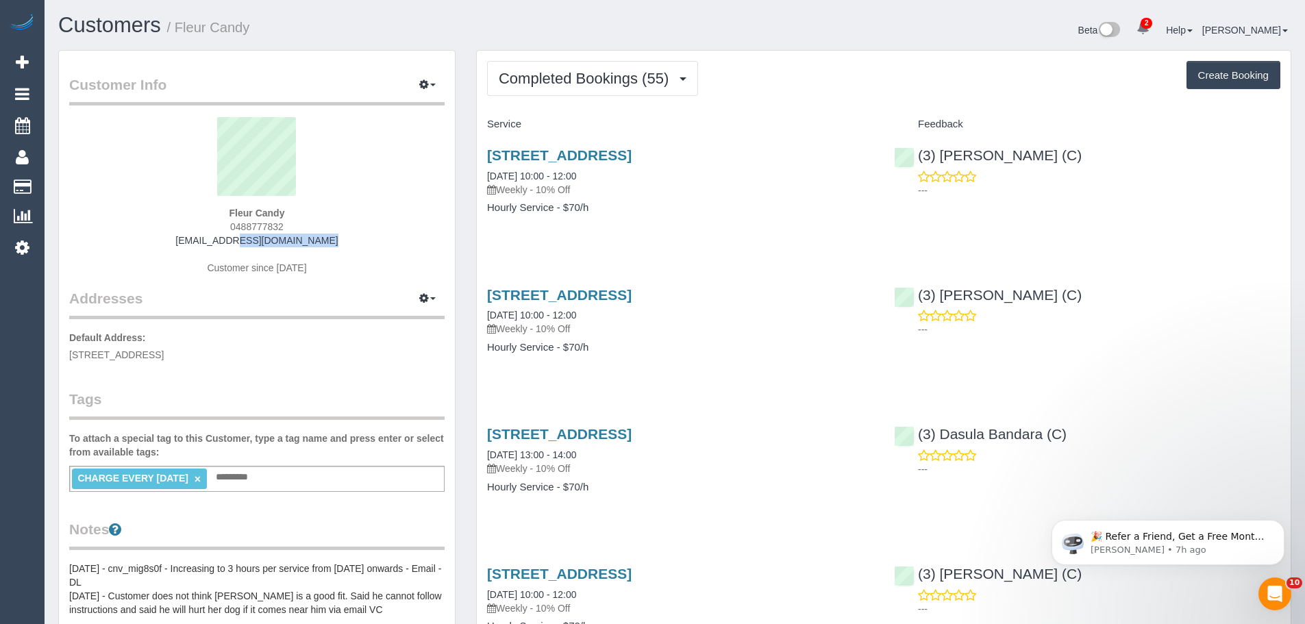
drag, startPoint x: 329, startPoint y: 245, endPoint x: 104, endPoint y: 239, distance: 224.8
click at [127, 240] on div "Fleur Candy 0488777832 [EMAIL_ADDRESS][DOMAIN_NAME] Customer since [DATE]" at bounding box center [256, 202] width 375 height 171
copy link "[EMAIL_ADDRESS][DOMAIN_NAME]"
click at [569, 90] on button "Completed Bookings (55)" at bounding box center [592, 78] width 211 height 35
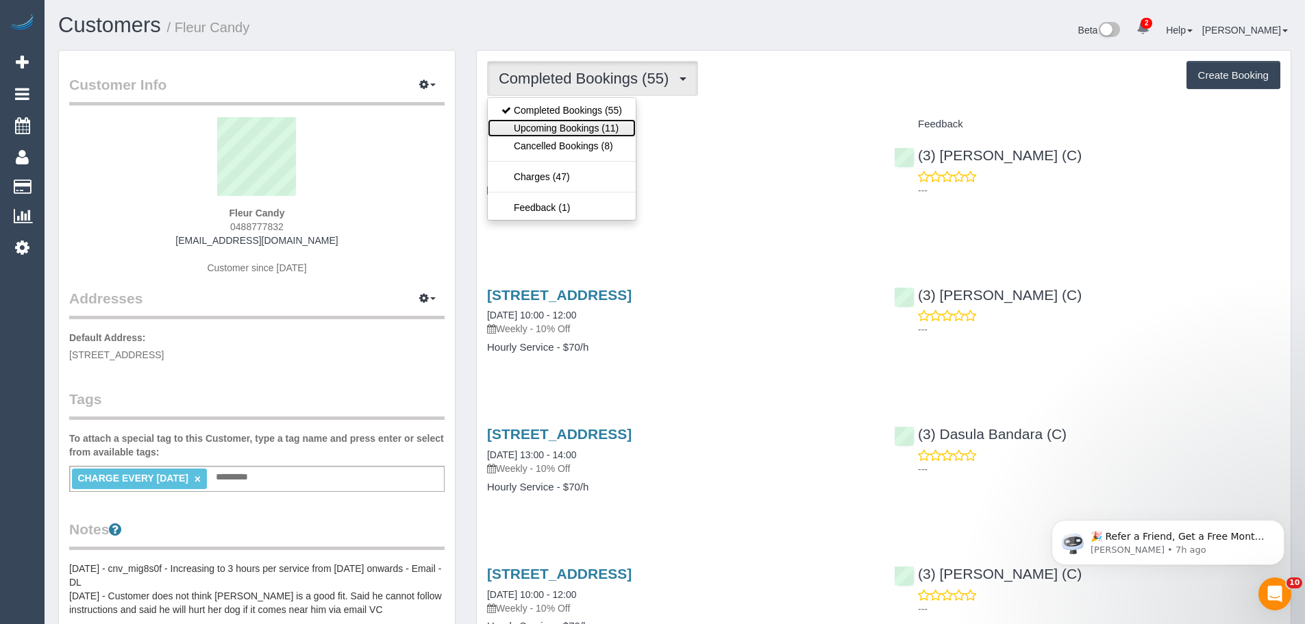
click at [571, 123] on link "Upcoming Bookings (11)" at bounding box center [562, 128] width 148 height 18
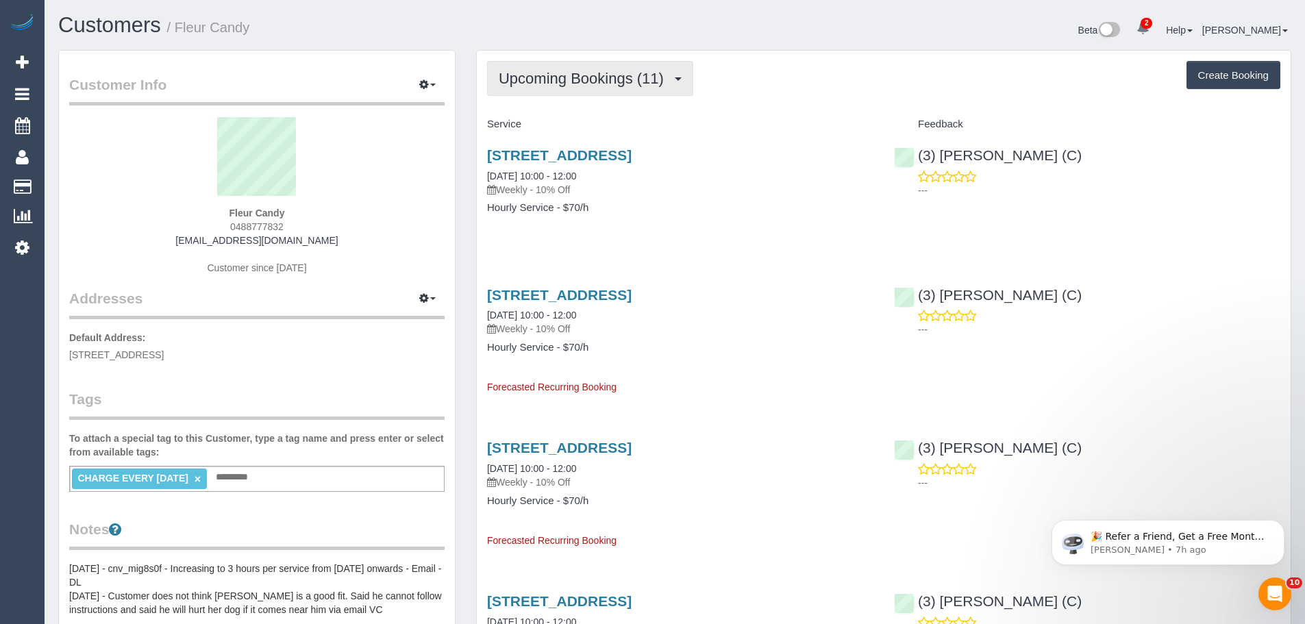
click at [606, 73] on span "Upcoming Bookings (11)" at bounding box center [585, 78] width 172 height 17
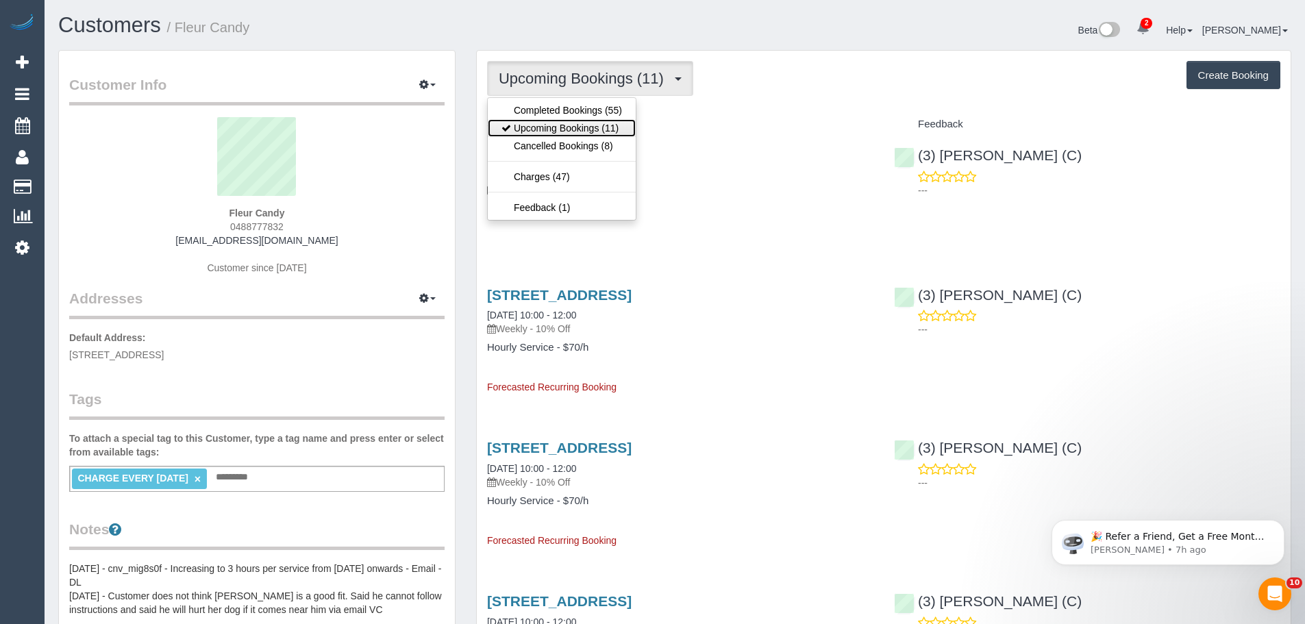
click at [595, 119] on link "Upcoming Bookings (11)" at bounding box center [562, 128] width 148 height 18
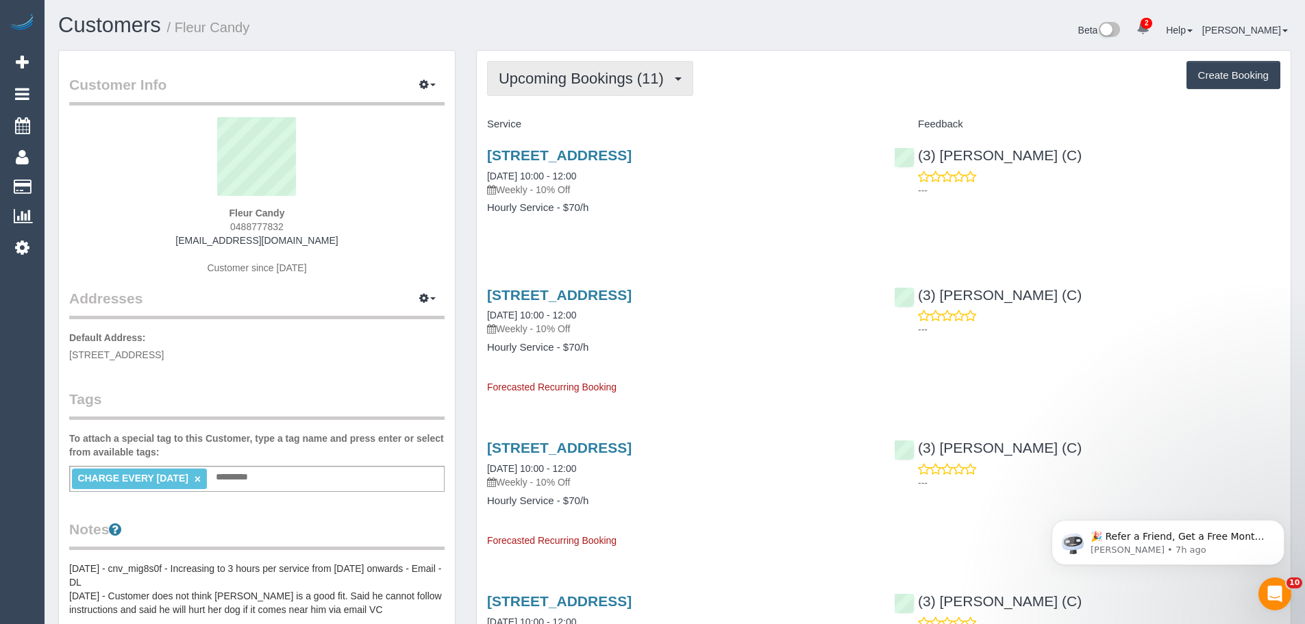
click at [605, 81] on span "Upcoming Bookings (11)" at bounding box center [585, 78] width 172 height 17
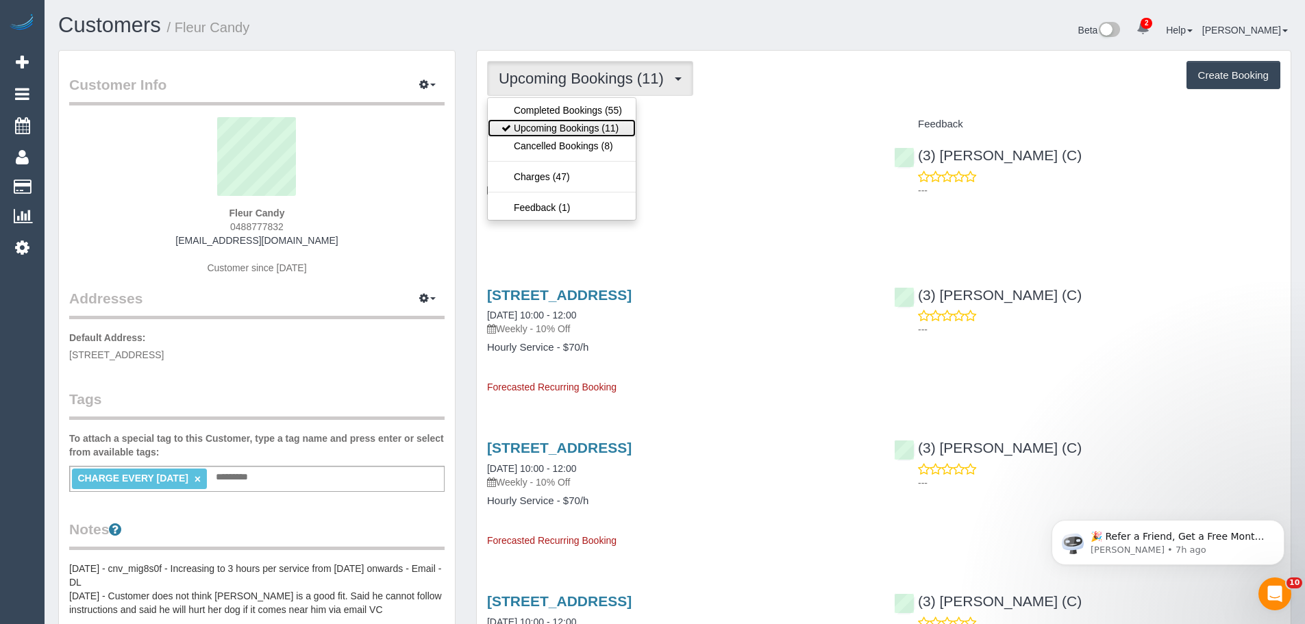
click at [601, 121] on link "Upcoming Bookings (11)" at bounding box center [562, 128] width 148 height 18
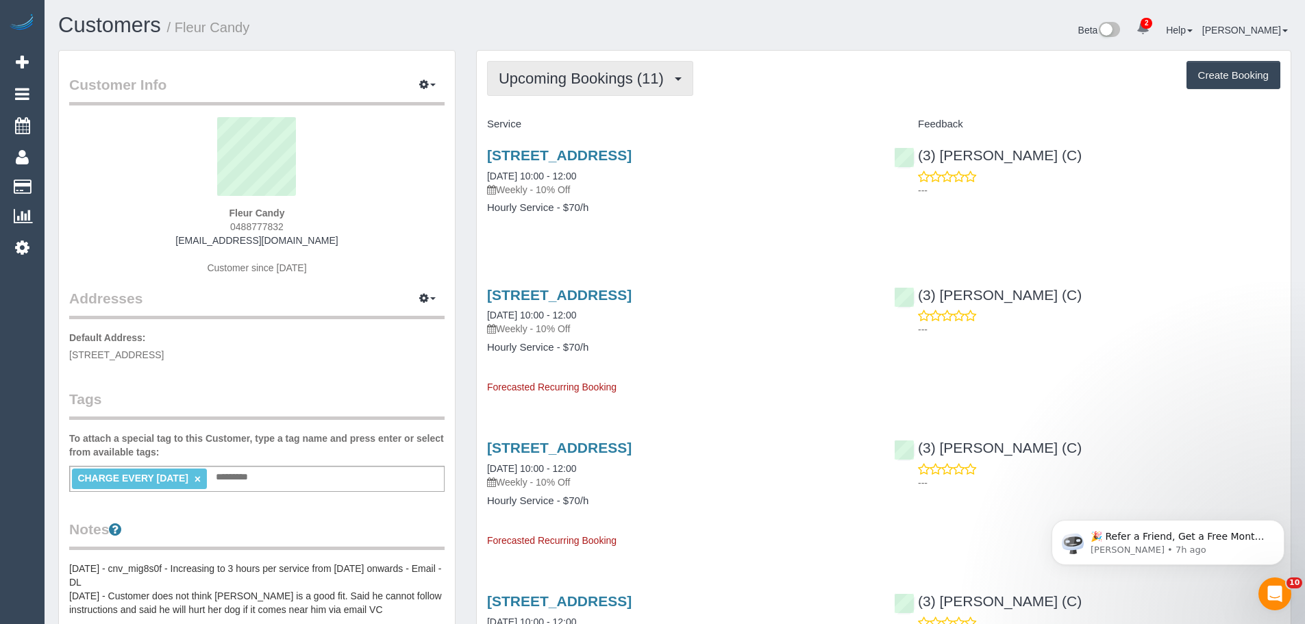
click at [648, 75] on span "Upcoming Bookings (11)" at bounding box center [585, 78] width 172 height 17
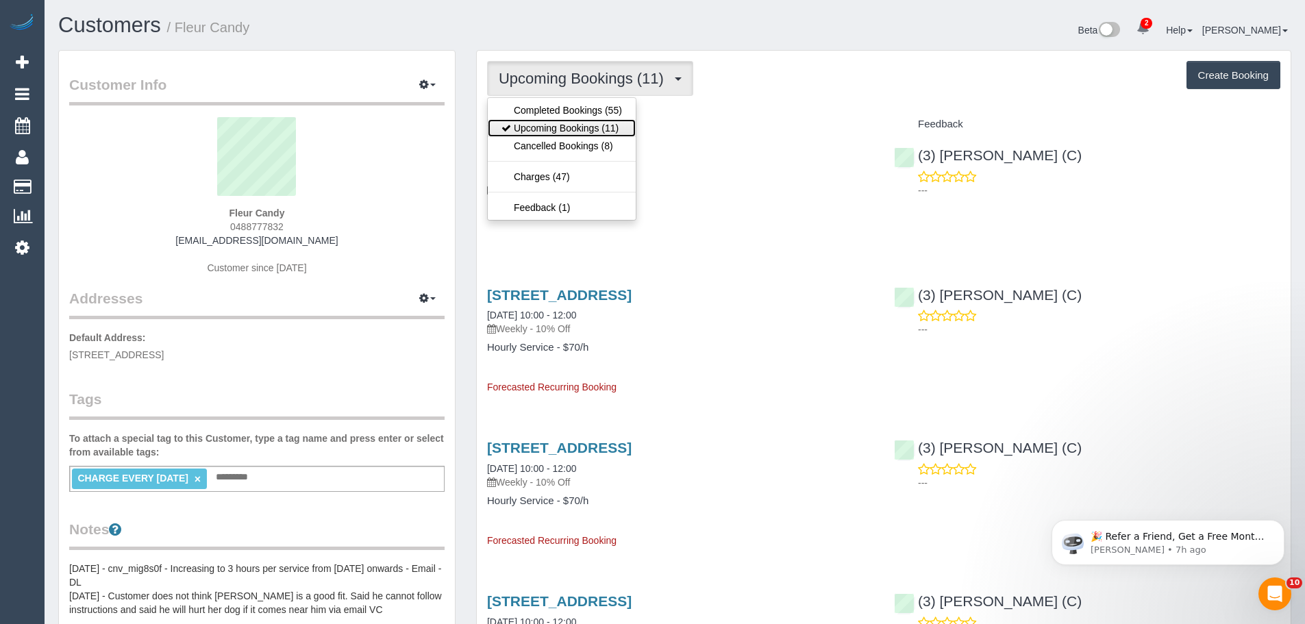
click at [608, 125] on link "Upcoming Bookings (11)" at bounding box center [562, 128] width 148 height 18
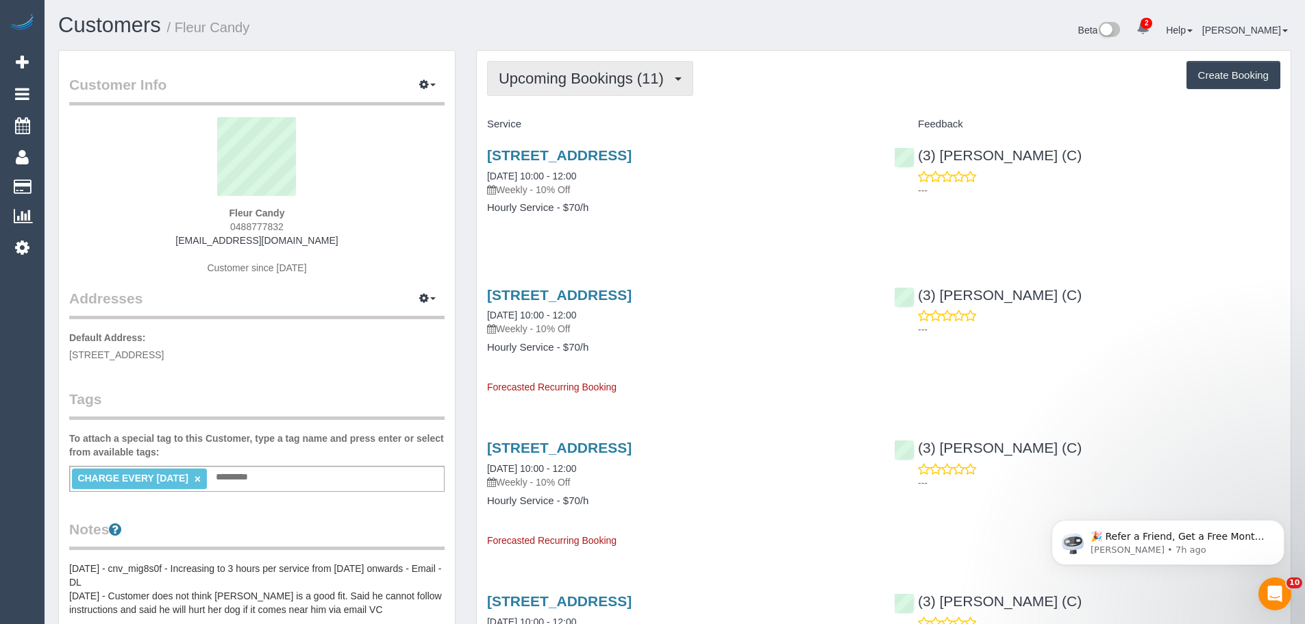
click at [624, 82] on span "Upcoming Bookings (11)" at bounding box center [585, 78] width 172 height 17
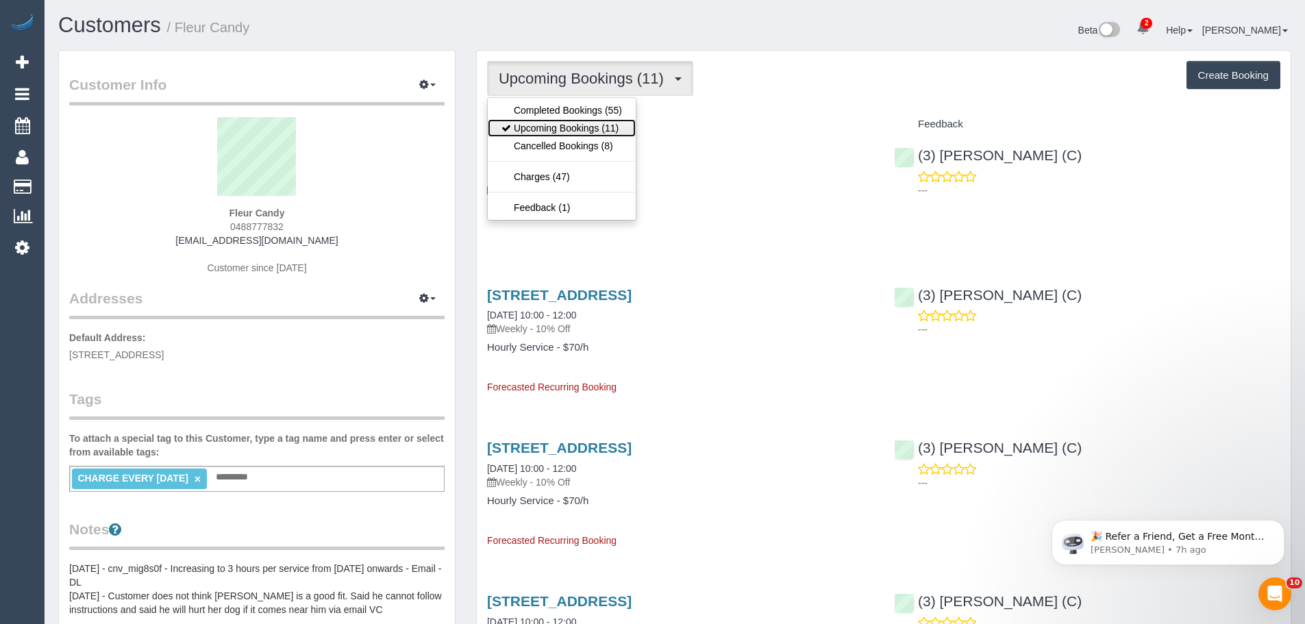
click at [610, 125] on link "Upcoming Bookings (11)" at bounding box center [562, 128] width 148 height 18
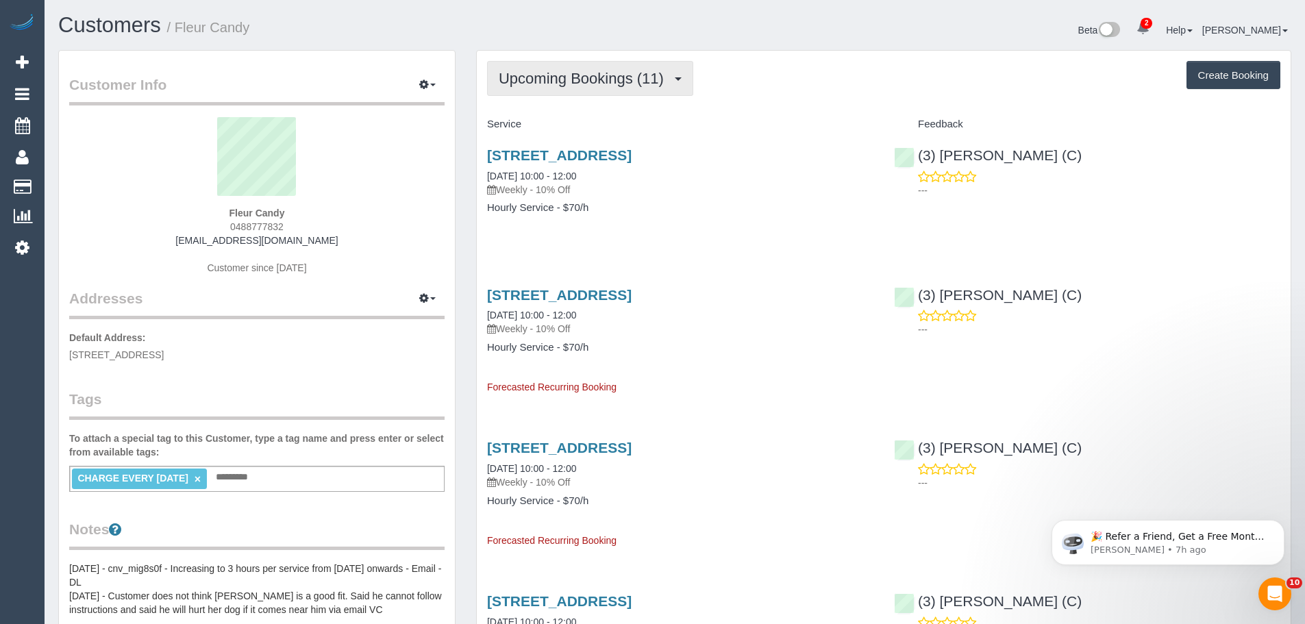
click at [604, 80] on span "Upcoming Bookings (11)" at bounding box center [585, 78] width 172 height 17
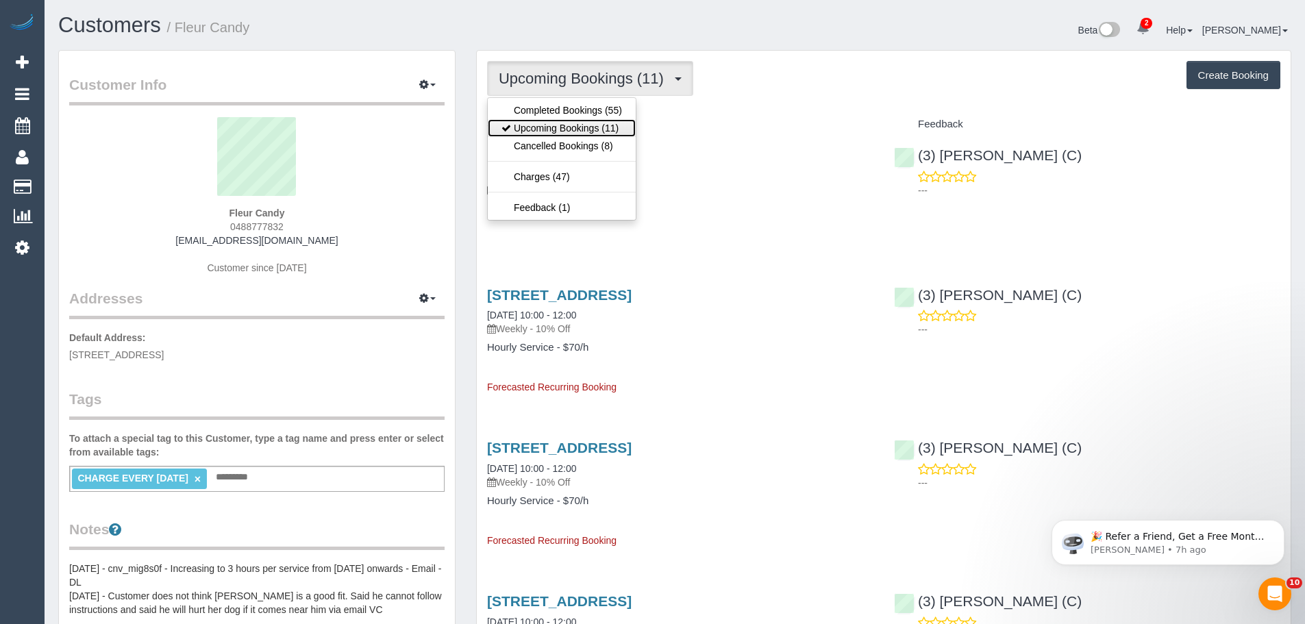
click at [586, 127] on link "Upcoming Bookings (11)" at bounding box center [562, 128] width 148 height 18
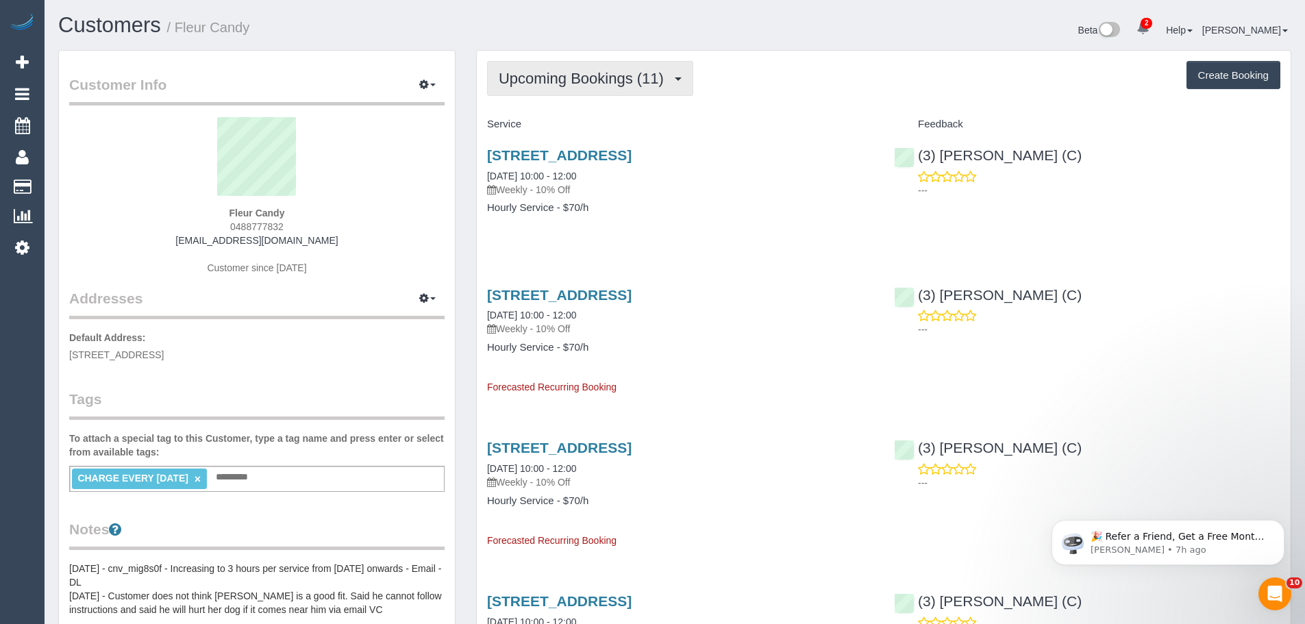
click at [595, 66] on button "Upcoming Bookings (11)" at bounding box center [590, 78] width 206 height 35
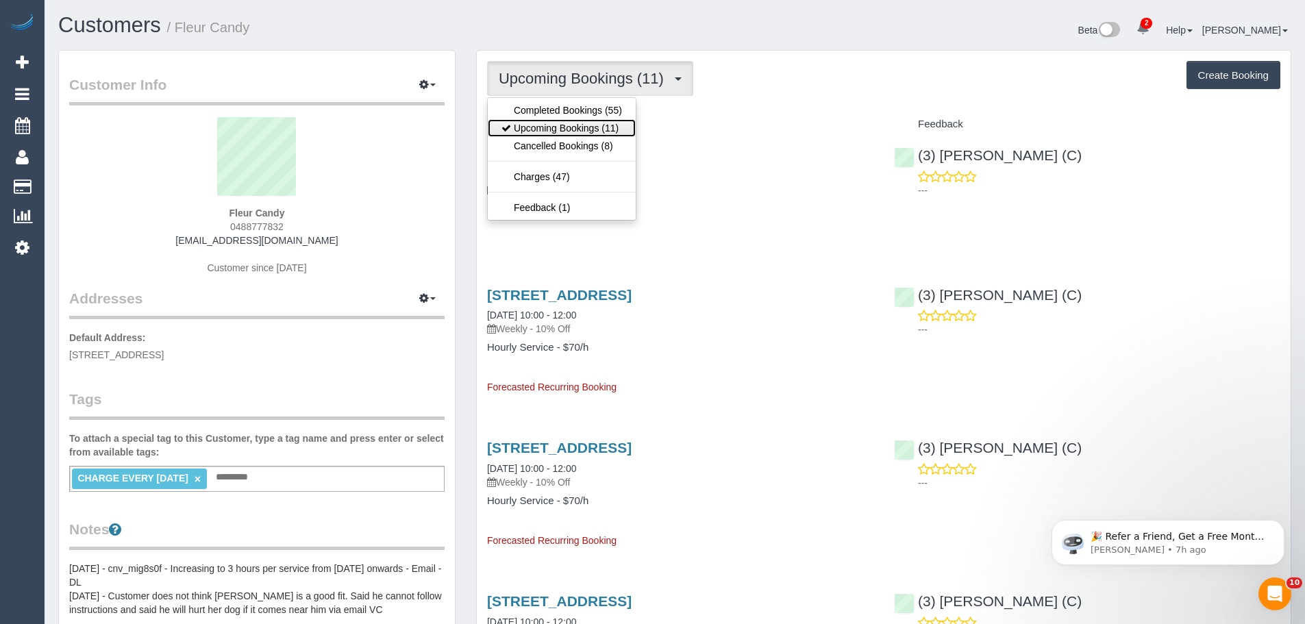
click at [585, 127] on link "Upcoming Bookings (11)" at bounding box center [562, 128] width 148 height 18
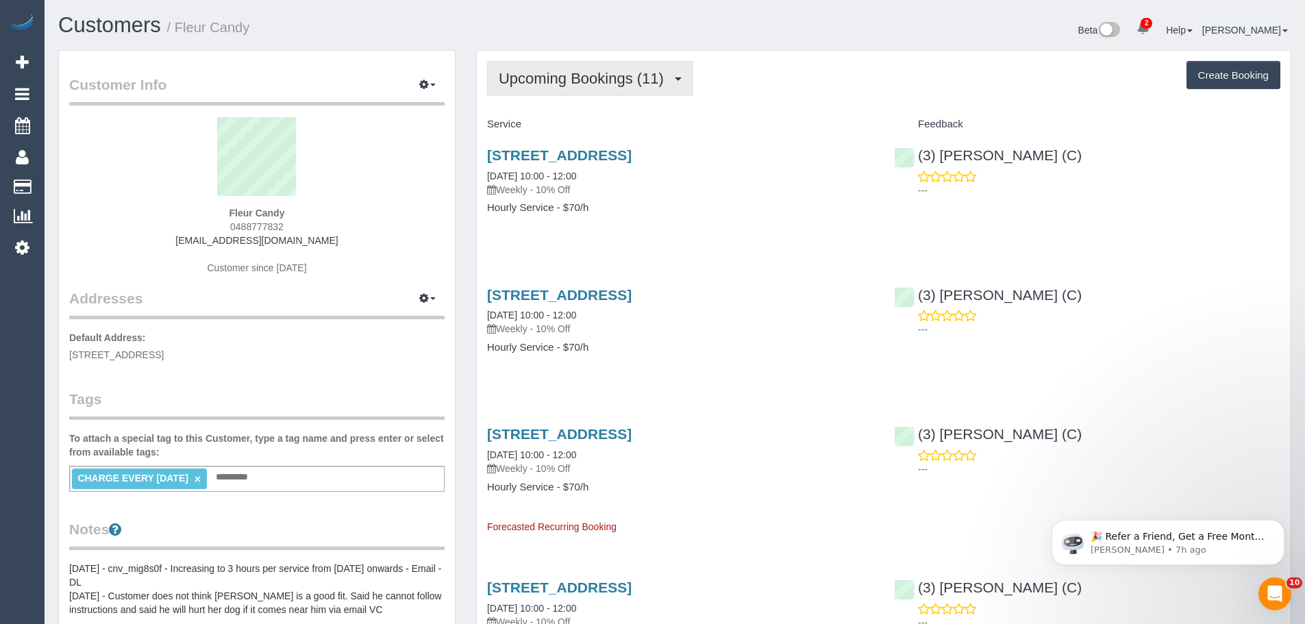
click at [595, 88] on button "Upcoming Bookings (11)" at bounding box center [590, 78] width 206 height 35
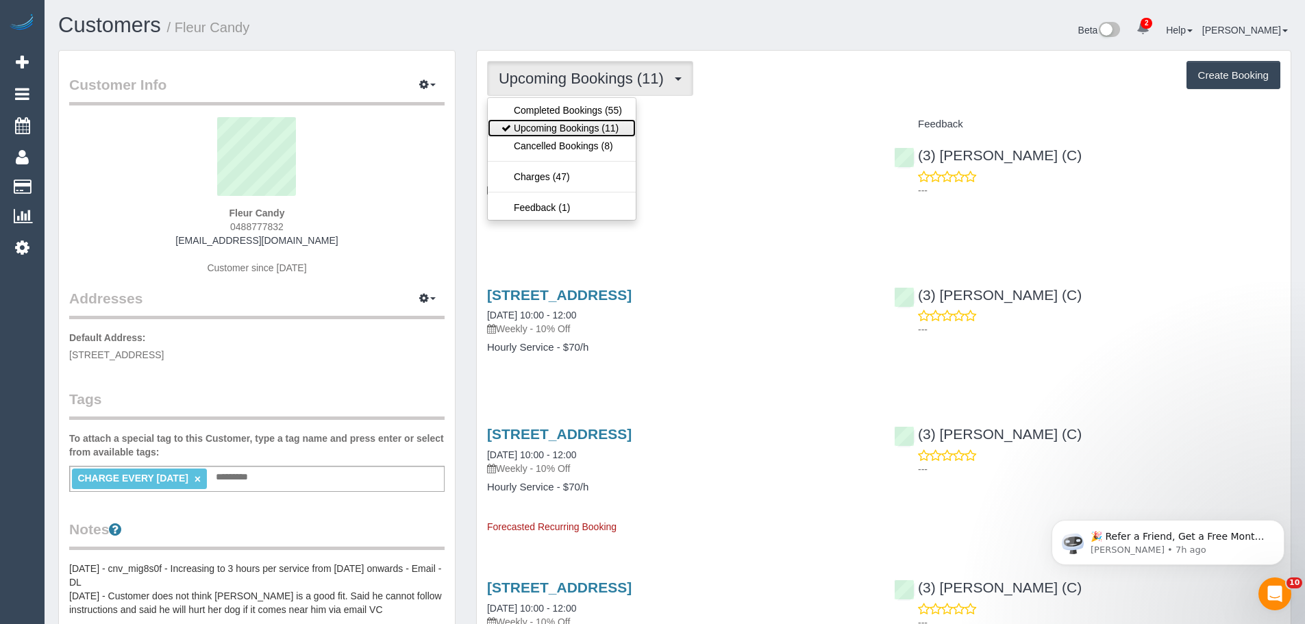
click at [595, 123] on link "Upcoming Bookings (11)" at bounding box center [562, 128] width 148 height 18
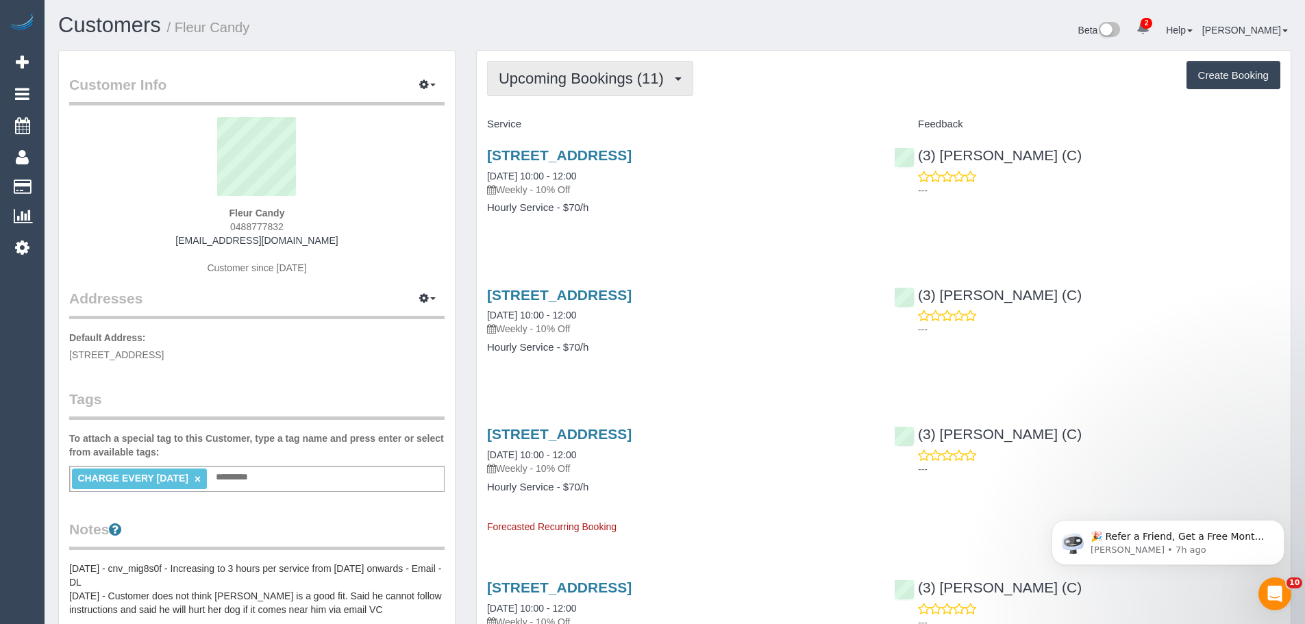
click at [586, 88] on button "Upcoming Bookings (11)" at bounding box center [590, 78] width 206 height 35
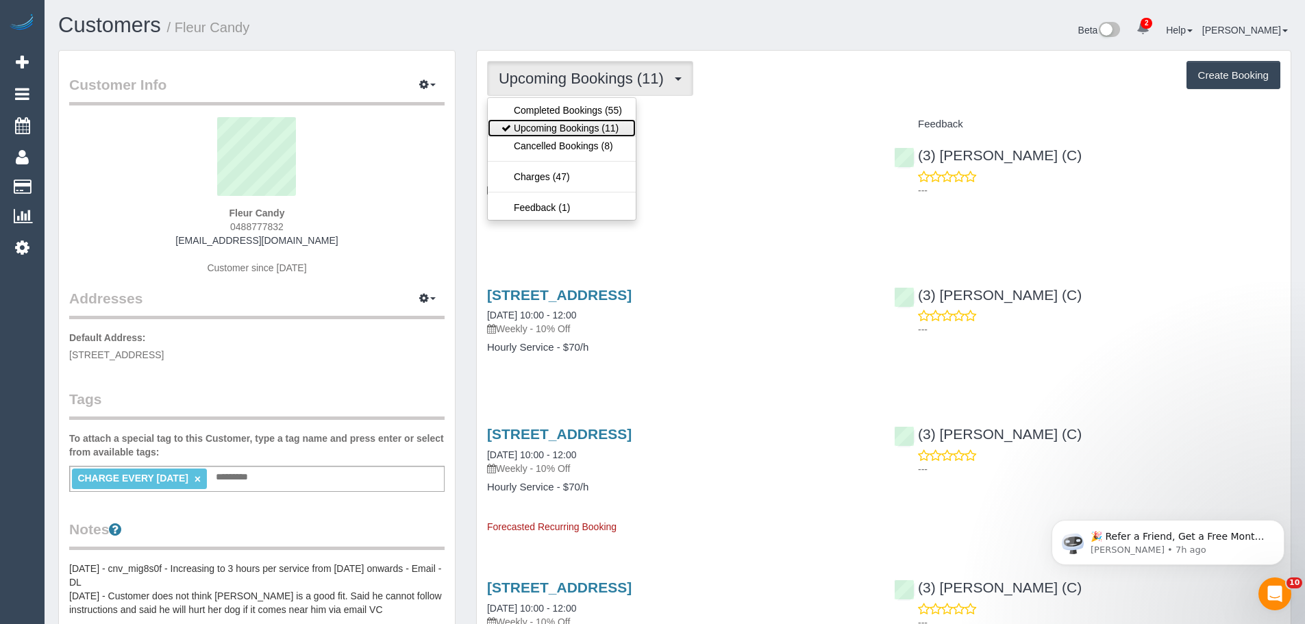
click at [586, 132] on link "Upcoming Bookings (11)" at bounding box center [562, 128] width 148 height 18
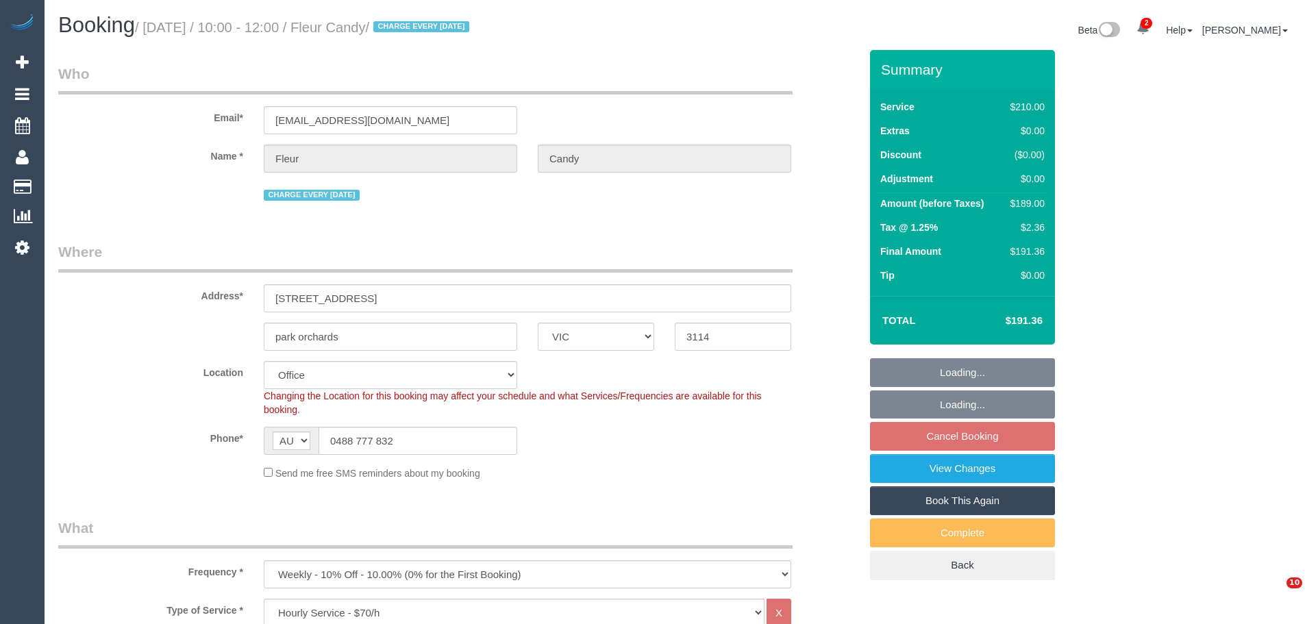
select select "VIC"
select select "180"
select select "number:30"
select select "number:15"
select select "number:18"
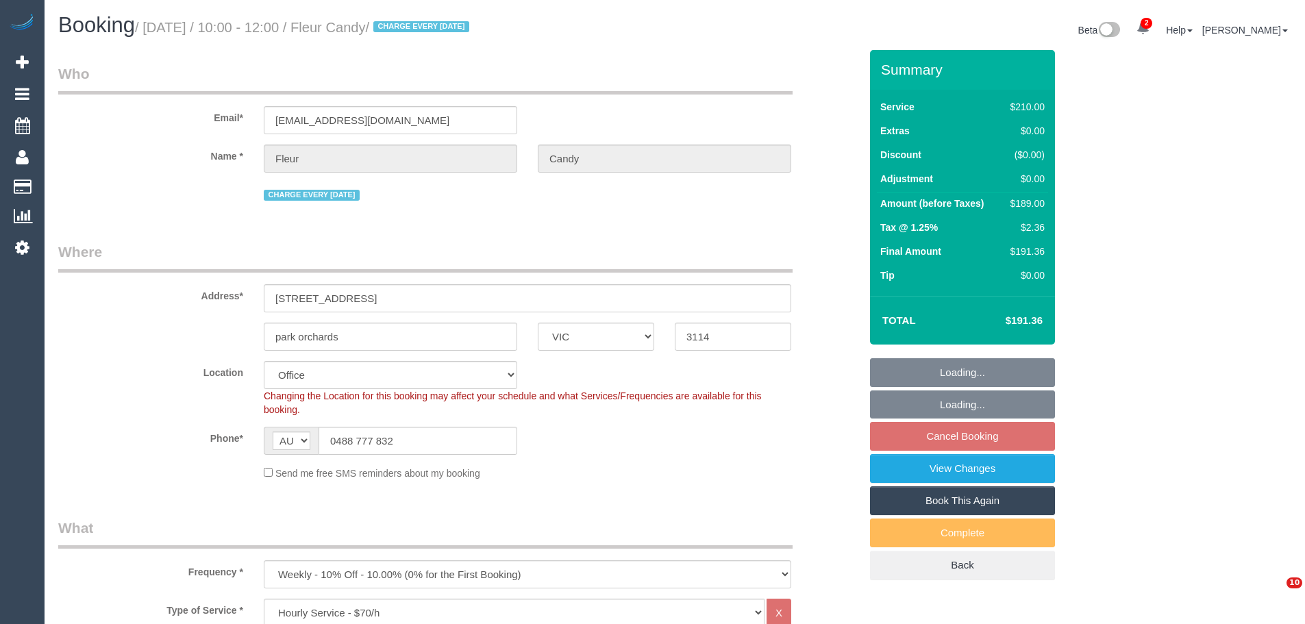
select select "number:22"
select select "number:34"
select select "number:26"
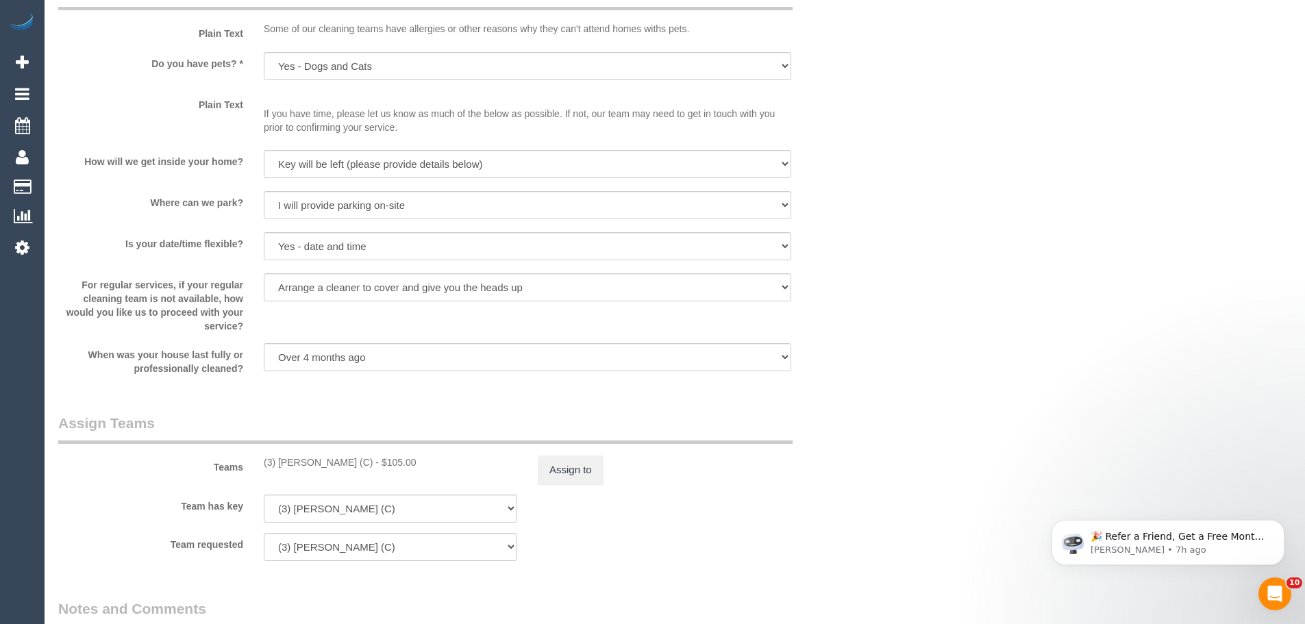
scroll to position [1918, 0]
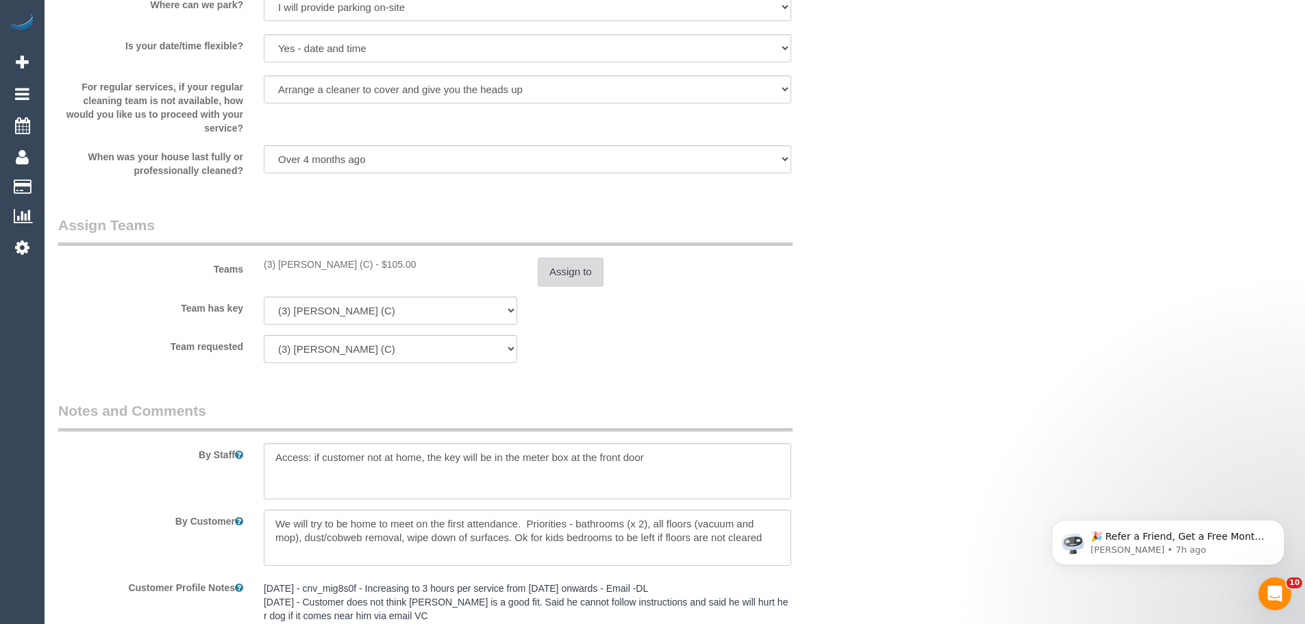
click at [569, 275] on button "Assign to" at bounding box center [571, 272] width 66 height 29
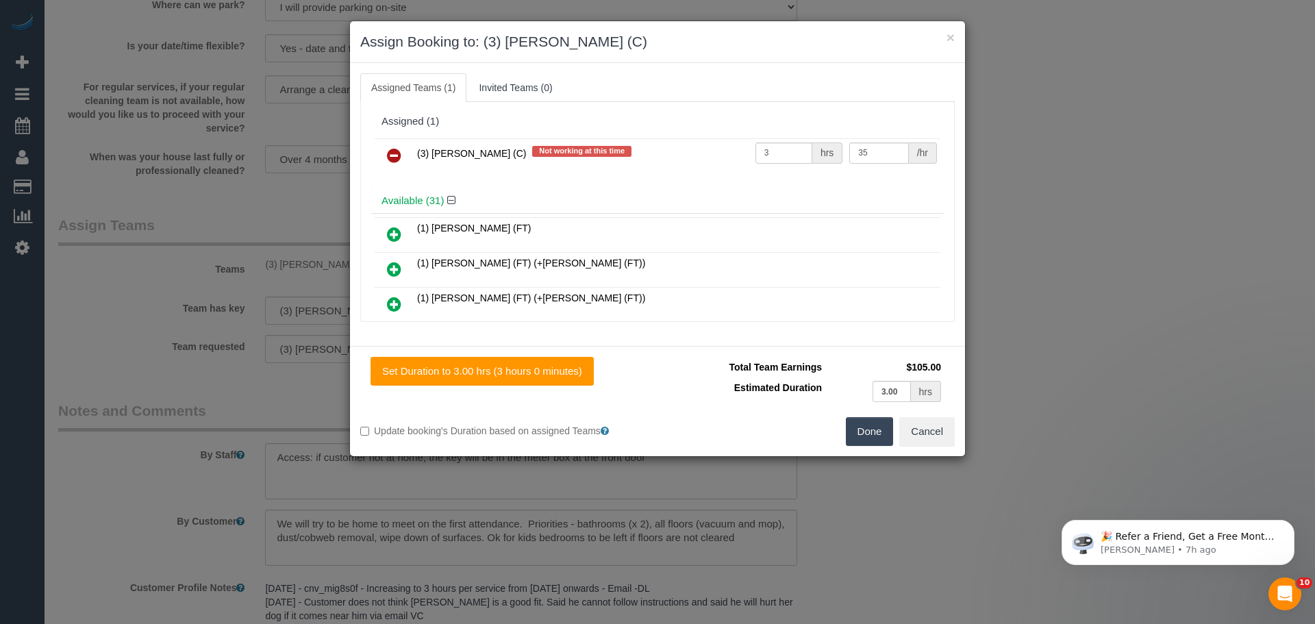
drag, startPoint x: 400, startPoint y: 154, endPoint x: 412, endPoint y: 160, distance: 13.2
click at [400, 154] on icon at bounding box center [394, 155] width 14 height 16
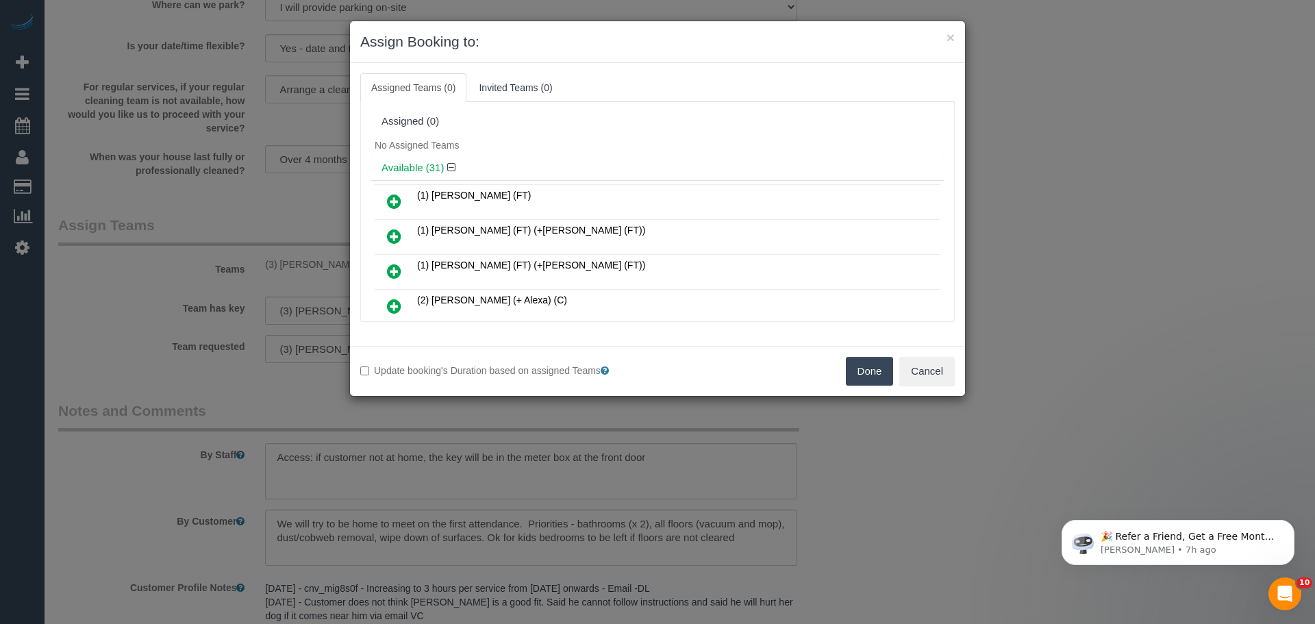
click at [872, 371] on button "Done" at bounding box center [870, 371] width 48 height 29
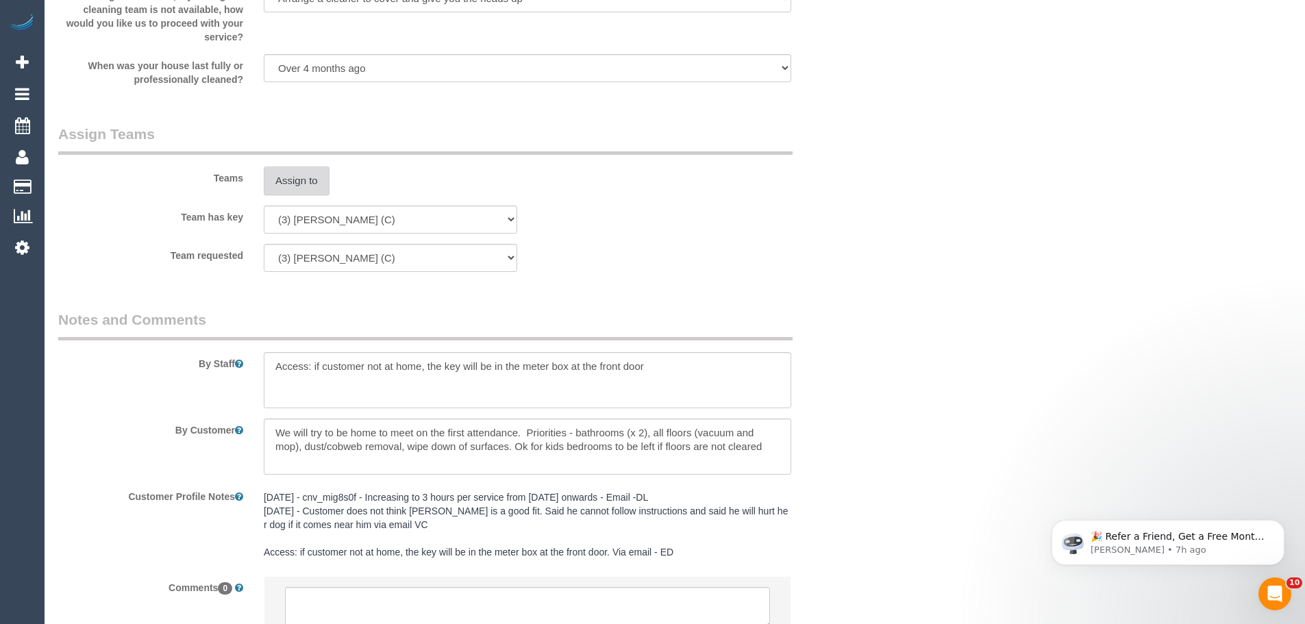
scroll to position [2125, 0]
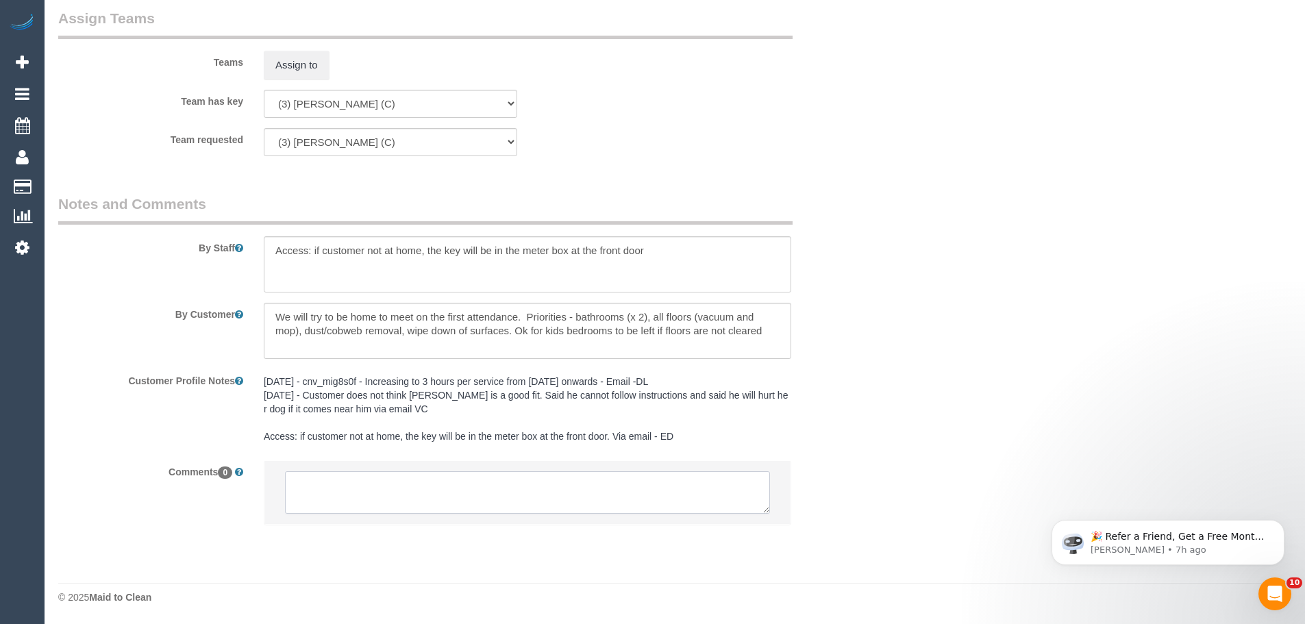
click at [521, 499] on textarea at bounding box center [527, 492] width 485 height 42
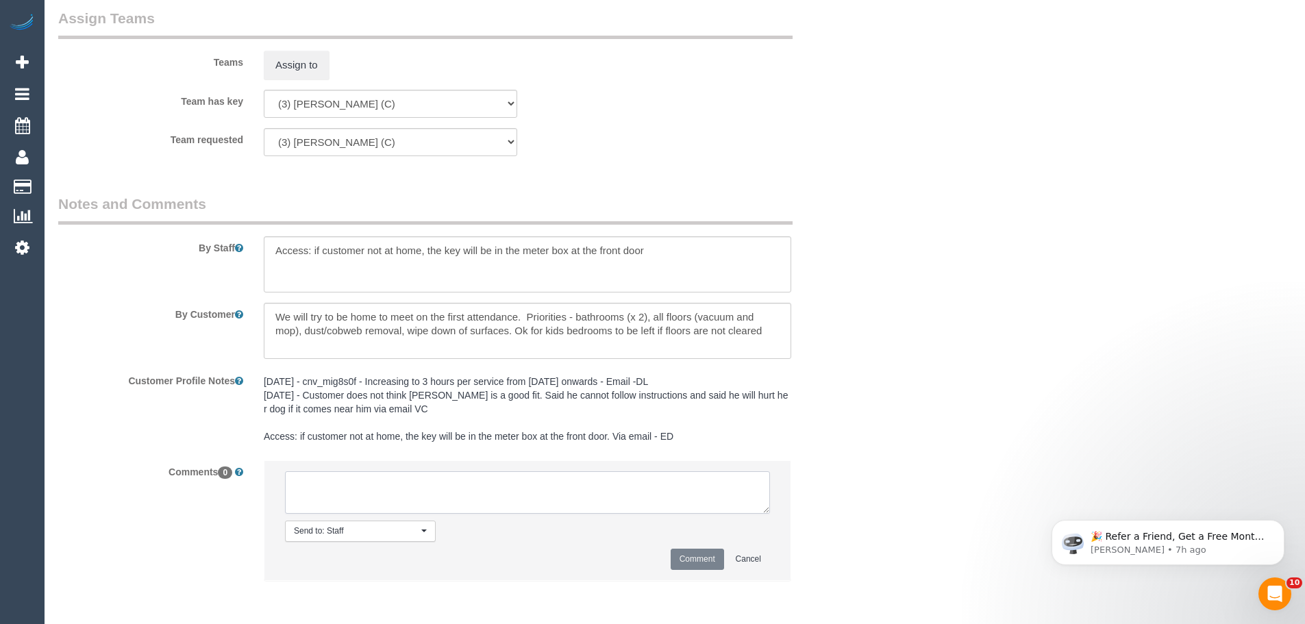
paste textarea "(3) David Torres (C) UA one off - no car Customer contacted via email"
type textarea "(3) David Torres (C) UA one off - no car Customer contacted via email"
click at [674, 556] on button "Comment" at bounding box center [697, 559] width 53 height 21
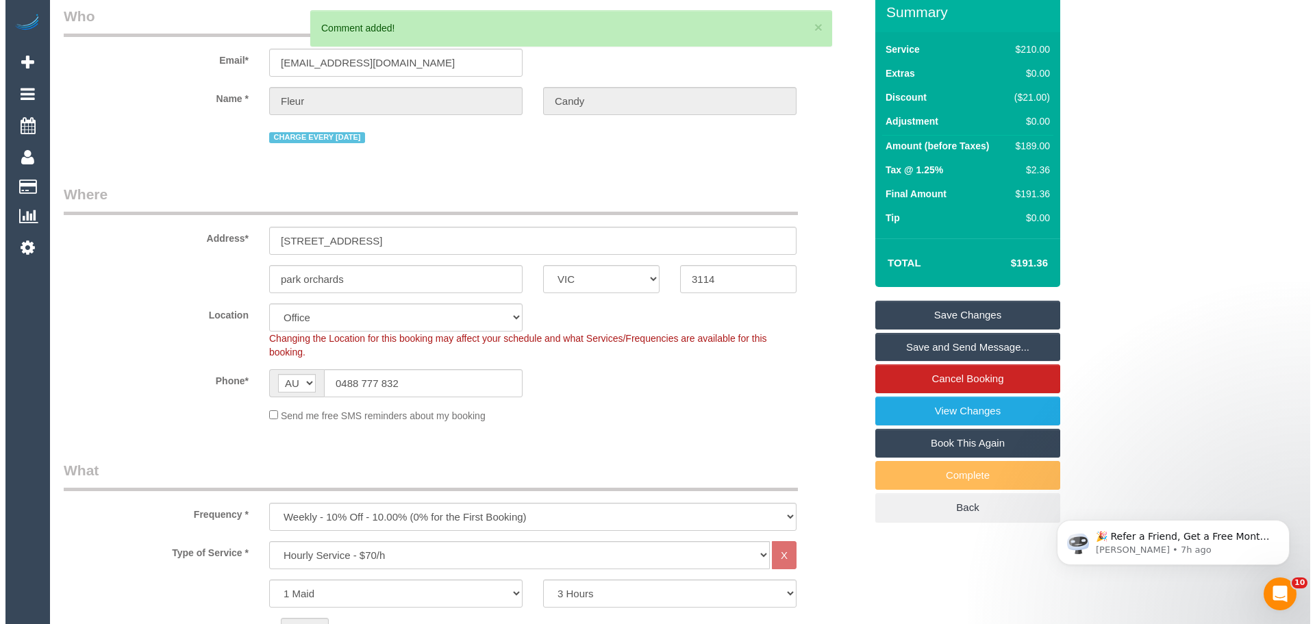
scroll to position [0, 0]
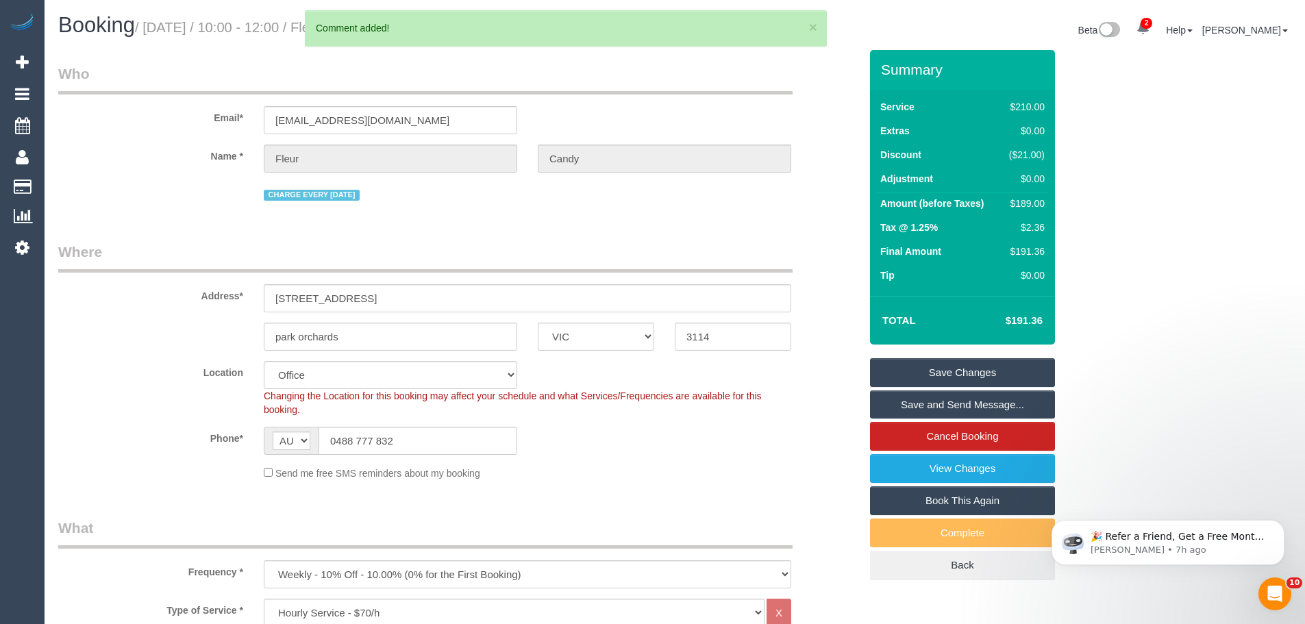
click at [962, 379] on link "Save Changes" at bounding box center [962, 372] width 185 height 29
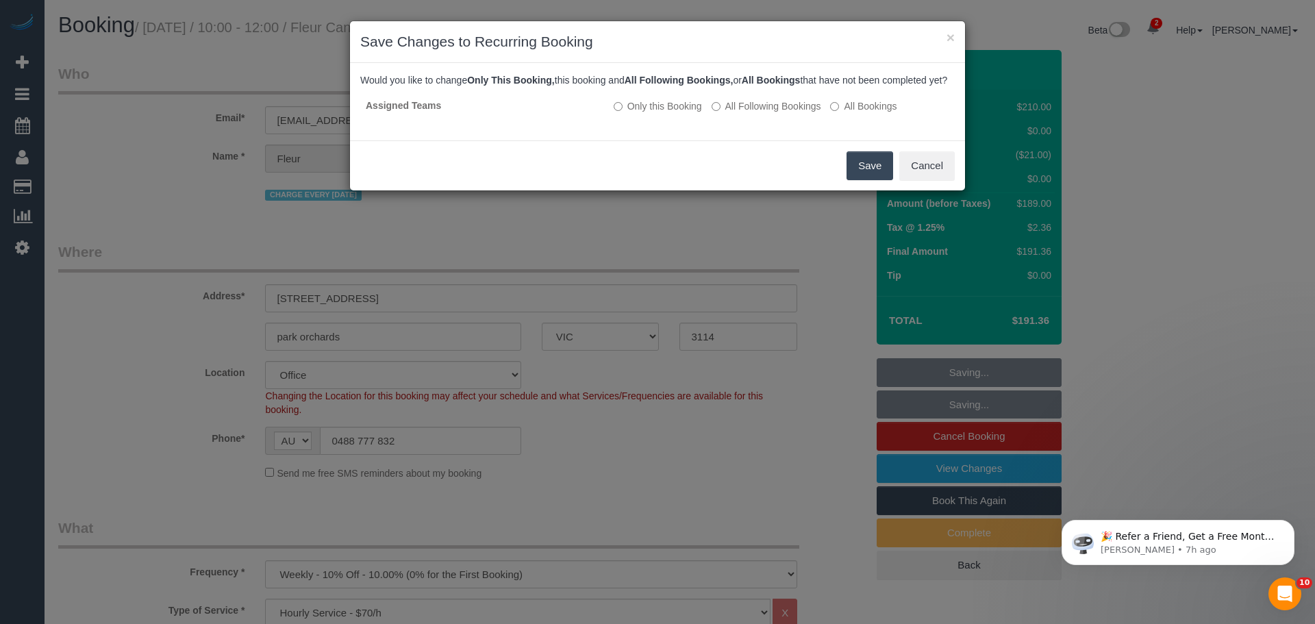
click at [861, 180] on button "Save" at bounding box center [870, 165] width 47 height 29
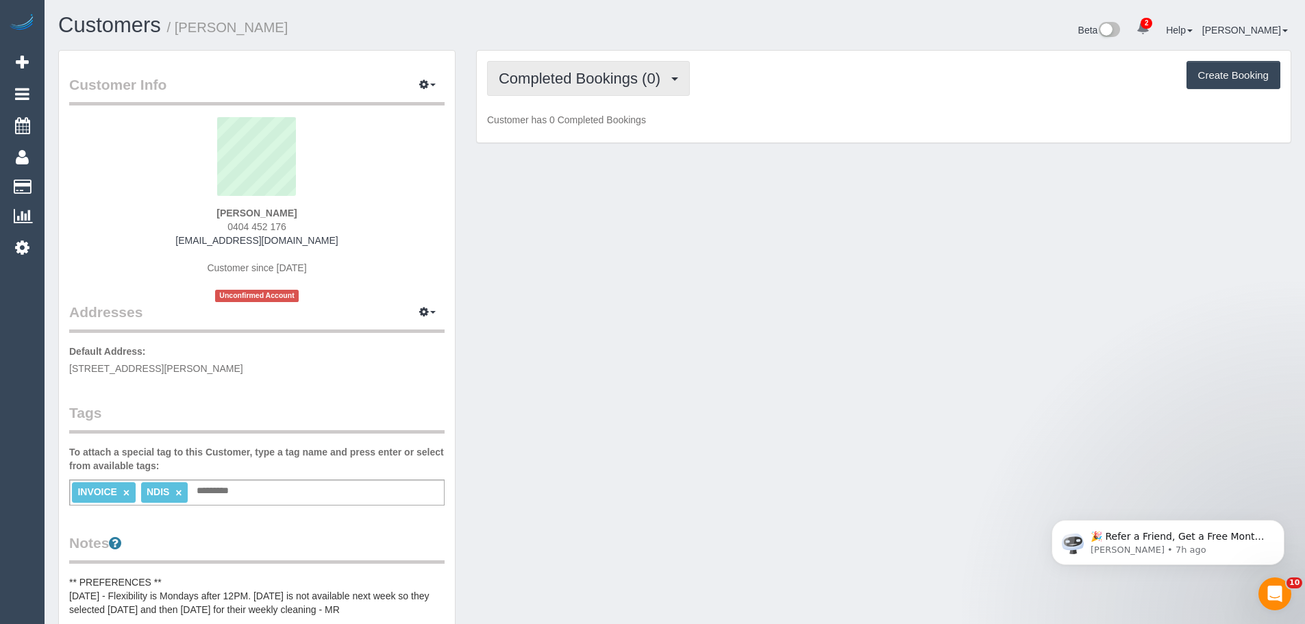
click at [544, 88] on button "Completed Bookings (0)" at bounding box center [588, 78] width 203 height 35
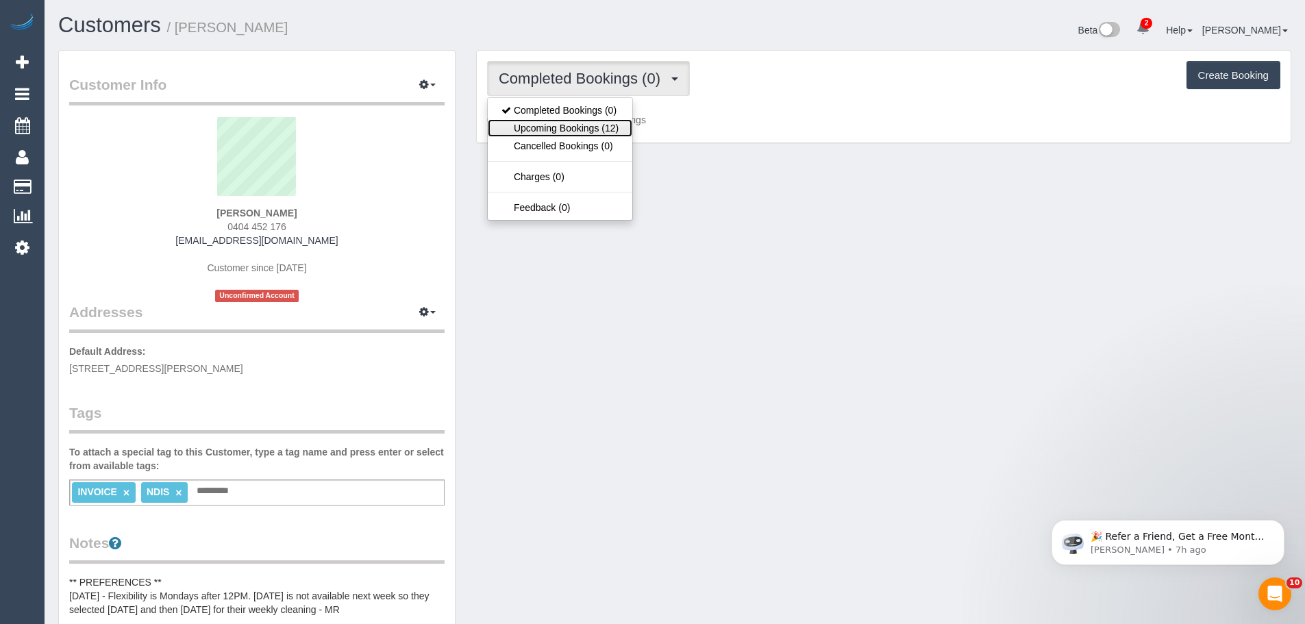
click at [552, 130] on link "Upcoming Bookings (12)" at bounding box center [560, 128] width 145 height 18
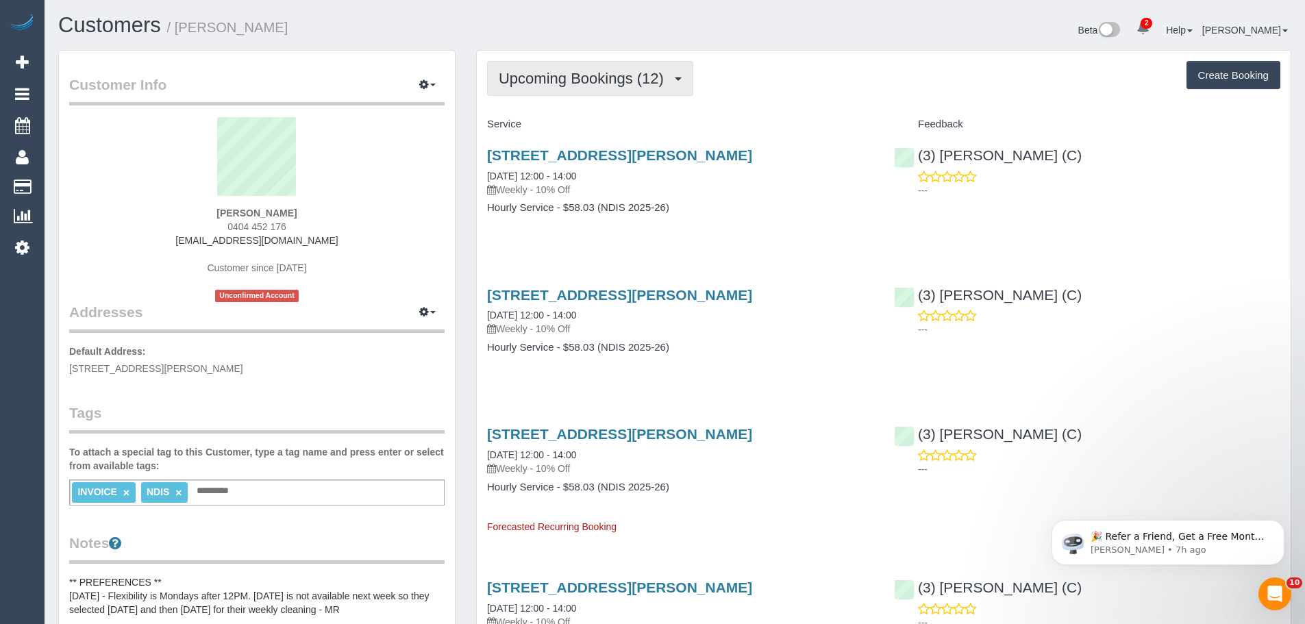
click at [577, 71] on span "Upcoming Bookings (12)" at bounding box center [585, 78] width 172 height 17
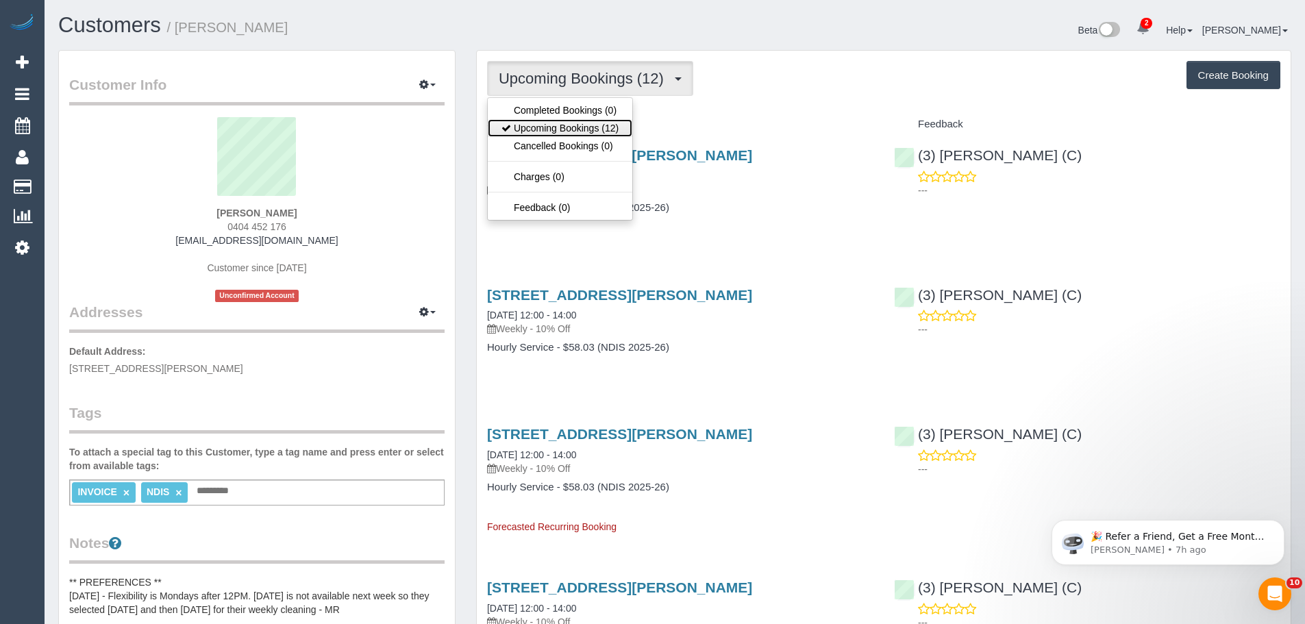
click at [572, 123] on link "Upcoming Bookings (12)" at bounding box center [560, 128] width 145 height 18
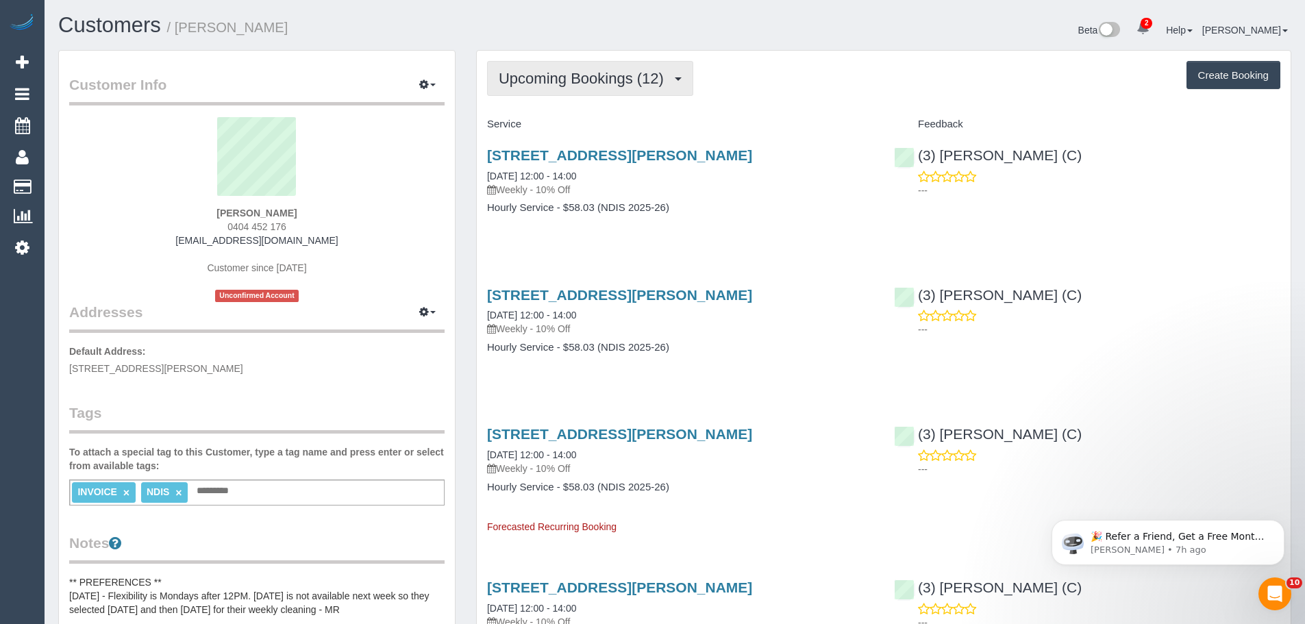
click at [582, 75] on span "Upcoming Bookings (12)" at bounding box center [585, 78] width 172 height 17
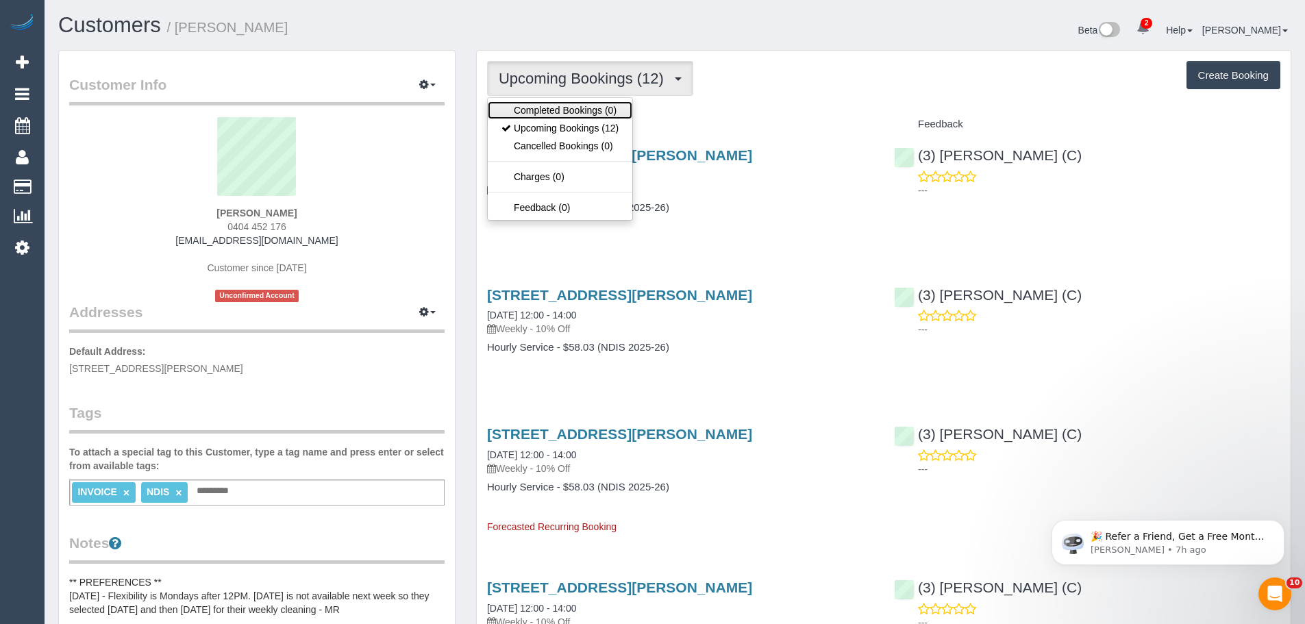
click at [582, 117] on link "Completed Bookings (0)" at bounding box center [560, 110] width 145 height 18
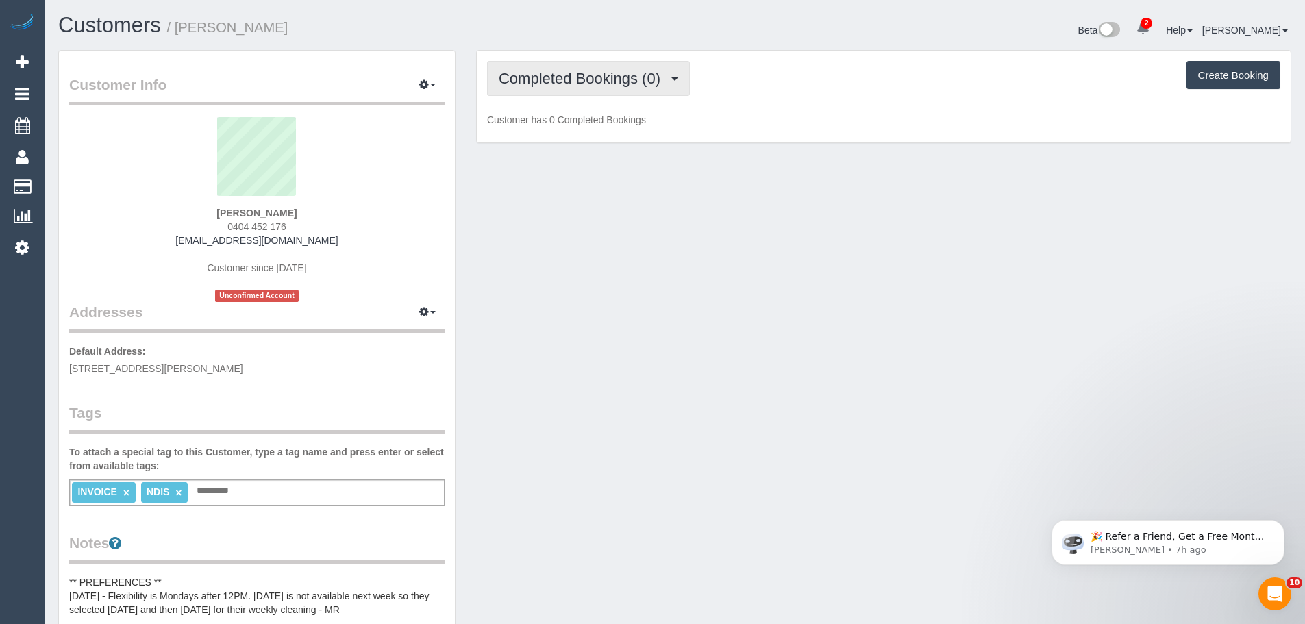
click at [578, 86] on span "Completed Bookings (0)" at bounding box center [583, 78] width 169 height 17
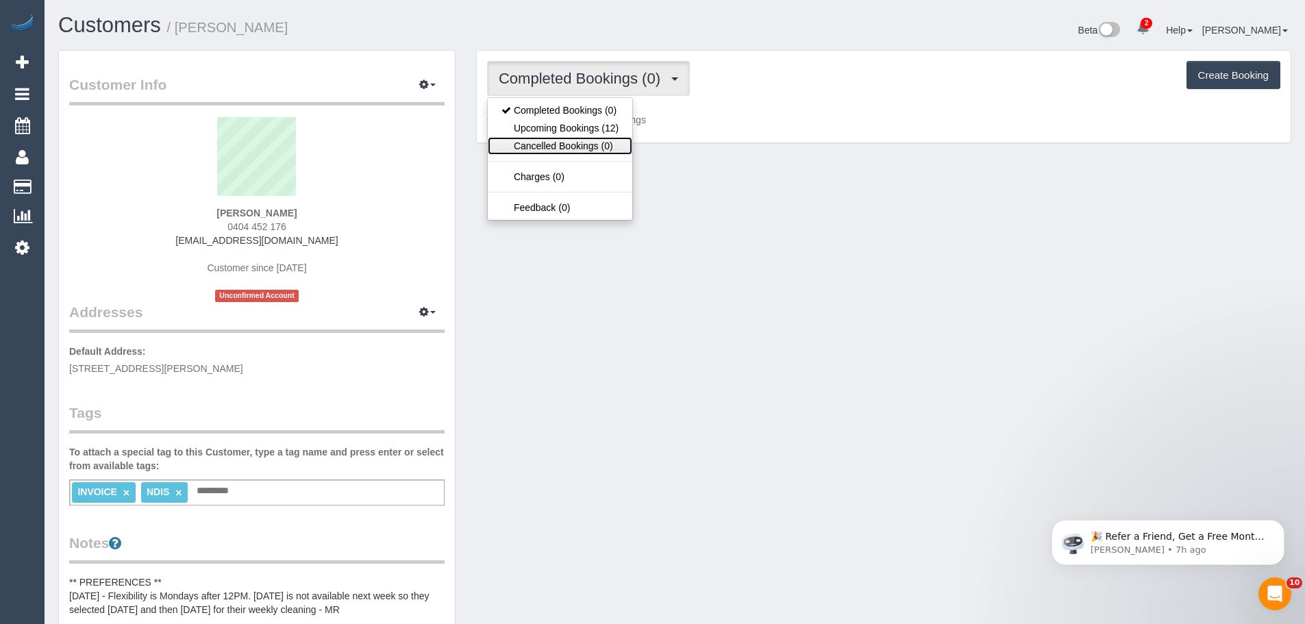
click at [580, 140] on link "Cancelled Bookings (0)" at bounding box center [560, 146] width 145 height 18
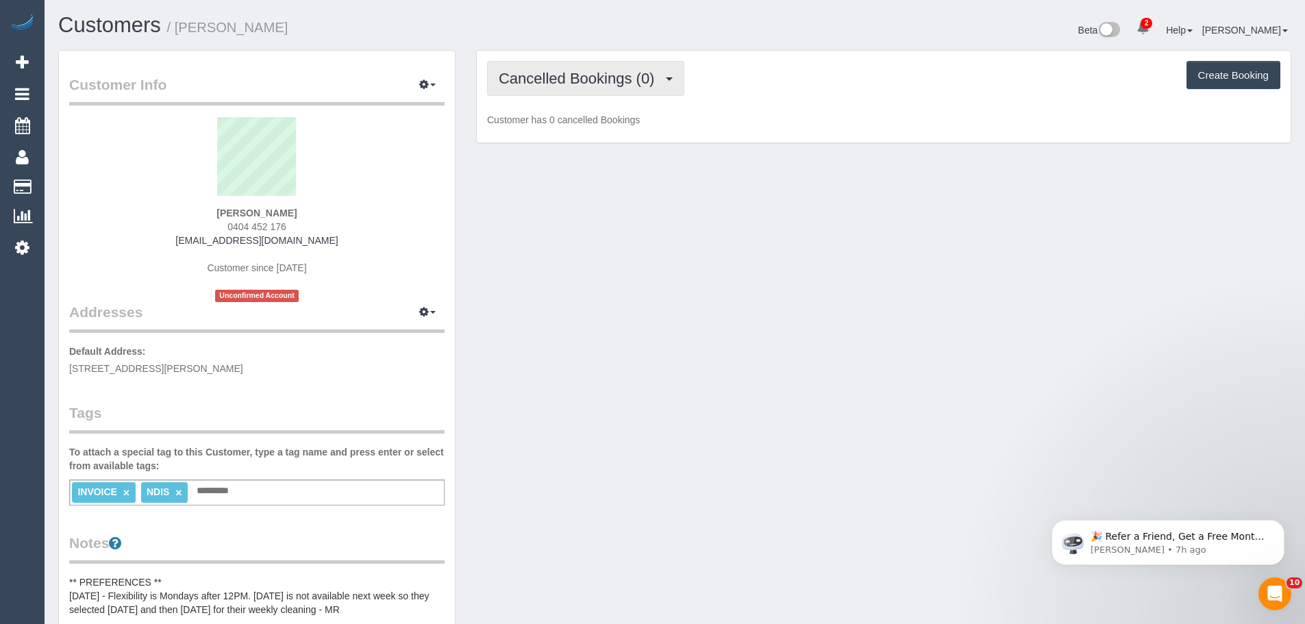
click at [580, 82] on span "Cancelled Bookings (0)" at bounding box center [580, 78] width 162 height 17
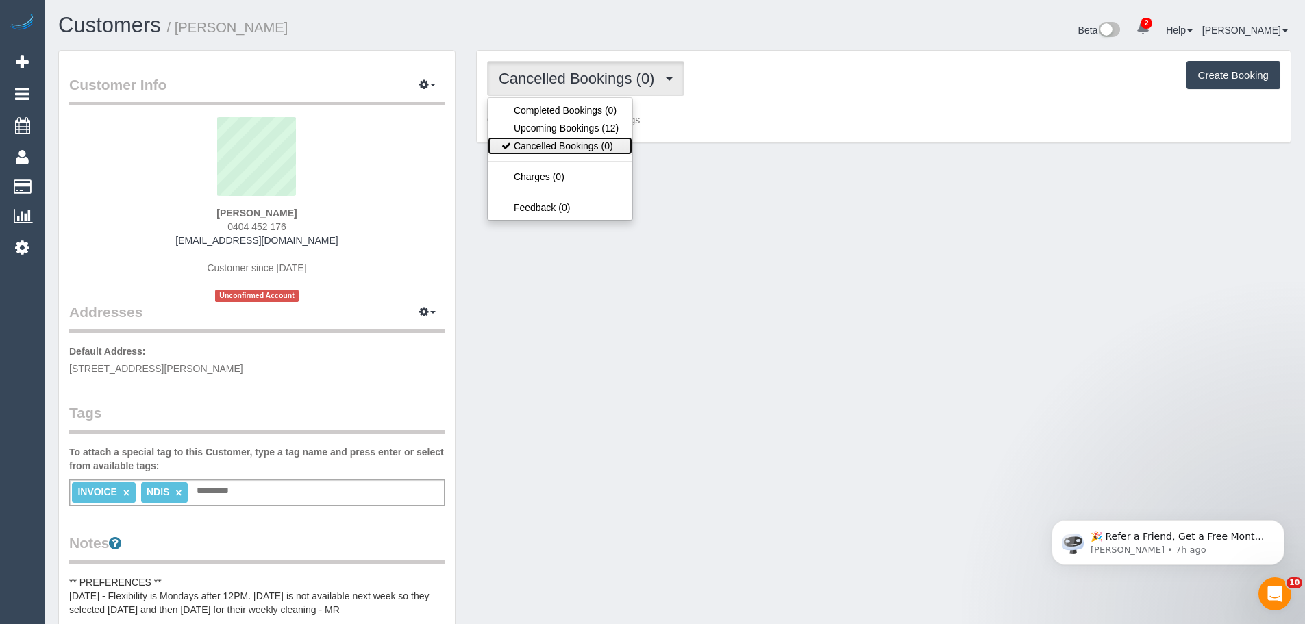
click at [586, 141] on link "Cancelled Bookings (0)" at bounding box center [560, 146] width 145 height 18
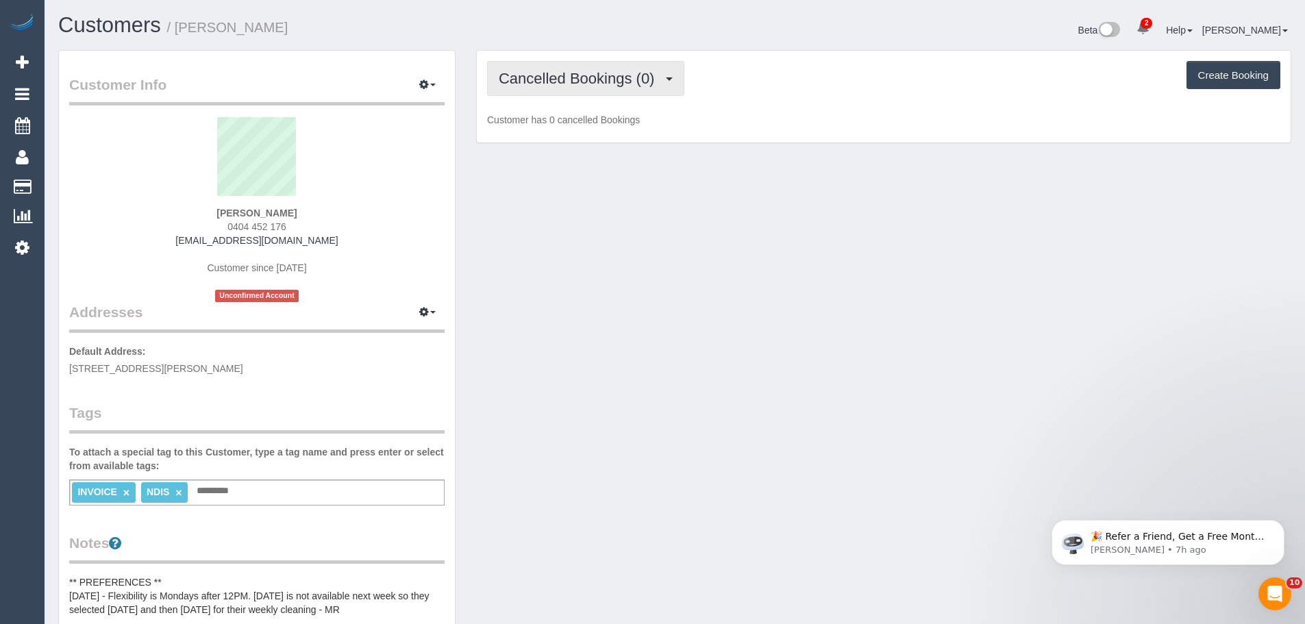
click at [581, 77] on span "Cancelled Bookings (0)" at bounding box center [580, 78] width 162 height 17
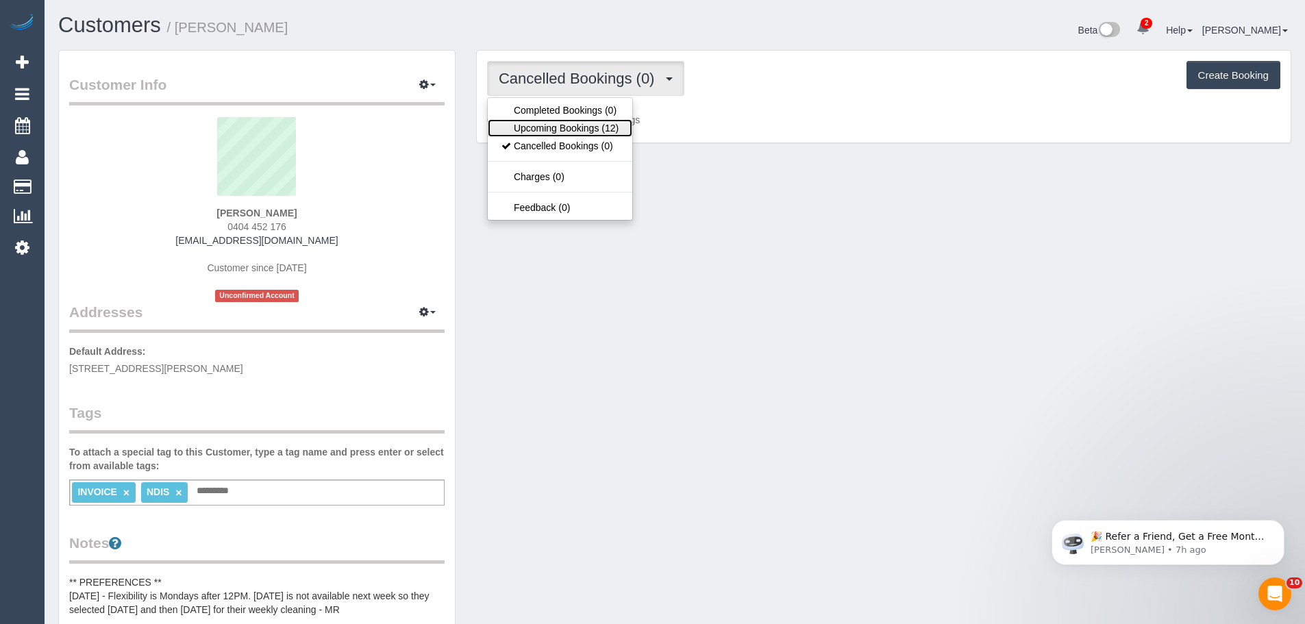
click at [584, 132] on link "Upcoming Bookings (12)" at bounding box center [560, 128] width 145 height 18
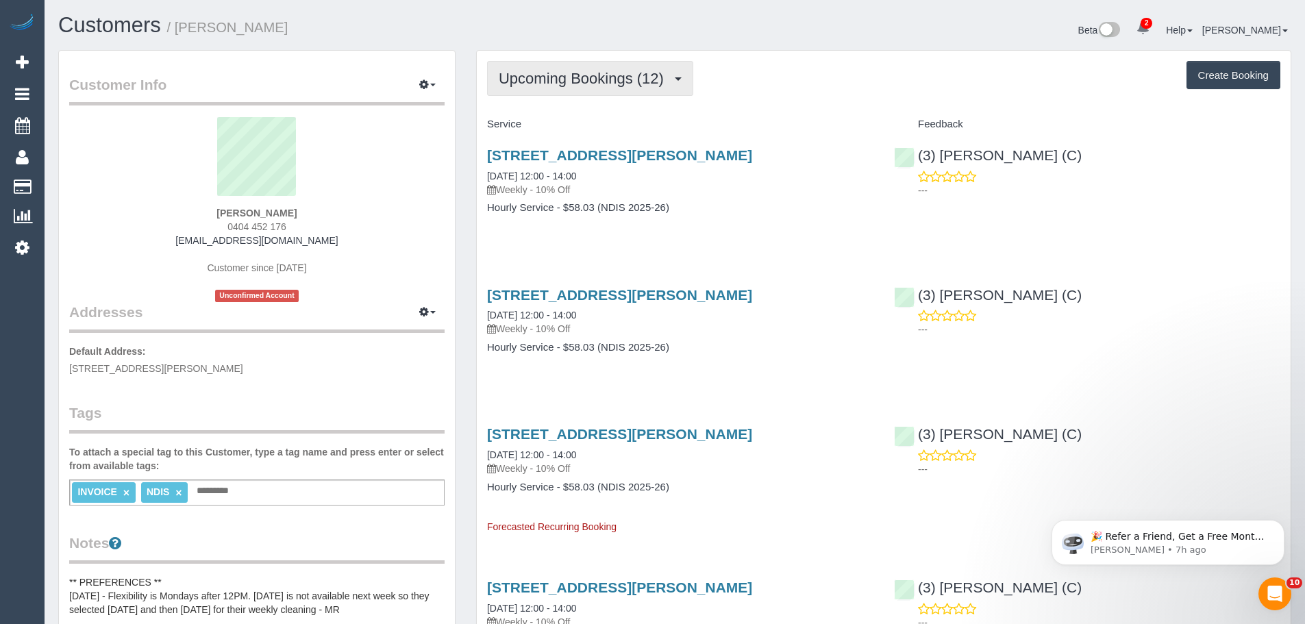
click at [608, 84] on span "Upcoming Bookings (12)" at bounding box center [585, 78] width 172 height 17
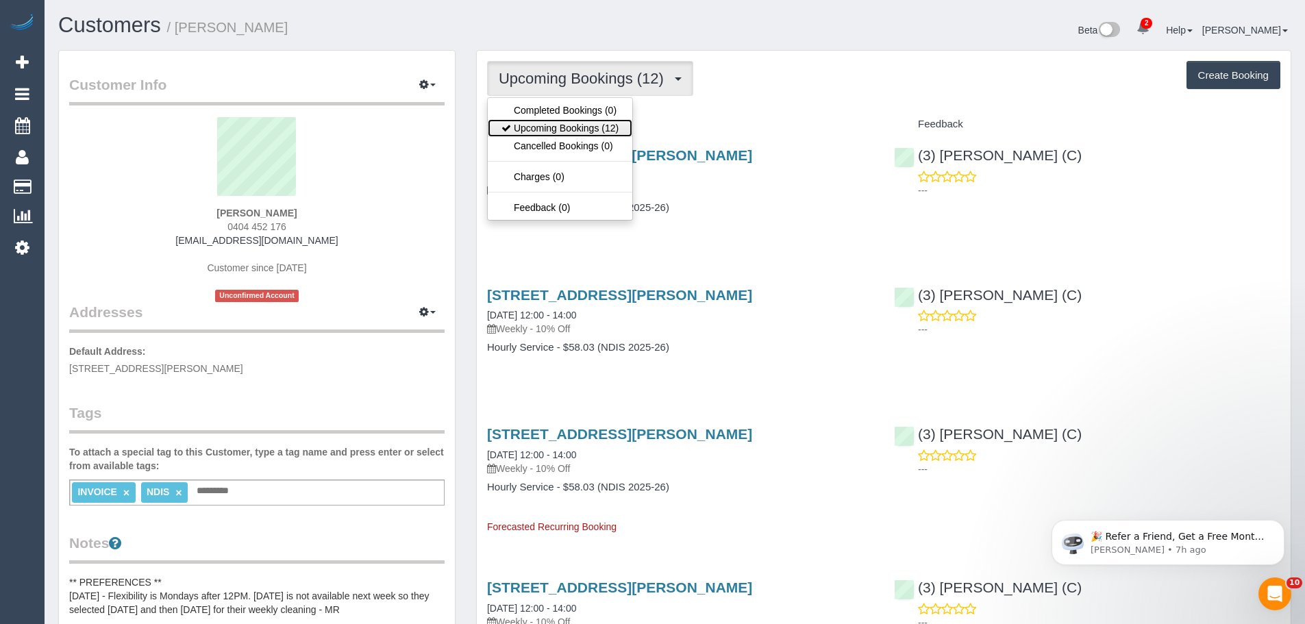
click at [603, 129] on link "Upcoming Bookings (12)" at bounding box center [560, 128] width 145 height 18
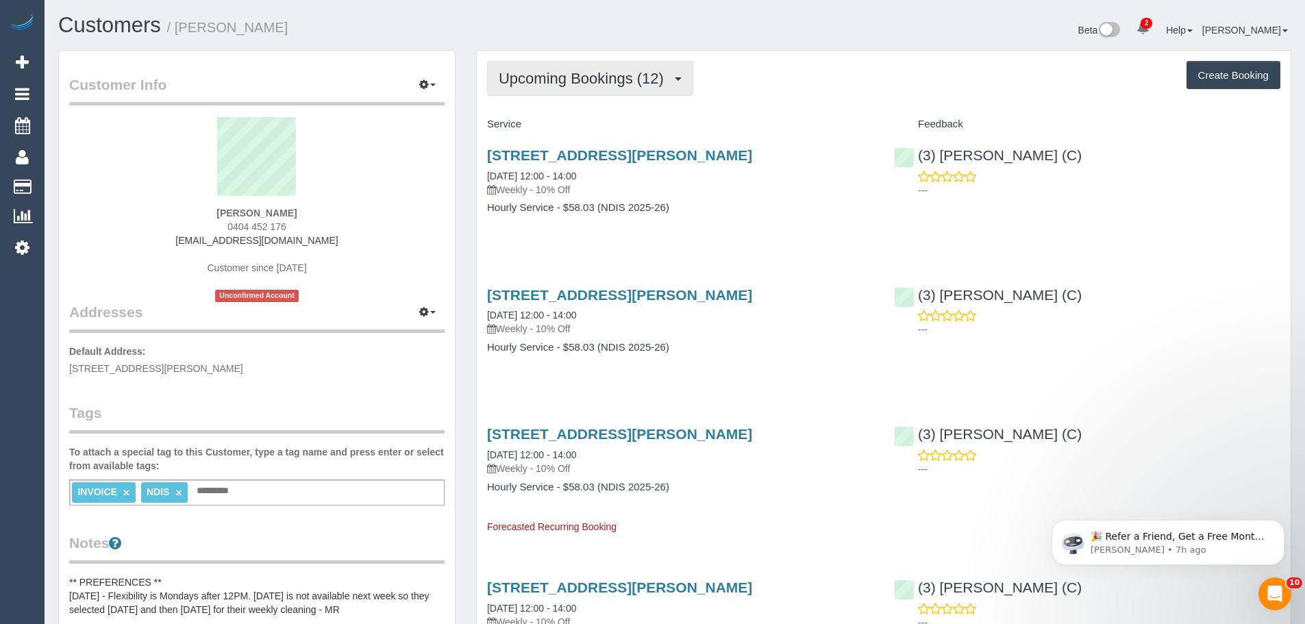
click at [592, 80] on span "Upcoming Bookings (12)" at bounding box center [585, 78] width 172 height 17
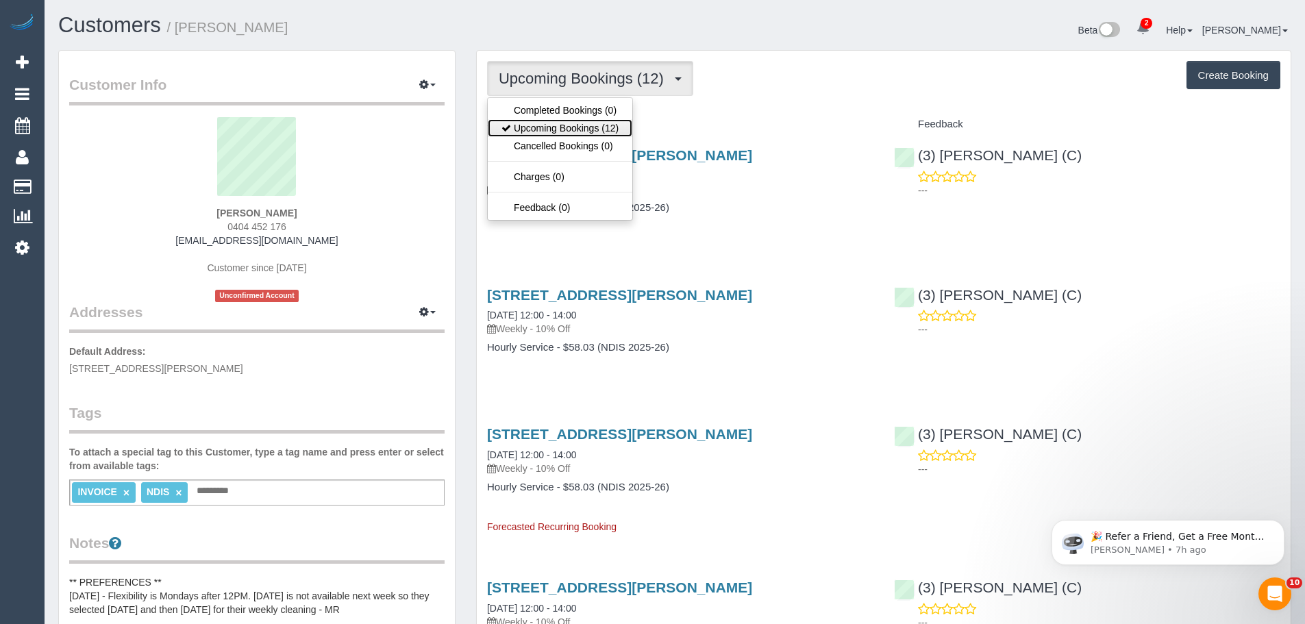
click at [586, 129] on link "Upcoming Bookings (12)" at bounding box center [560, 128] width 145 height 18
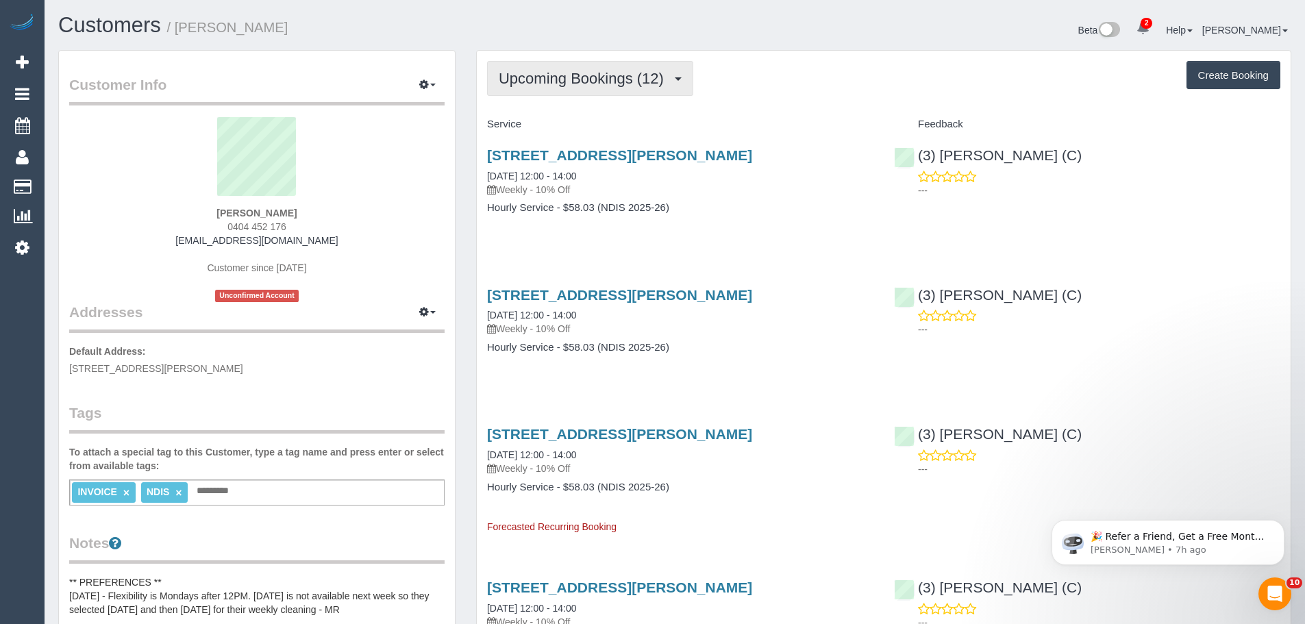
click at [594, 70] on span "Upcoming Bookings (12)" at bounding box center [585, 78] width 172 height 17
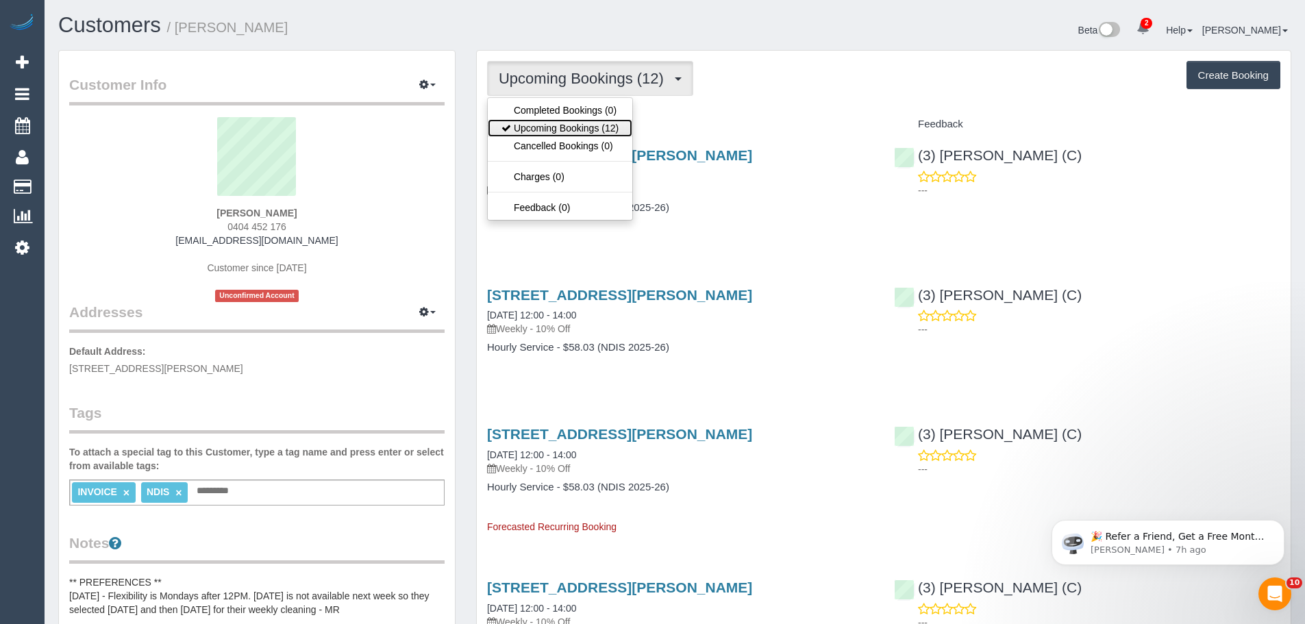
click at [587, 127] on link "Upcoming Bookings (12)" at bounding box center [560, 128] width 145 height 18
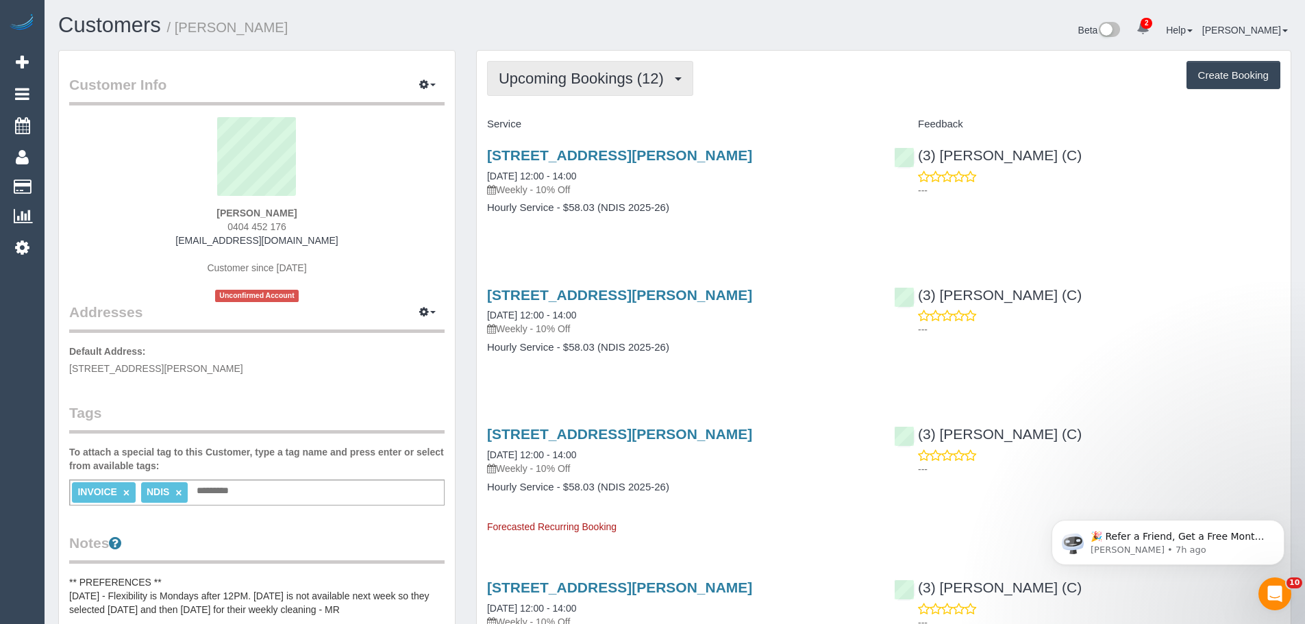
click at [593, 88] on button "Upcoming Bookings (12)" at bounding box center [590, 78] width 206 height 35
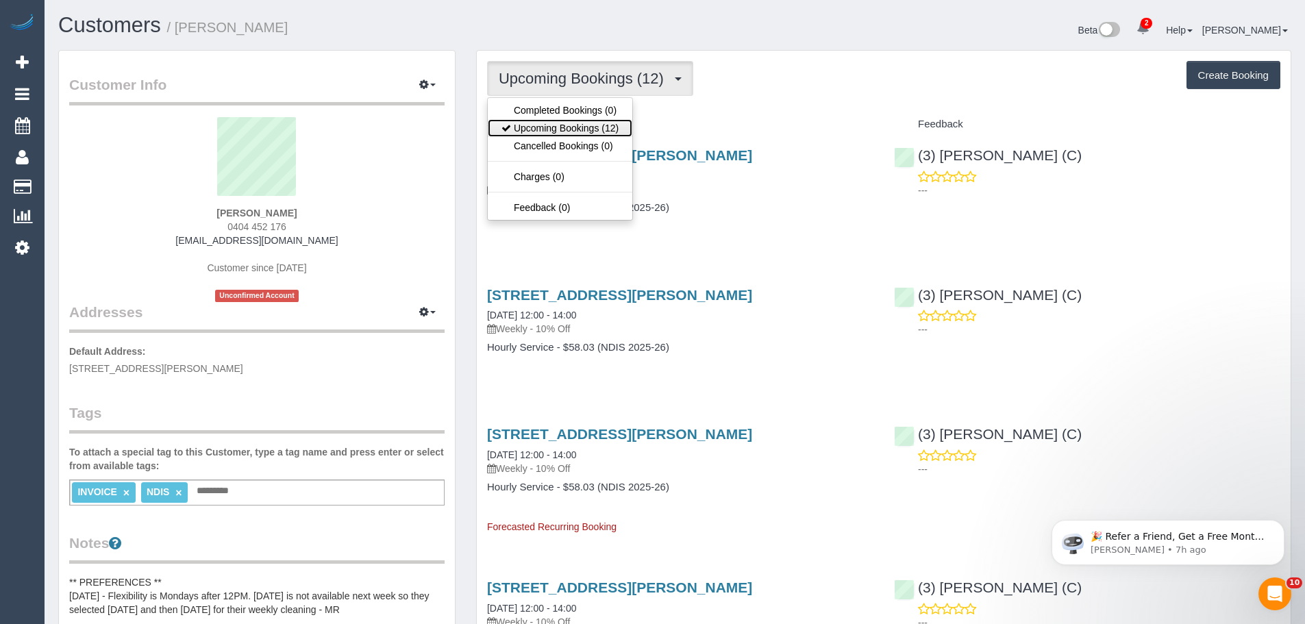
click at [586, 123] on link "Upcoming Bookings (12)" at bounding box center [560, 128] width 145 height 18
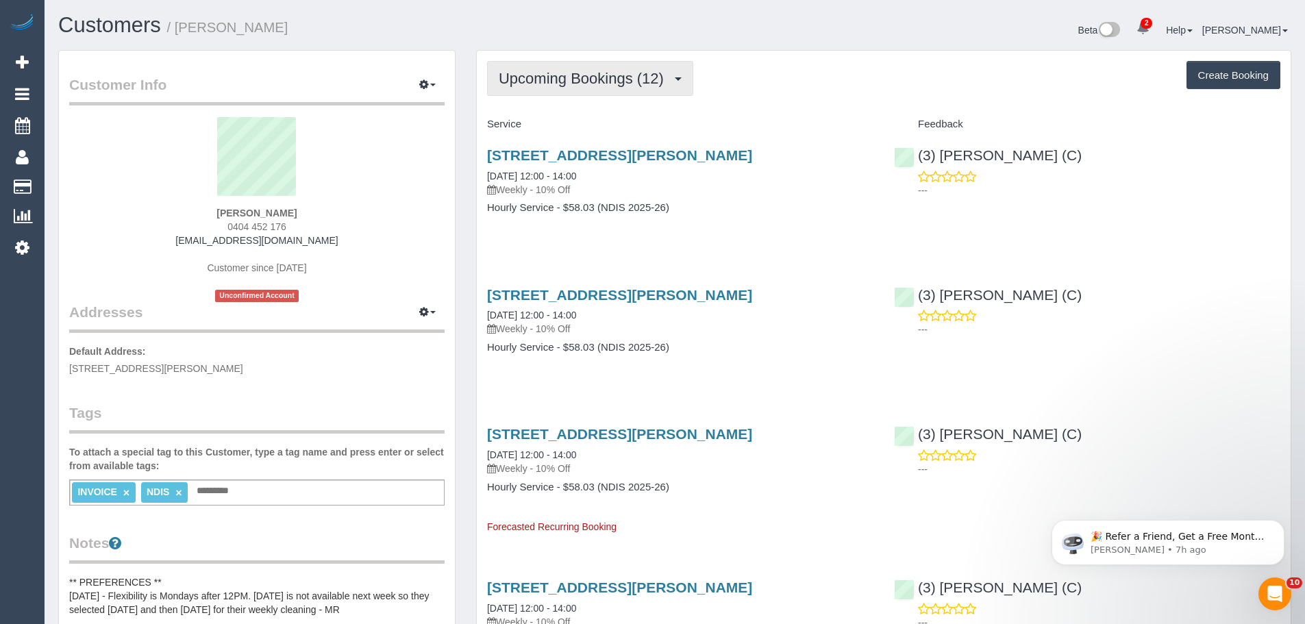
click at [603, 77] on span "Upcoming Bookings (12)" at bounding box center [585, 78] width 172 height 17
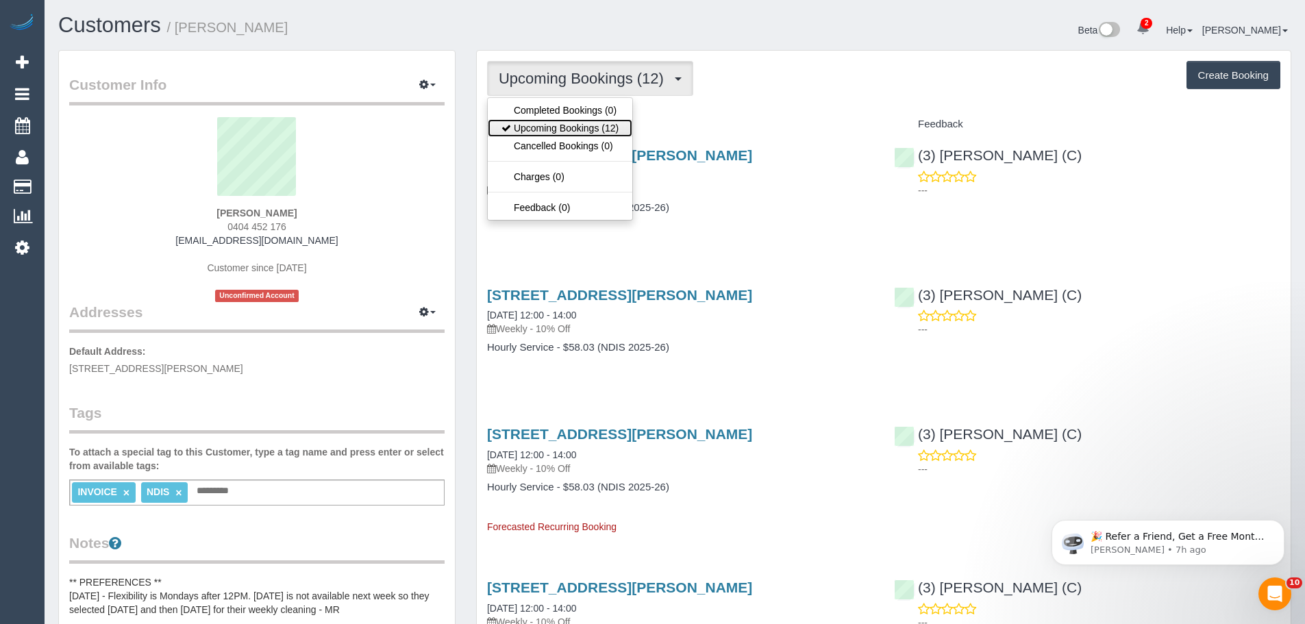
click at [595, 123] on link "Upcoming Bookings (12)" at bounding box center [560, 128] width 145 height 18
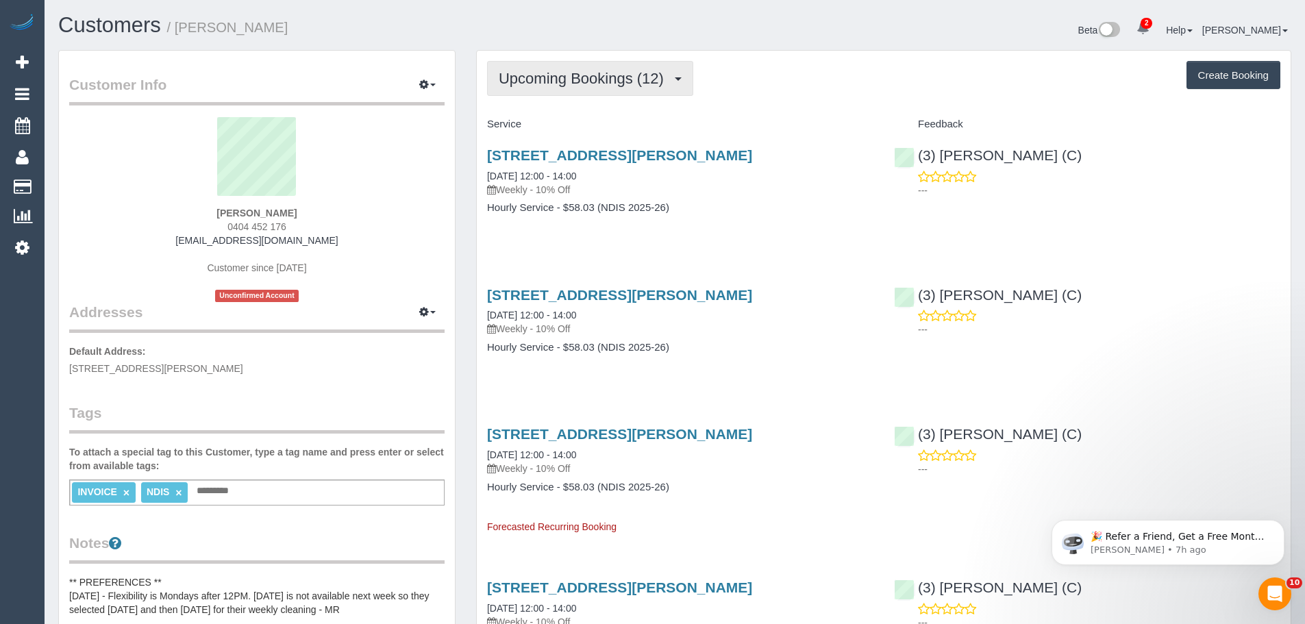
click at [634, 86] on span "Upcoming Bookings (12)" at bounding box center [585, 78] width 172 height 17
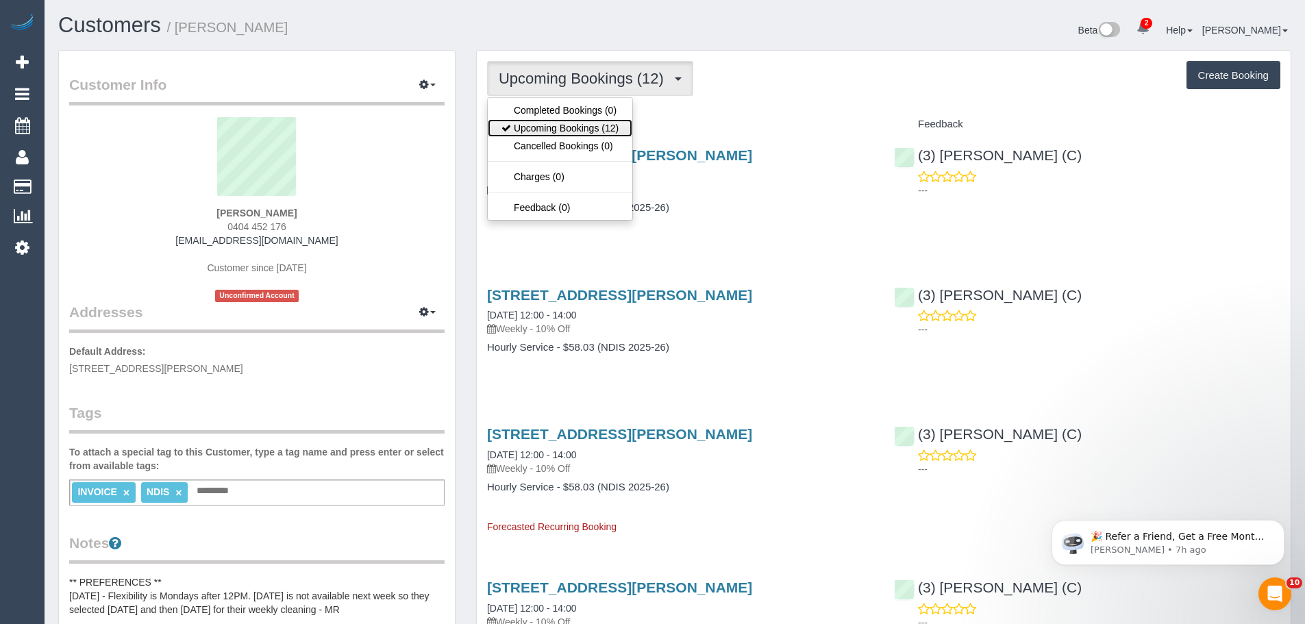
click at [620, 119] on link "Upcoming Bookings (12)" at bounding box center [560, 128] width 145 height 18
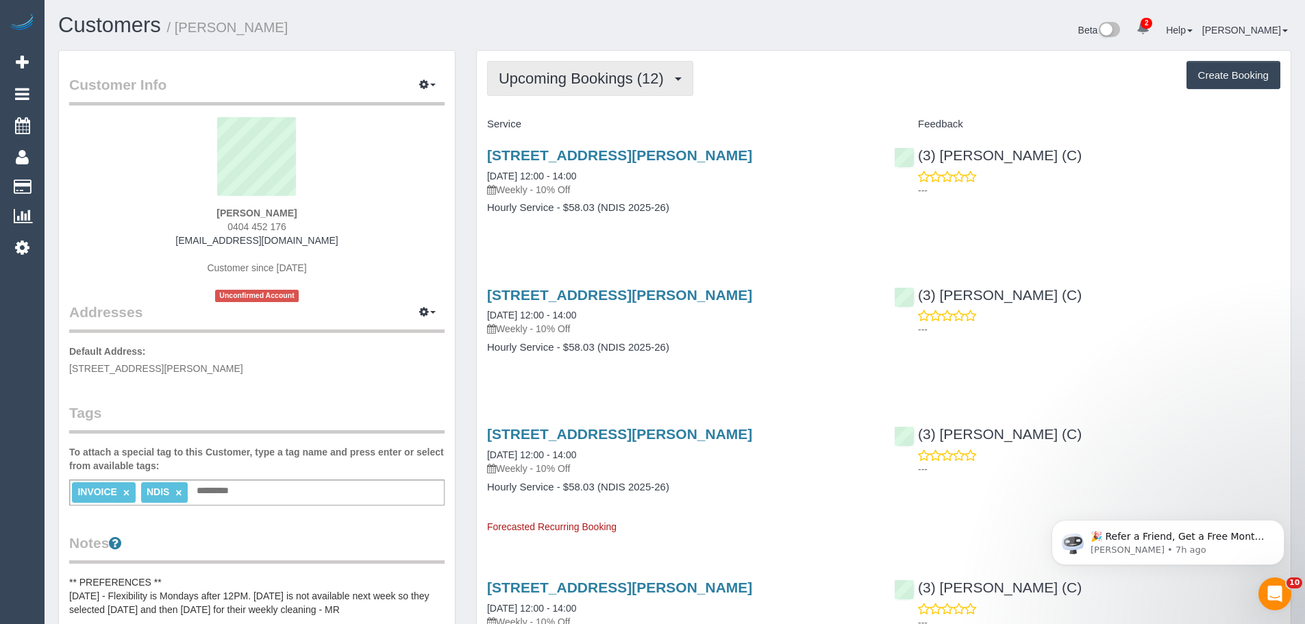
click at [623, 94] on button "Upcoming Bookings (12)" at bounding box center [590, 78] width 206 height 35
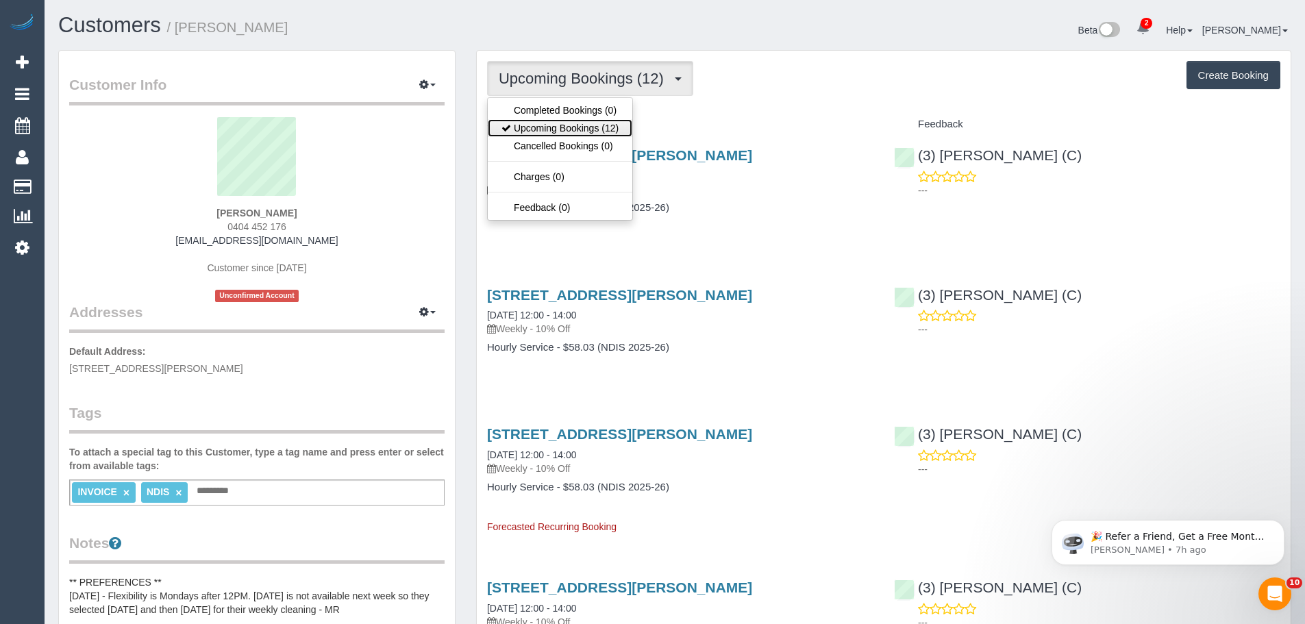
click at [624, 123] on link "Upcoming Bookings (12)" at bounding box center [560, 128] width 145 height 18
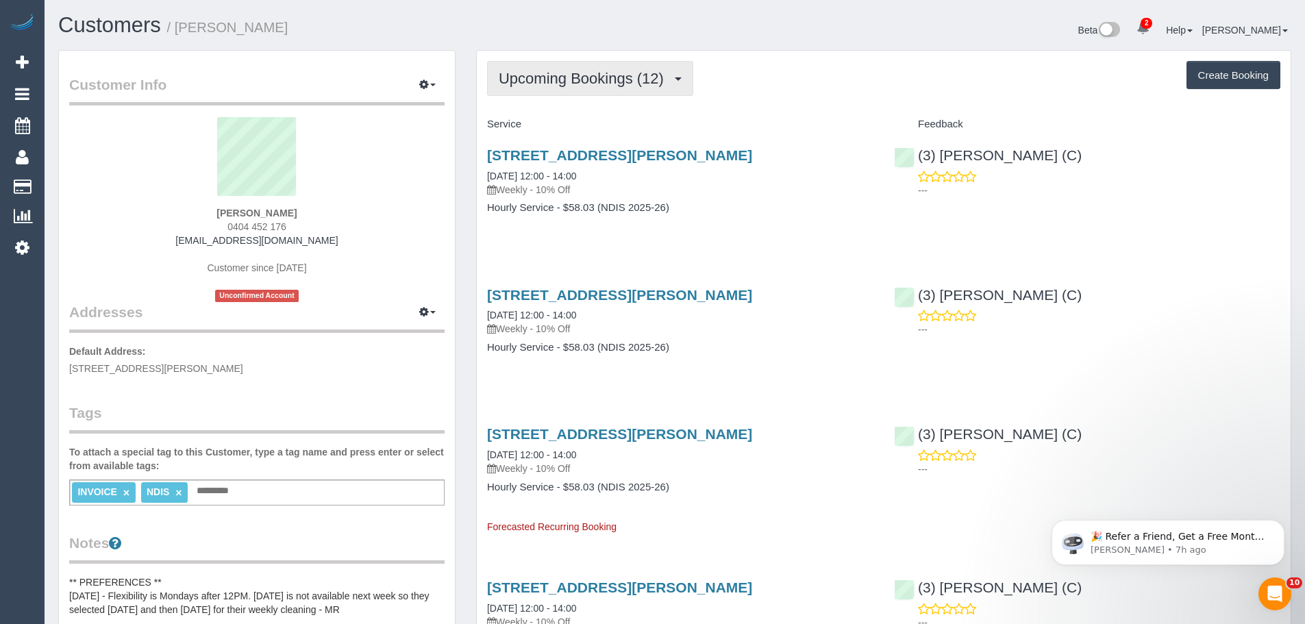
click at [588, 77] on span "Upcoming Bookings (12)" at bounding box center [585, 78] width 172 height 17
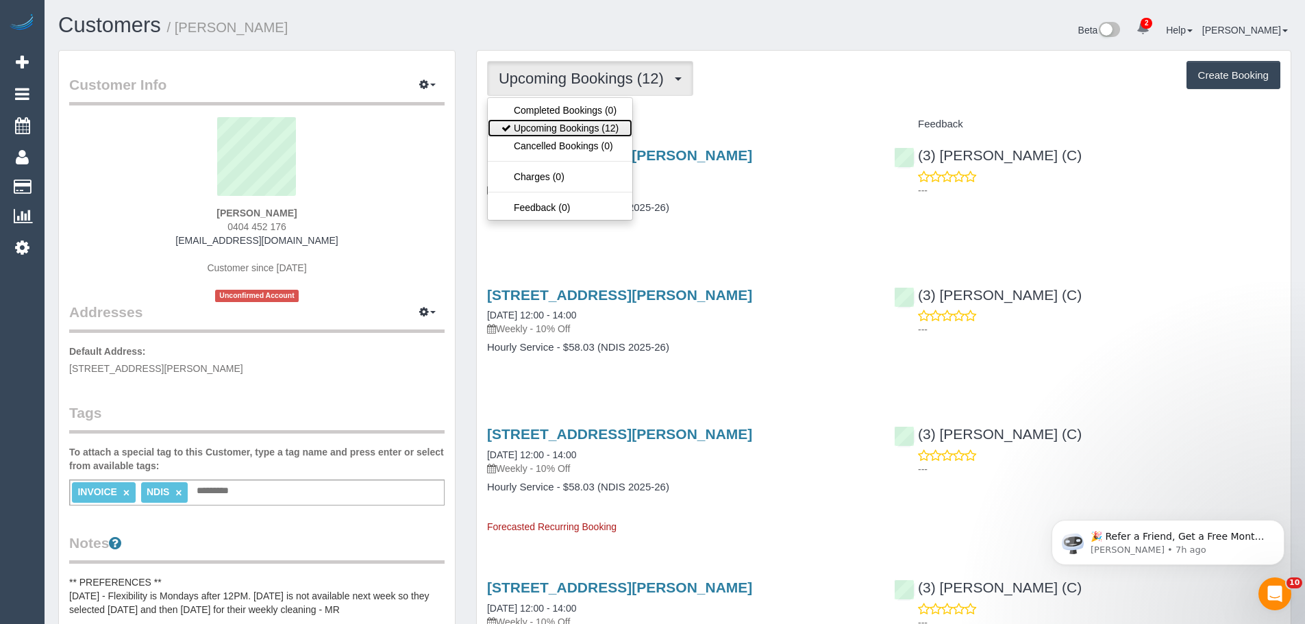
click at [593, 125] on link "Upcoming Bookings (12)" at bounding box center [560, 128] width 145 height 18
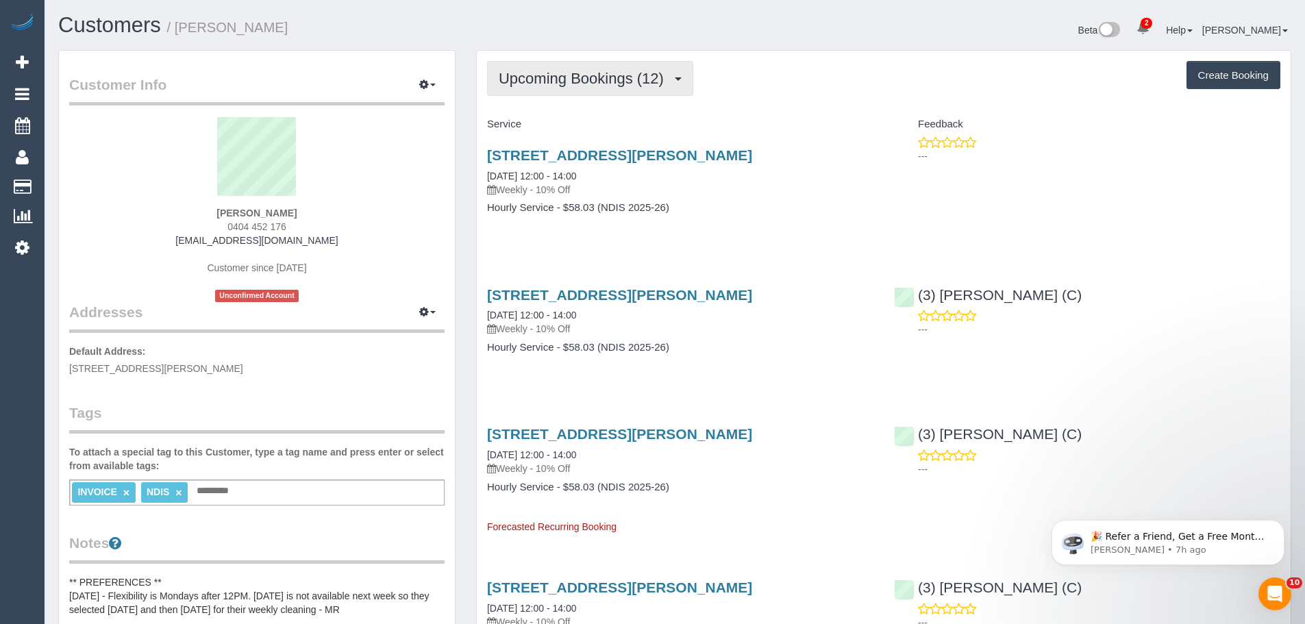
click at [599, 74] on span "Upcoming Bookings (12)" at bounding box center [585, 78] width 172 height 17
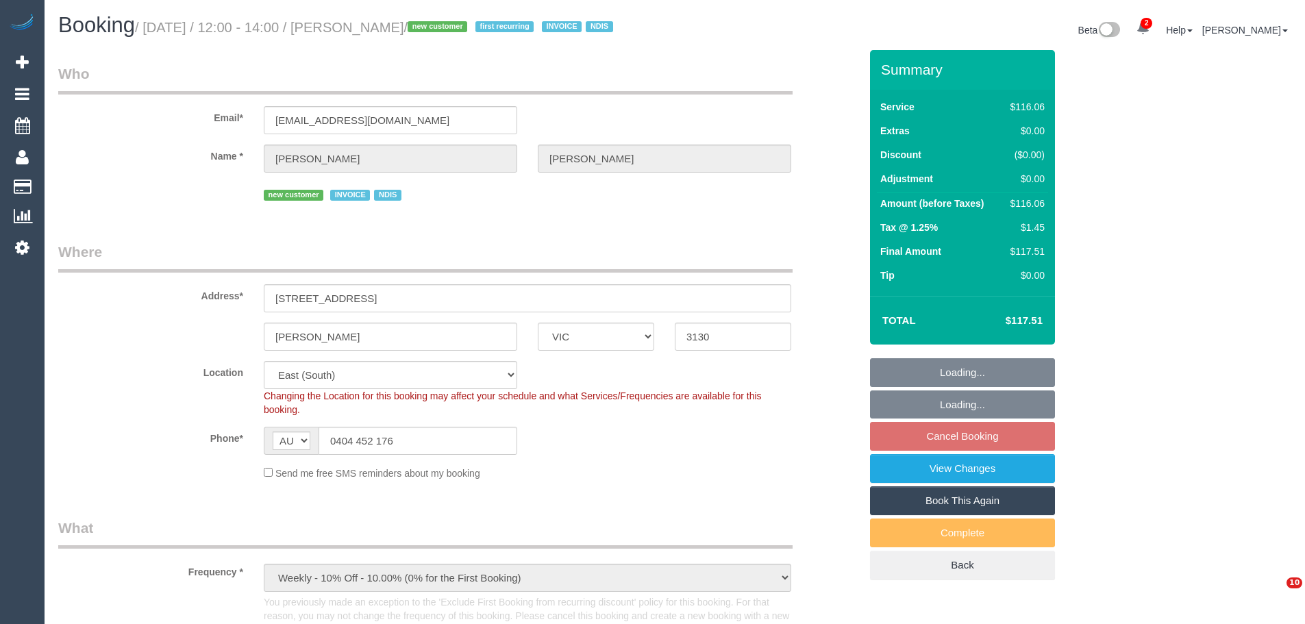
select select "VIC"
select select "number:29"
select select "number:14"
select select "number:19"
select select "number:36"
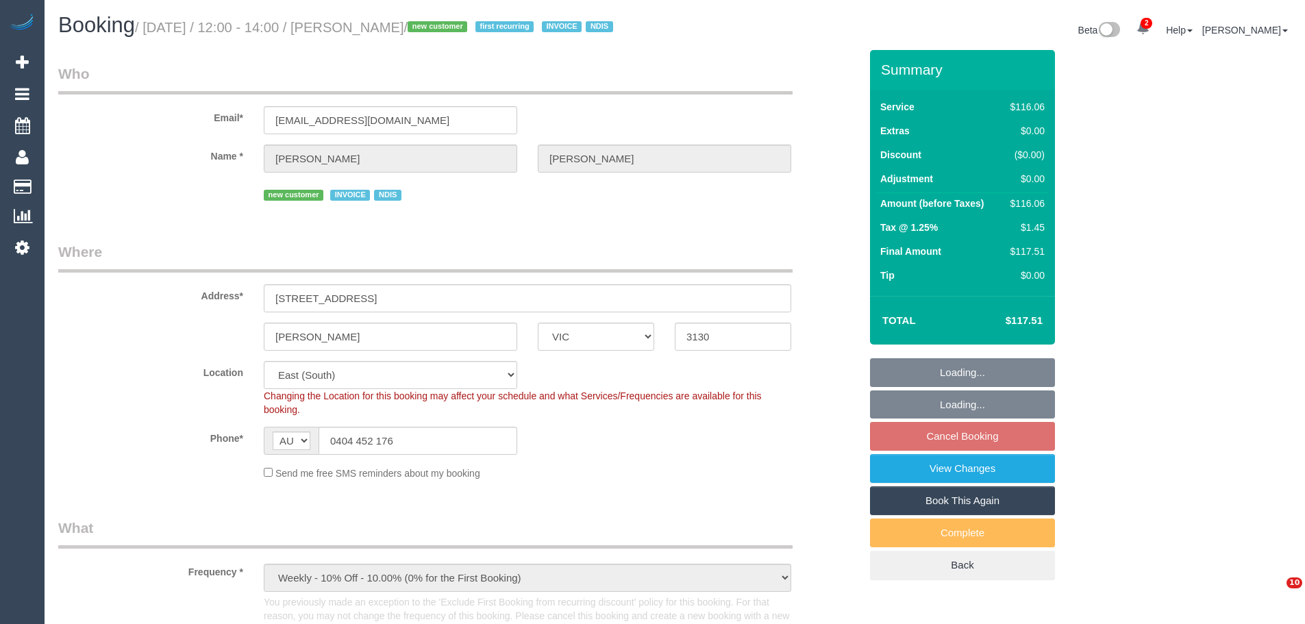
select select "number:34"
select select "spot4"
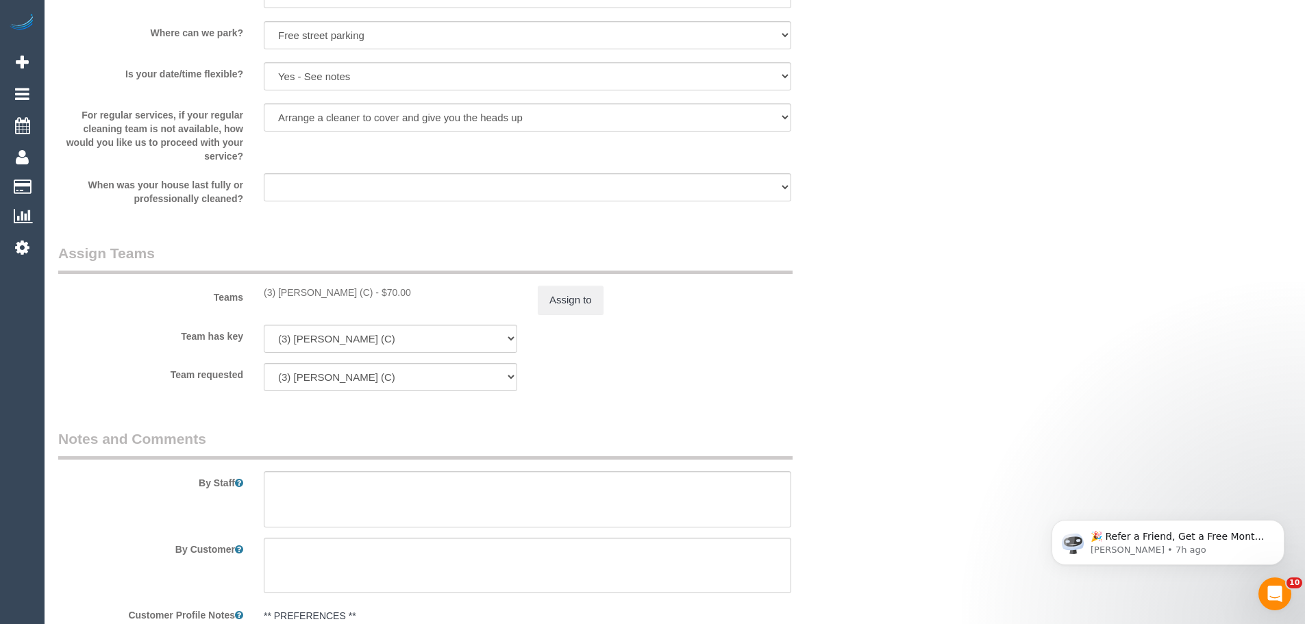
scroll to position [1507, 0]
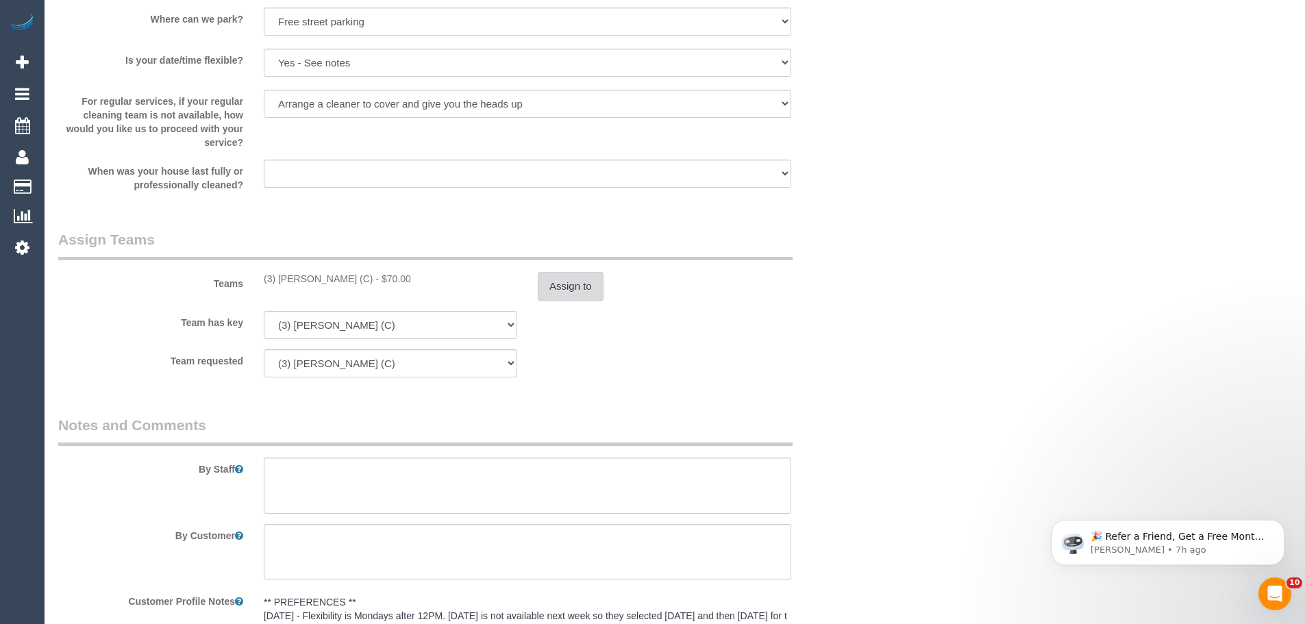
click at [574, 284] on button "Assign to" at bounding box center [571, 286] width 66 height 29
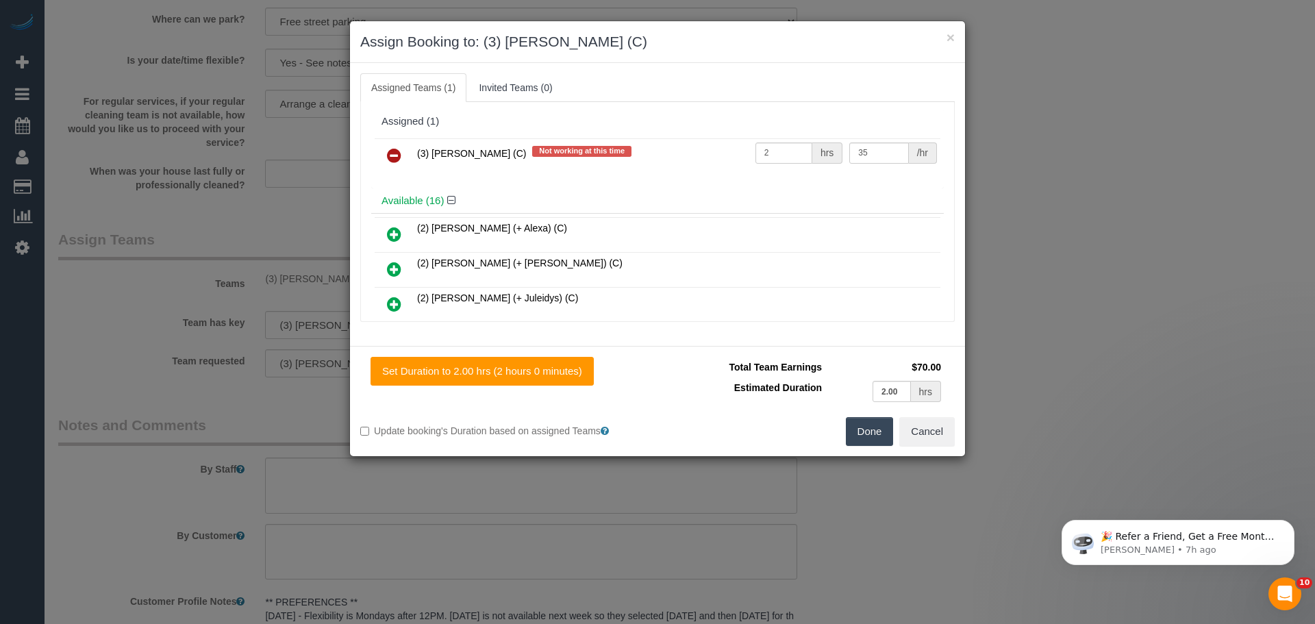
click at [402, 153] on link at bounding box center [394, 156] width 32 height 27
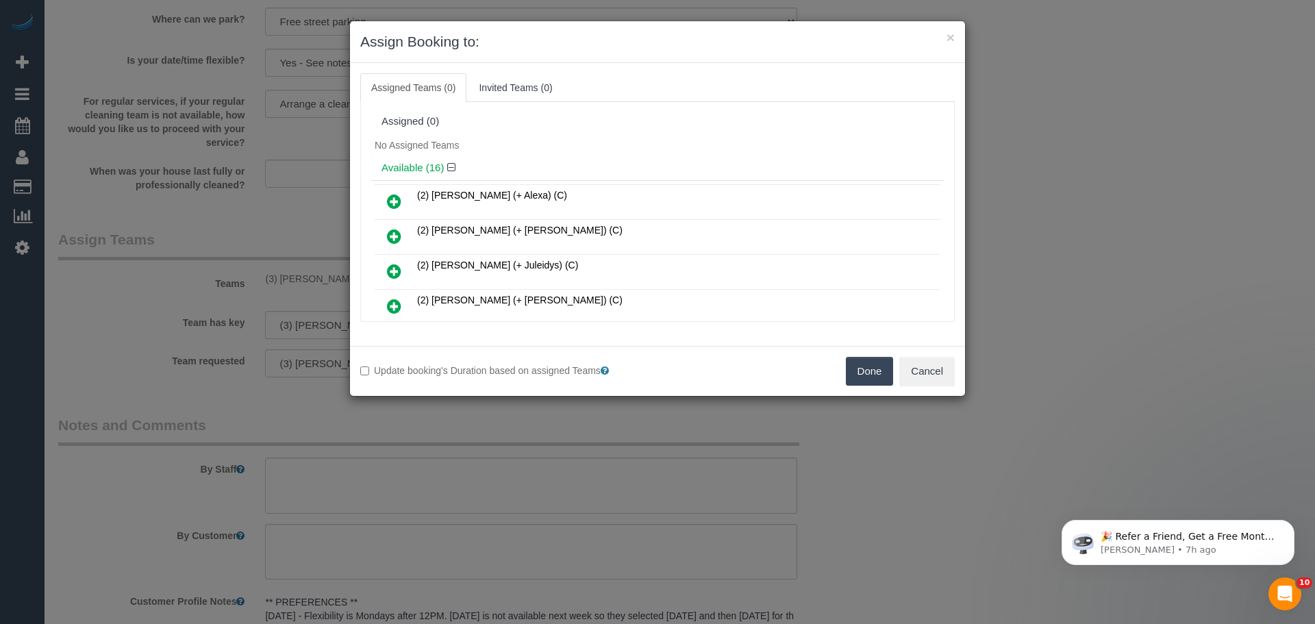
click at [889, 373] on button "Done" at bounding box center [870, 371] width 48 height 29
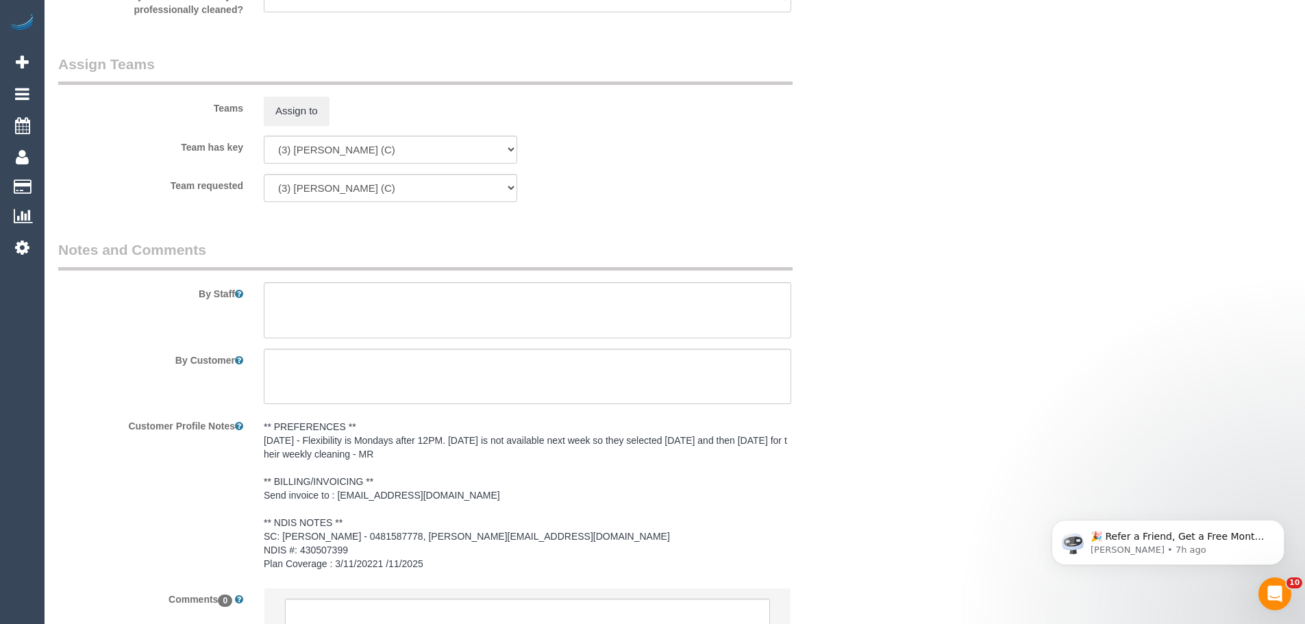
scroll to position [1810, 0]
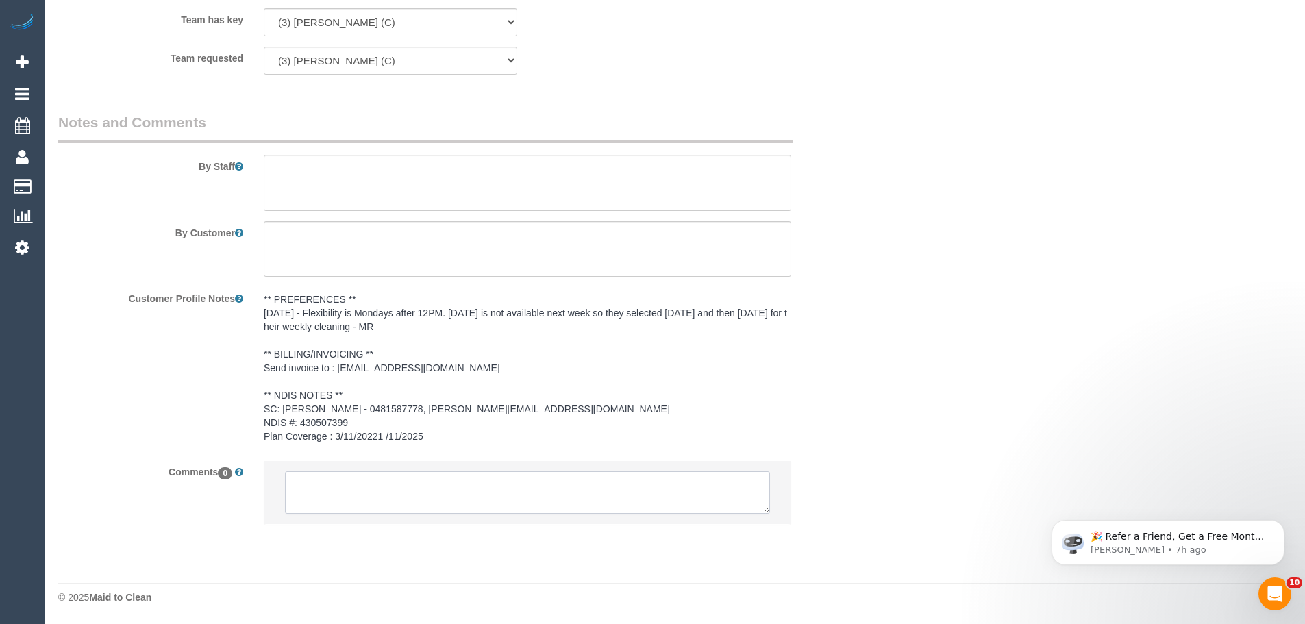
click at [415, 493] on textarea at bounding box center [527, 492] width 485 height 42
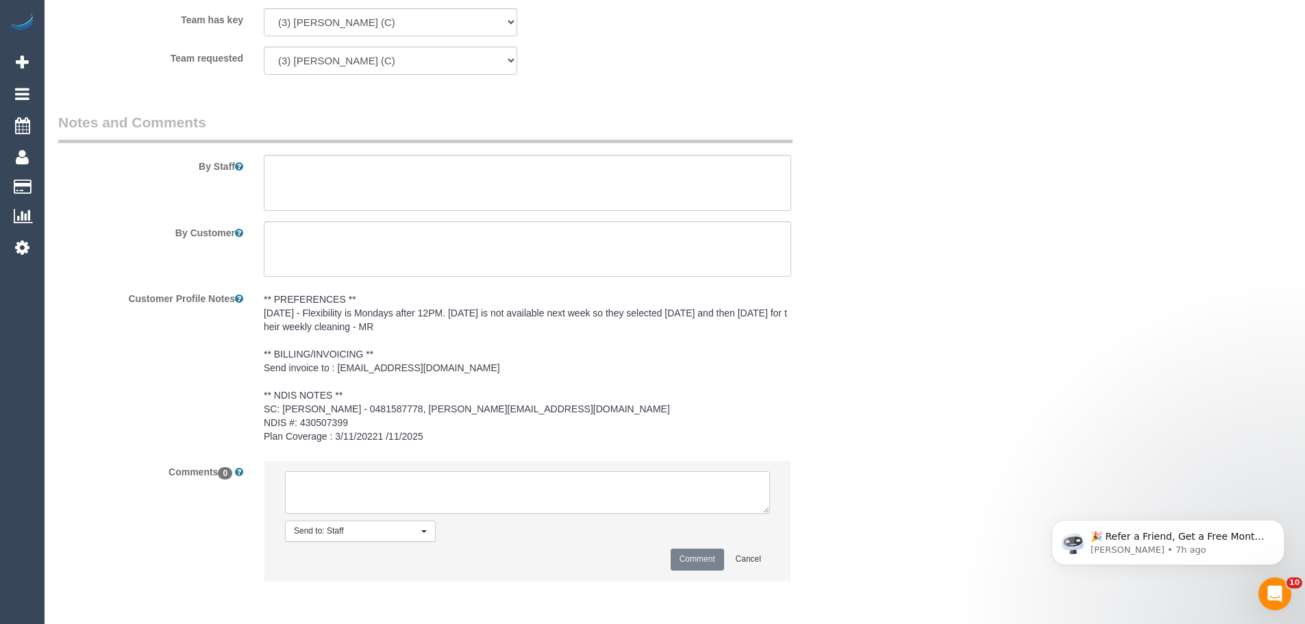
paste textarea "(3) [PERSON_NAME] (C) UA one off - no car Customer contacted via email"
click at [345, 499] on textarea at bounding box center [527, 492] width 485 height 42
drag, startPoint x: 408, startPoint y: 497, endPoint x: 488, endPoint y: 490, distance: 80.5
click at [486, 490] on textarea at bounding box center [527, 492] width 485 height 42
click at [421, 497] on textarea at bounding box center [527, 492] width 485 height 42
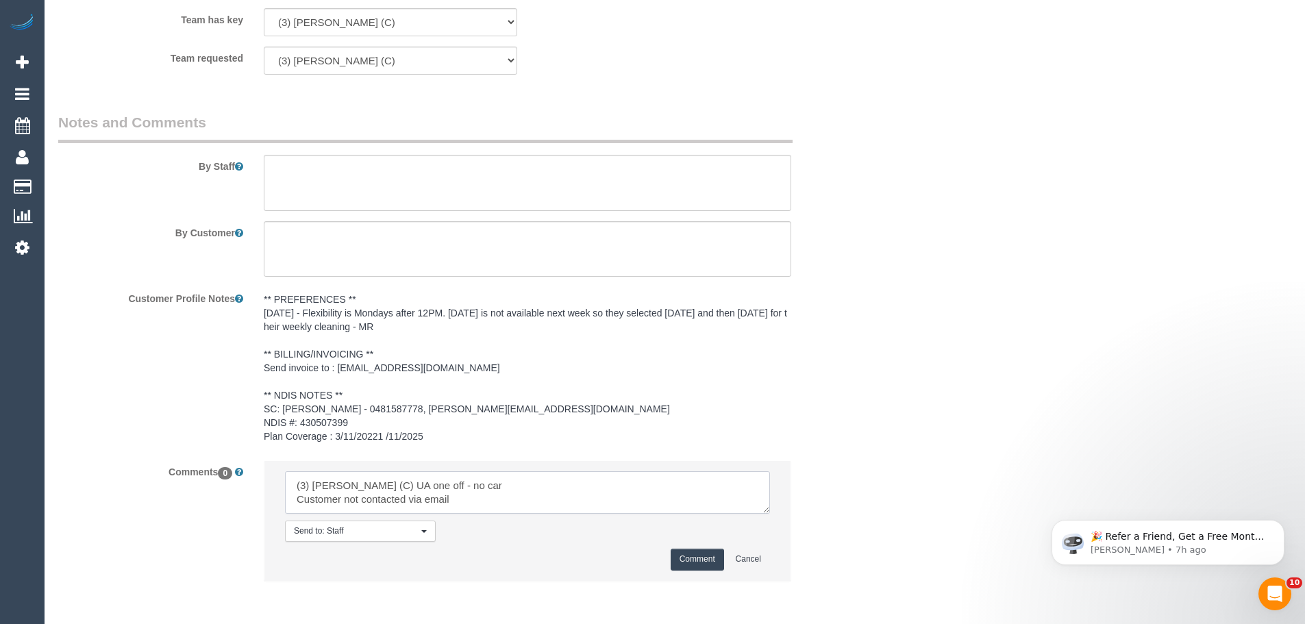
drag, startPoint x: 407, startPoint y: 499, endPoint x: 484, endPoint y: 502, distance: 77.5
click at [484, 502] on textarea at bounding box center [527, 492] width 485 height 42
type textarea "(3) [PERSON_NAME] (C) UA one off - no car Customer not contacted - never attend…"
click at [702, 559] on button "Comment" at bounding box center [697, 559] width 53 height 21
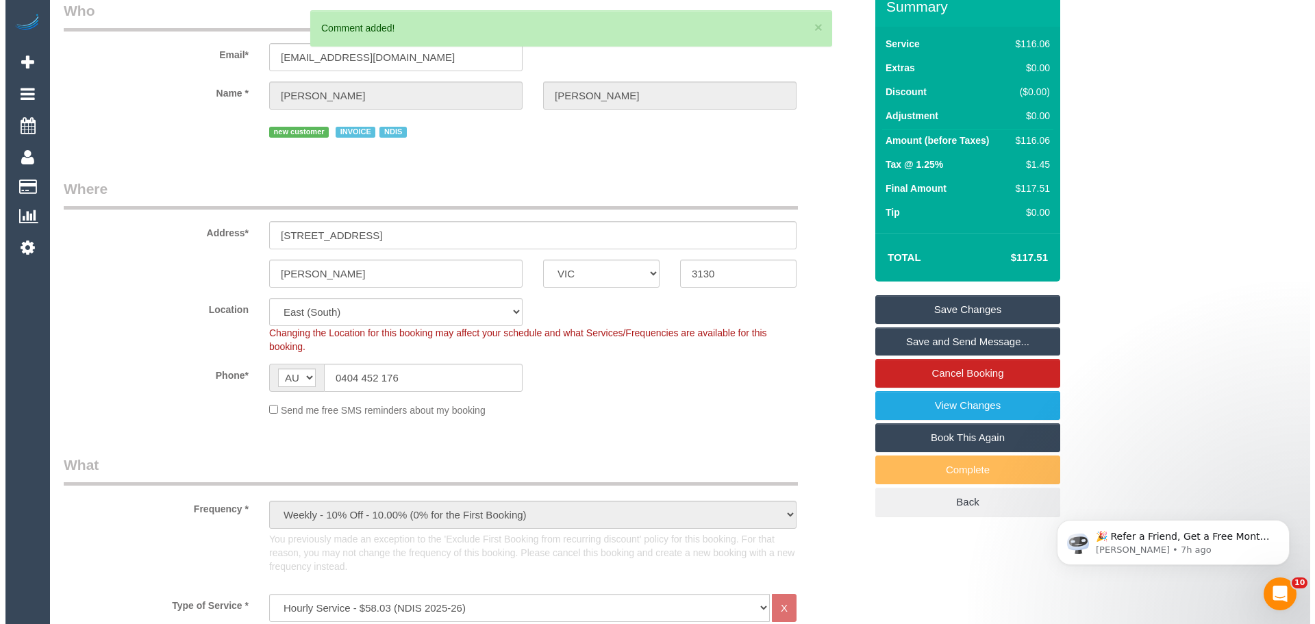
scroll to position [0, 0]
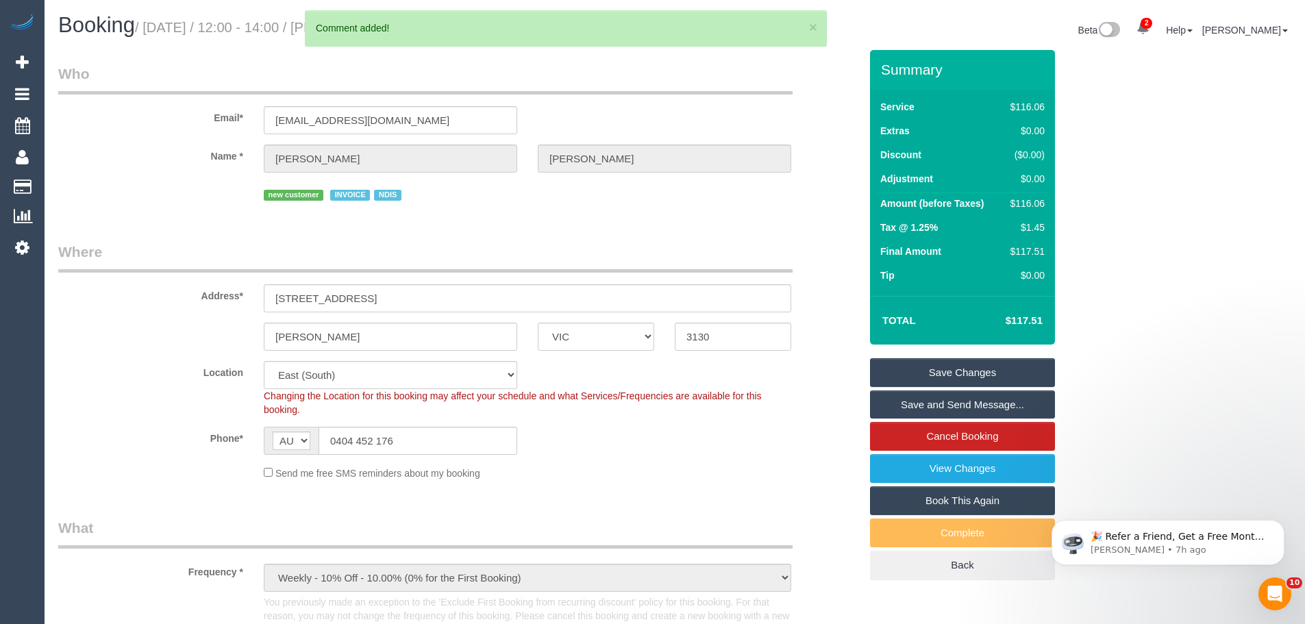
click at [941, 365] on link "Save Changes" at bounding box center [962, 372] width 185 height 29
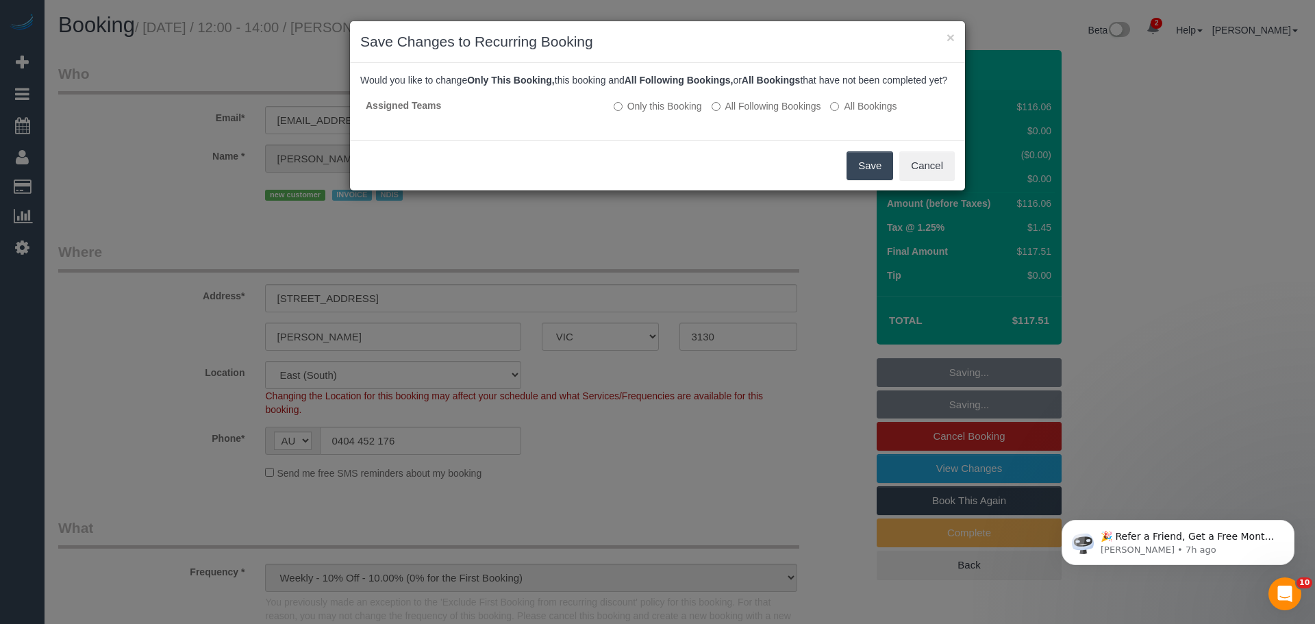
click at [855, 175] on button "Save" at bounding box center [870, 165] width 47 height 29
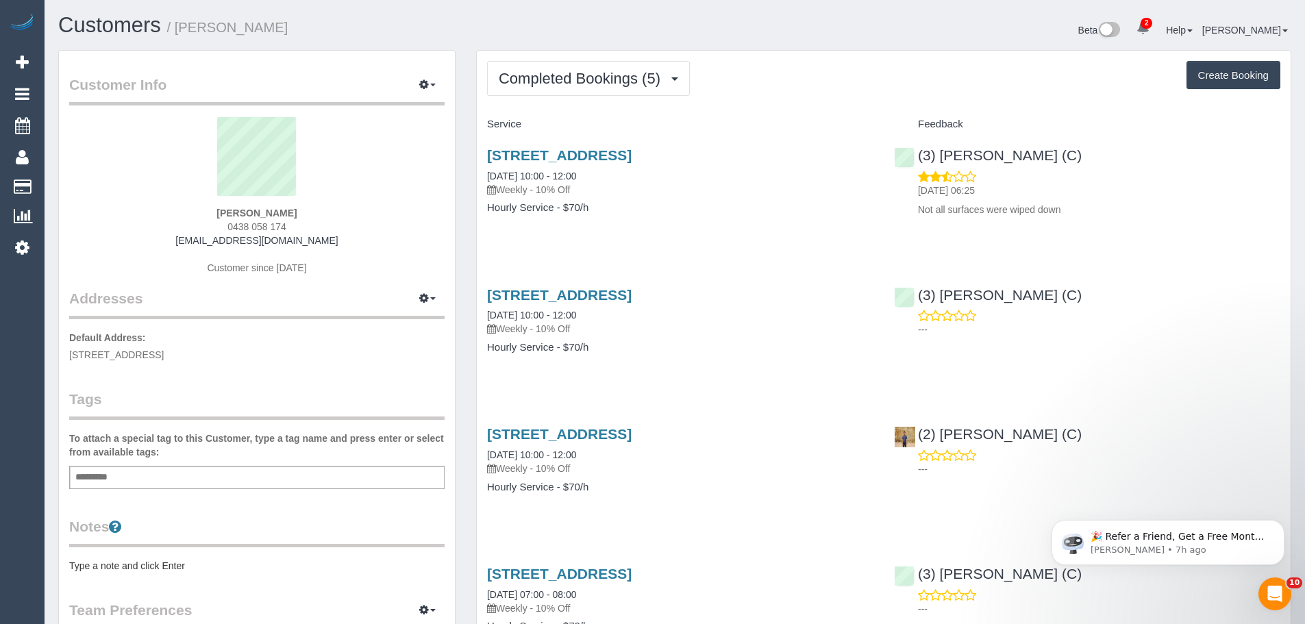
drag, startPoint x: 308, startPoint y: 238, endPoint x: 92, endPoint y: 230, distance: 216.7
click at [143, 233] on div "[PERSON_NAME] 0438 058 174 [EMAIL_ADDRESS][DOMAIN_NAME] Customer since [DATE]" at bounding box center [256, 202] width 375 height 171
click at [182, 233] on div "Sarah Blane 0438 058 174 saraheblane@gmail.com Customer since 2025" at bounding box center [256, 202] width 375 height 171
drag, startPoint x: 186, startPoint y: 235, endPoint x: 382, endPoint y: 242, distance: 195.4
click at [382, 242] on div "Sarah Blane 0438 058 174 saraheblane@gmail.com Customer since 2025" at bounding box center [256, 202] width 375 height 171
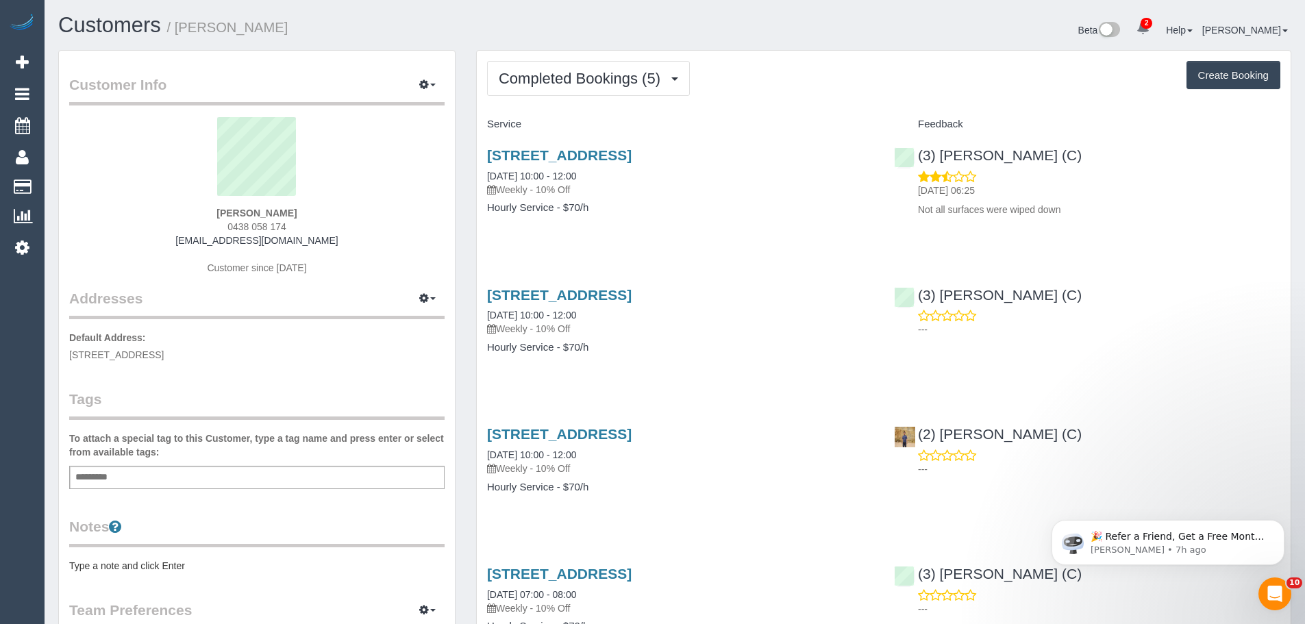
copy link "[EMAIL_ADDRESS][DOMAIN_NAME]"
click at [565, 79] on span "Completed Bookings (5)" at bounding box center [583, 78] width 169 height 17
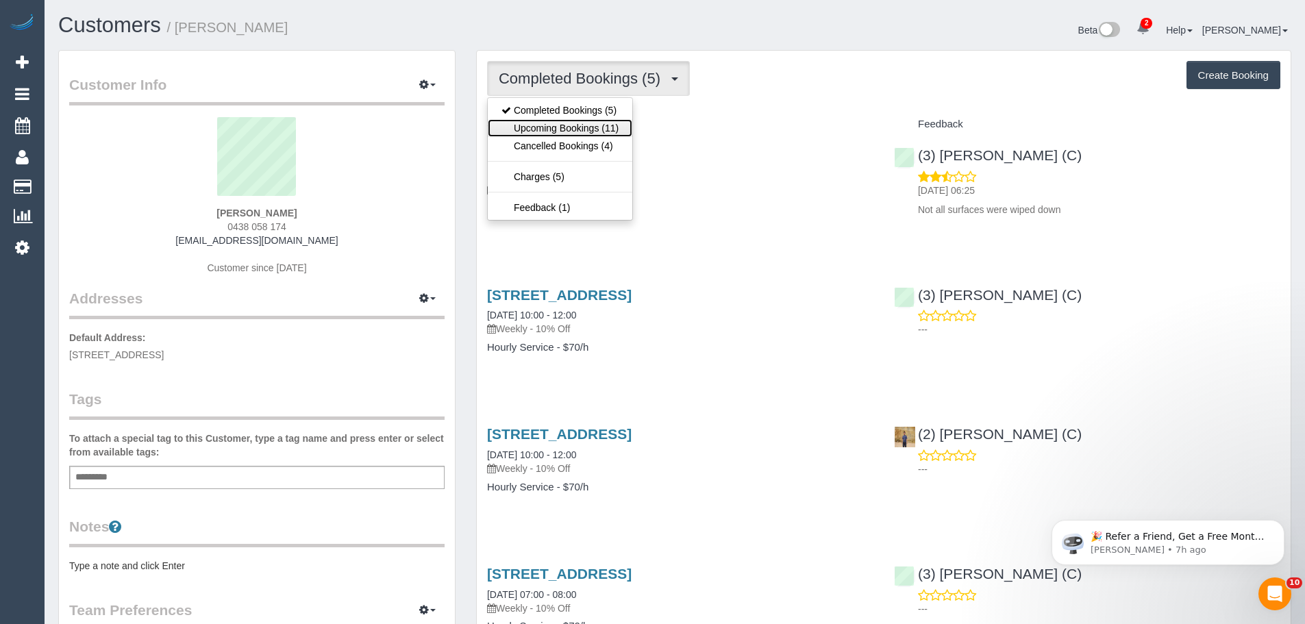
click at [569, 134] on link "Upcoming Bookings (11)" at bounding box center [560, 128] width 145 height 18
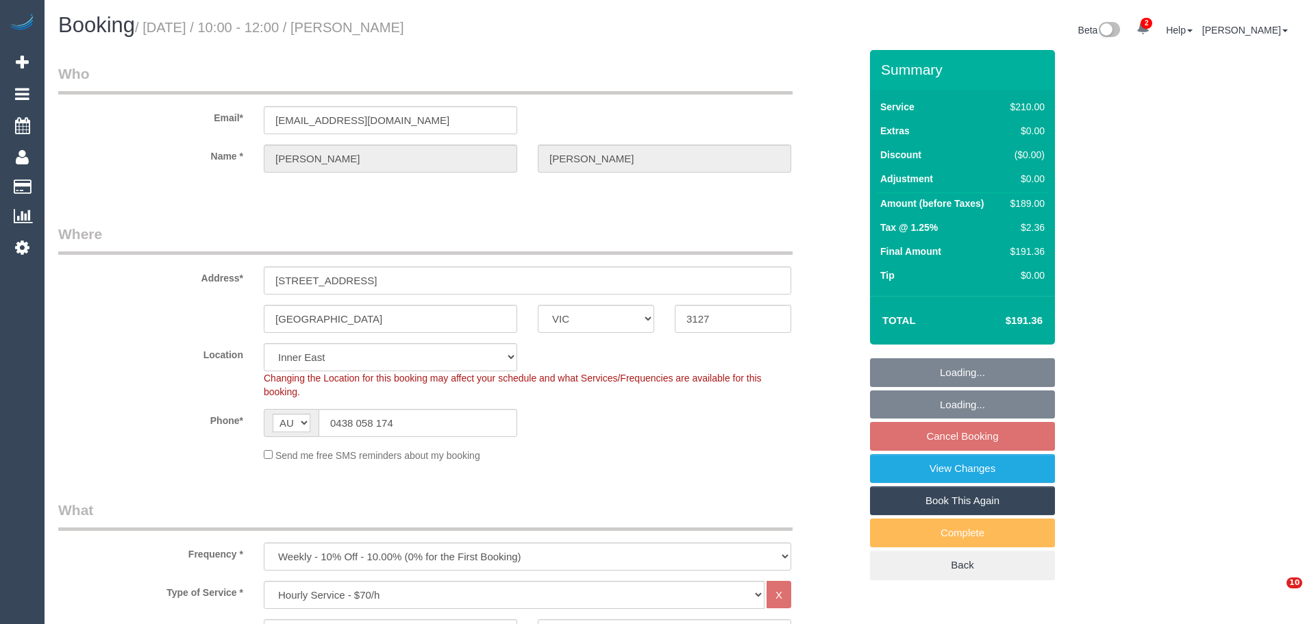
select select "VIC"
select select "180"
select select "number:27"
select select "number:14"
select select "number:19"
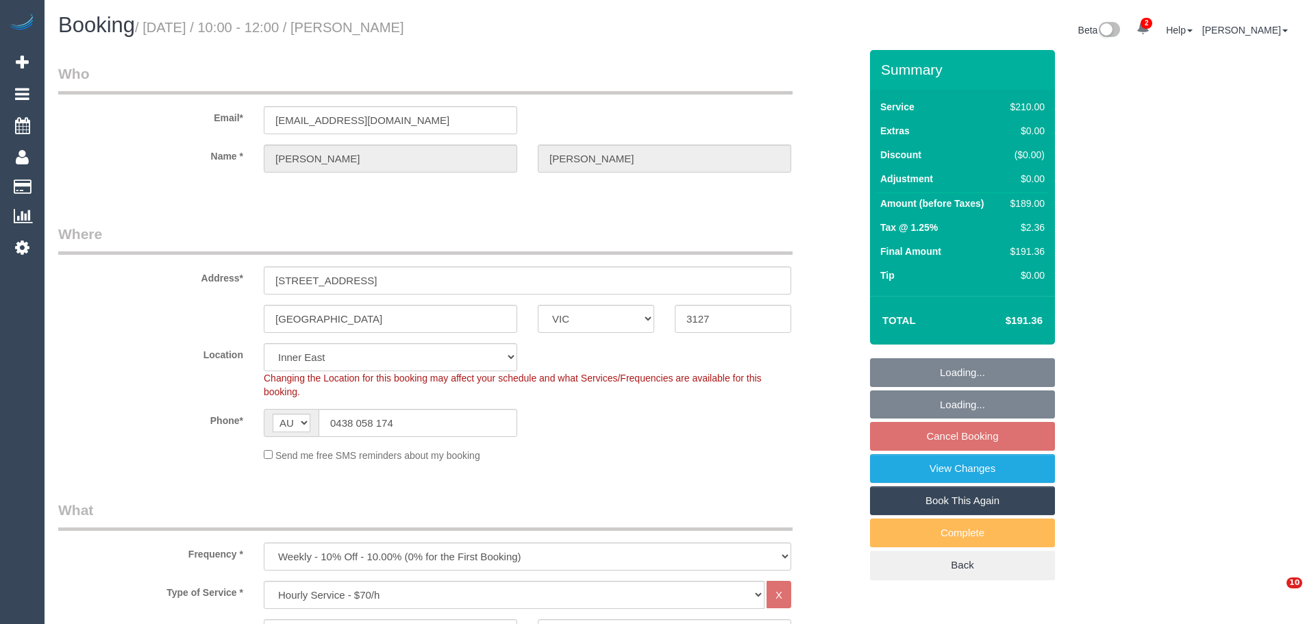
select select "number:24"
select select "number:35"
select select "number:13"
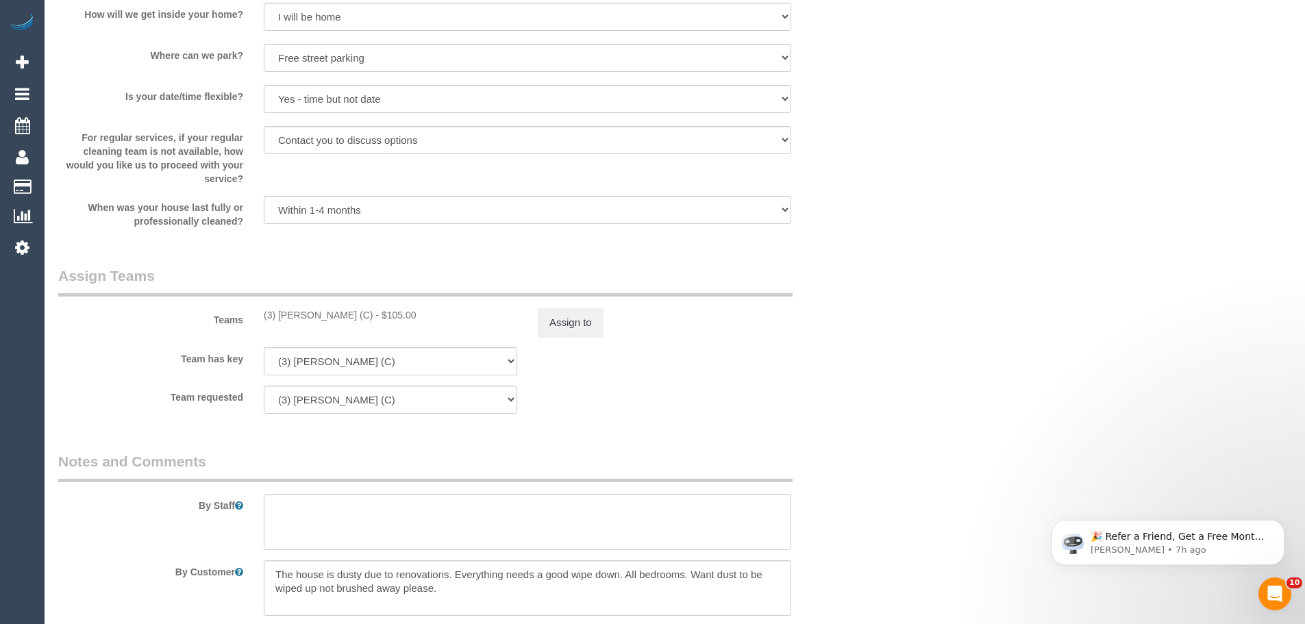
scroll to position [2045, 0]
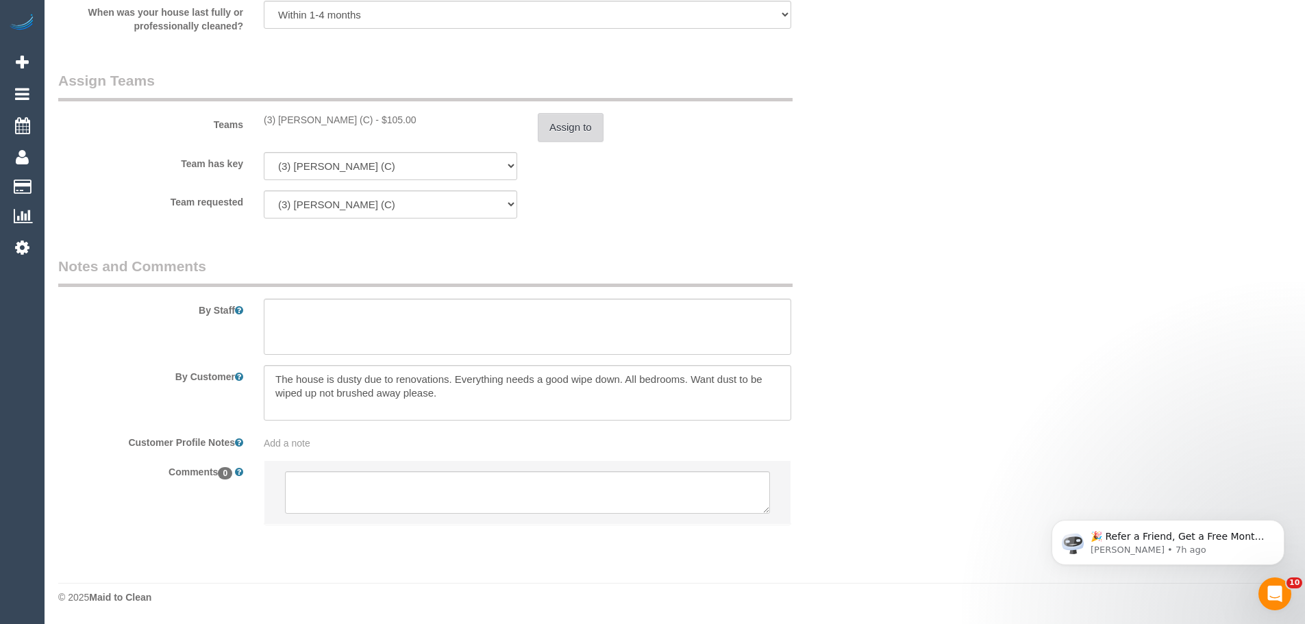
click at [600, 132] on button "Assign to" at bounding box center [571, 127] width 66 height 29
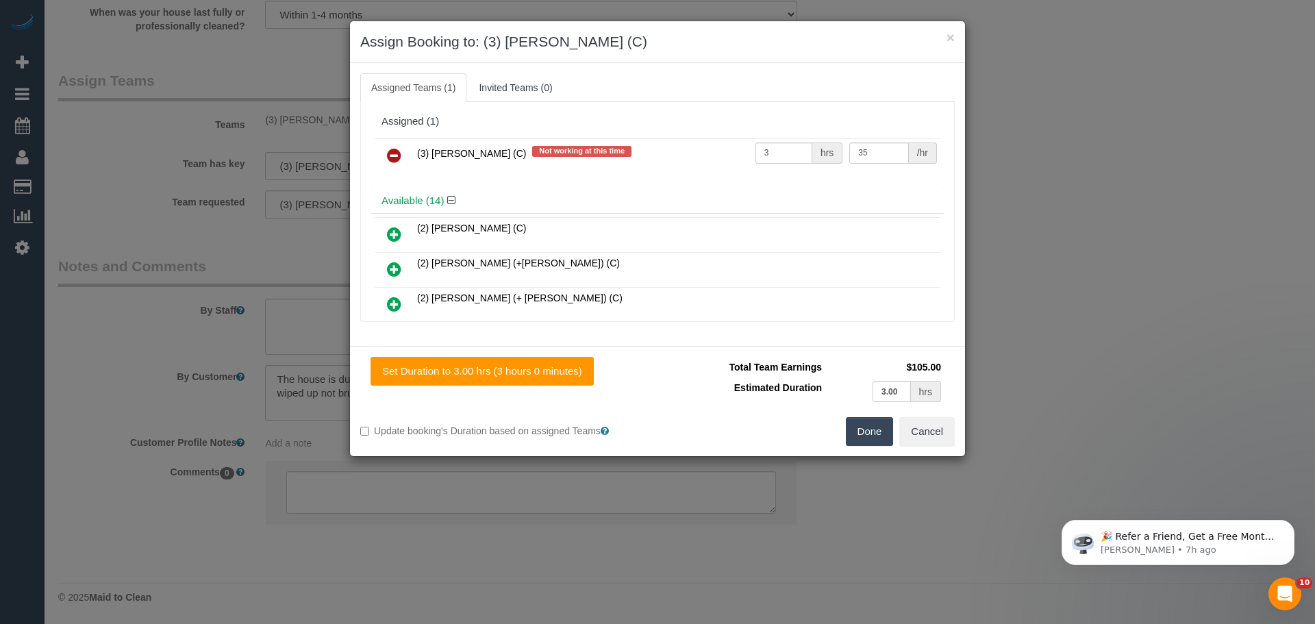
click at [396, 155] on icon at bounding box center [394, 155] width 14 height 16
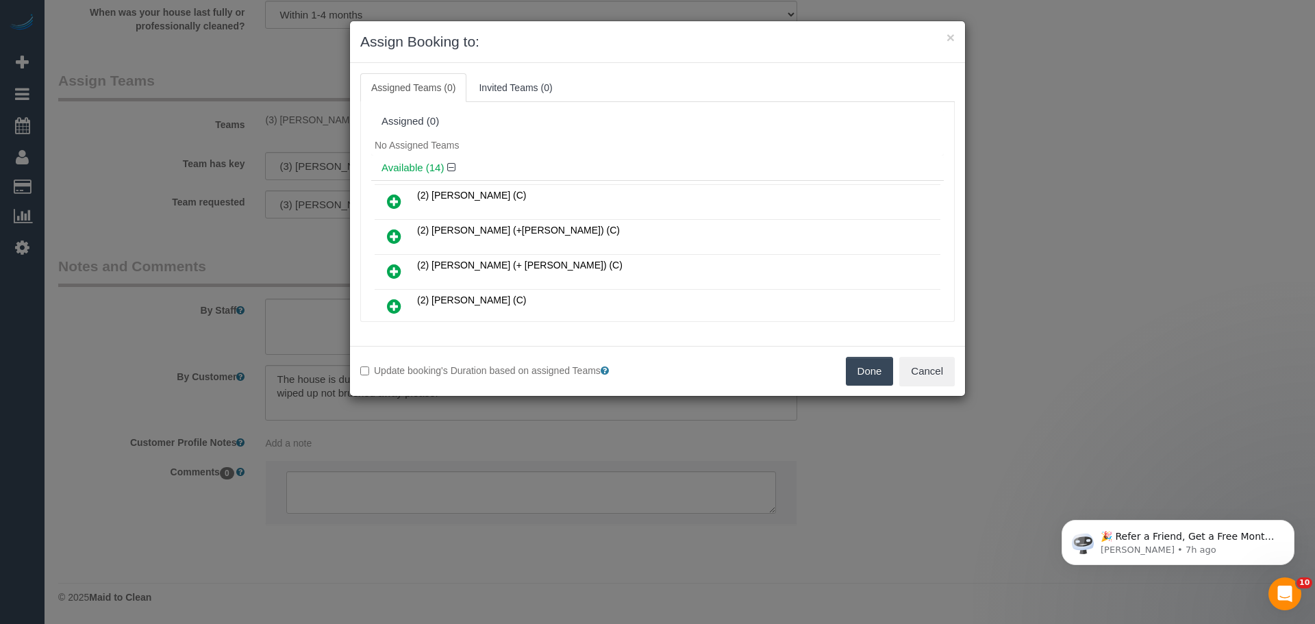
click at [867, 361] on button "Done" at bounding box center [870, 371] width 48 height 29
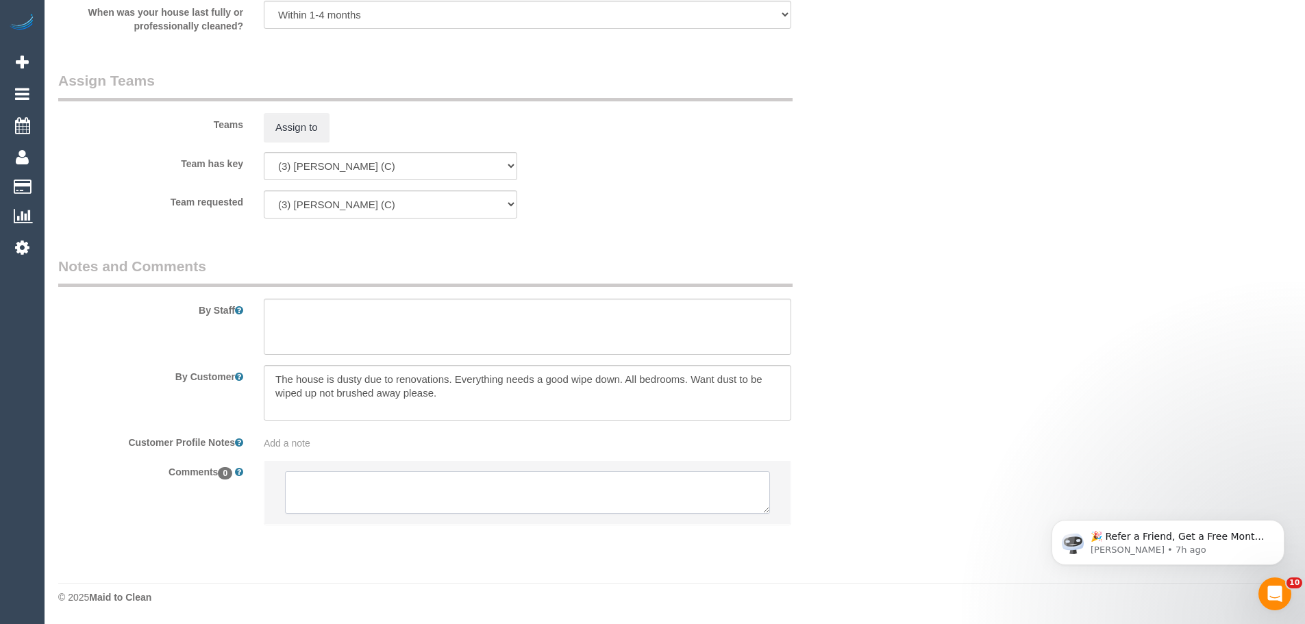
click at [505, 478] on textarea at bounding box center [527, 492] width 485 height 42
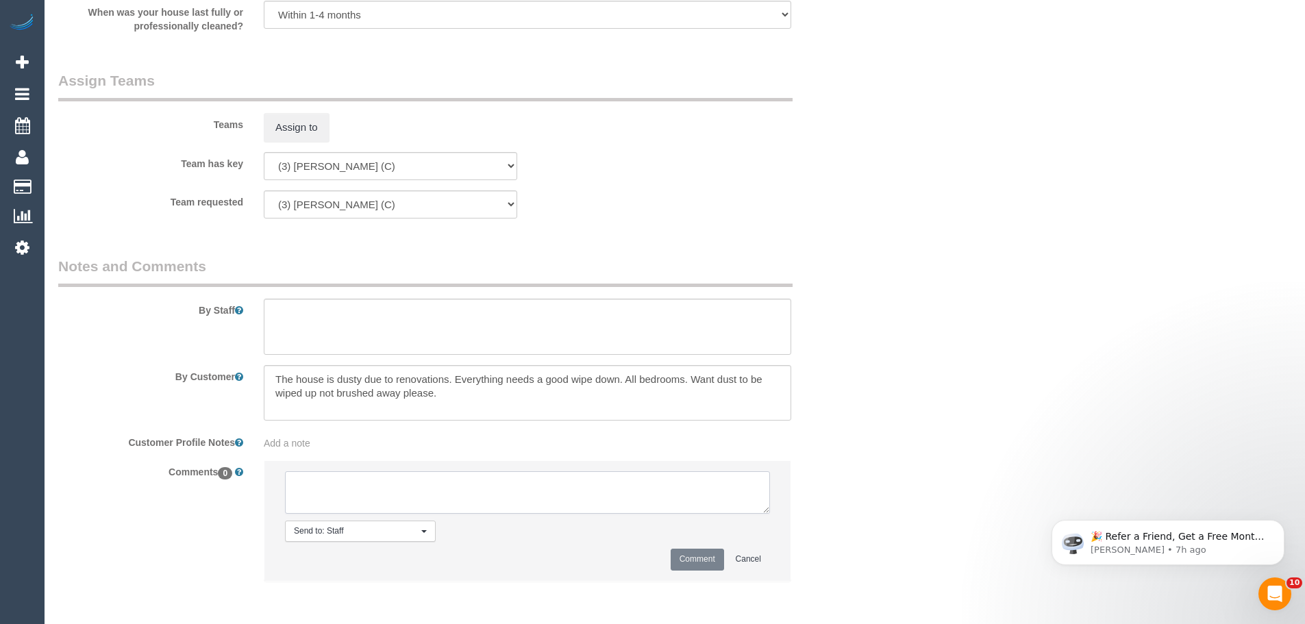
paste textarea "(3) David Torres (C) UA one off - no car Customer contacted via email"
type textarea "(3) David Torres (C) UA one off - no car Customer contacted via email"
click at [700, 551] on button "Comment" at bounding box center [697, 559] width 53 height 21
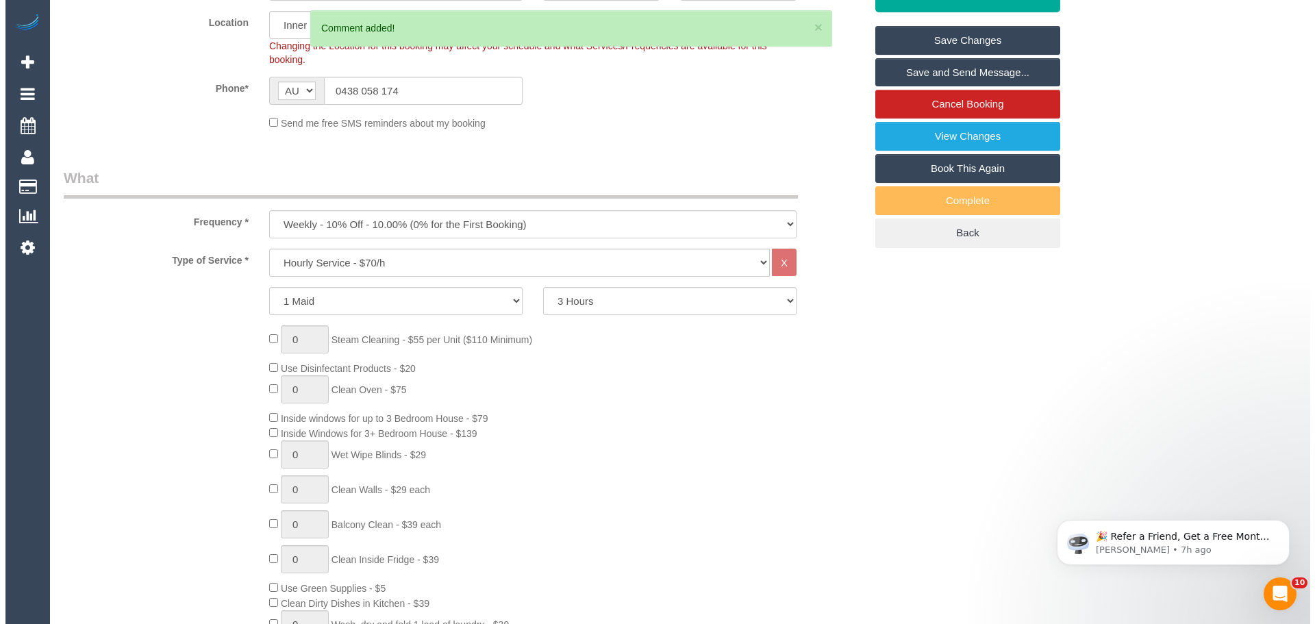
scroll to position [0, 0]
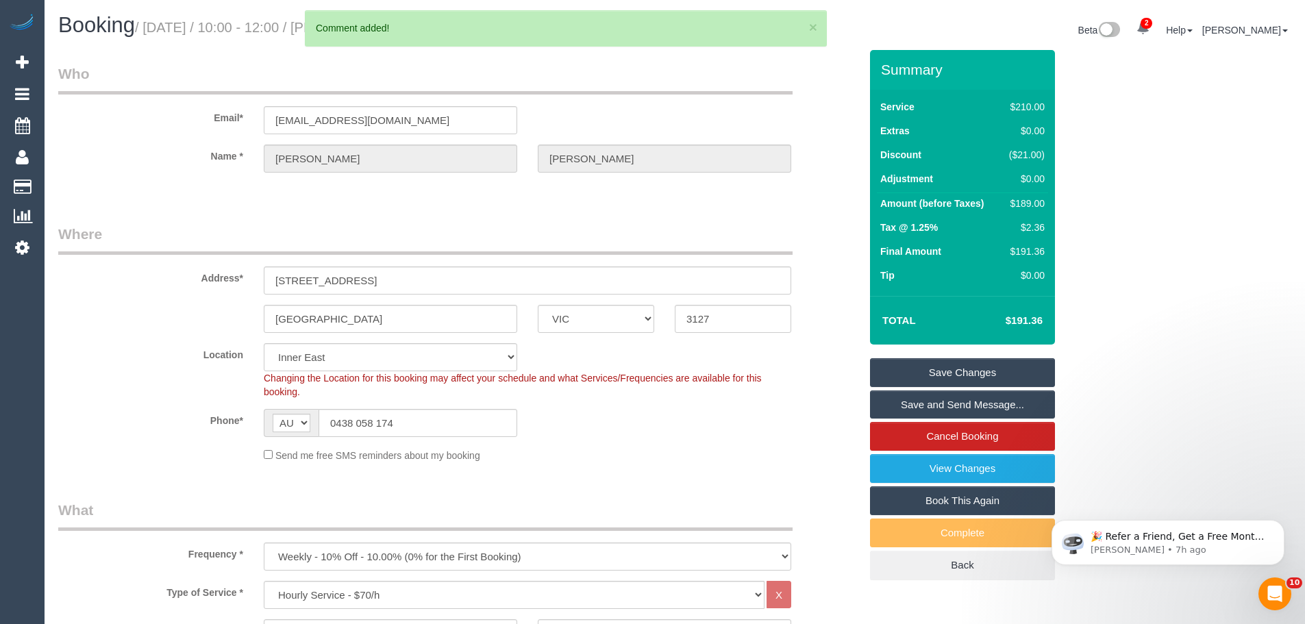
click at [1011, 371] on link "Save Changes" at bounding box center [962, 372] width 185 height 29
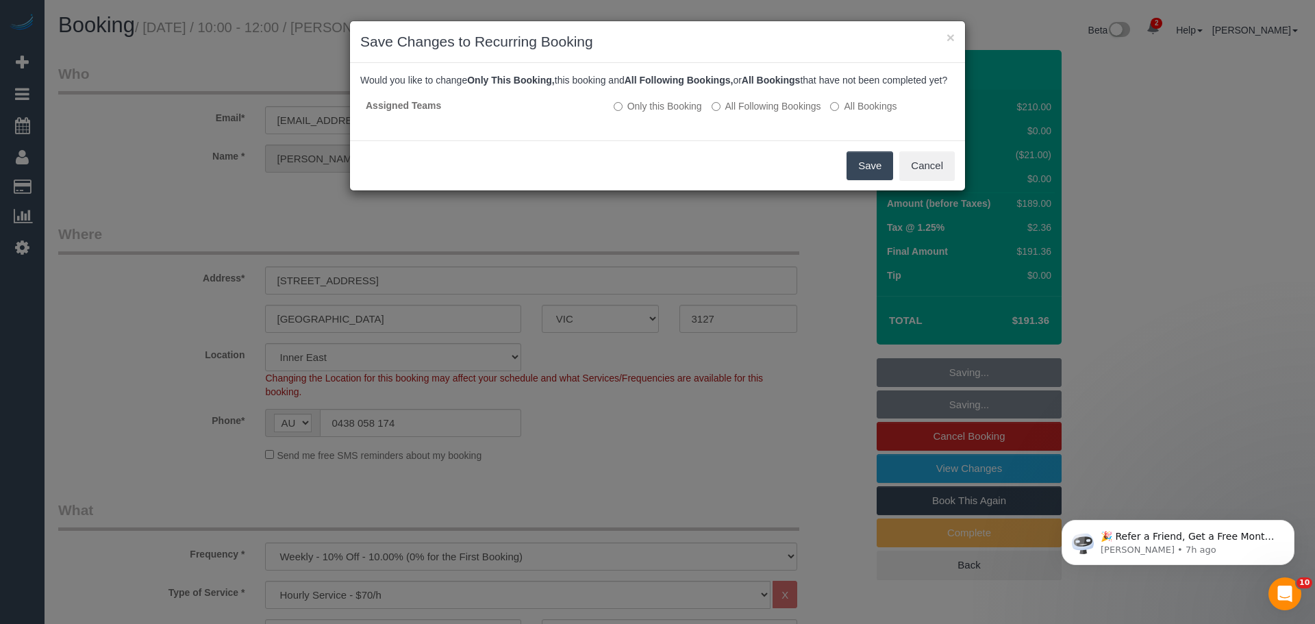
click at [884, 180] on button "Save" at bounding box center [870, 165] width 47 height 29
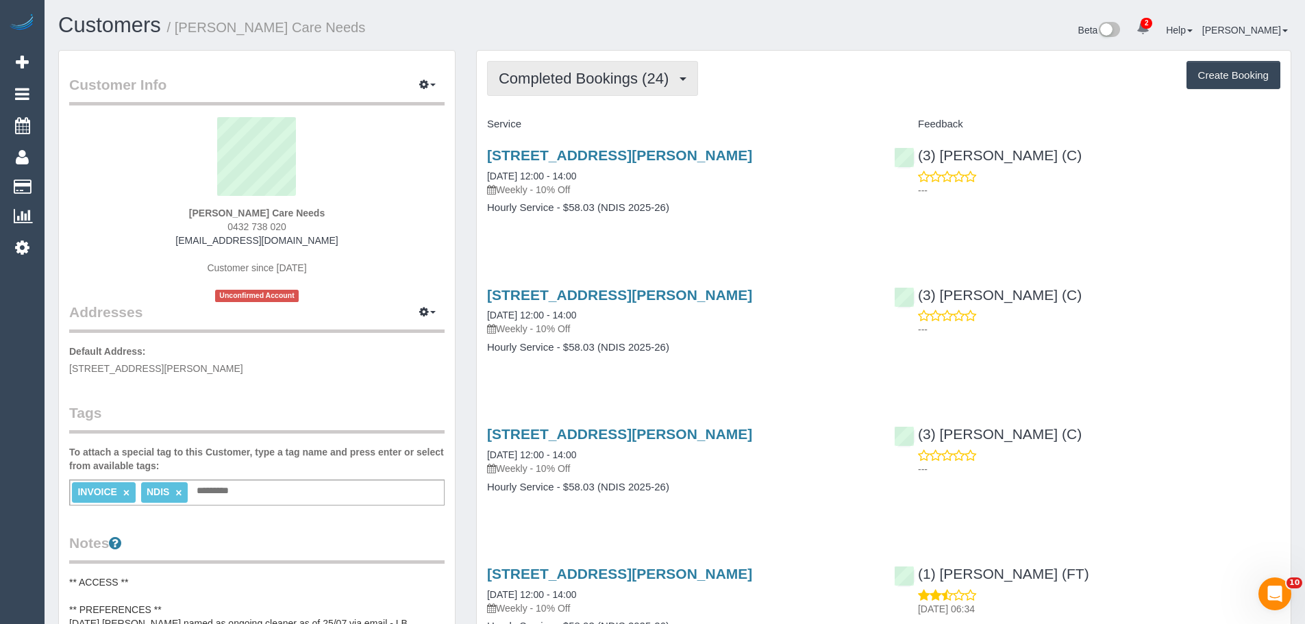
click at [548, 81] on span "Completed Bookings (24)" at bounding box center [587, 78] width 177 height 17
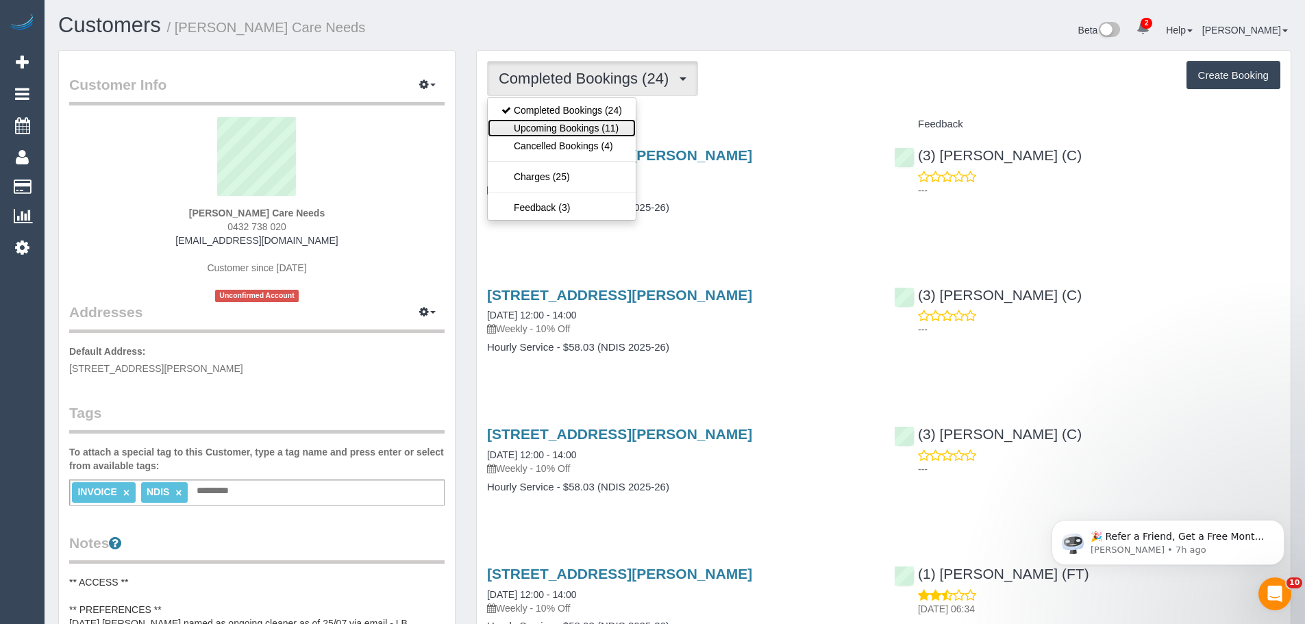
click at [538, 132] on link "Upcoming Bookings (11)" at bounding box center [562, 128] width 148 height 18
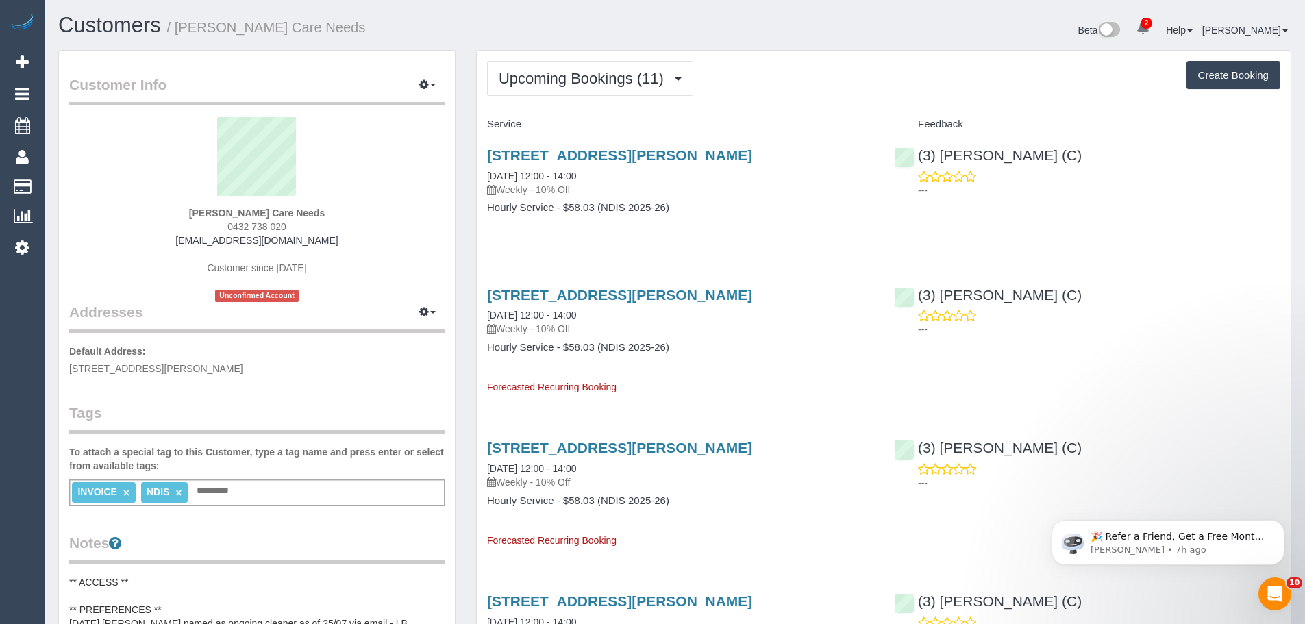
drag, startPoint x: 323, startPoint y: 241, endPoint x: 136, endPoint y: 236, distance: 187.1
click at [137, 236] on div "Gordon De Haas Care Needs 0432 738 020 gpdehaas@hotmail.com Customer since 2024…" at bounding box center [256, 209] width 375 height 185
copy link "gpdehaas@hotmail.com"
click at [530, 314] on link "22/08/2025 12:00 - 14:00" at bounding box center [531, 315] width 89 height 11
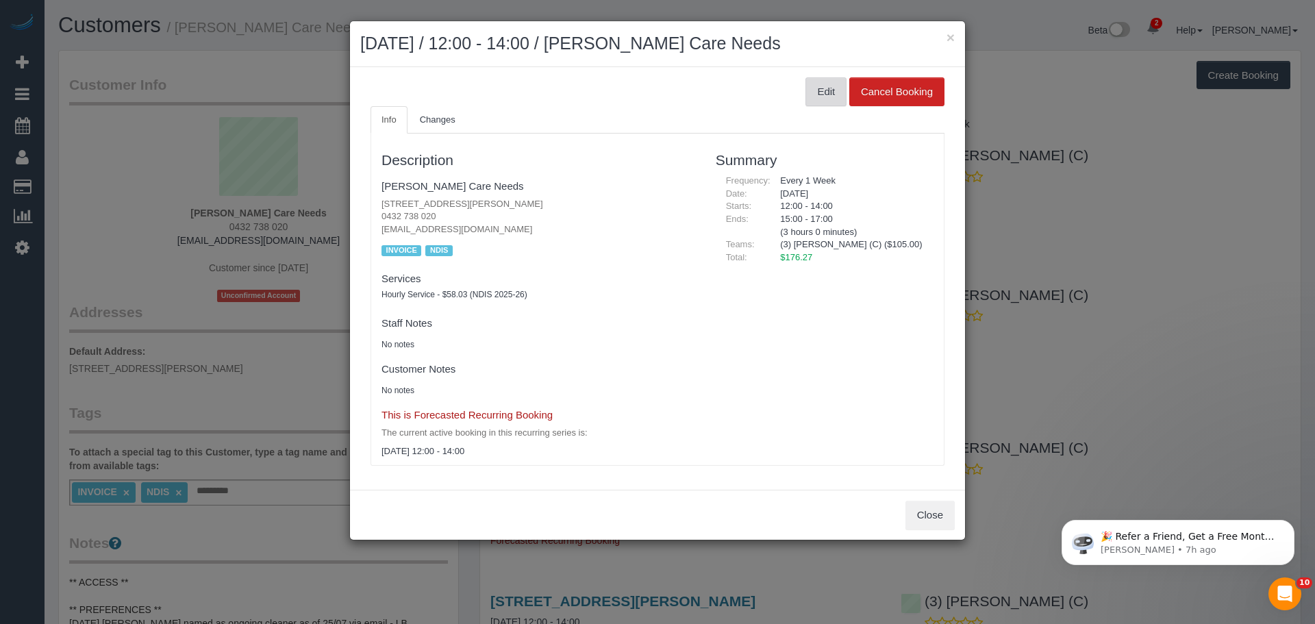
click at [828, 95] on button "Edit" at bounding box center [826, 91] width 41 height 29
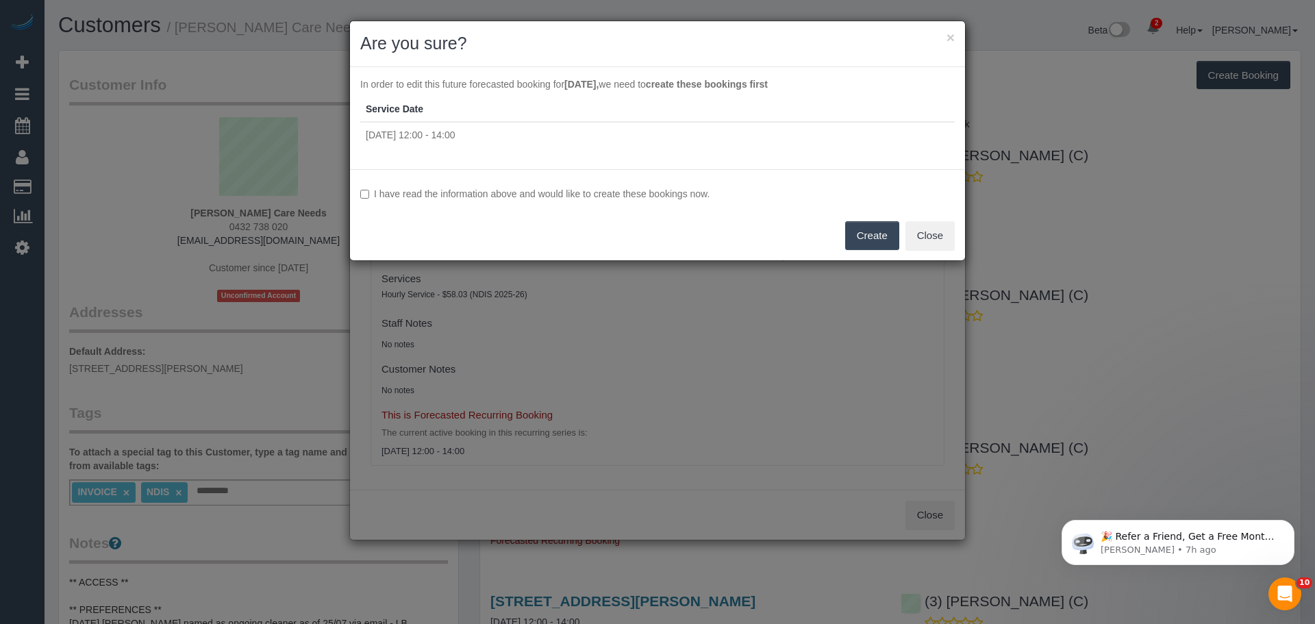
click at [465, 190] on label "I have read the information above and would like to create these bookings now." at bounding box center [657, 194] width 595 height 14
click at [887, 240] on button "Create" at bounding box center [872, 235] width 54 height 29
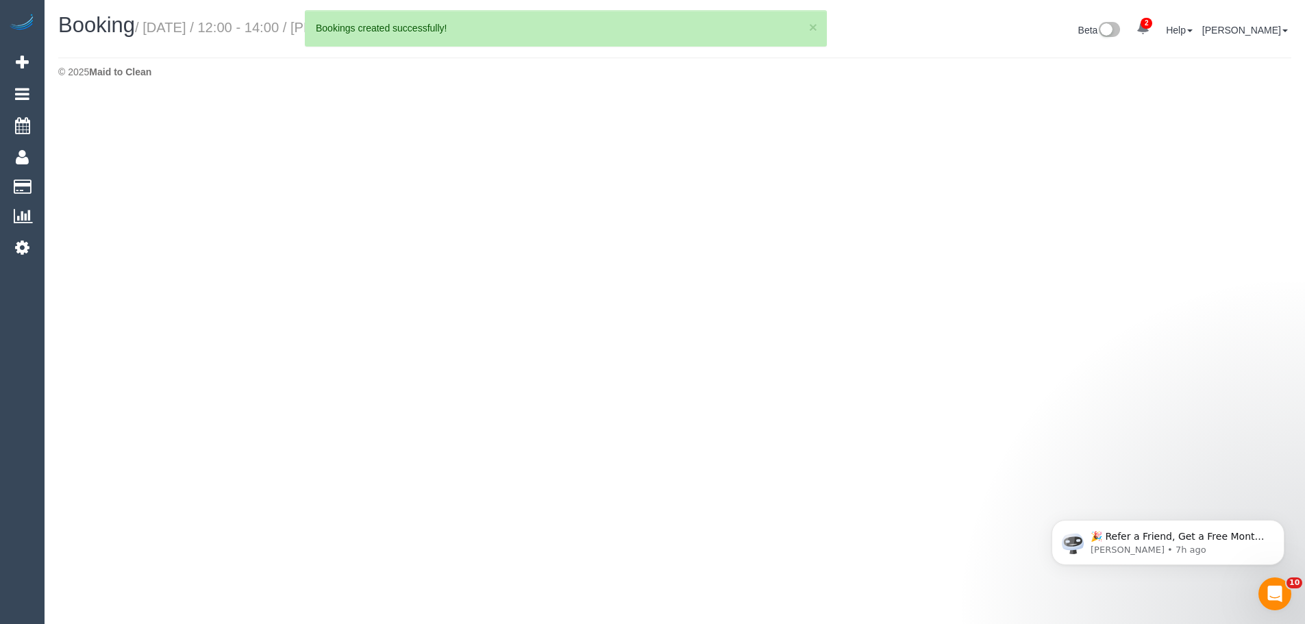
select select "VIC"
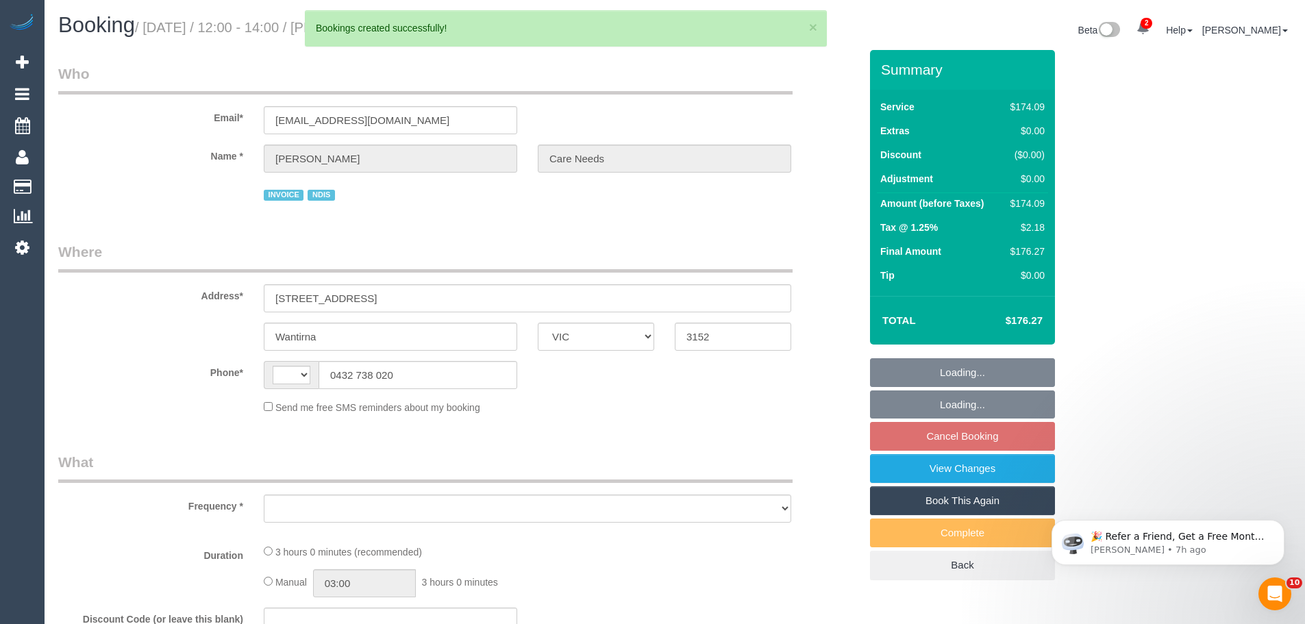
select select "string:AU"
select select "object:2074"
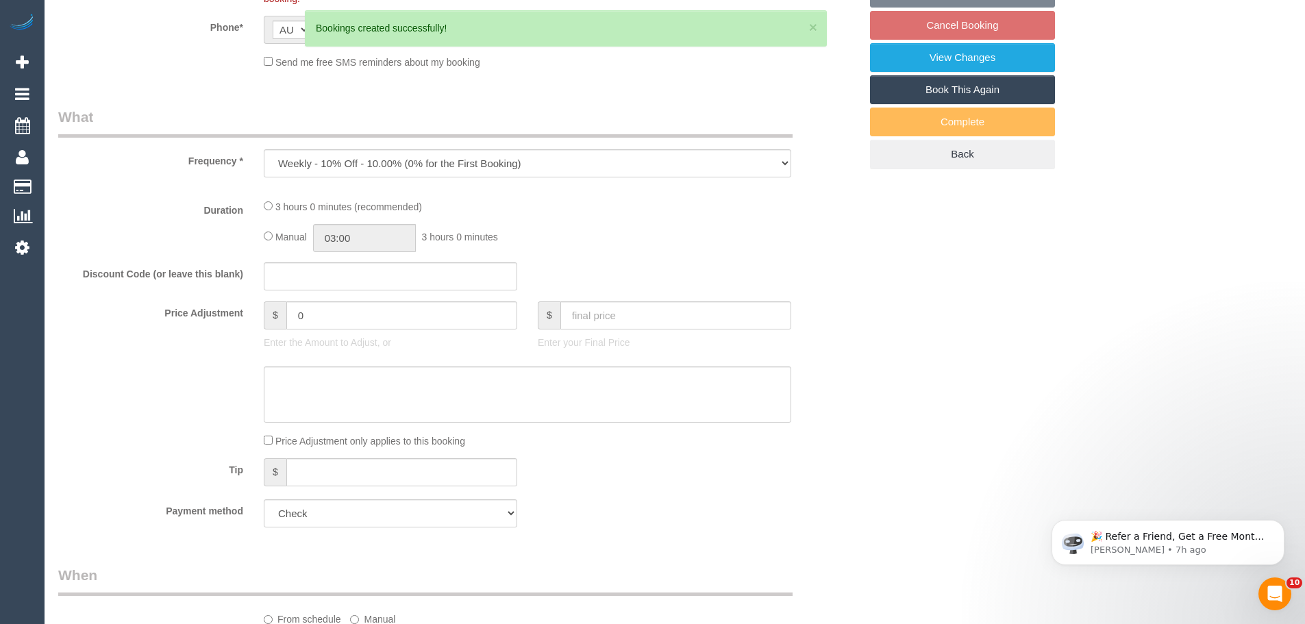
select select "180"
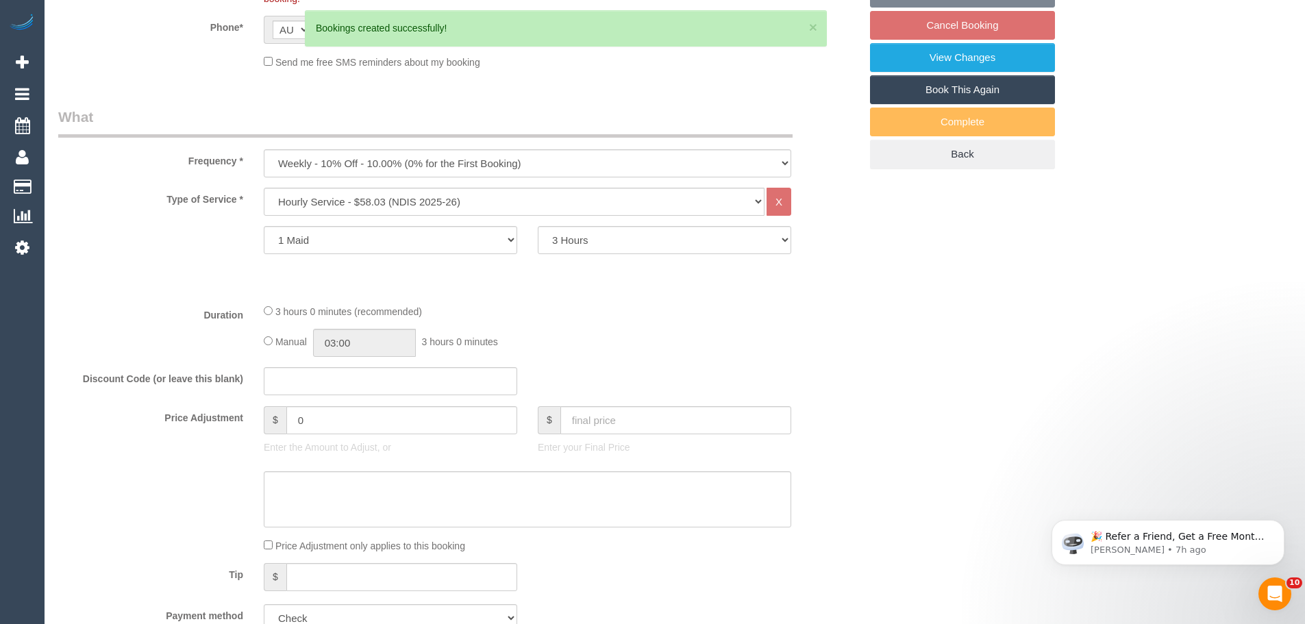
select select "object:2154"
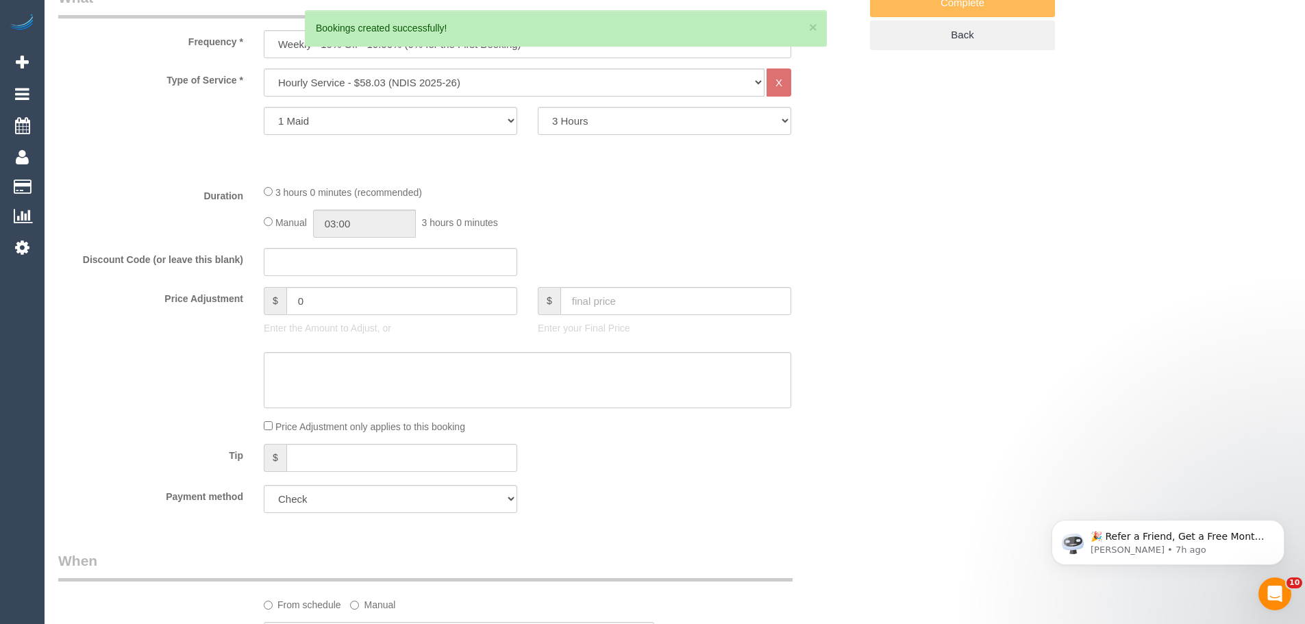
select select "number:29"
select select "number:14"
select select "number:19"
select select "number:25"
select select "number:35"
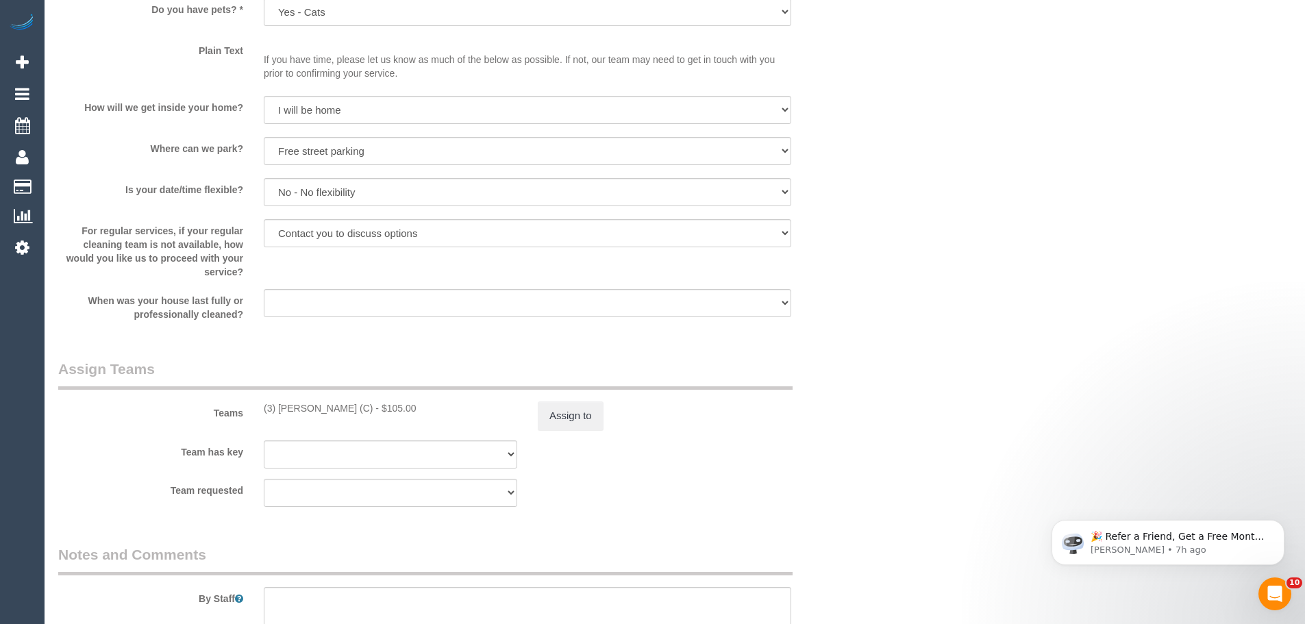
scroll to position [1576, 0]
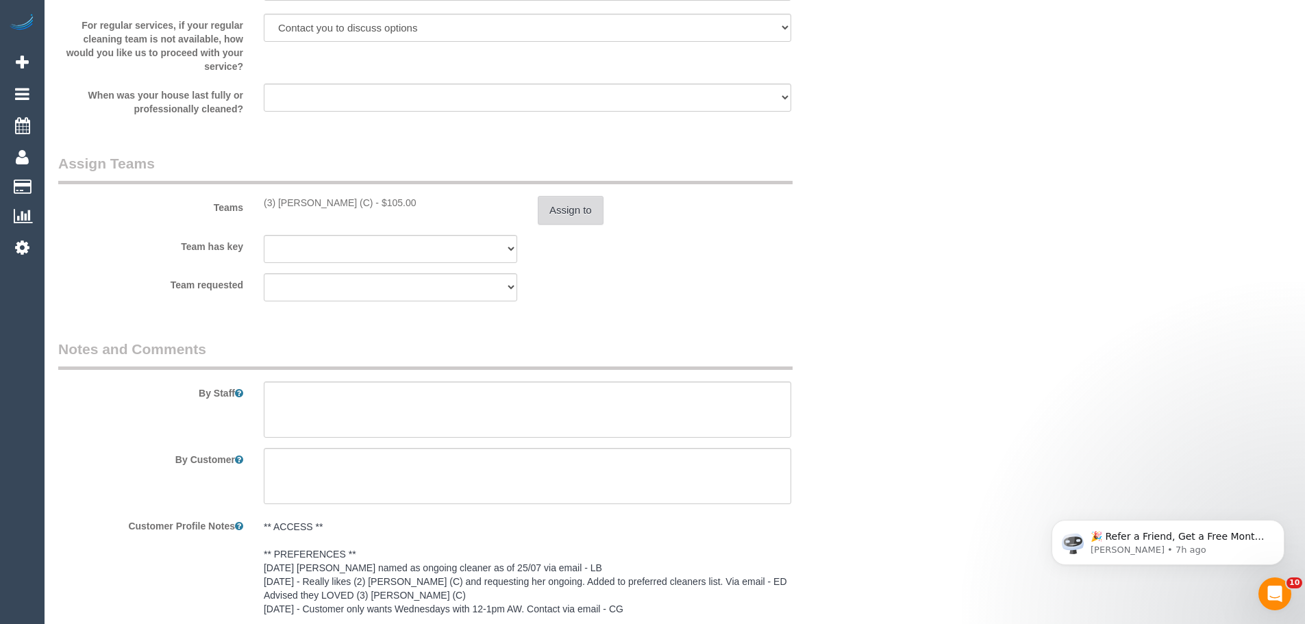
click at [586, 220] on button "Assign to" at bounding box center [571, 210] width 66 height 29
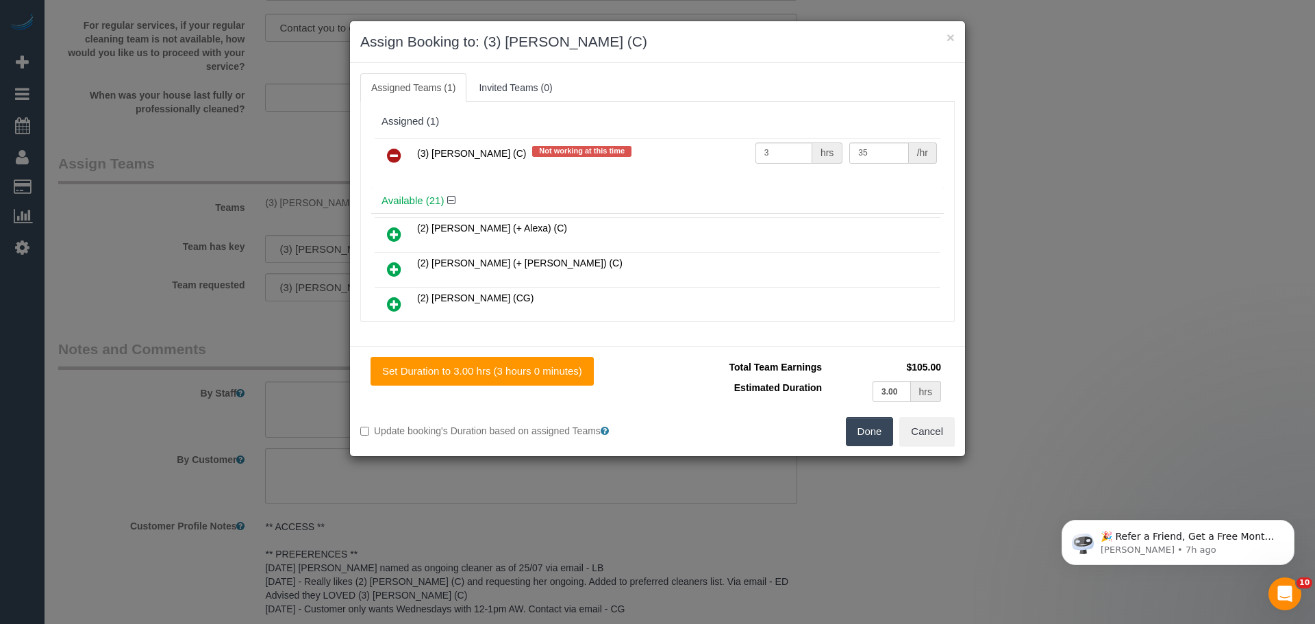
click at [395, 153] on icon at bounding box center [394, 155] width 14 height 16
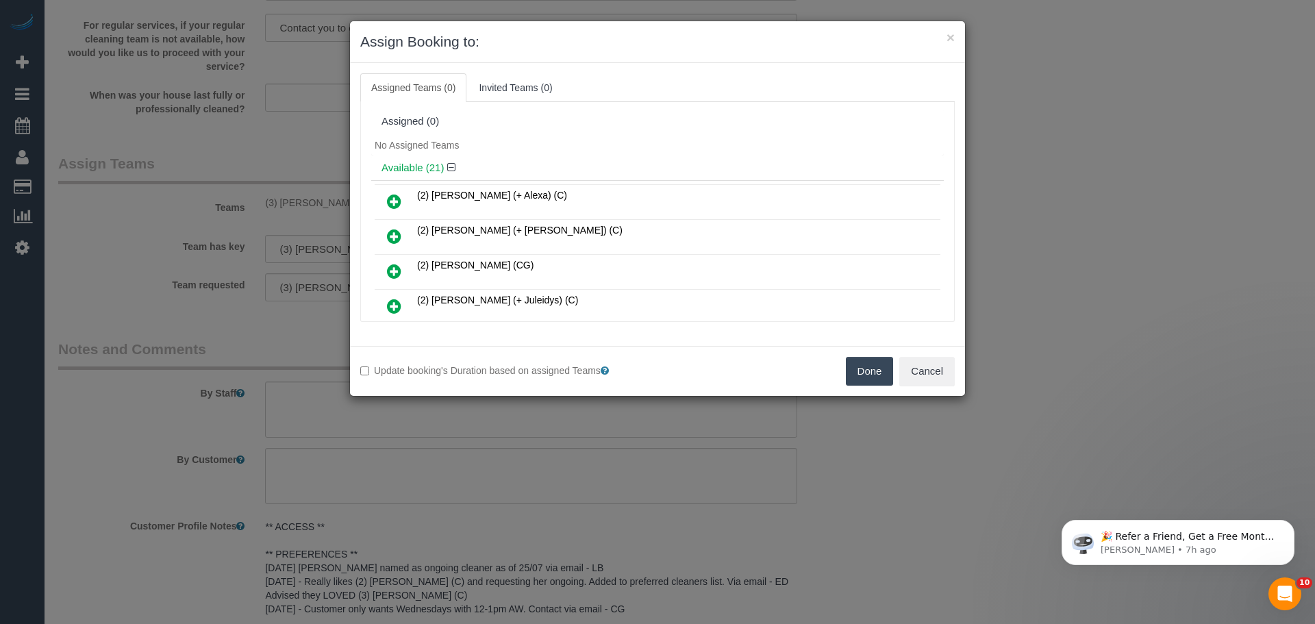
click at [864, 373] on button "Done" at bounding box center [870, 371] width 48 height 29
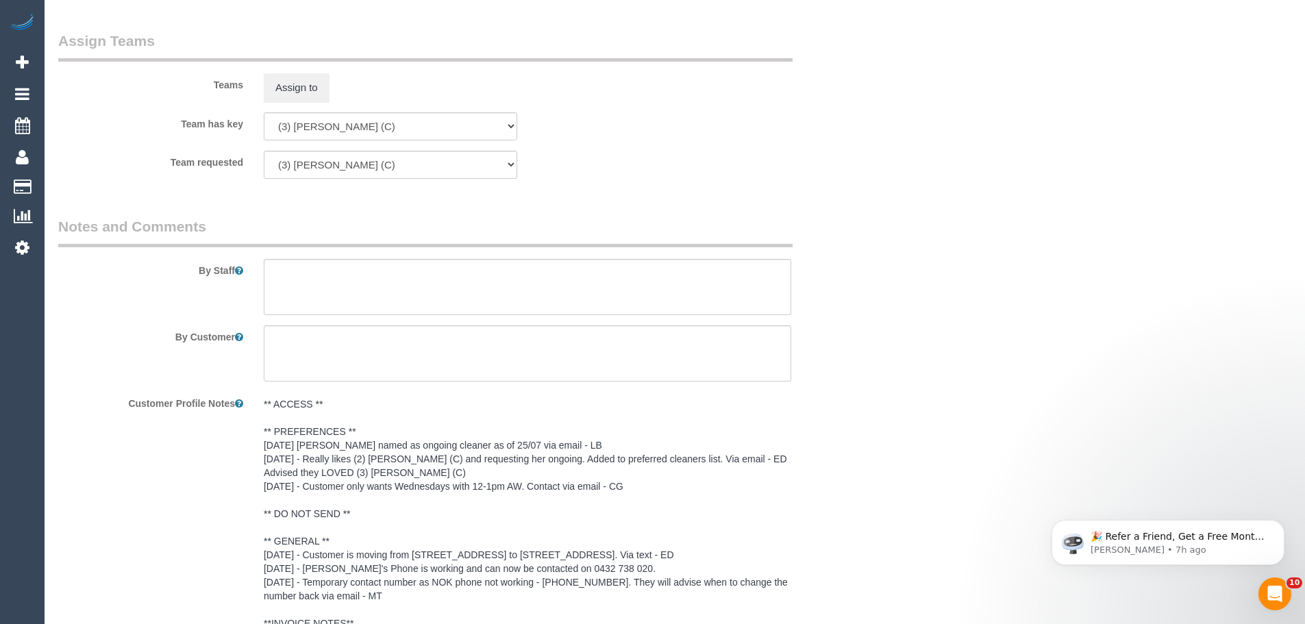
scroll to position [1954, 0]
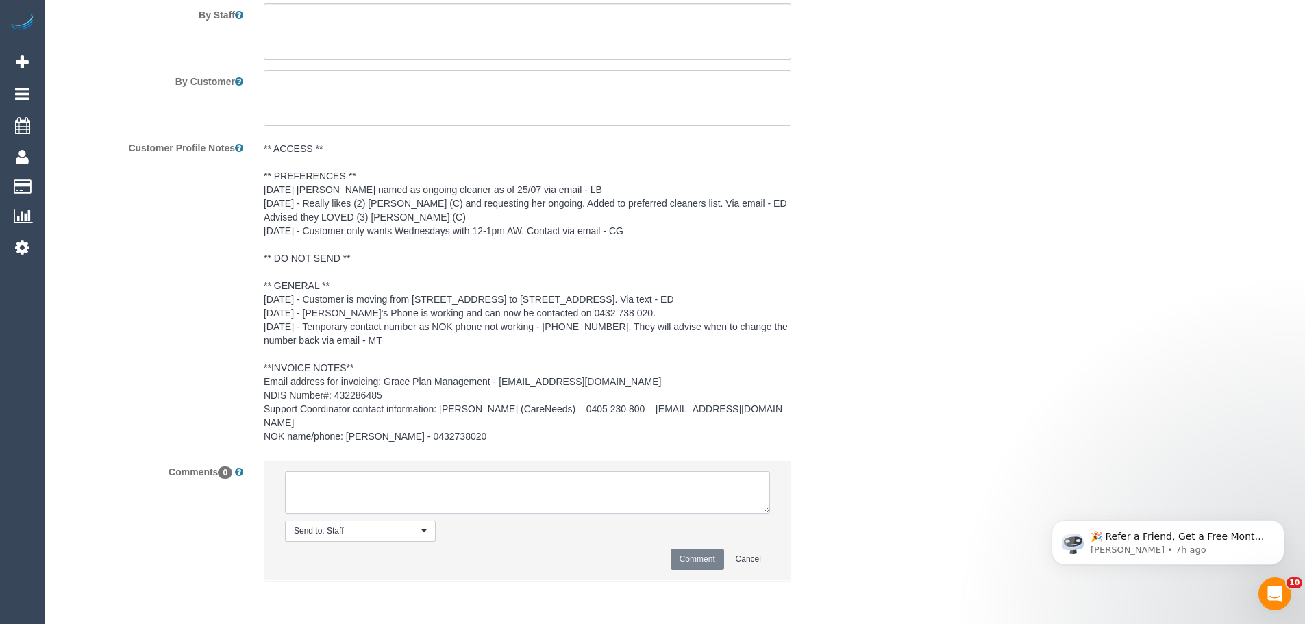
click at [429, 497] on textarea at bounding box center [527, 492] width 485 height 42
paste textarea "(3) David Torres (C) UA one off - no car Customer contacted via email"
type textarea "(3) David Torres (C) UA one off - no car Customer contacted via email"
click at [706, 551] on button "Comment" at bounding box center [697, 559] width 53 height 21
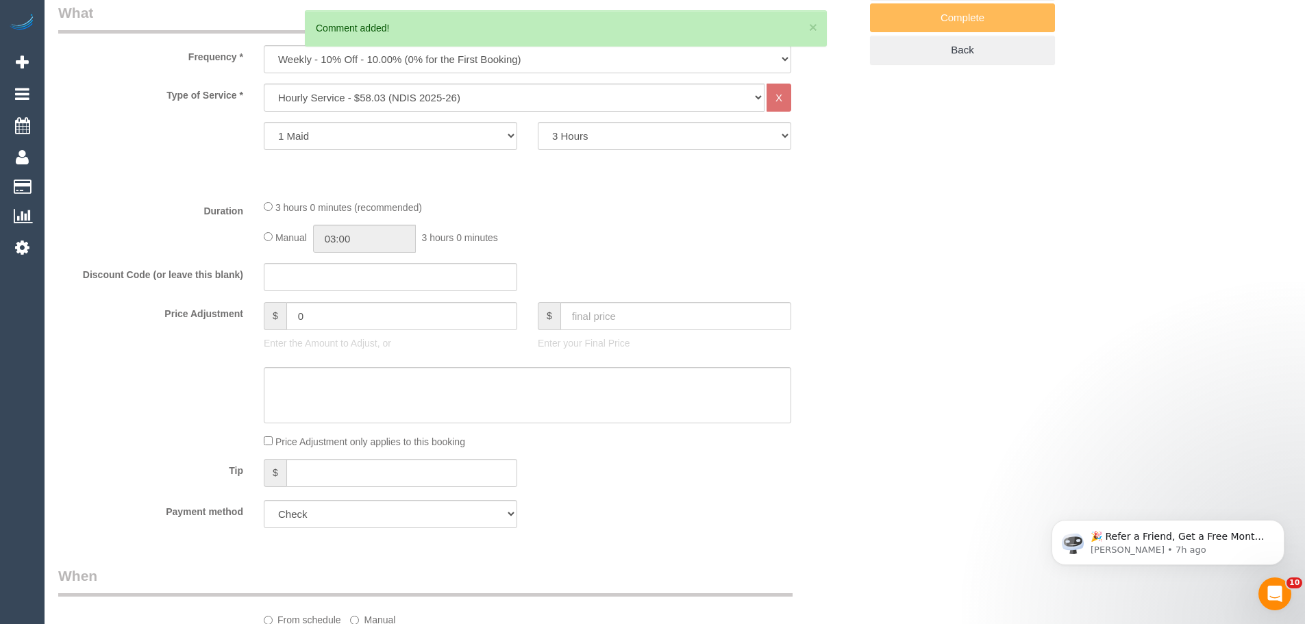
scroll to position [36, 0]
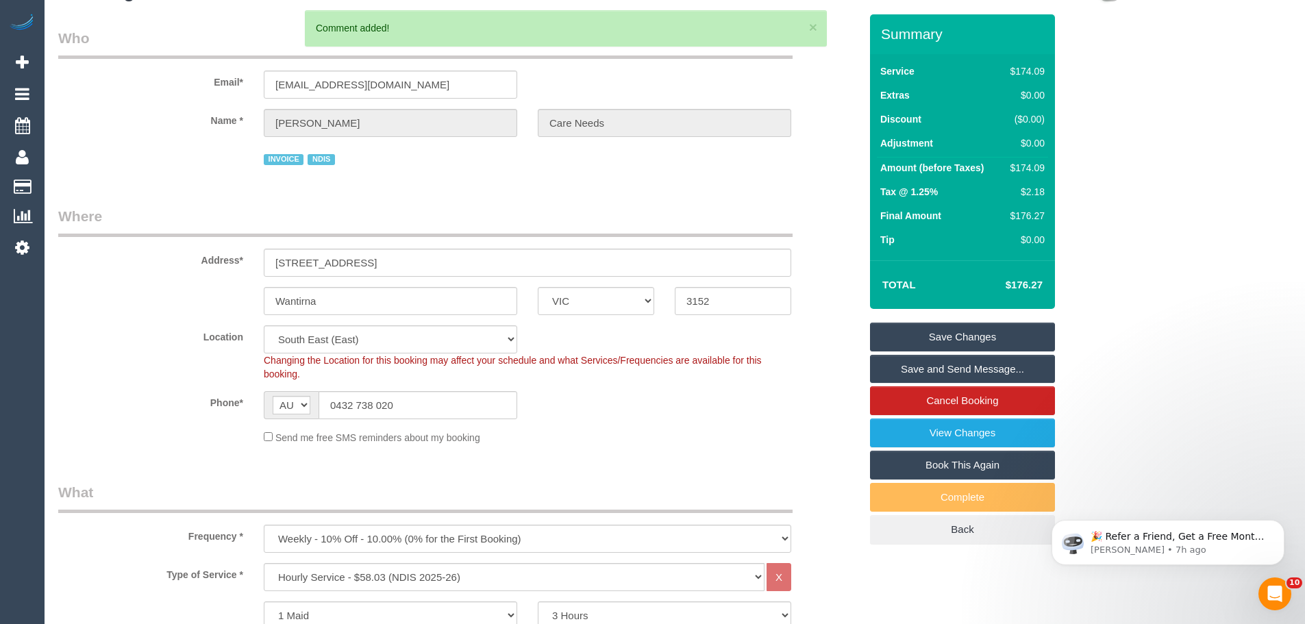
click at [977, 338] on link "Save Changes" at bounding box center [962, 337] width 185 height 29
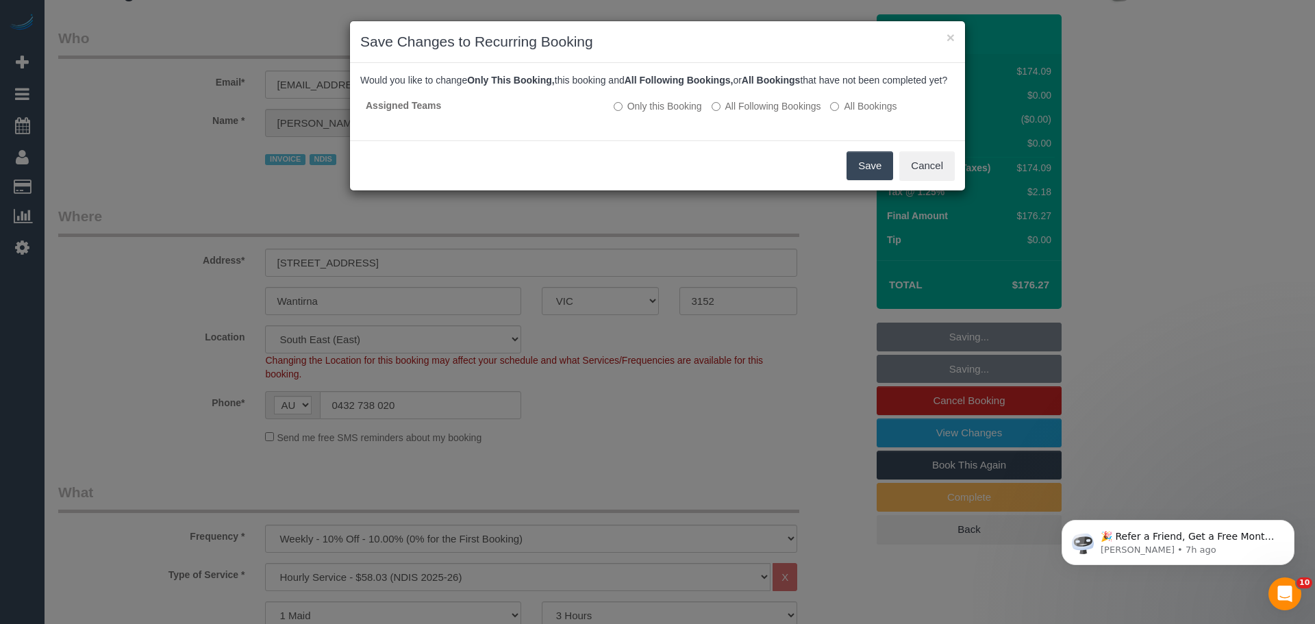
click at [871, 180] on button "Save" at bounding box center [870, 165] width 47 height 29
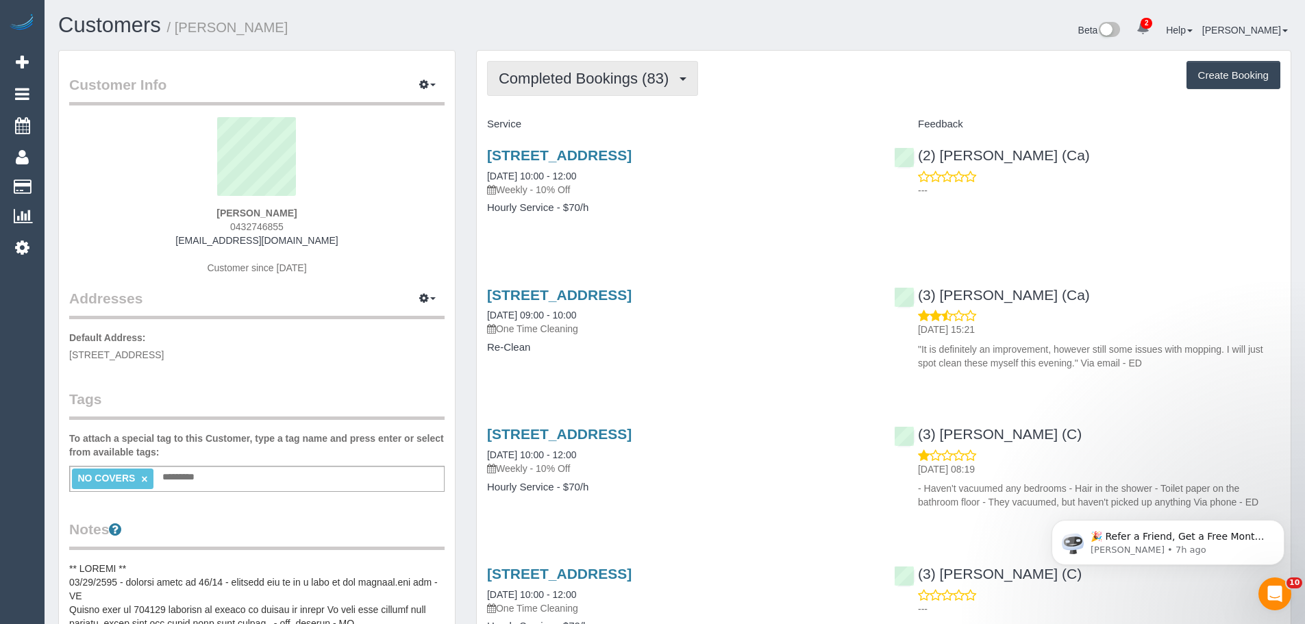
click at [584, 77] on span "Completed Bookings (83)" at bounding box center [587, 78] width 177 height 17
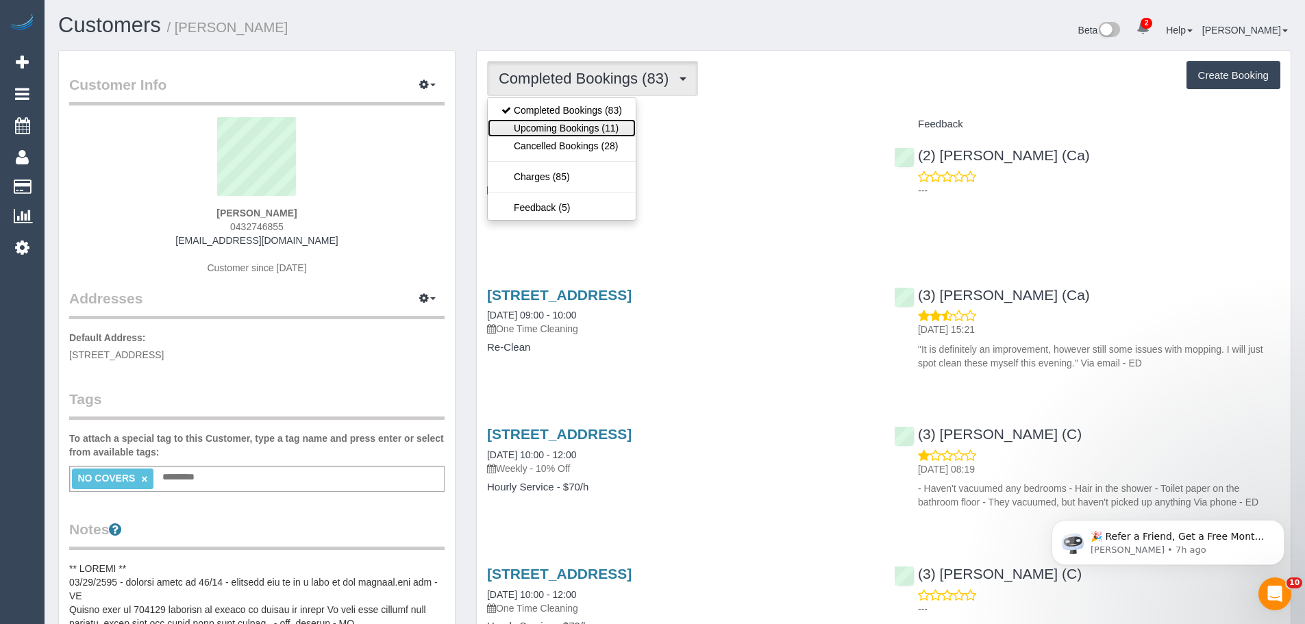
click at [583, 127] on link "Upcoming Bookings (11)" at bounding box center [562, 128] width 148 height 18
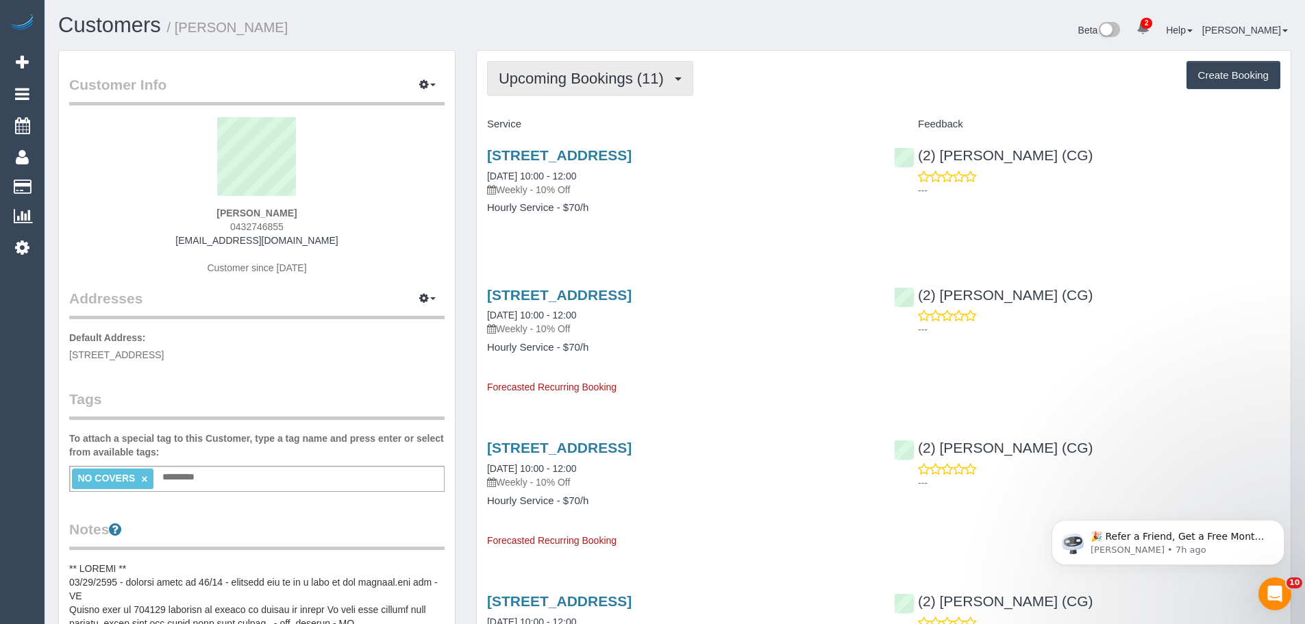
click at [565, 88] on button "Upcoming Bookings (11)" at bounding box center [590, 78] width 206 height 35
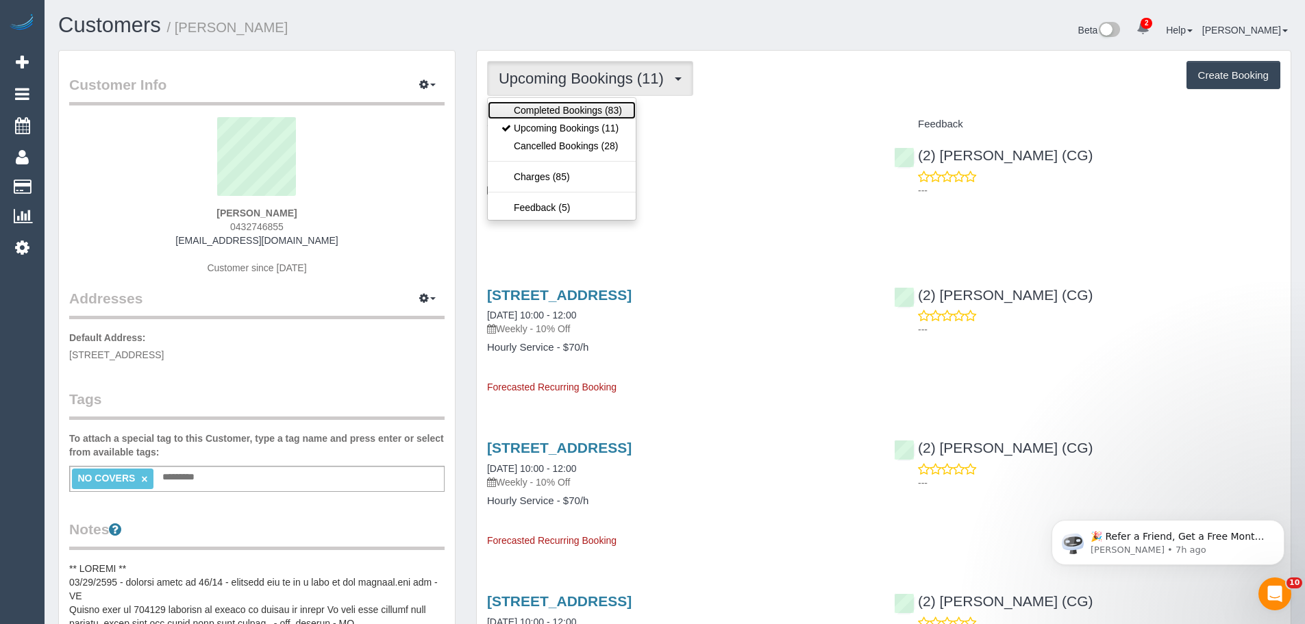
click at [537, 114] on link "Completed Bookings (83)" at bounding box center [562, 110] width 148 height 18
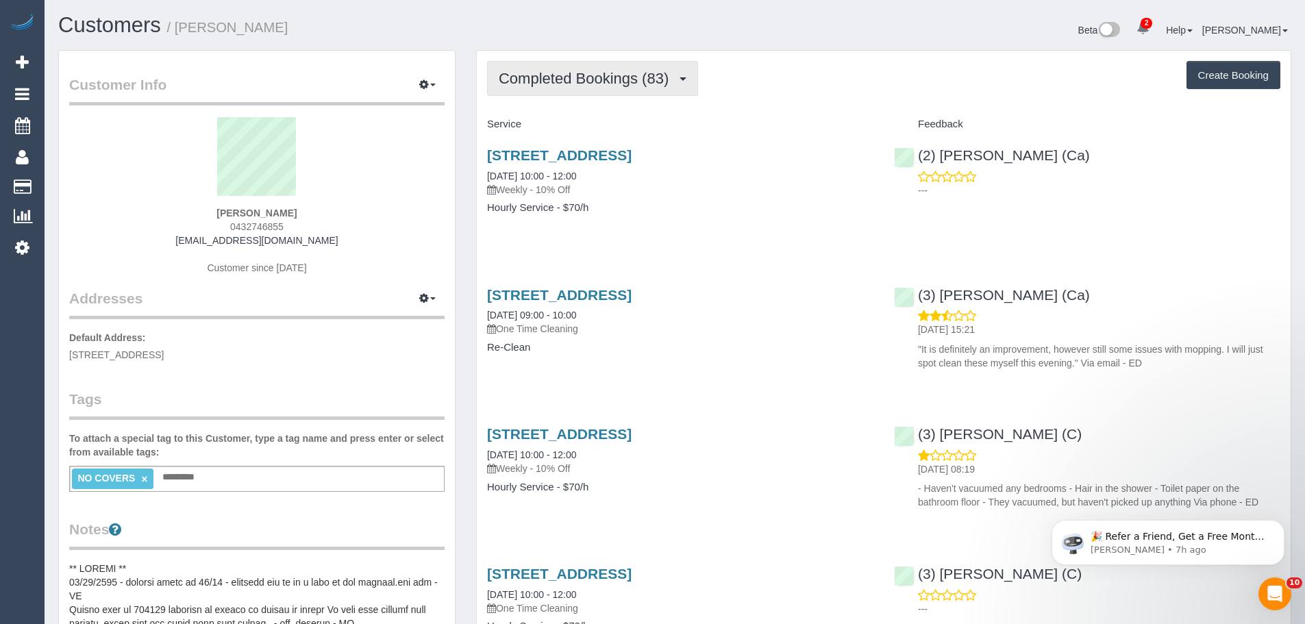
click at [573, 70] on span "Completed Bookings (83)" at bounding box center [587, 78] width 177 height 17
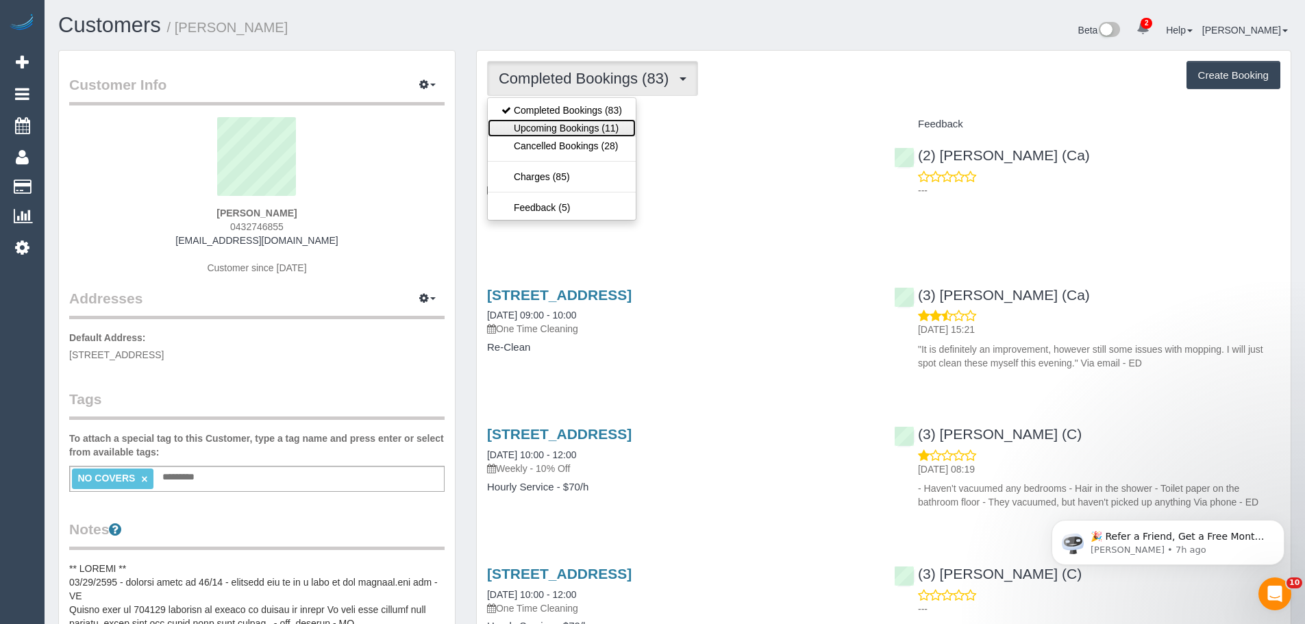
click at [572, 121] on link "Upcoming Bookings (11)" at bounding box center [562, 128] width 148 height 18
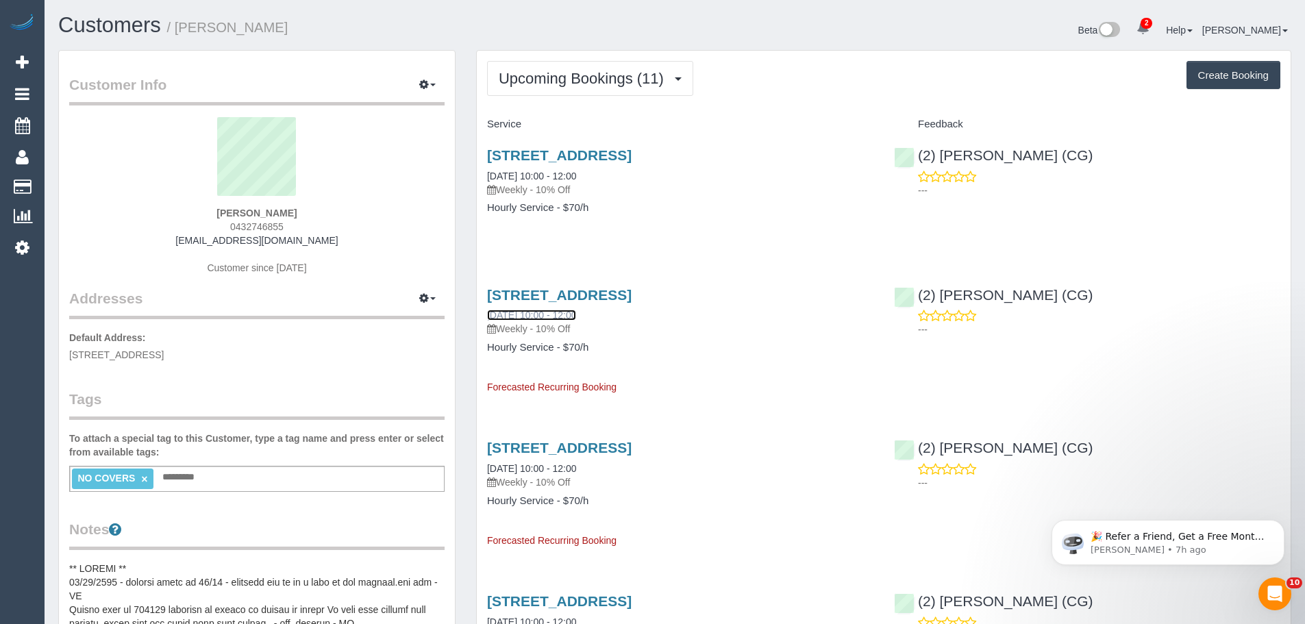
click at [519, 314] on link "[DATE] 10:00 - 12:00" at bounding box center [531, 315] width 89 height 11
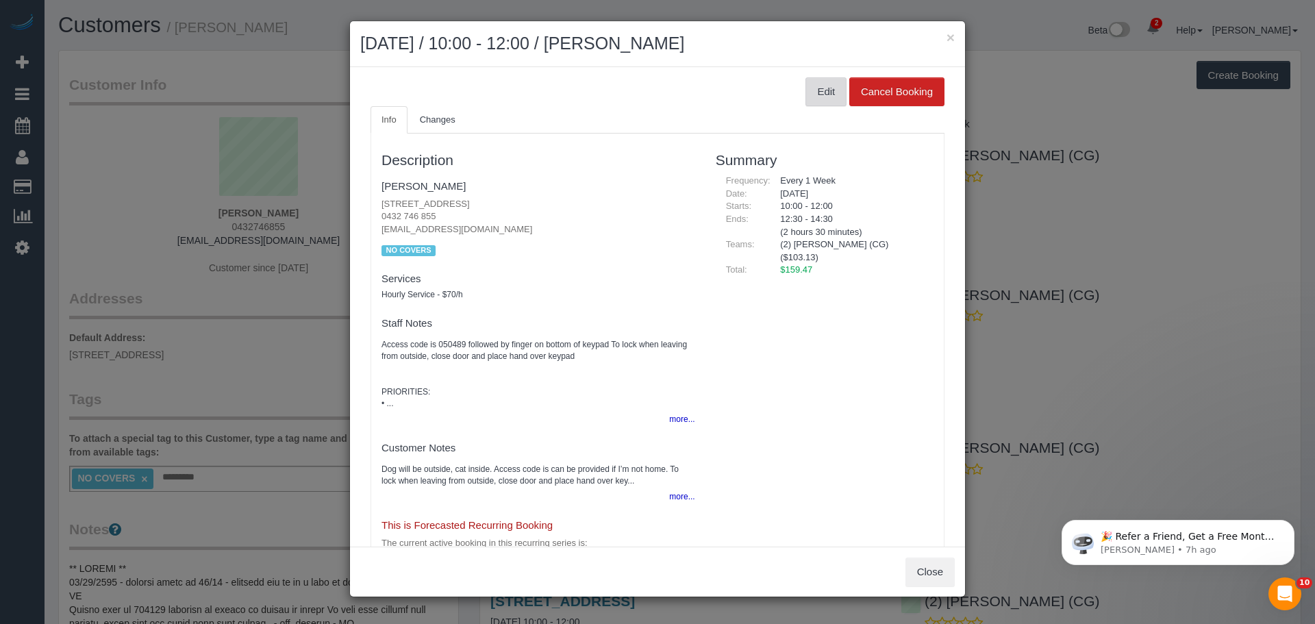
click at [811, 88] on button "Edit" at bounding box center [826, 91] width 41 height 29
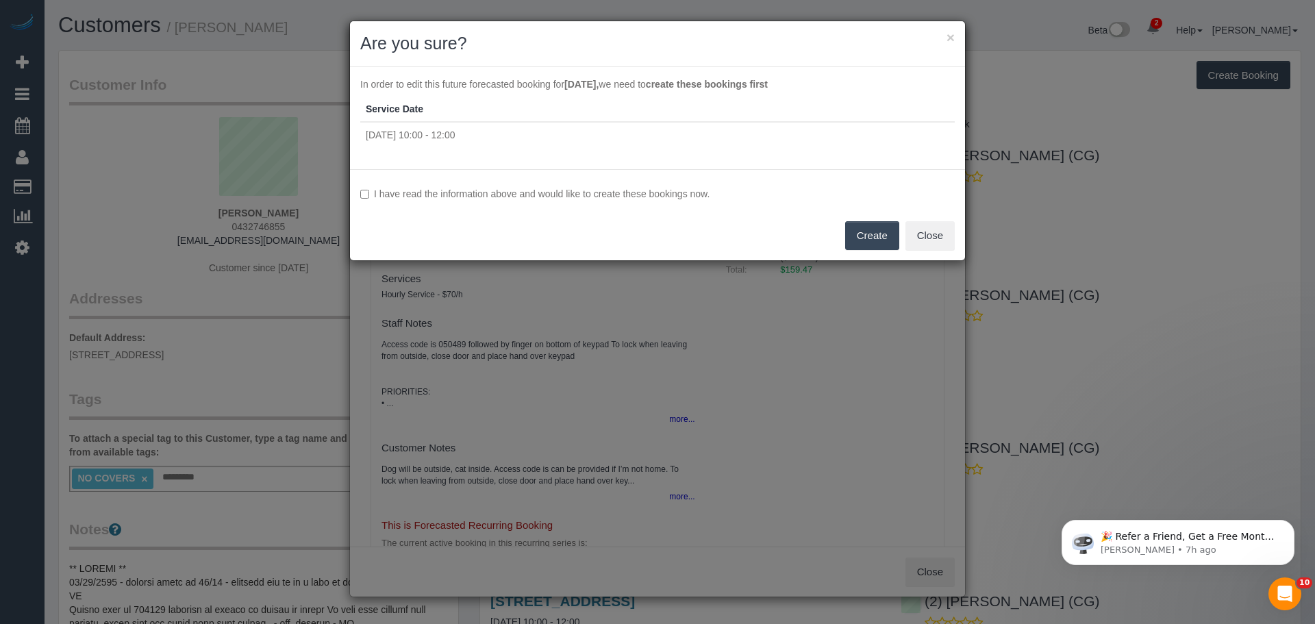
click at [432, 195] on label "I have read the information above and would like to create these bookings now." at bounding box center [657, 194] width 595 height 14
click at [870, 232] on button "Create" at bounding box center [872, 235] width 54 height 29
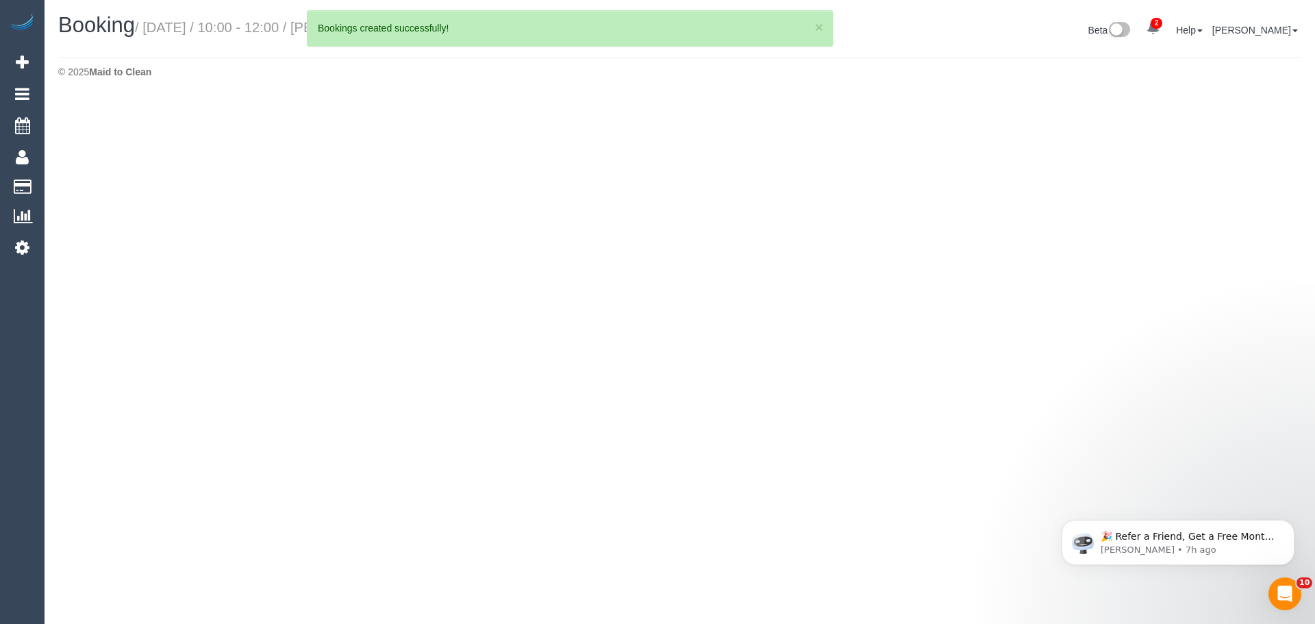
select select "VIC"
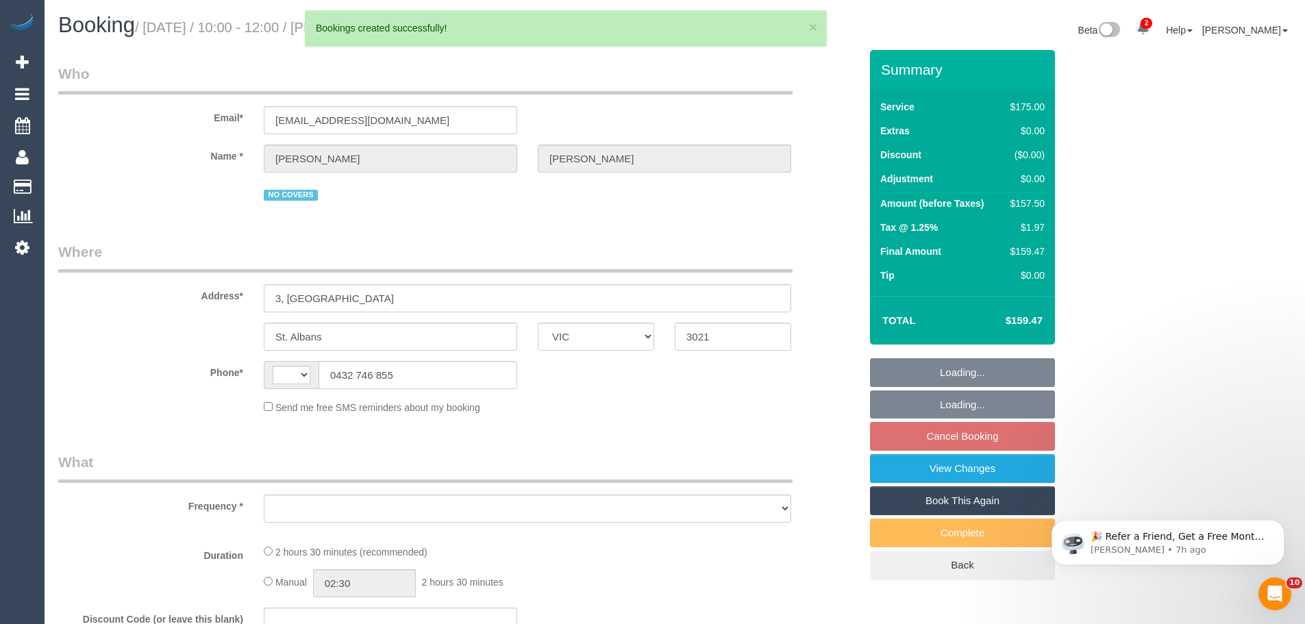
select select "string:AU"
select select "object:4430"
select select "string:stripe-pm_1NdrsU2GScqysDRViDc3dfiW"
select select "150"
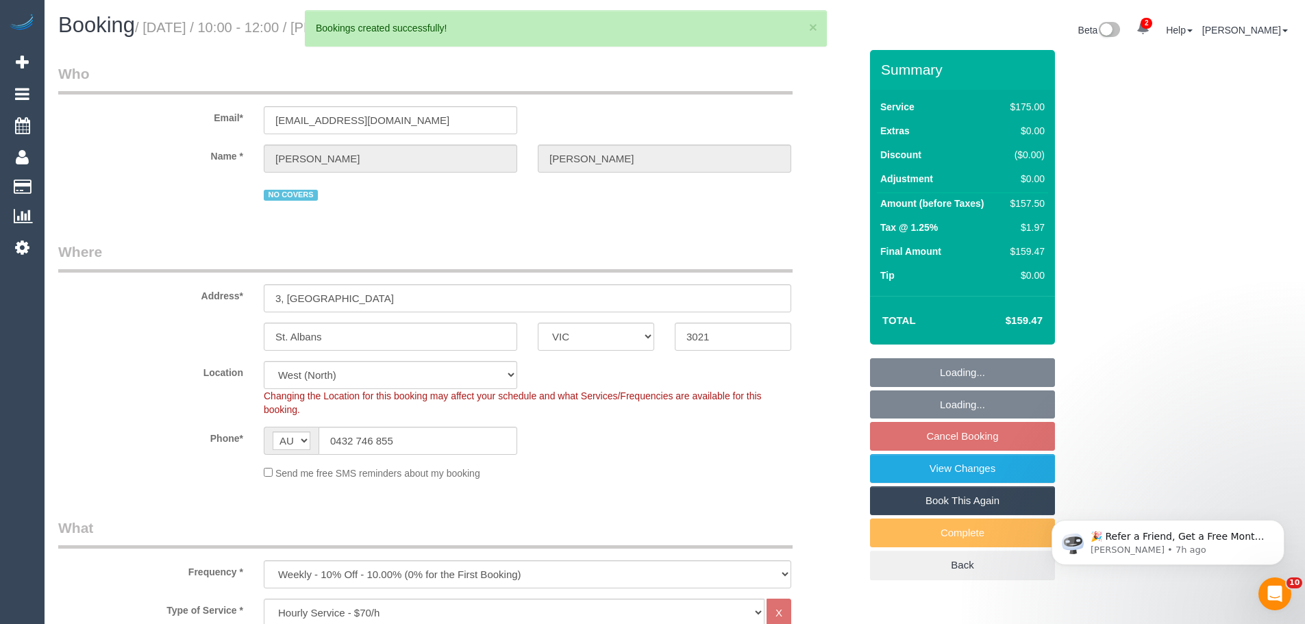
select select "object:4615"
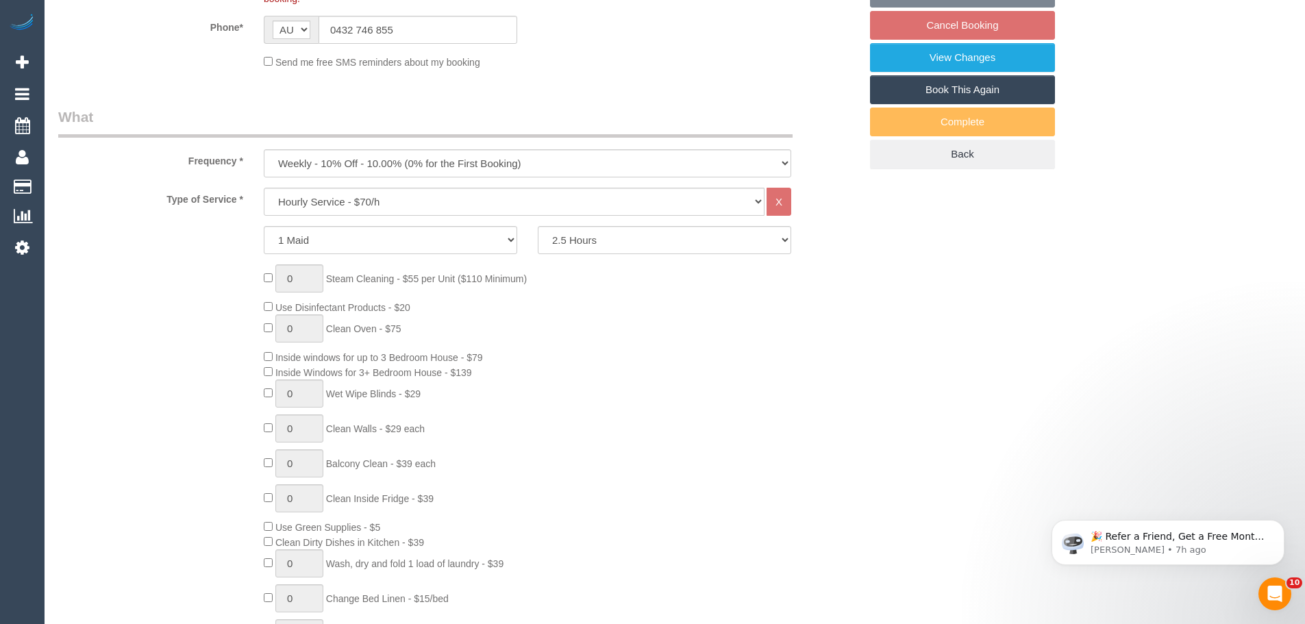
select select "number:30"
select select "number:16"
select select "number:19"
select select "number:23"
select select "number:34"
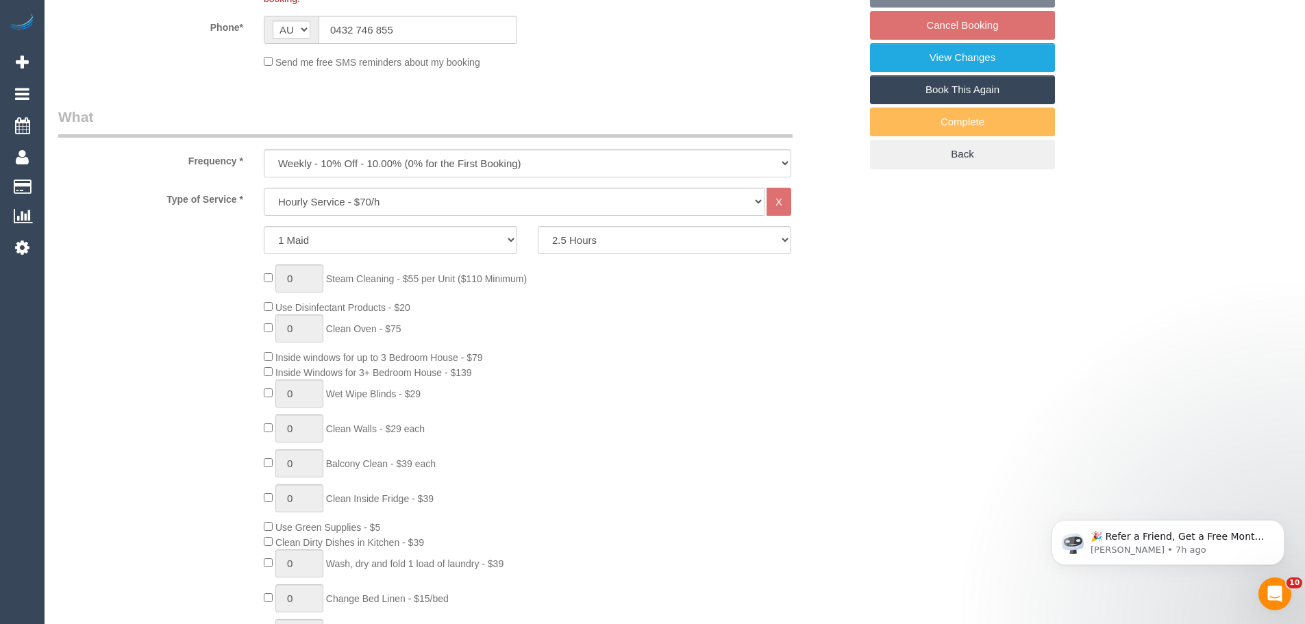
select select "number:26"
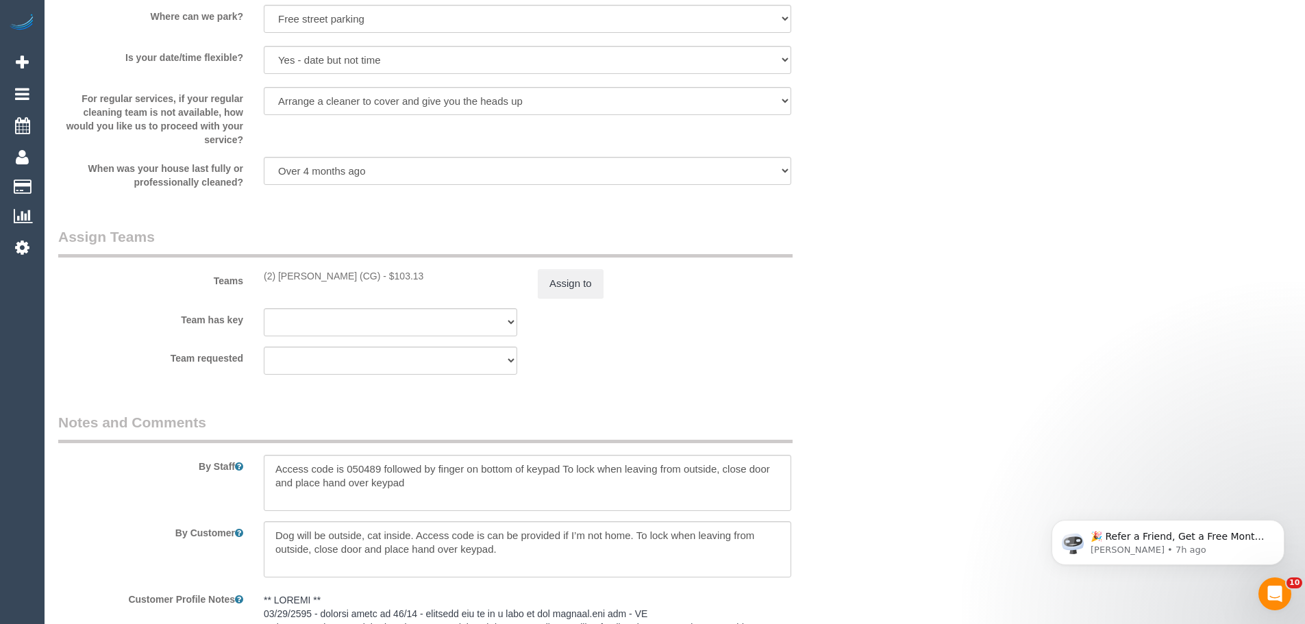
scroll to position [1918, 0]
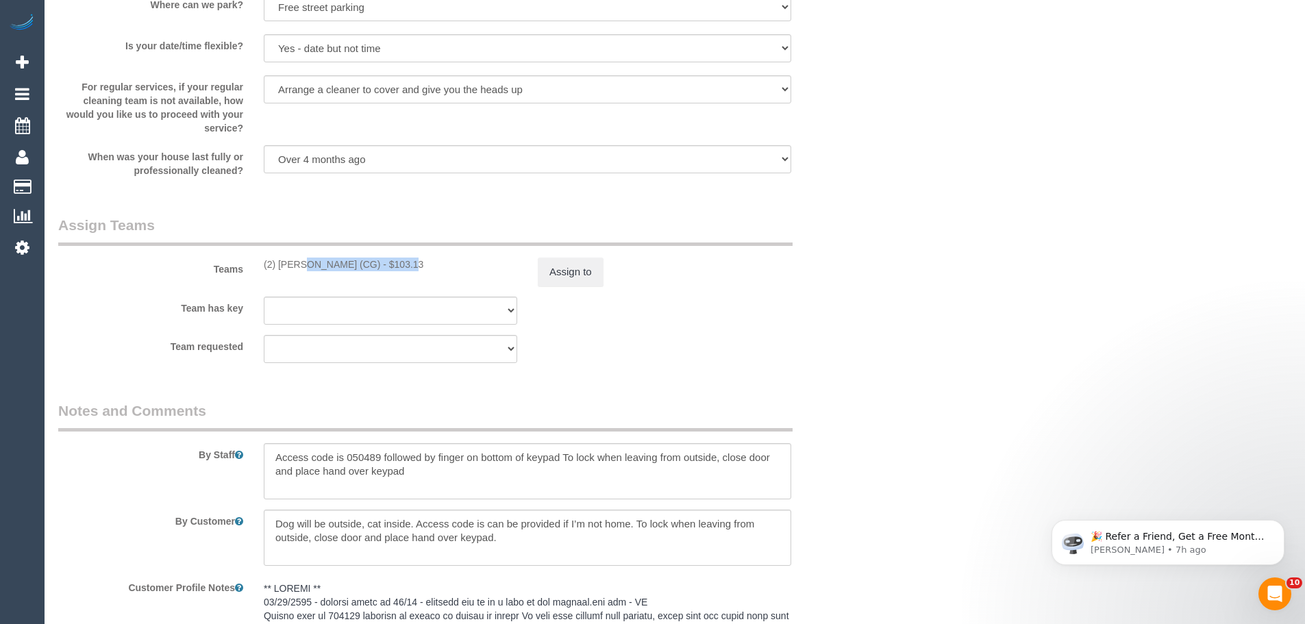
drag, startPoint x: 361, startPoint y: 266, endPoint x: 262, endPoint y: 267, distance: 98.7
click at [262, 267] on div "(2) [PERSON_NAME] (CG) - $103.13" at bounding box center [390, 265] width 274 height 14
copy div "(2) [PERSON_NAME] (CG)"
click at [558, 269] on button "Assign to" at bounding box center [571, 272] width 66 height 29
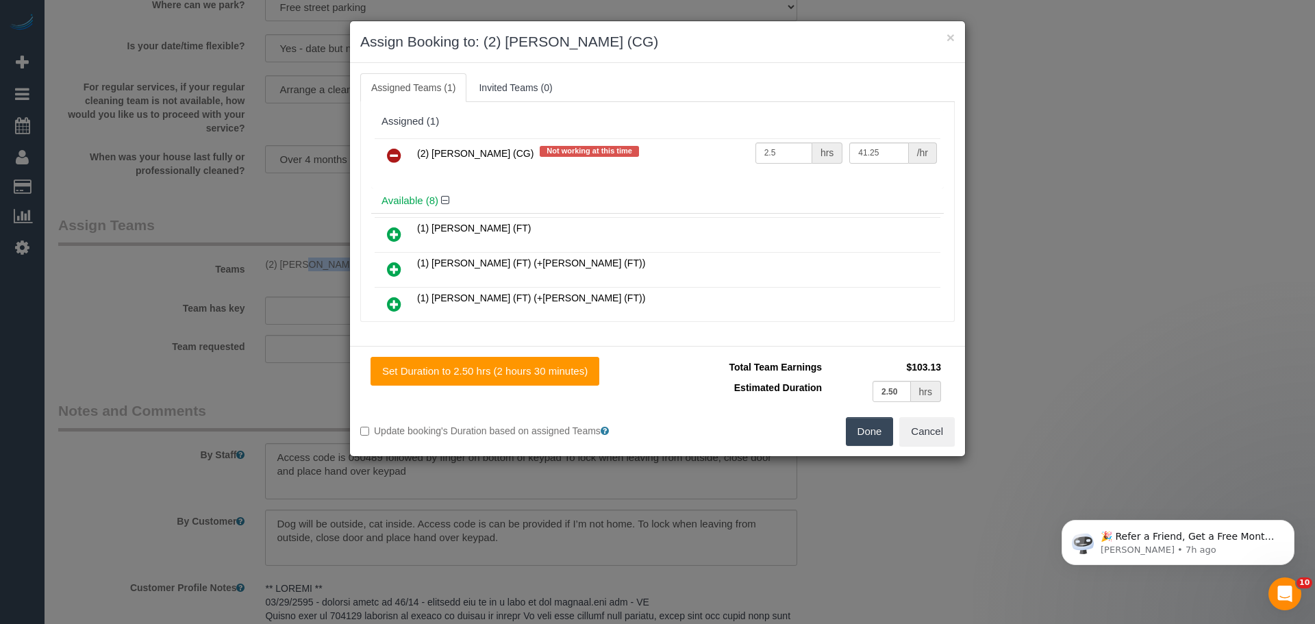
click at [396, 156] on icon at bounding box center [394, 155] width 14 height 16
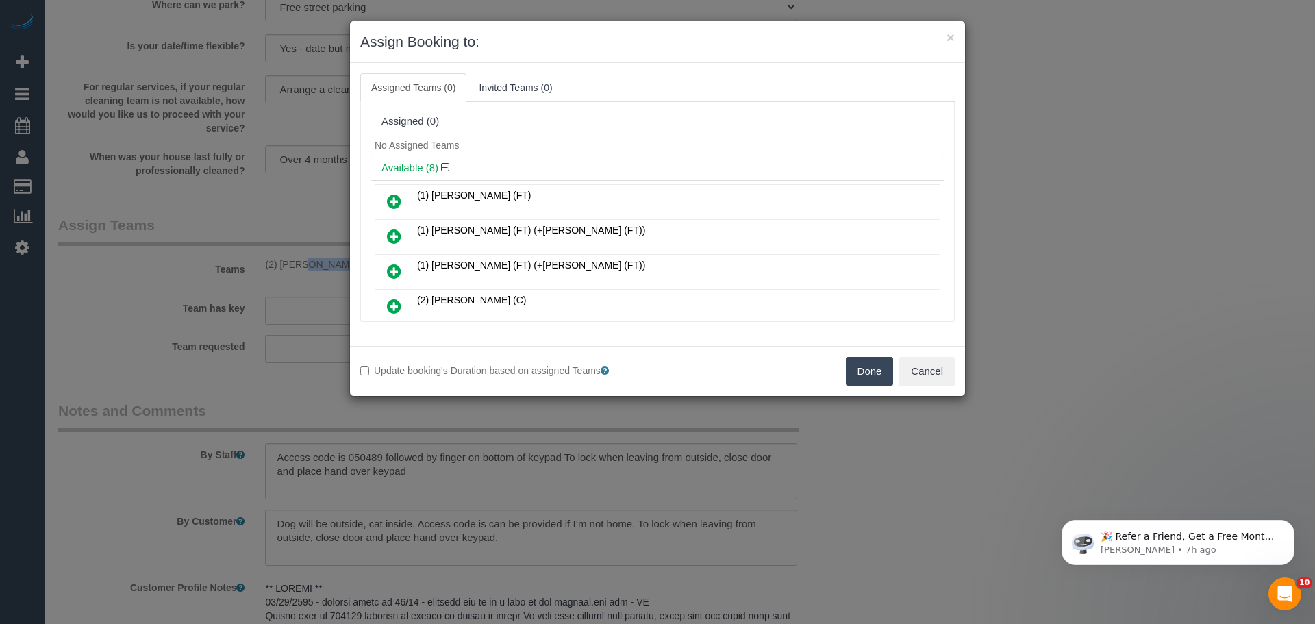
click at [877, 369] on button "Done" at bounding box center [870, 371] width 48 height 29
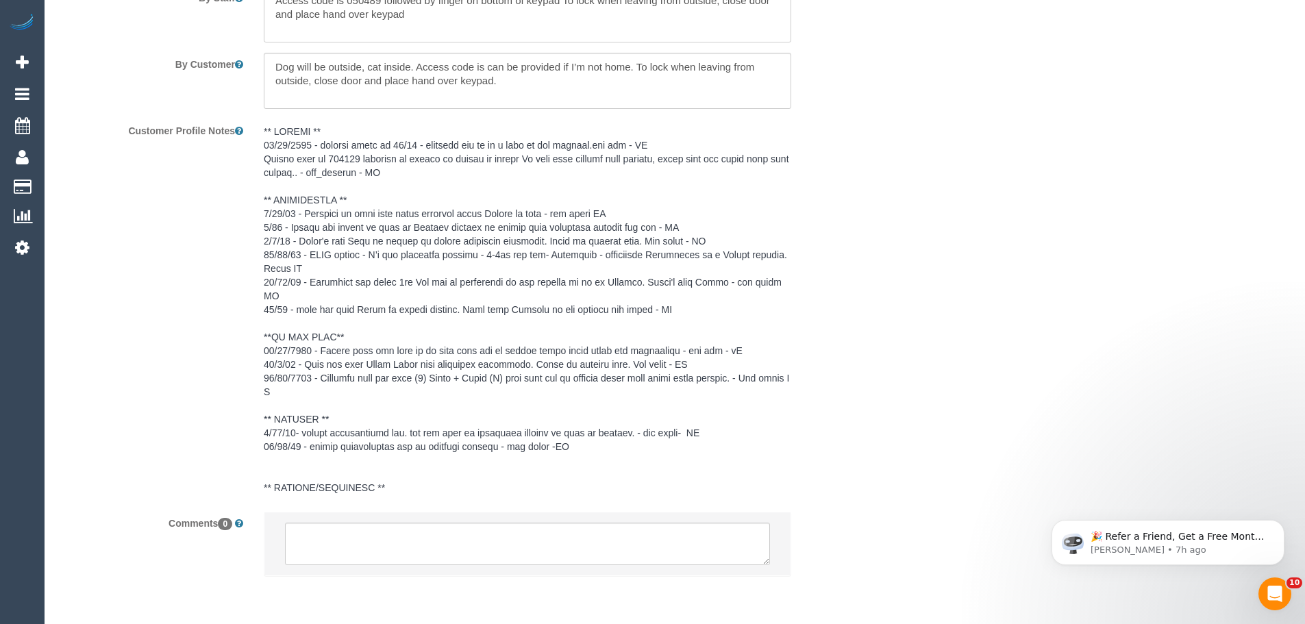
scroll to position [2413, 0]
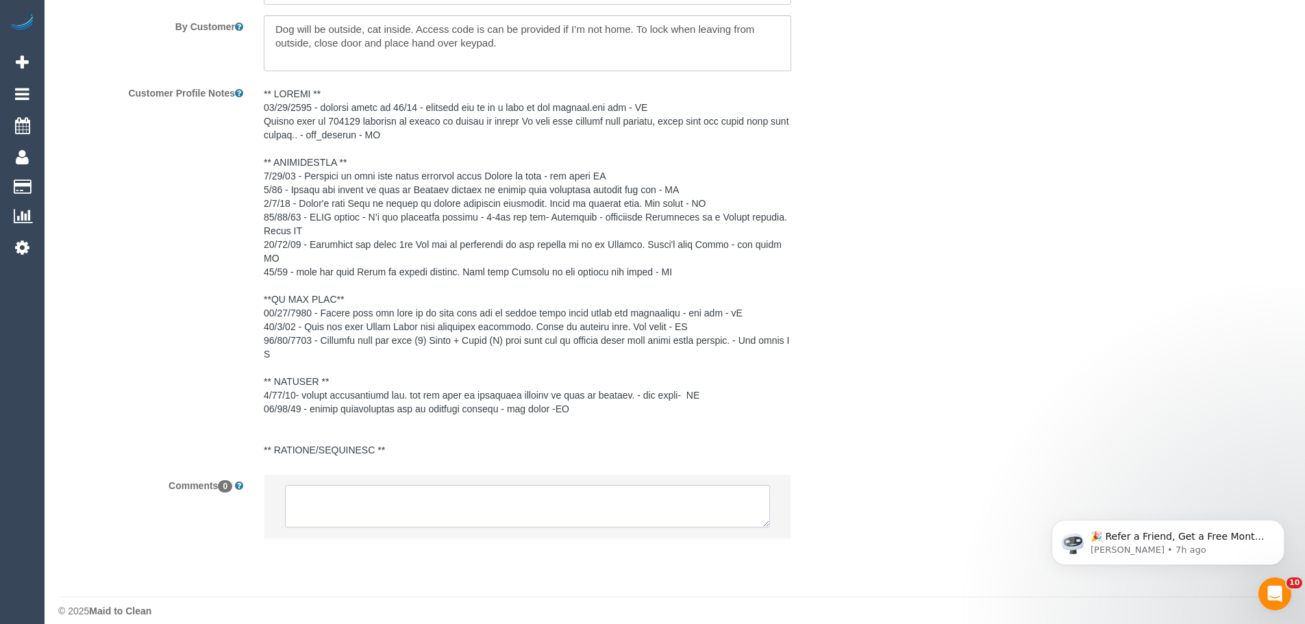
click at [422, 497] on textarea at bounding box center [527, 506] width 485 height 42
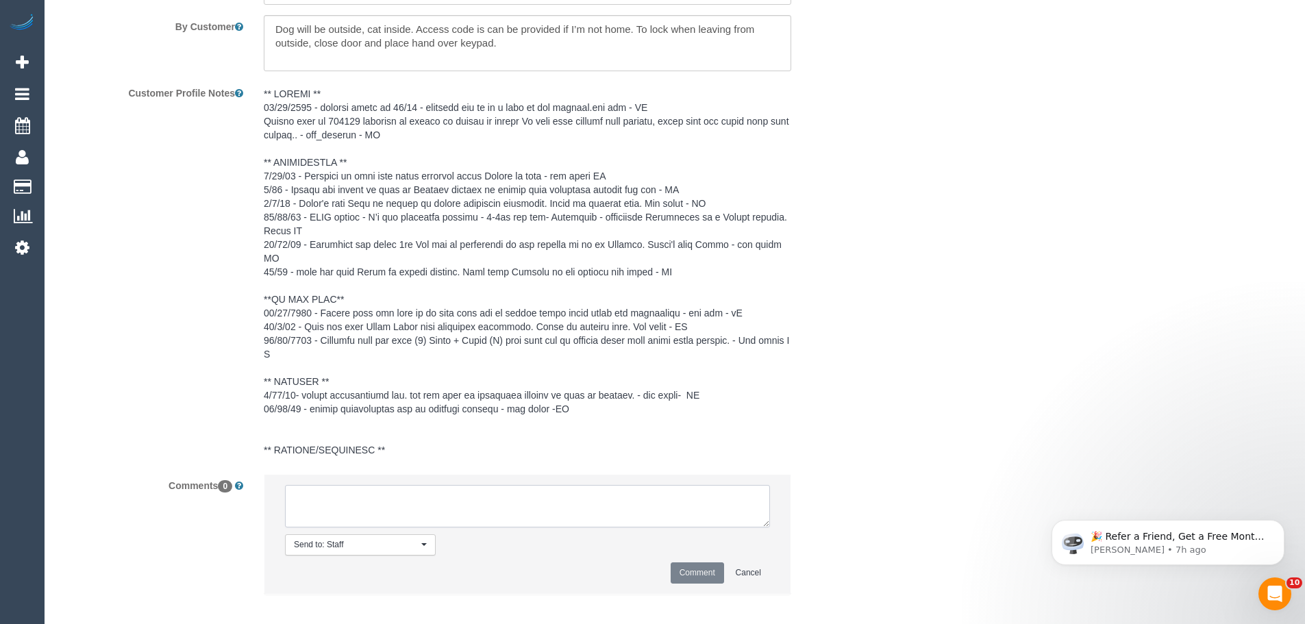
paste textarea "(2) [PERSON_NAME] (CG)"
click at [575, 495] on textarea at bounding box center [527, 506] width 485 height 42
type textarea "(2) [PERSON_NAME] (CG) UA one off 22/08 - unavailable Customer not contacted - …"
click at [676, 562] on button "Comment" at bounding box center [697, 572] width 53 height 21
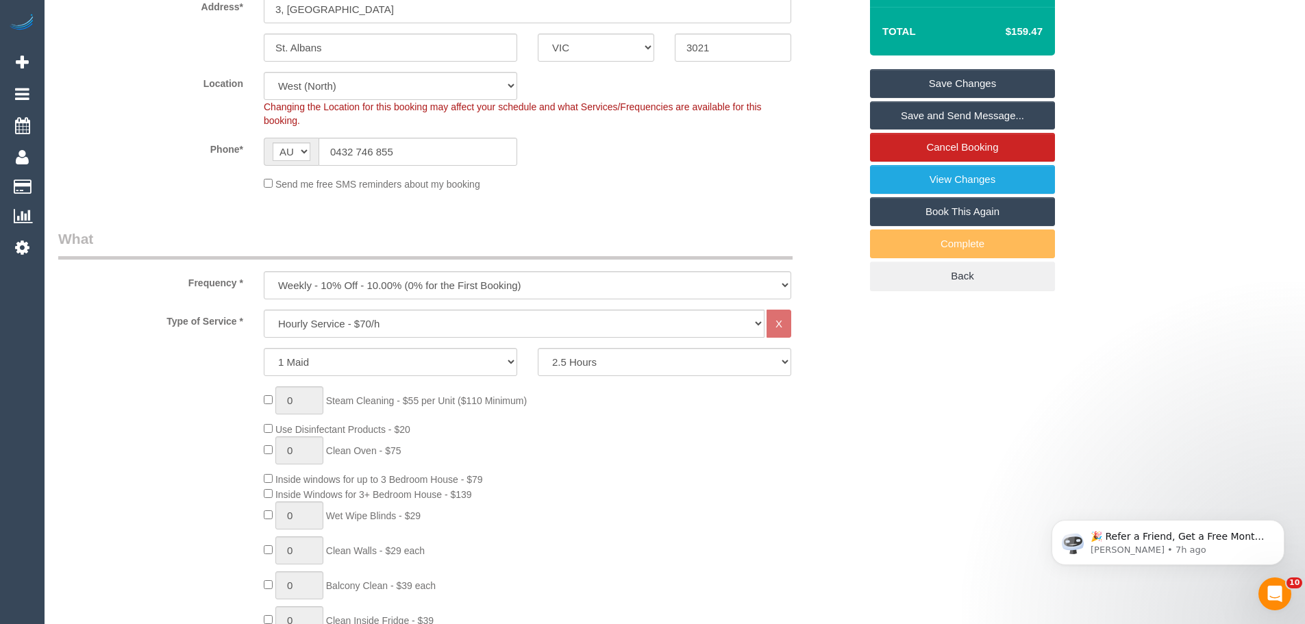
scroll to position [15, 0]
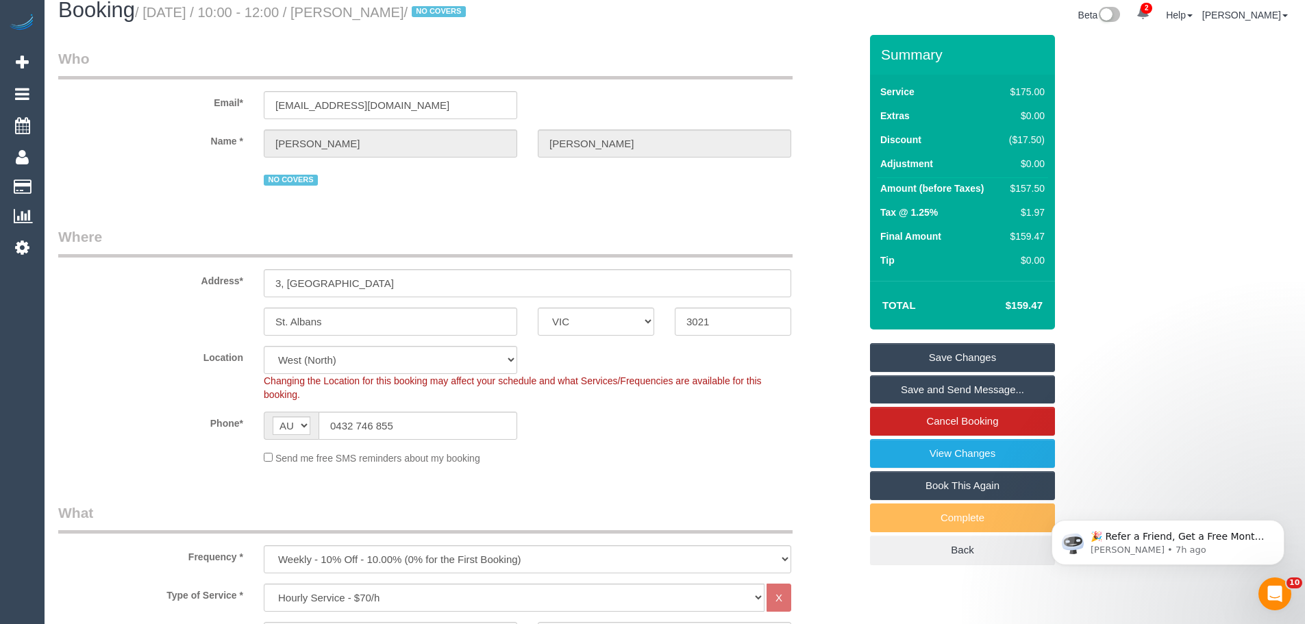
click at [943, 360] on link "Save Changes" at bounding box center [962, 357] width 185 height 29
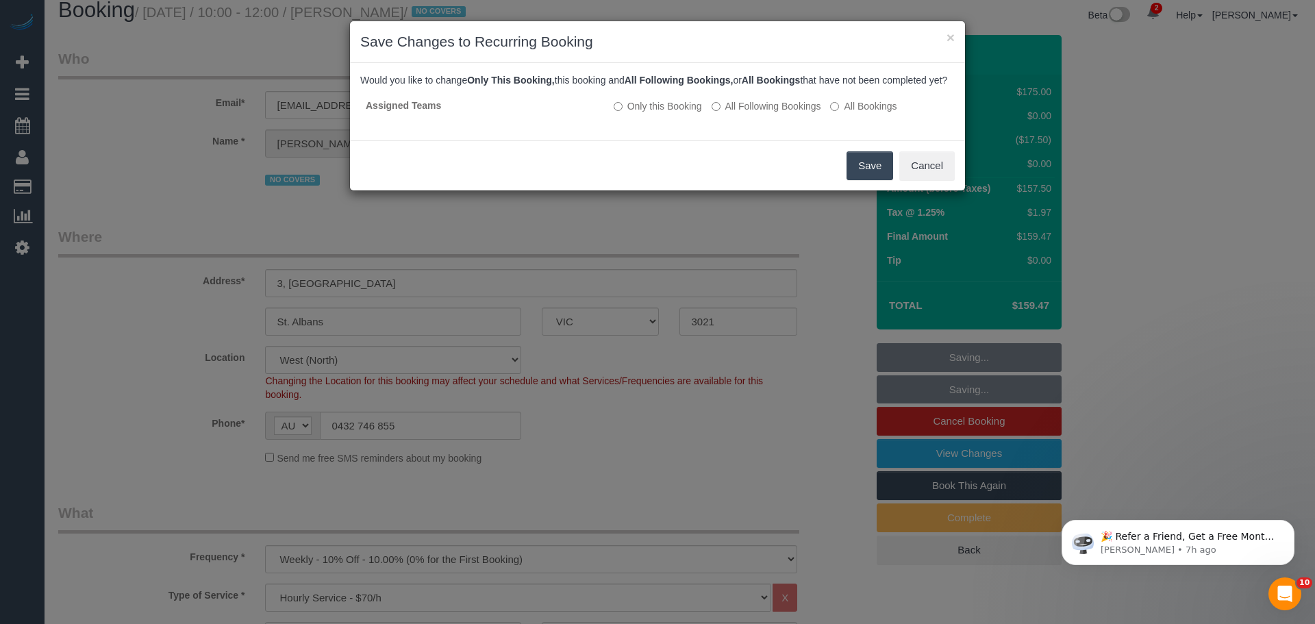
click at [865, 180] on button "Save" at bounding box center [870, 165] width 47 height 29
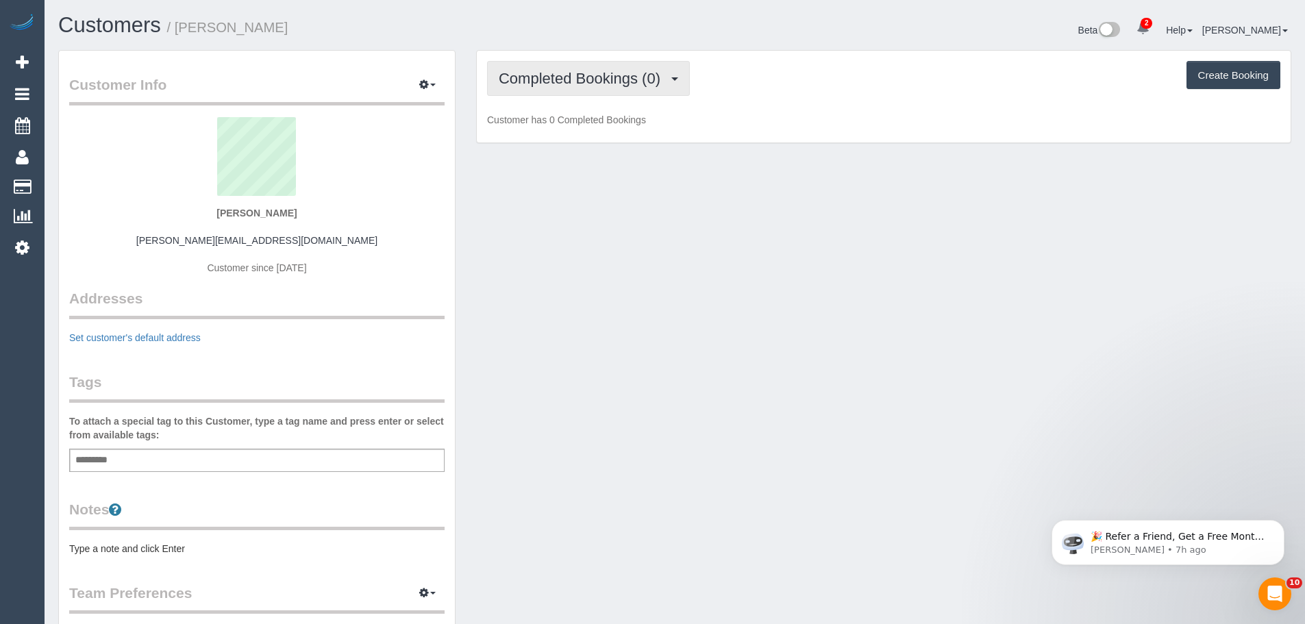
click at [627, 69] on button "Completed Bookings (0)" at bounding box center [588, 78] width 203 height 35
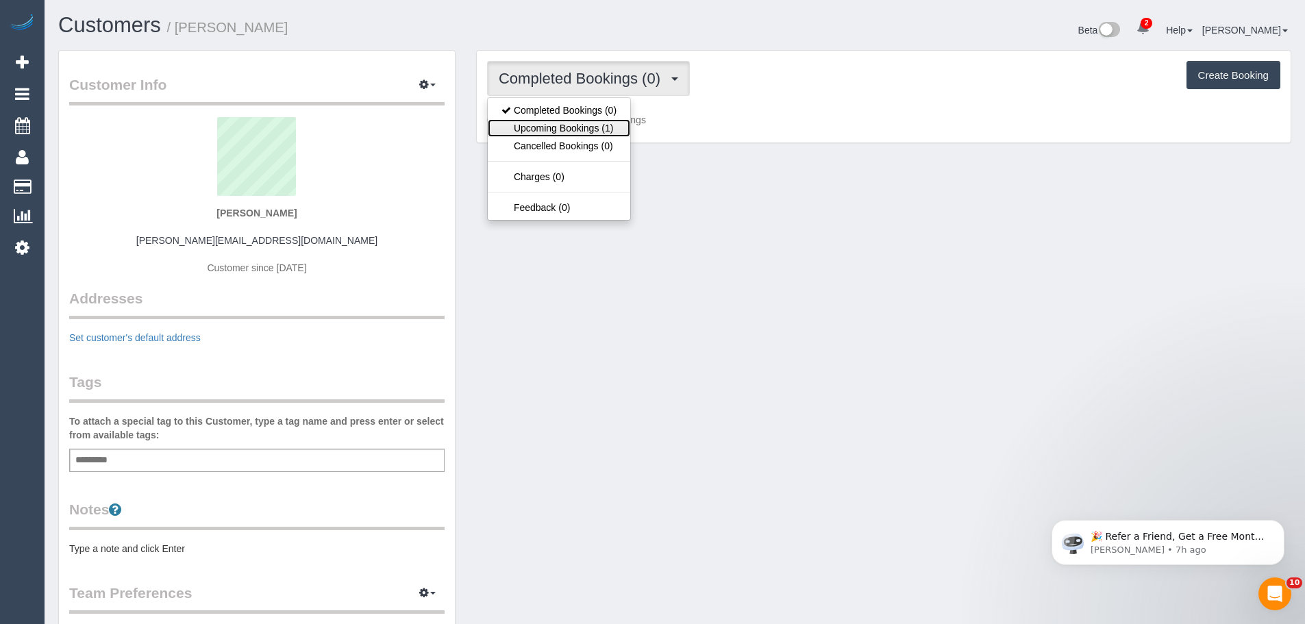
click at [595, 133] on link "Upcoming Bookings (1)" at bounding box center [559, 128] width 143 height 18
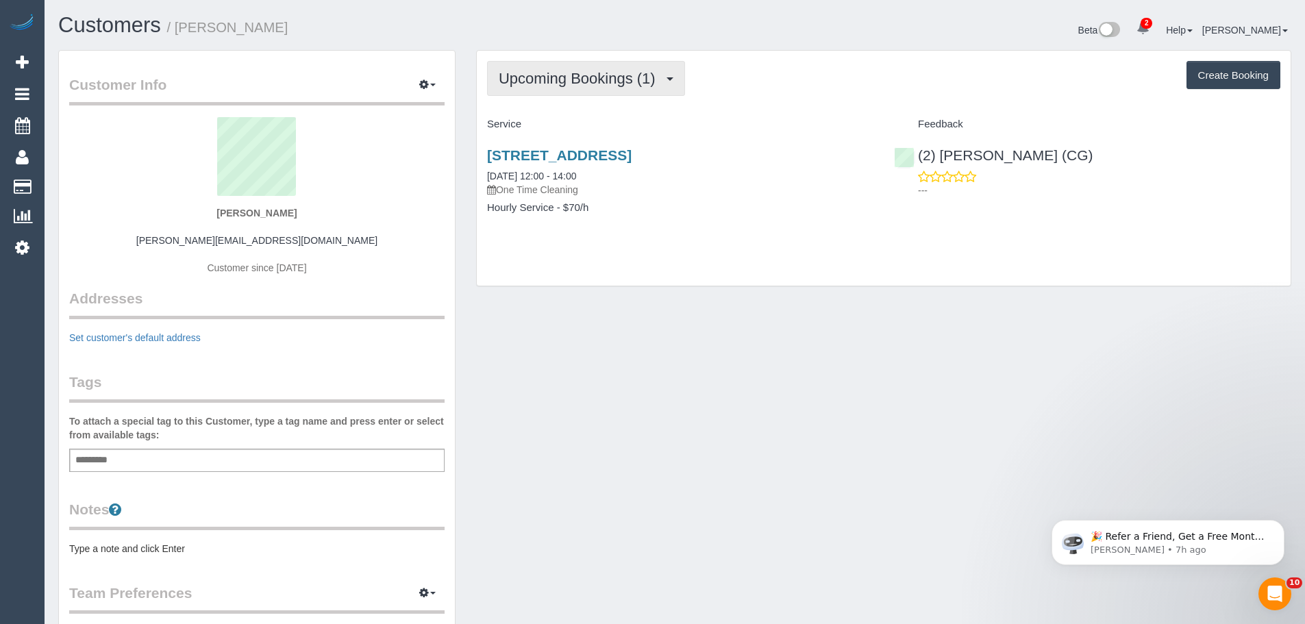
click at [567, 81] on span "Upcoming Bookings (1)" at bounding box center [581, 78] width 164 height 17
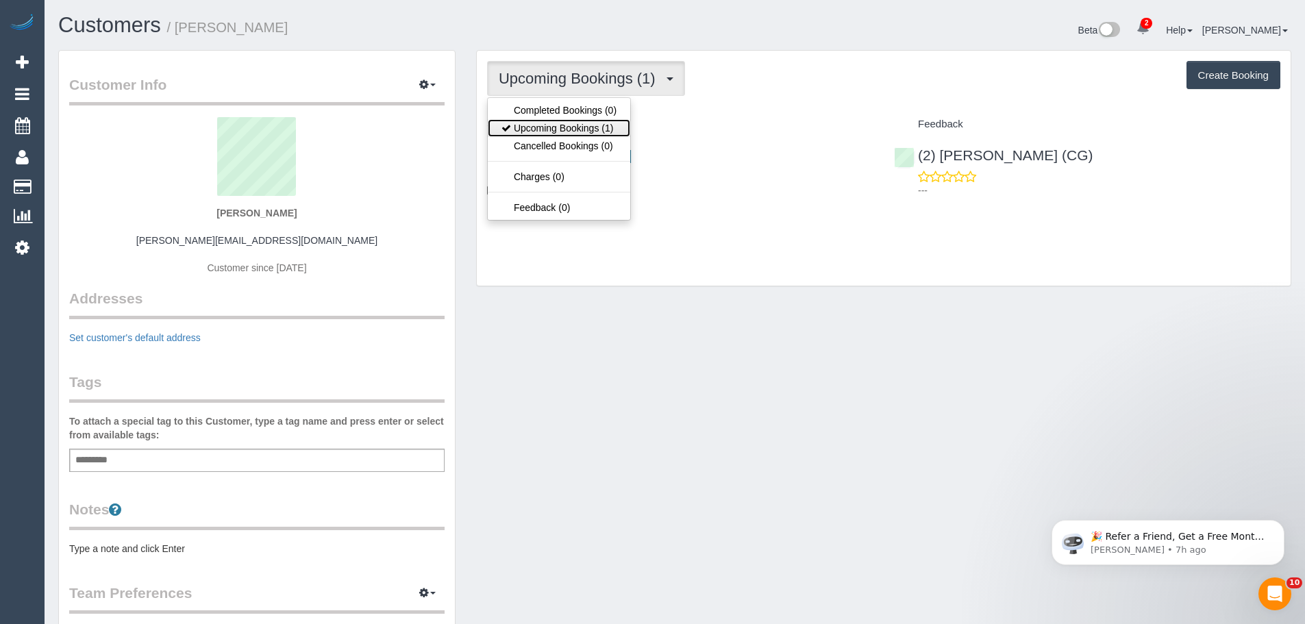
click at [565, 126] on link "Upcoming Bookings (1)" at bounding box center [559, 128] width 143 height 18
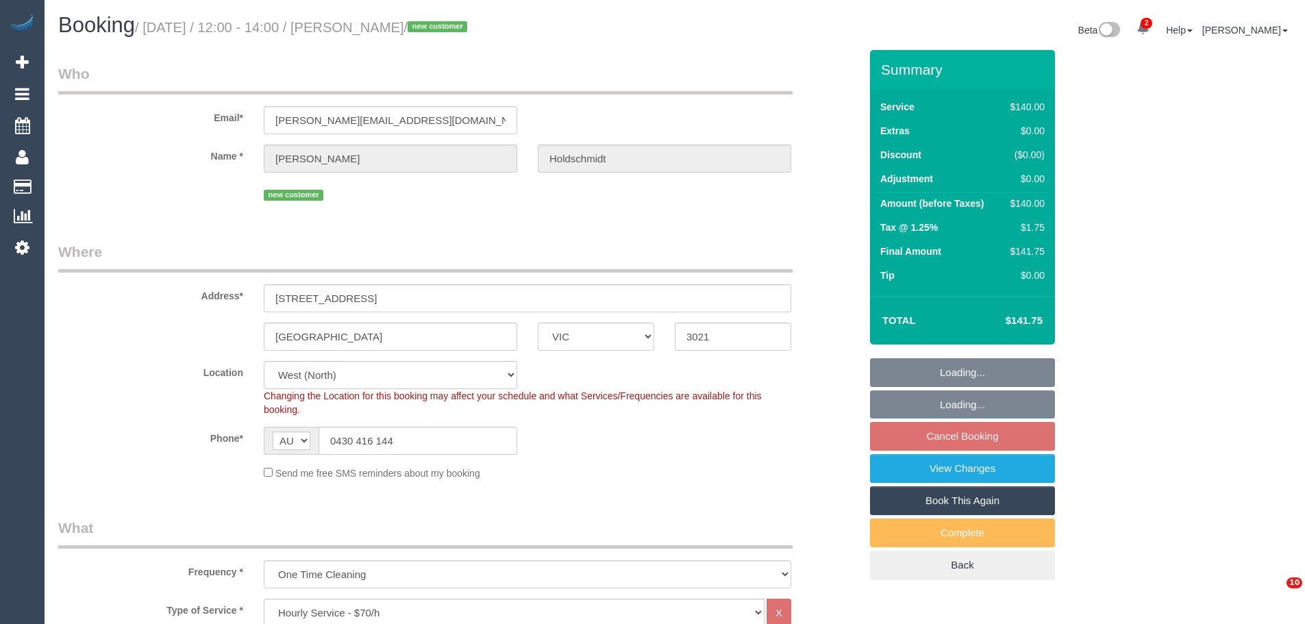
select select "VIC"
select select "number:28"
select select "number:14"
select select "number:18"
select select "number:25"
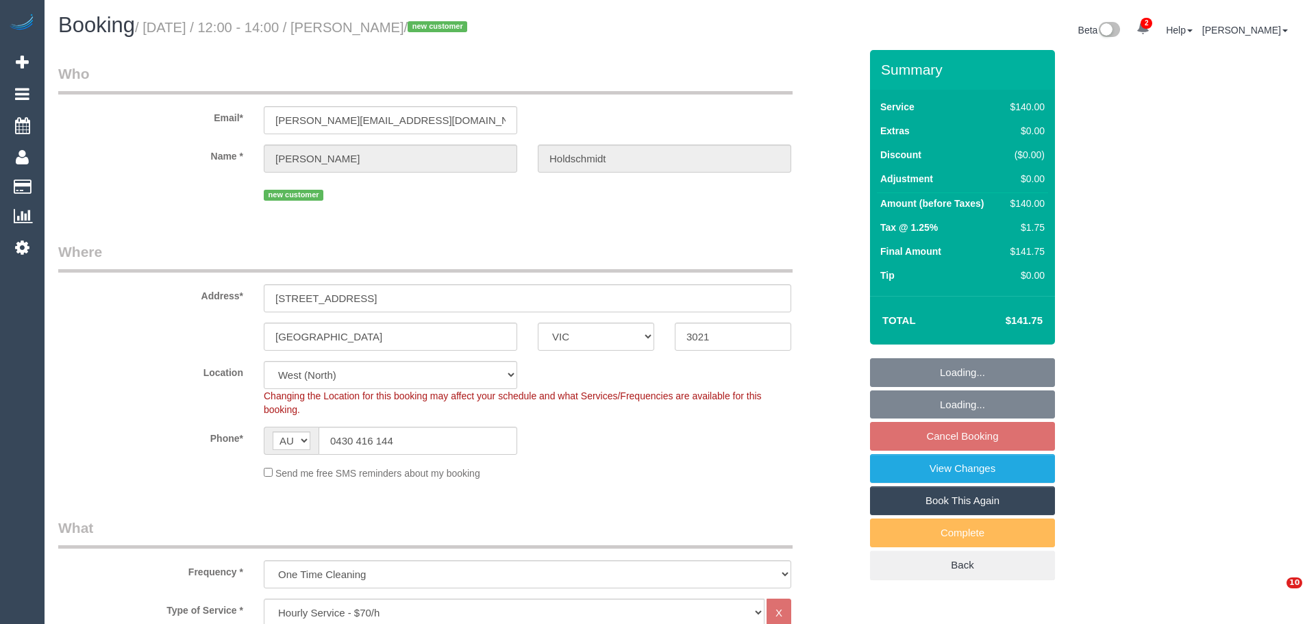
select select "number:12"
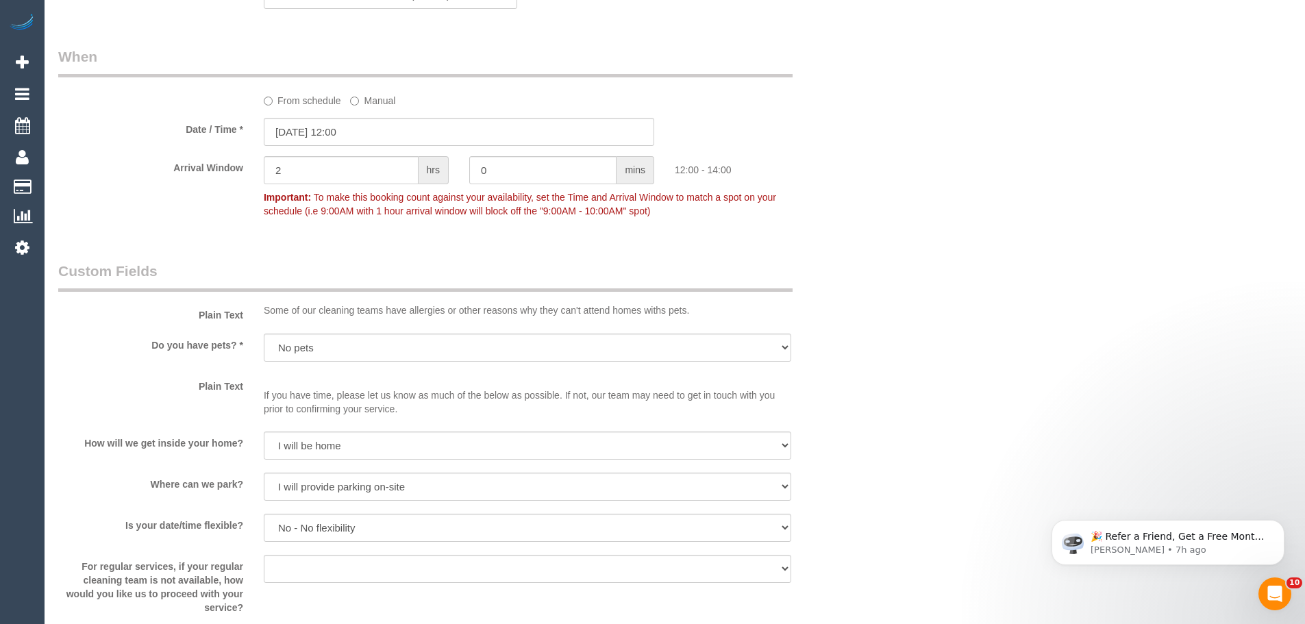
scroll to position [1918, 0]
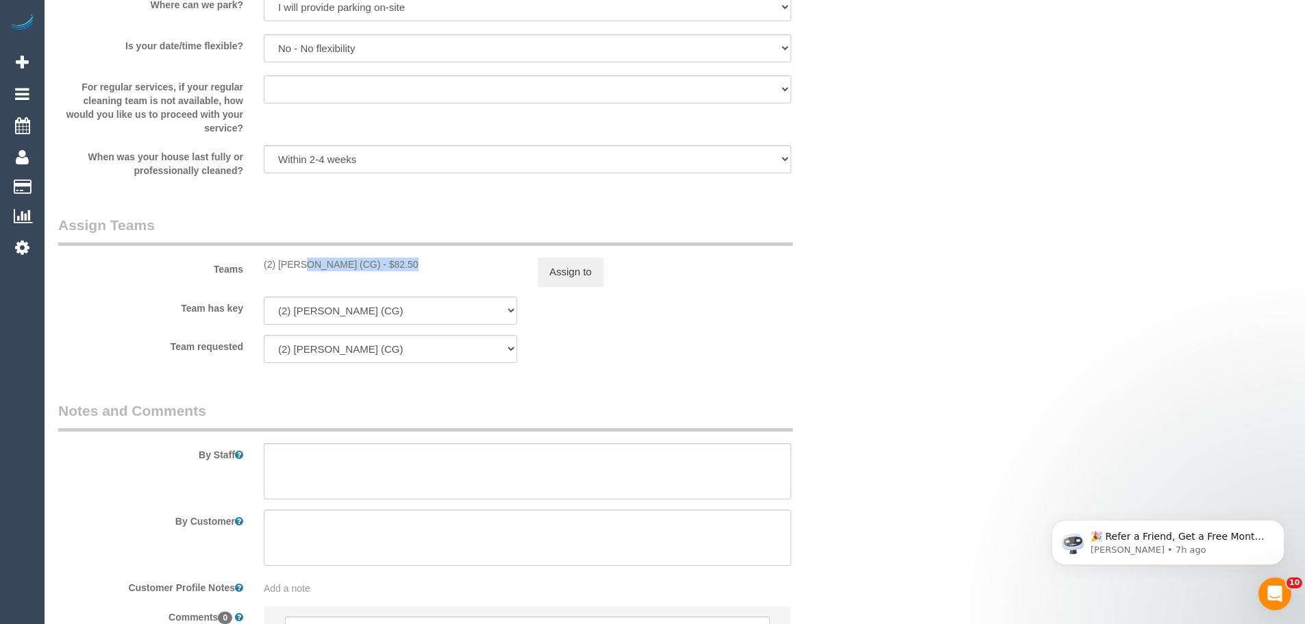
drag, startPoint x: 362, startPoint y: 264, endPoint x: 258, endPoint y: 261, distance: 104.2
click at [258, 261] on div "(2) [PERSON_NAME] (CG) - $82.50" at bounding box center [390, 265] width 274 height 14
click at [556, 266] on button "Assign to" at bounding box center [571, 272] width 66 height 29
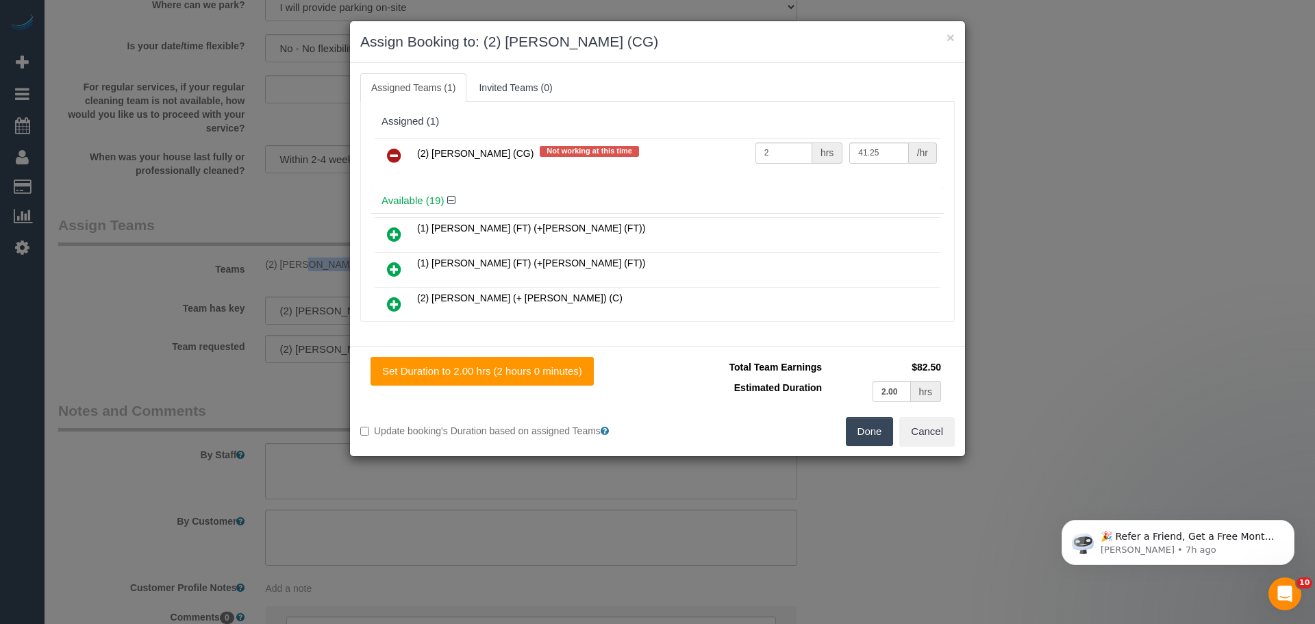
click at [400, 156] on icon at bounding box center [394, 155] width 14 height 16
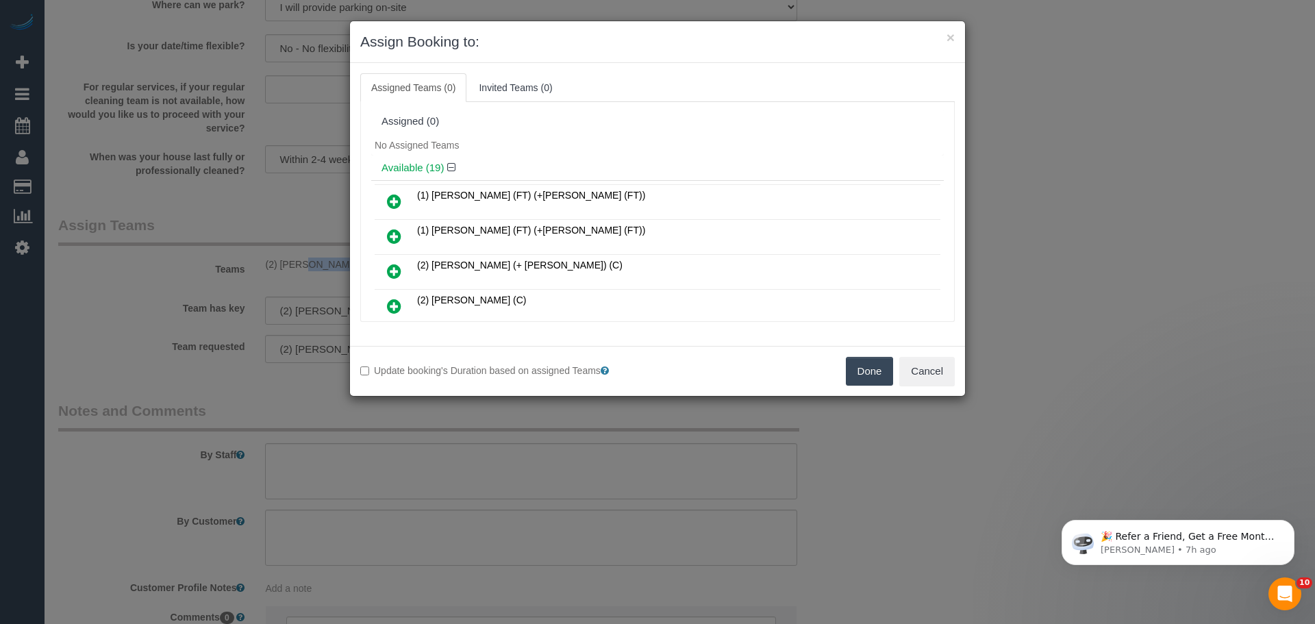
click at [885, 377] on button "Done" at bounding box center [870, 371] width 48 height 29
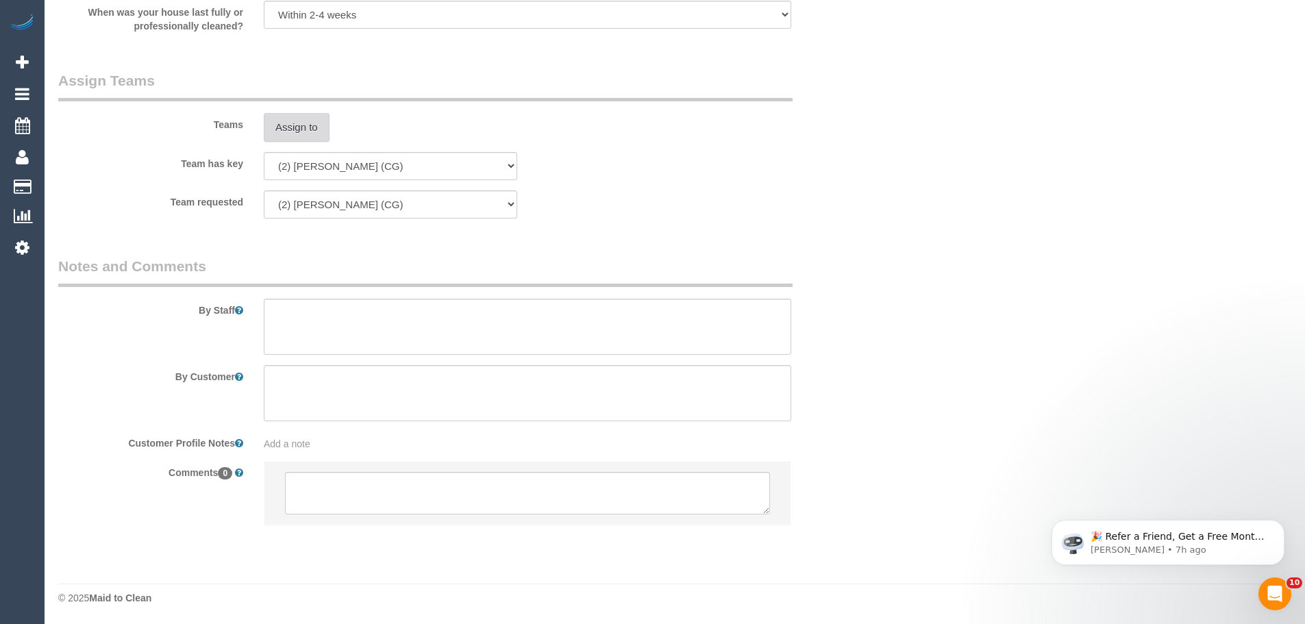
scroll to position [2064, 0]
click at [397, 486] on textarea at bounding box center [527, 492] width 485 height 42
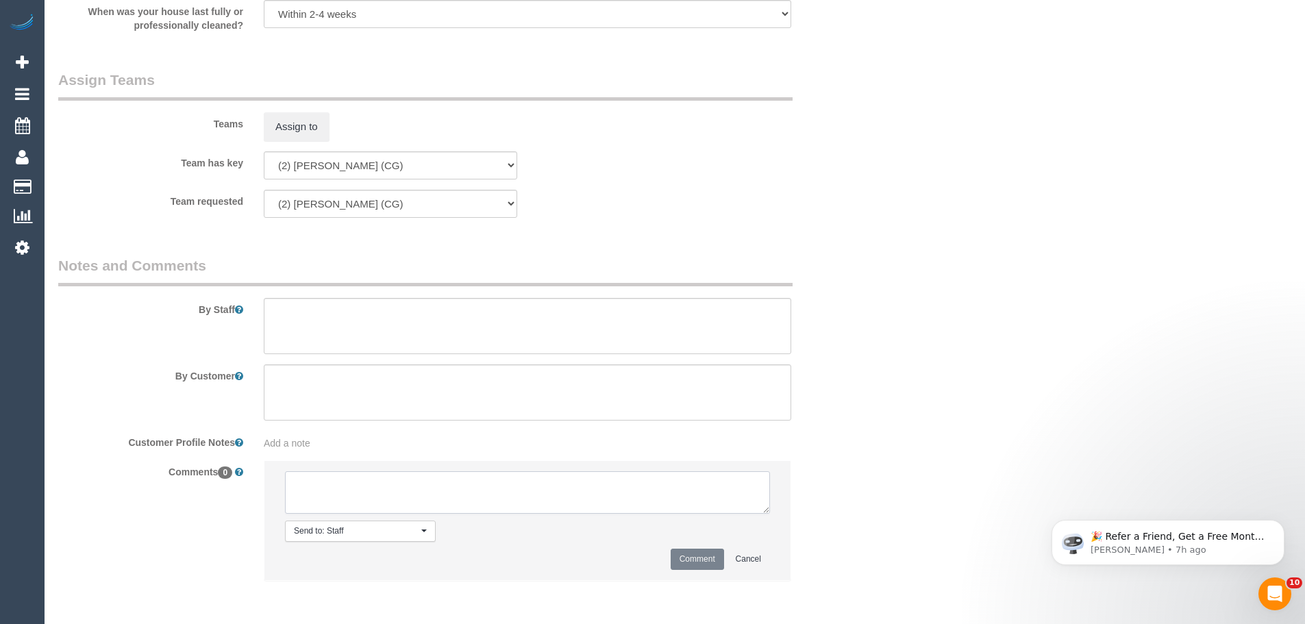
paste textarea "(2) [PERSON_NAME] (CG)"
type textarea "(2) [PERSON_NAME] (CG) UA one off - unavailable Customer not contacted, never a…"
click at [688, 565] on button "Comment" at bounding box center [697, 559] width 53 height 21
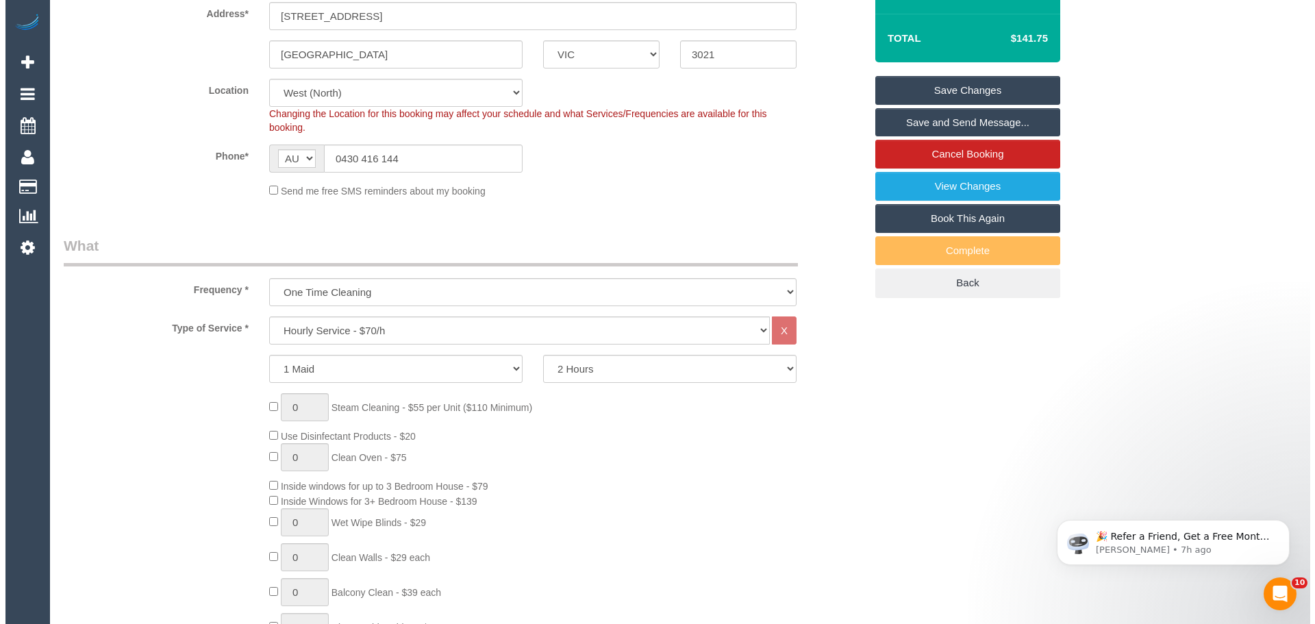
scroll to position [0, 0]
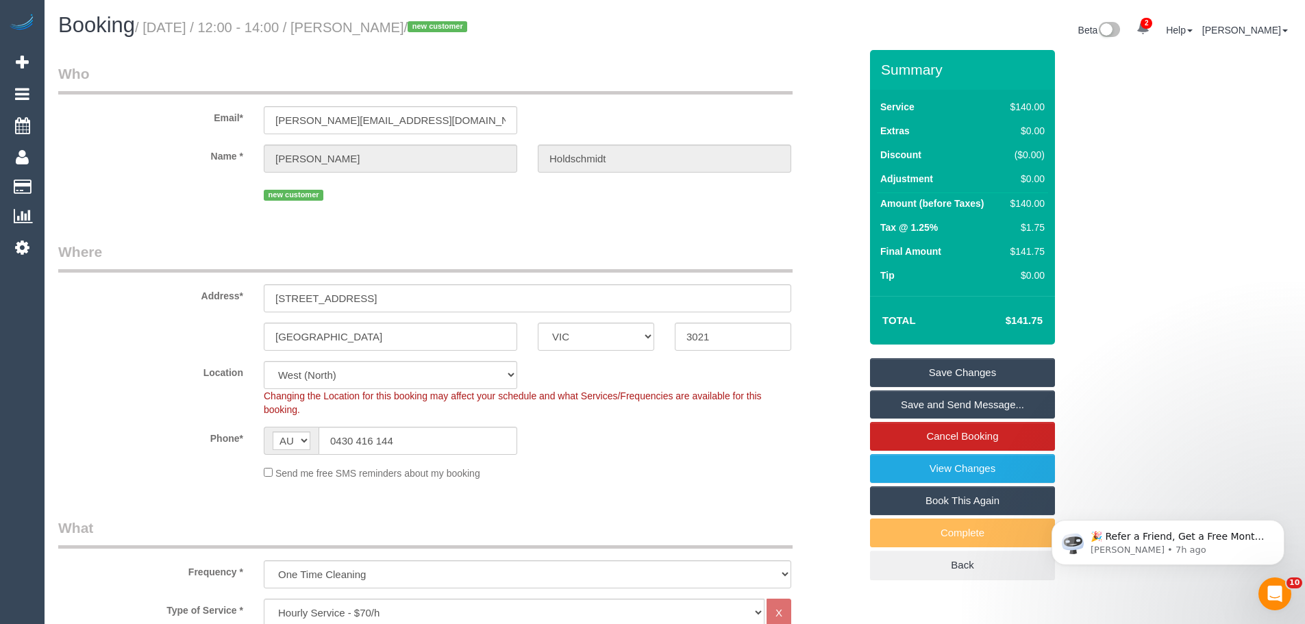
click at [961, 364] on link "Save Changes" at bounding box center [962, 372] width 185 height 29
